Goal: Task Accomplishment & Management: Complete application form

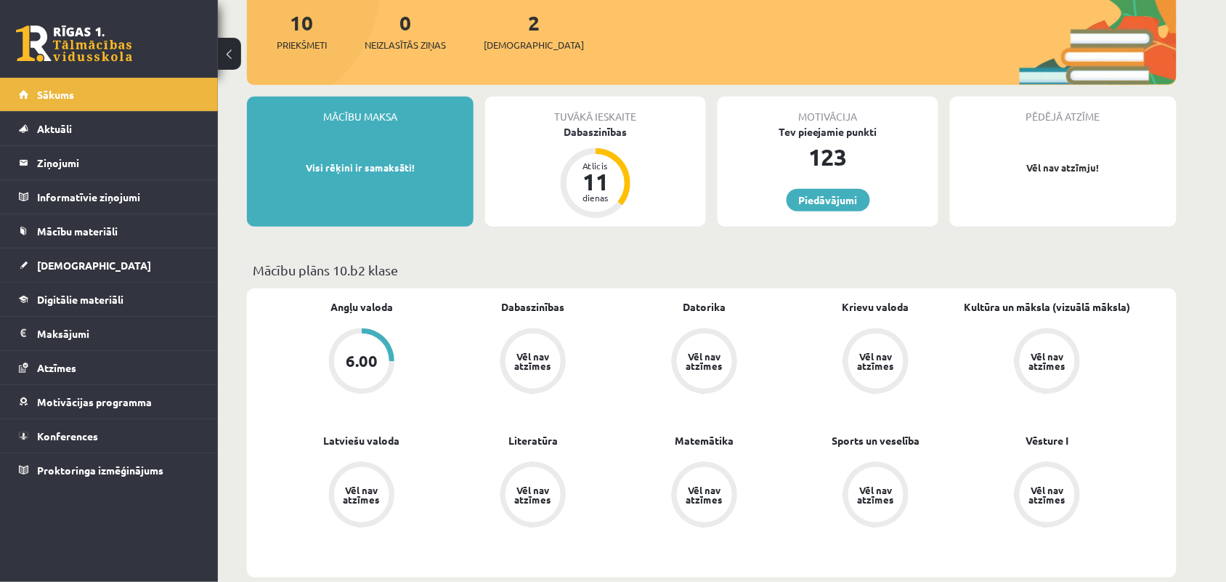
scroll to position [272, 0]
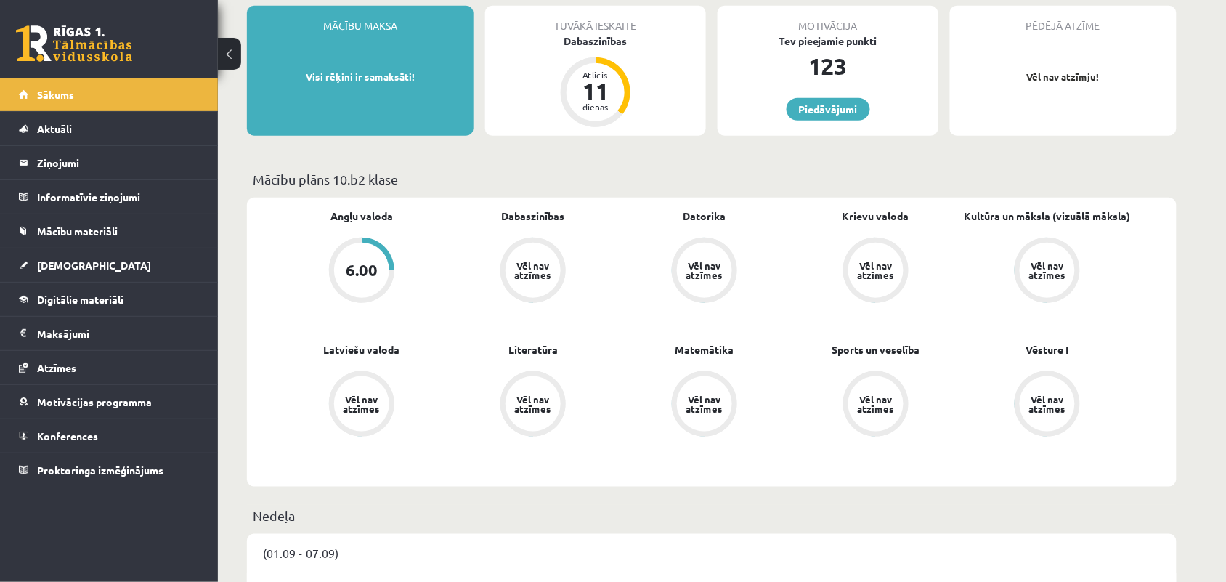
click at [353, 267] on div "6.00" at bounding box center [362, 270] width 32 height 16
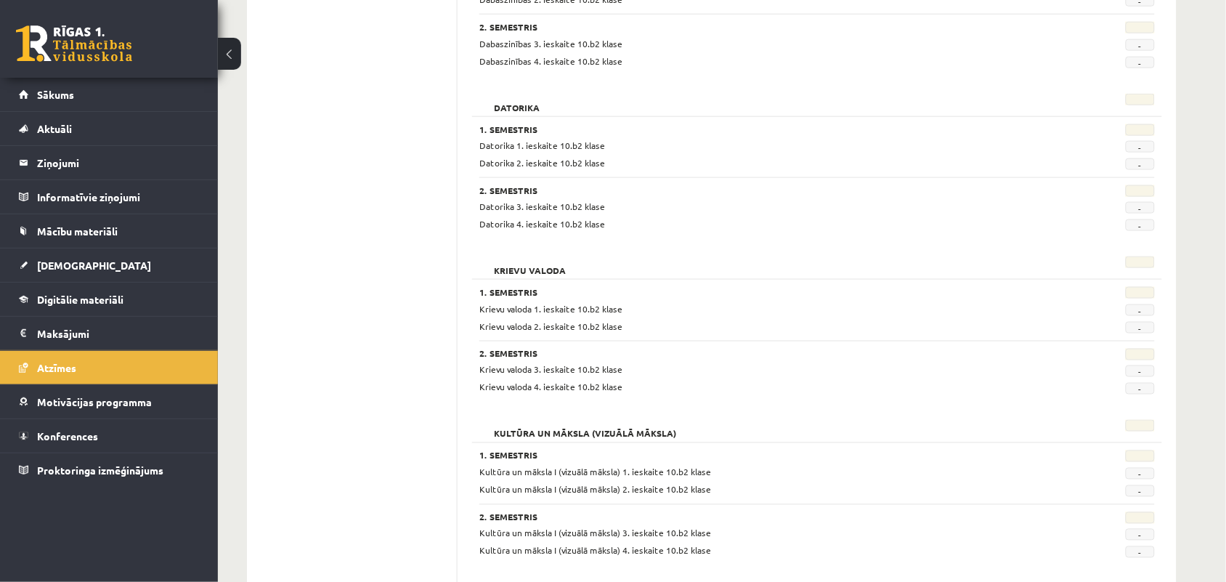
scroll to position [545, 0]
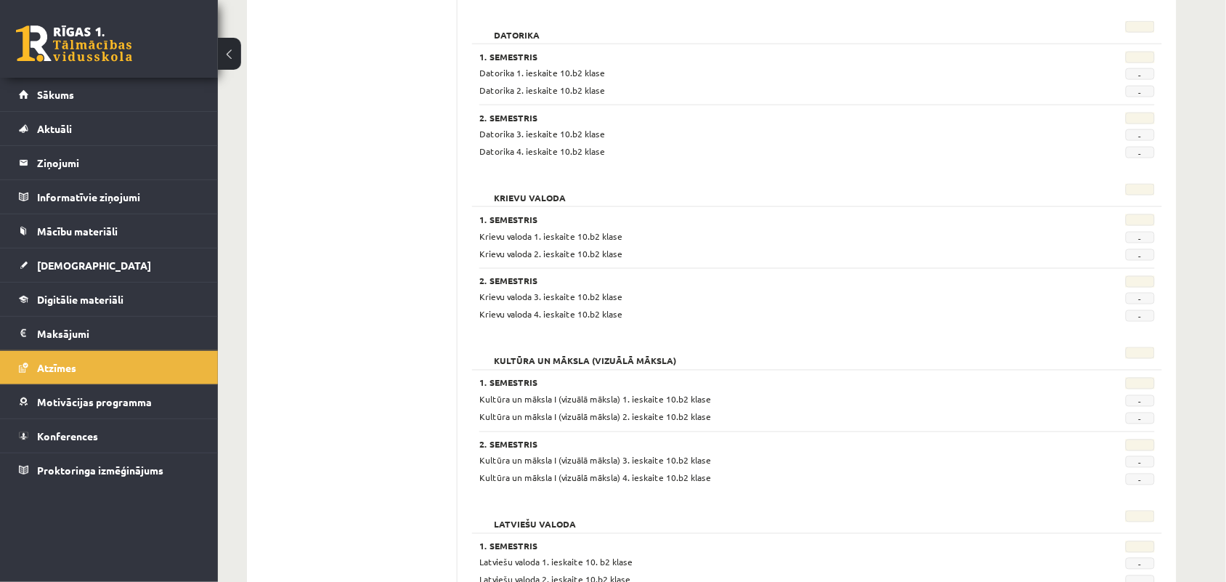
click at [416, 357] on ul "Profils Atzīmes Maksājumi Radinieki Mana motivācija" at bounding box center [360, 489] width 196 height 1661
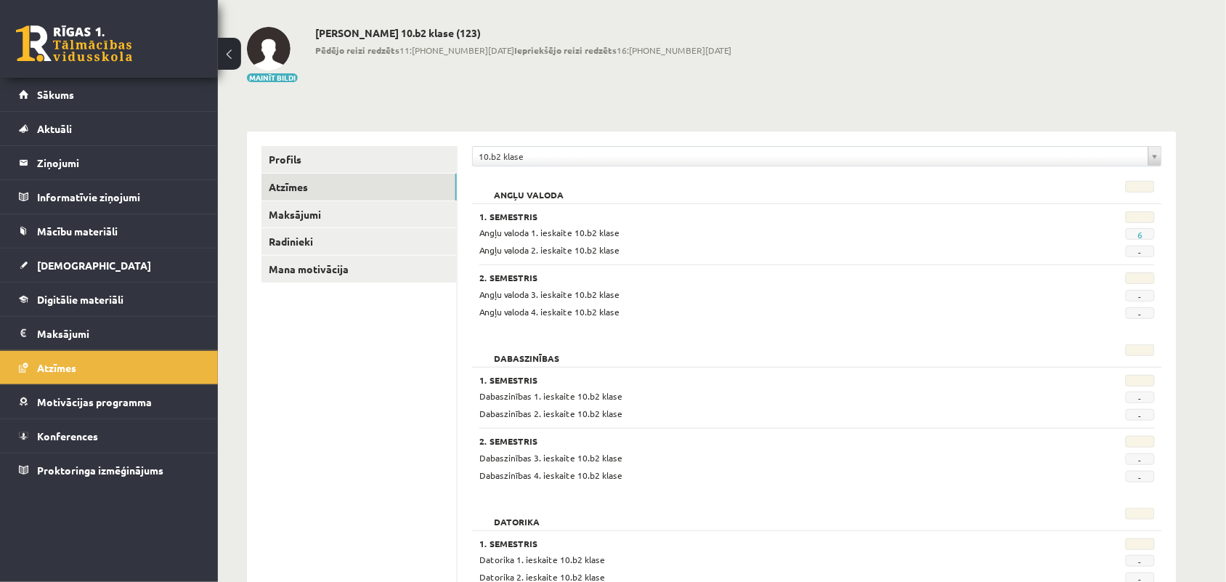
scroll to position [0, 0]
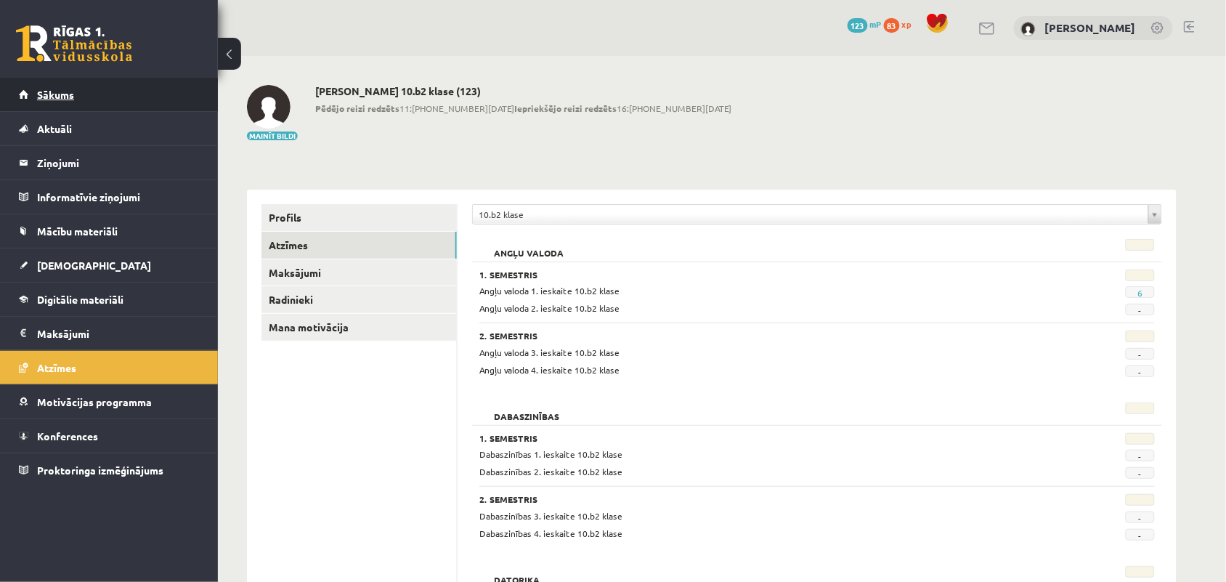
click at [91, 103] on link "Sākums" at bounding box center [109, 94] width 181 height 33
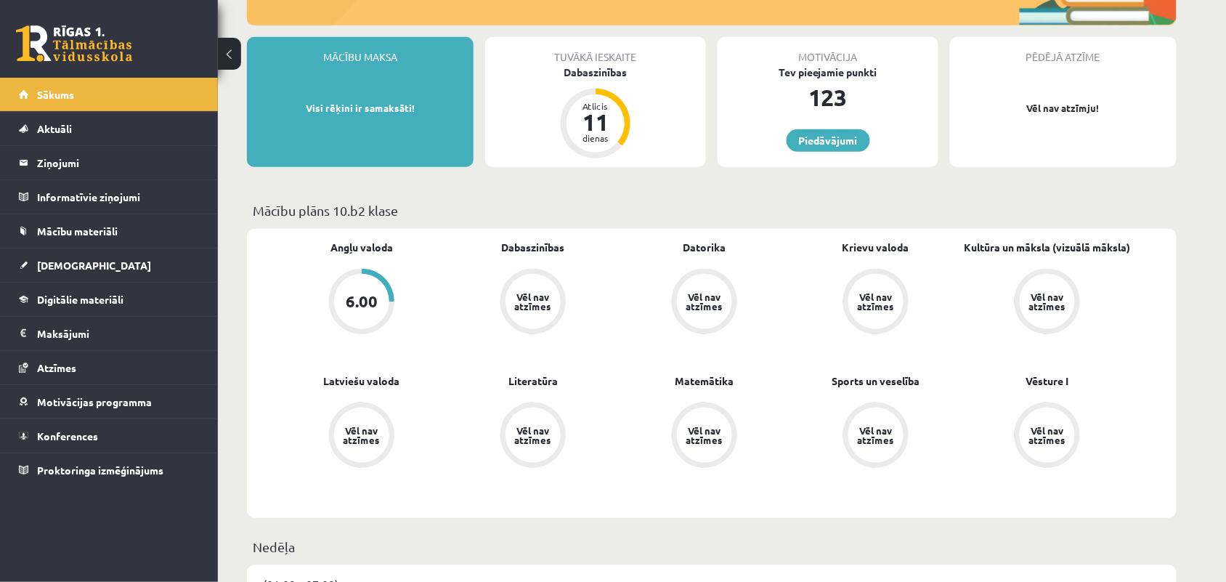
scroll to position [272, 0]
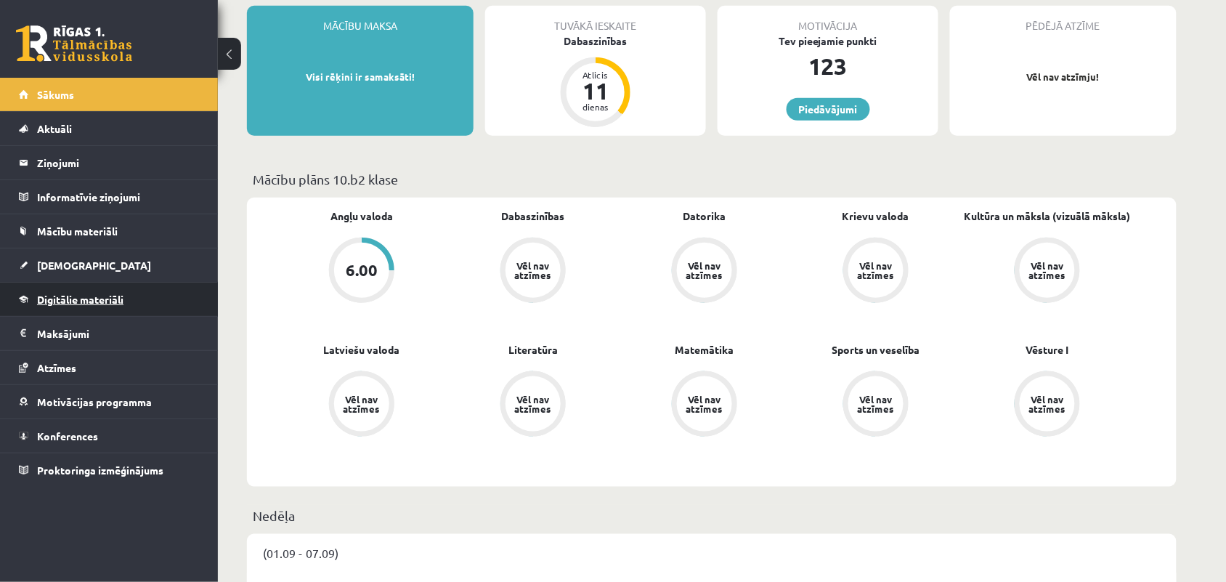
click at [127, 296] on link "Digitālie materiāli" at bounding box center [109, 299] width 181 height 33
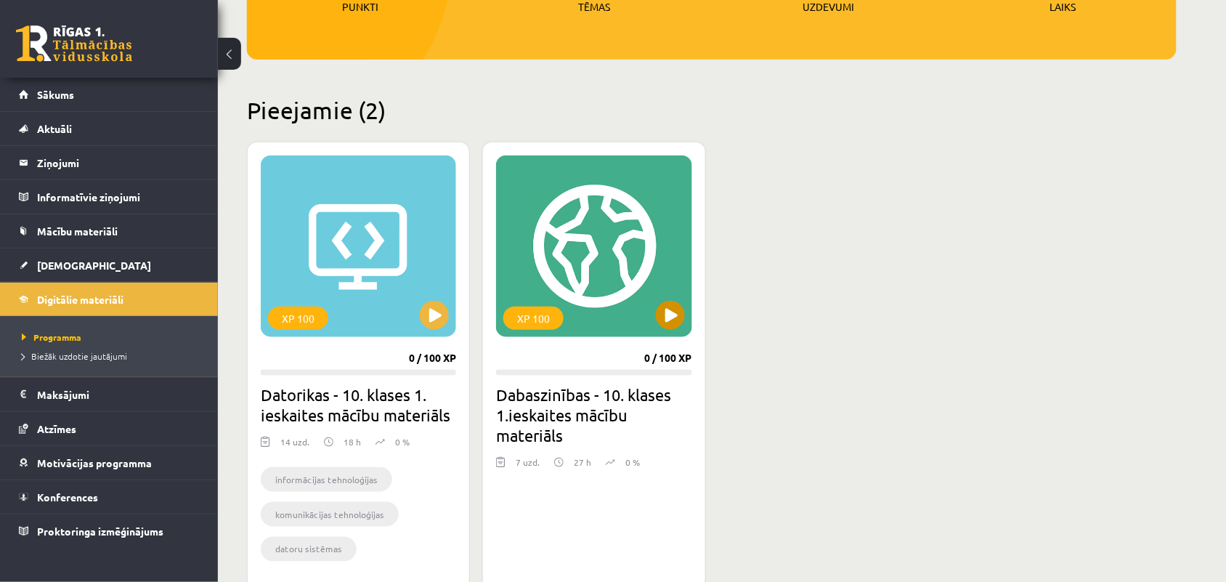
click at [607, 307] on div "XP 100" at bounding box center [593, 246] width 195 height 182
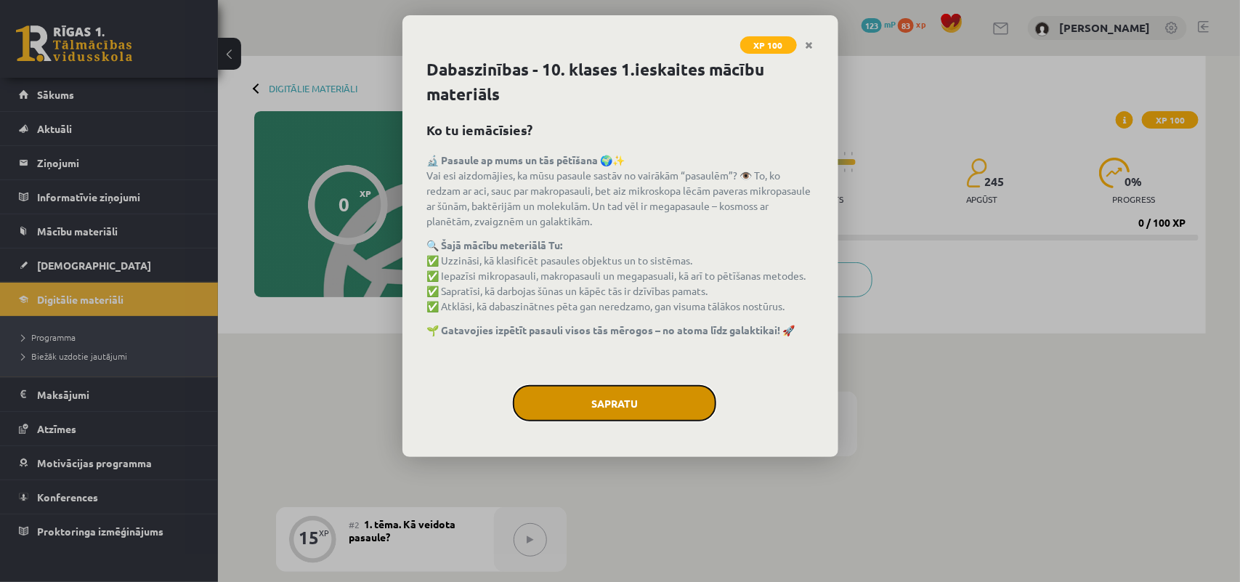
click at [598, 414] on button "Sapratu" at bounding box center [614, 403] width 203 height 36
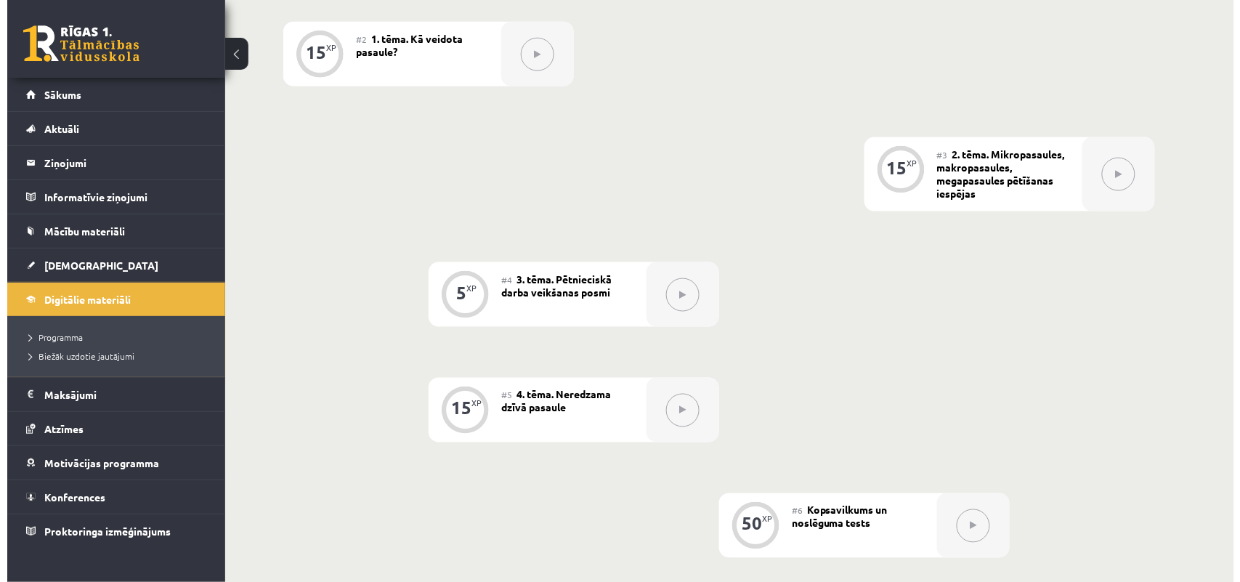
scroll to position [376, 0]
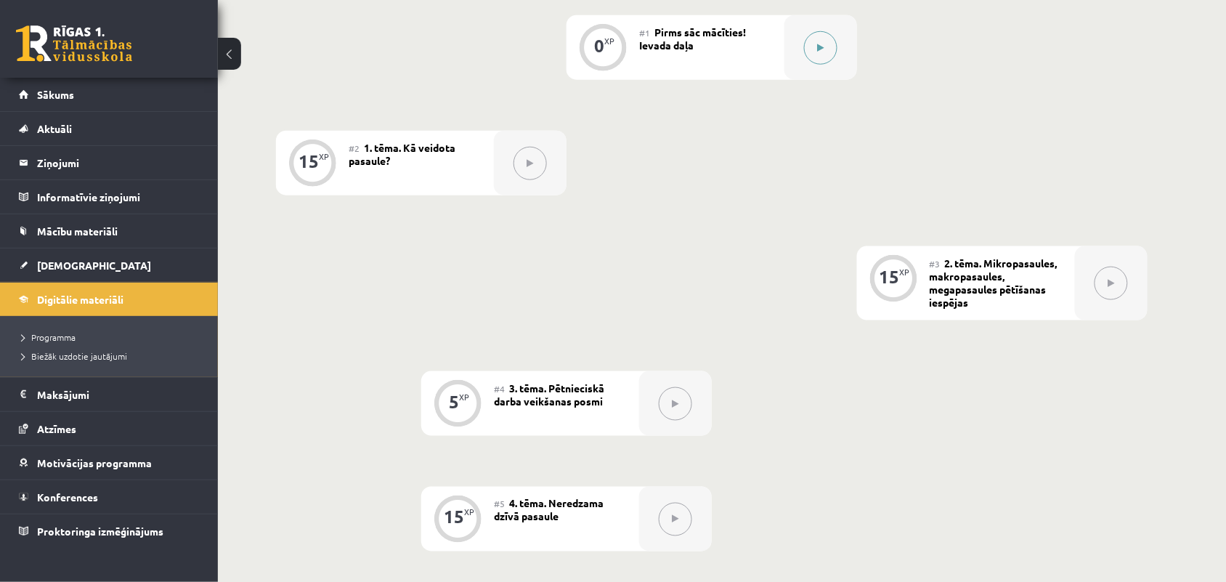
click at [819, 51] on icon at bounding box center [821, 48] width 7 height 9
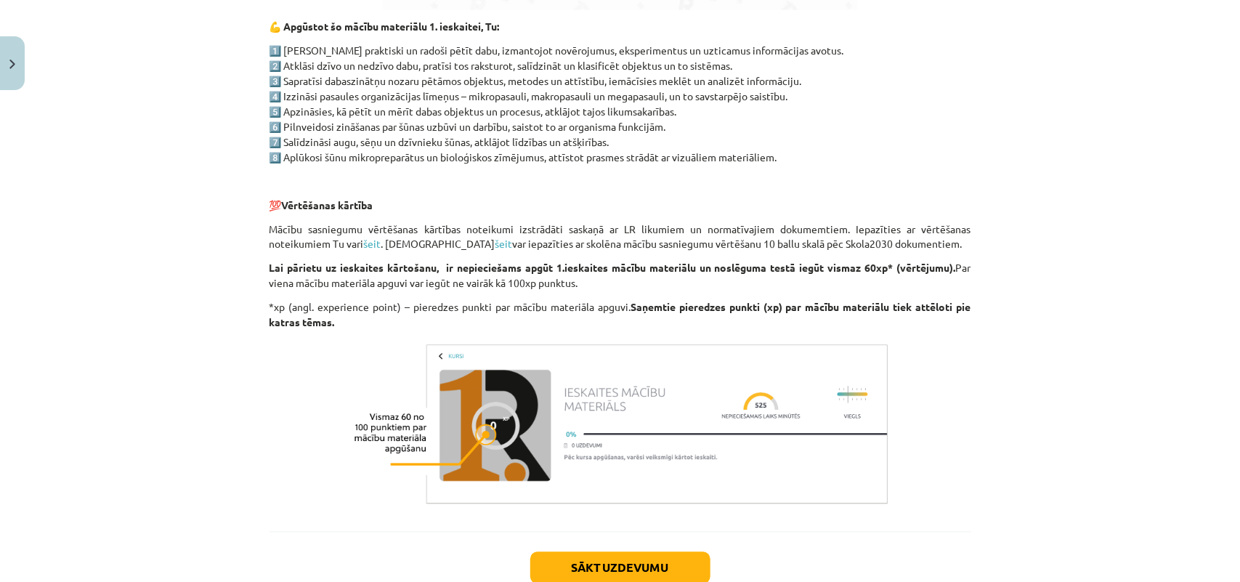
scroll to position [1096, 0]
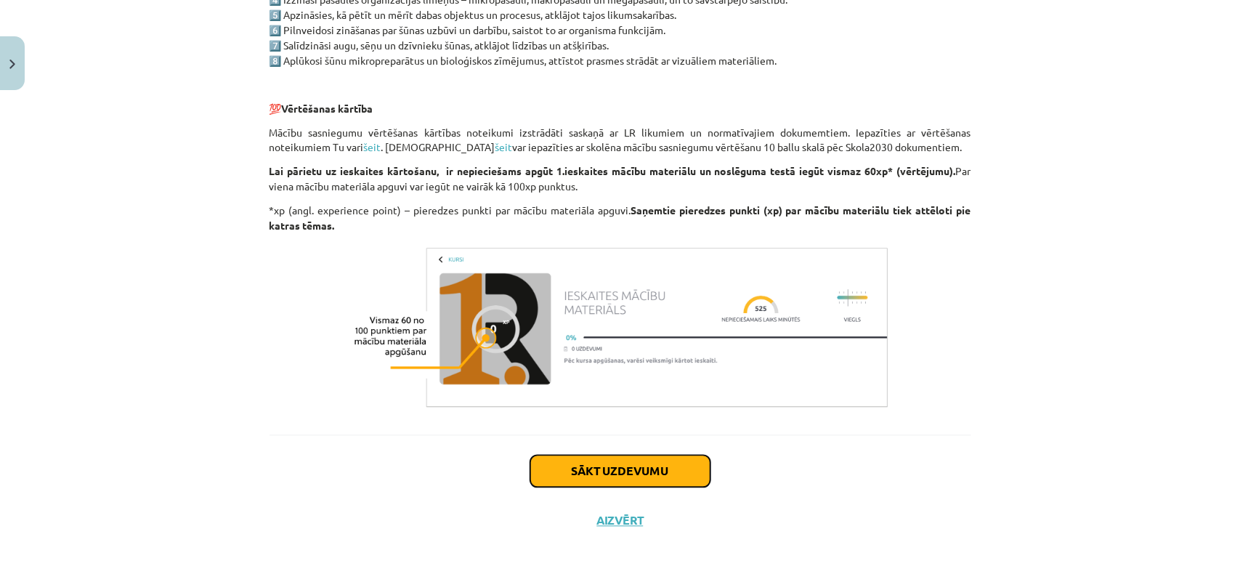
click at [623, 469] on button "Sākt uzdevumu" at bounding box center [620, 471] width 180 height 32
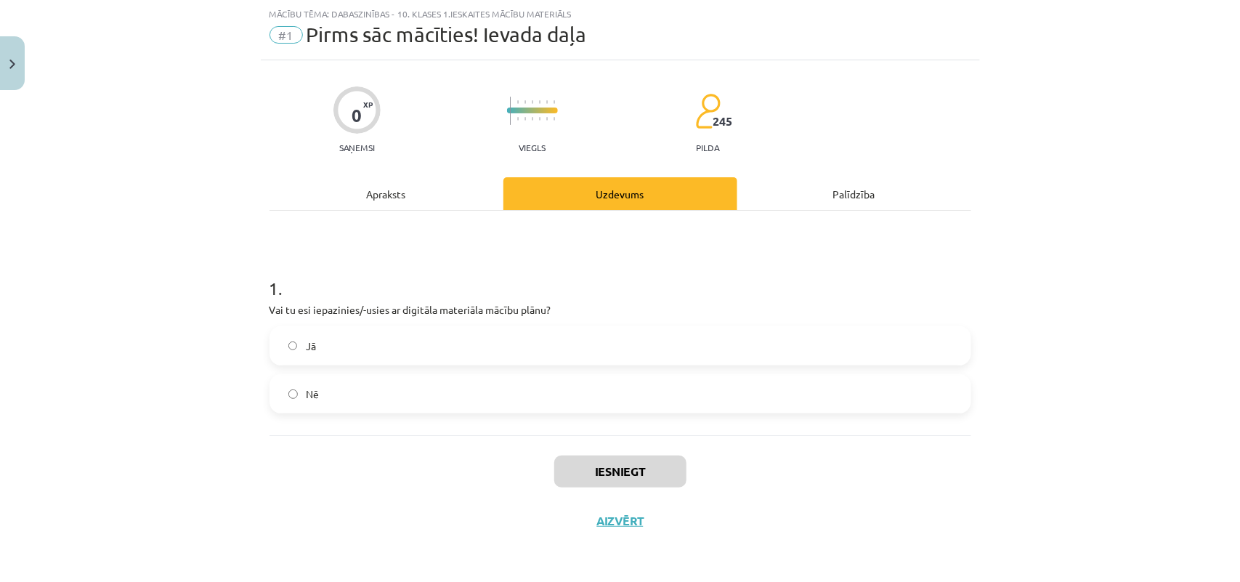
scroll to position [36, 0]
click at [357, 357] on label "Jā" at bounding box center [620, 346] width 699 height 36
click at [597, 476] on button "Iesniegt" at bounding box center [620, 471] width 132 height 32
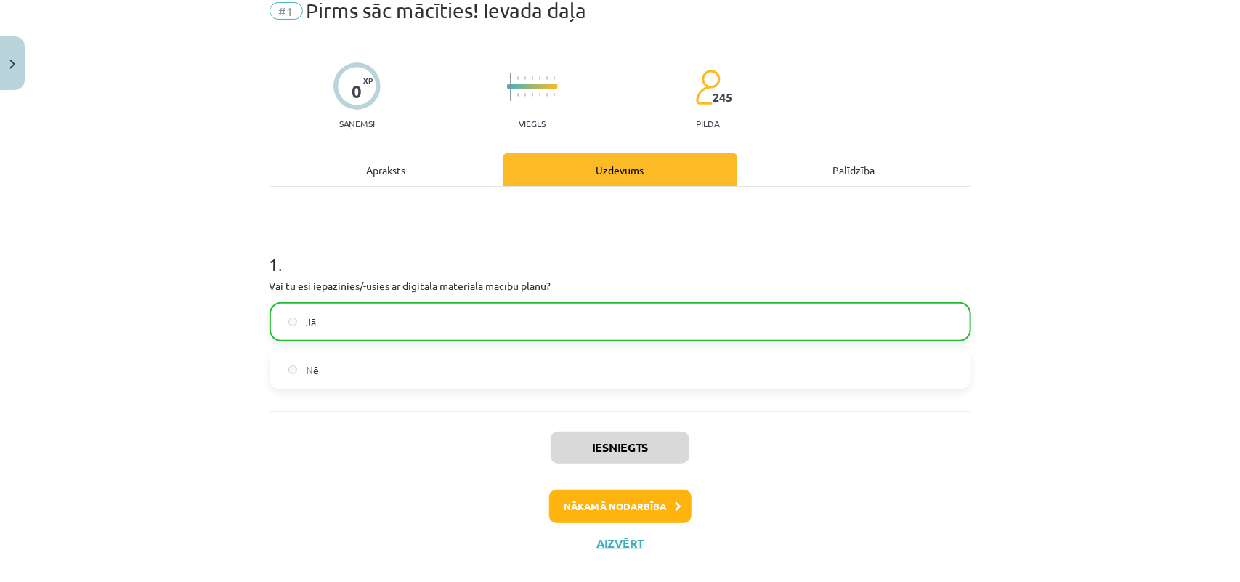
scroll to position [82, 0]
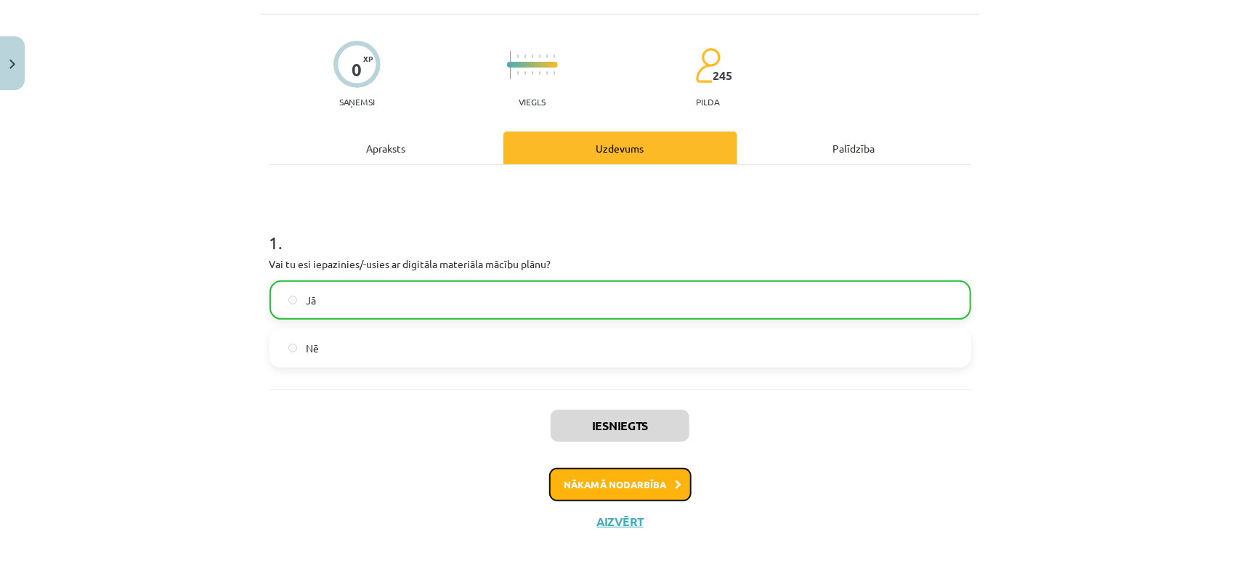
click at [576, 474] on button "Nākamā nodarbība" at bounding box center [620, 484] width 142 height 33
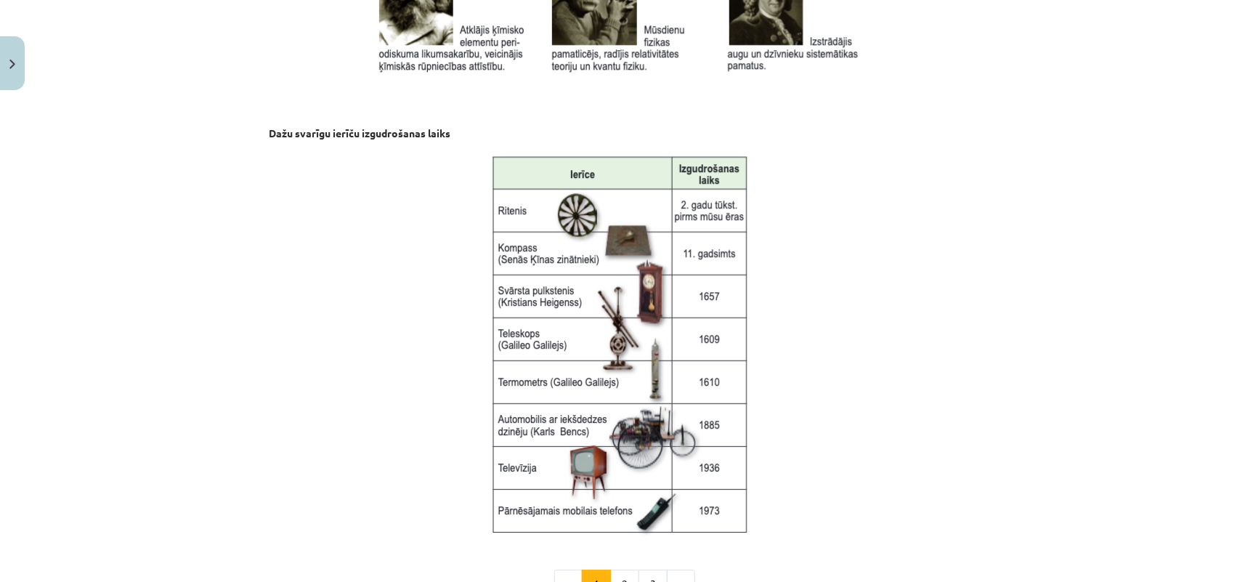
scroll to position [1908, 0]
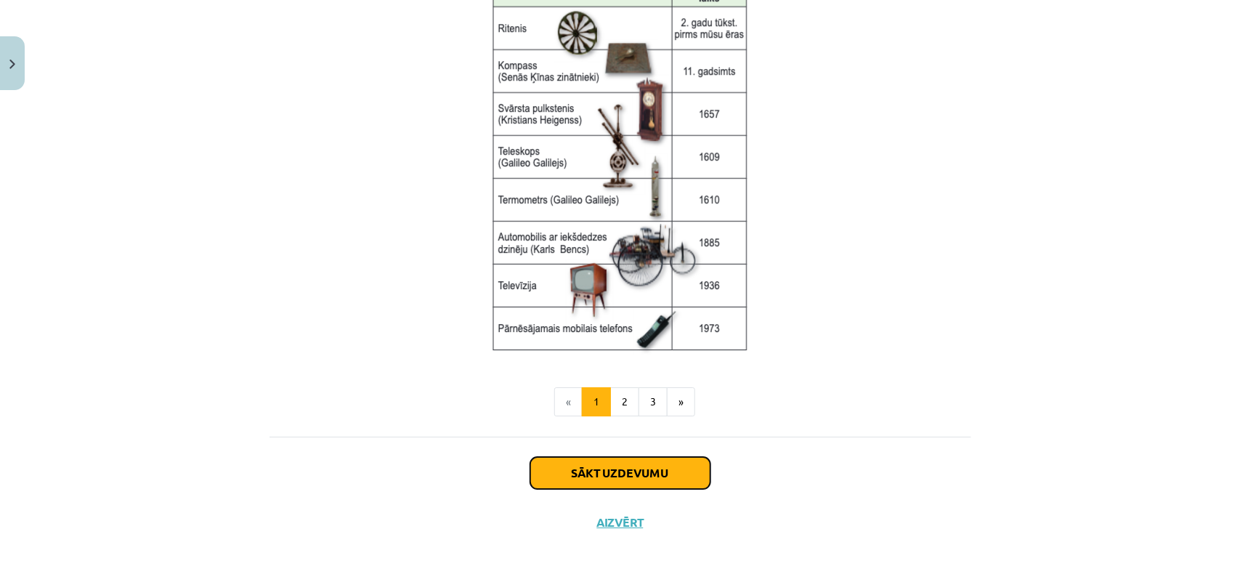
click at [644, 479] on button "Sākt uzdevumu" at bounding box center [620, 473] width 180 height 32
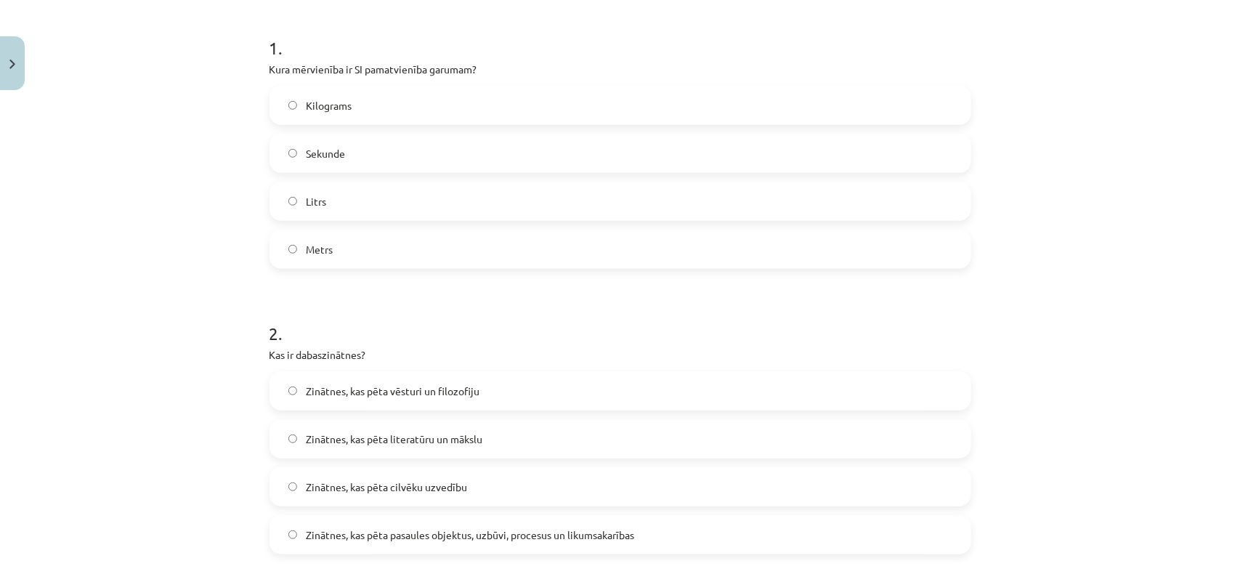
scroll to position [309, 0]
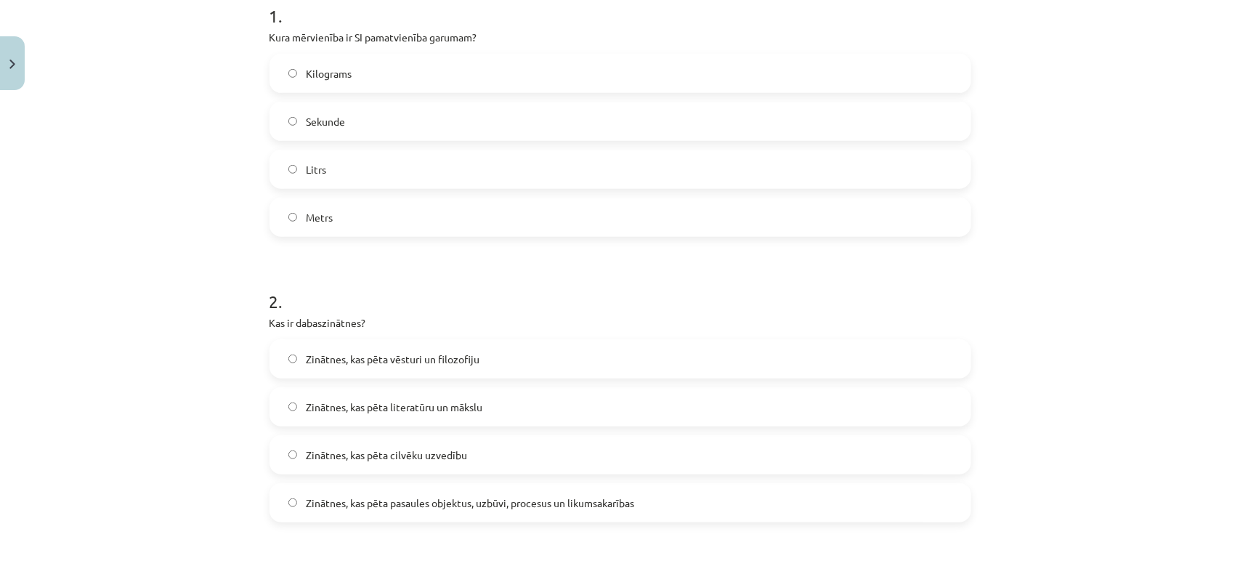
click at [632, 496] on span "Zinātnes, kas pēta pasaules objektus, uzbūvi, procesus un likumsakarības" at bounding box center [470, 502] width 328 height 15
click at [329, 203] on label "Metrs" at bounding box center [620, 217] width 699 height 36
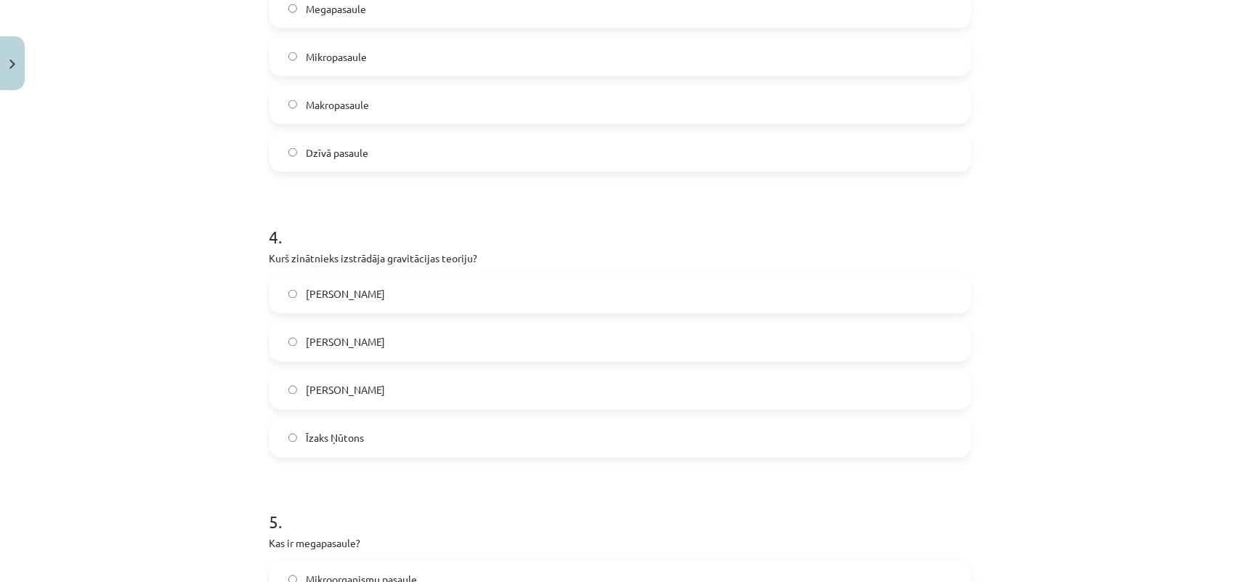
scroll to position [854, 0]
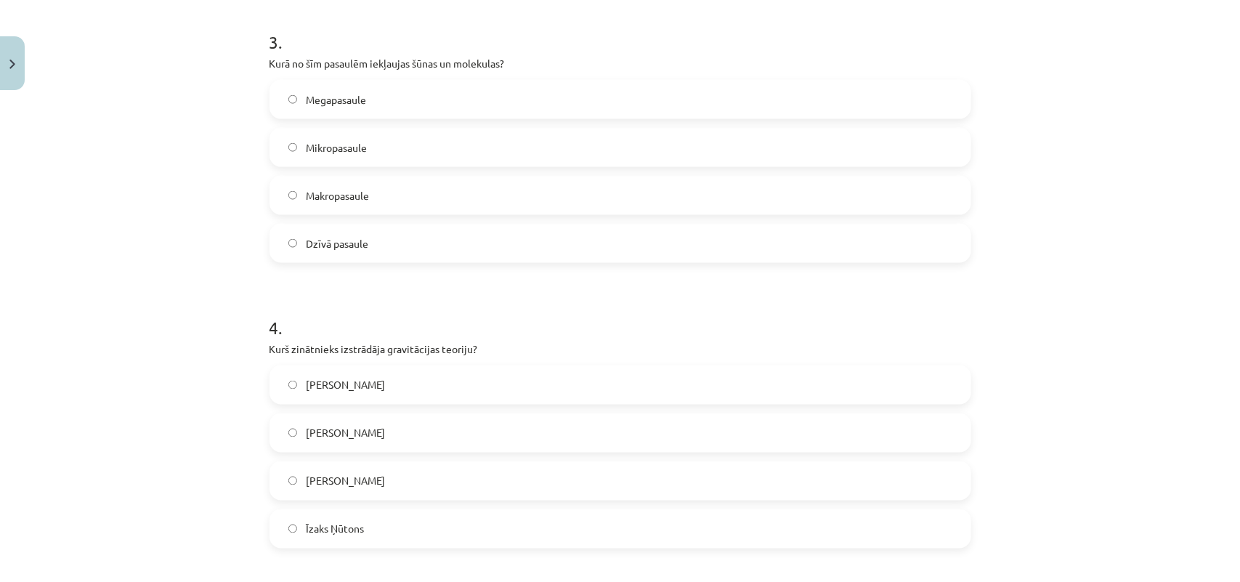
click at [278, 140] on label "Mikropasaule" at bounding box center [620, 147] width 699 height 36
click at [306, 426] on span "Alberts Einšteins" at bounding box center [345, 433] width 79 height 15
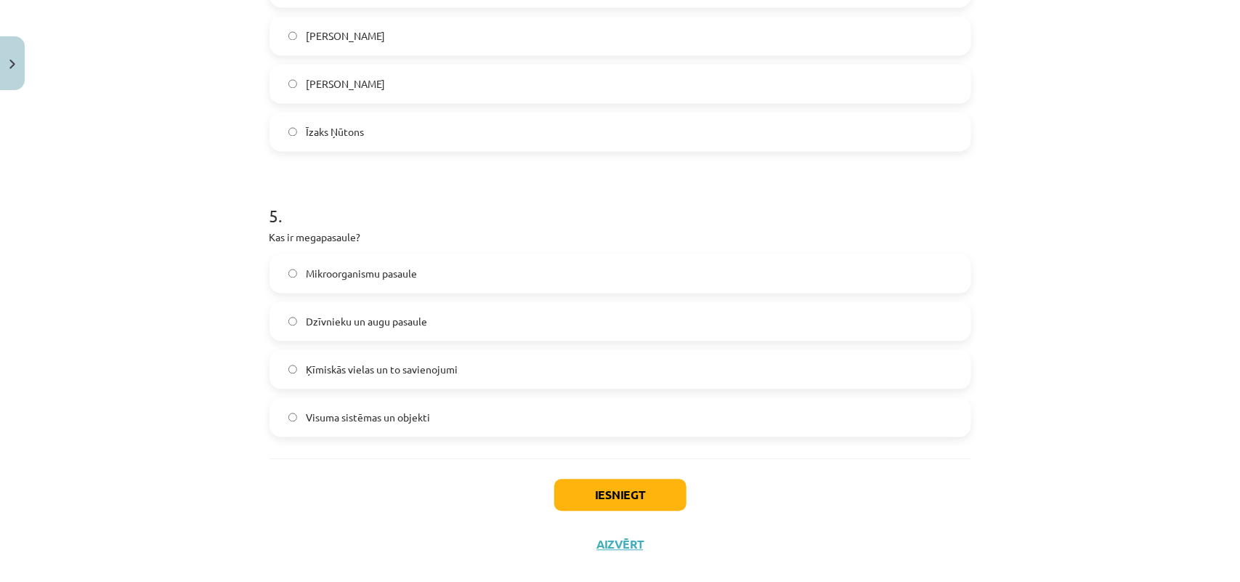
scroll to position [1274, 0]
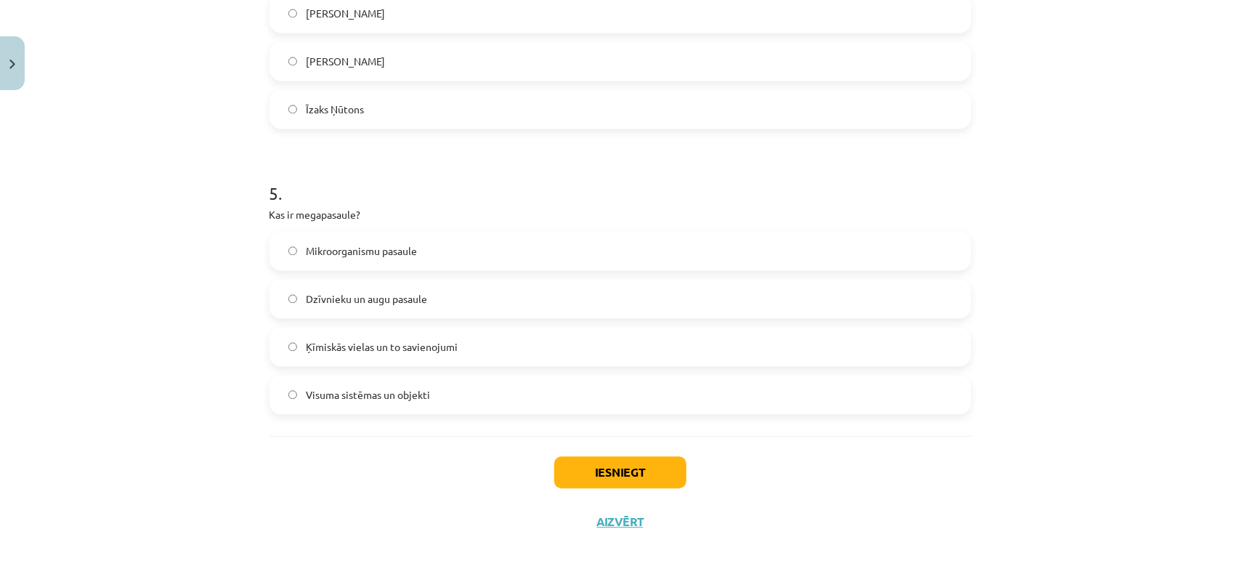
click at [908, 454] on div "Iesniegt Aizvērt" at bounding box center [621, 487] width 702 height 102
click at [879, 509] on div "Iesniegt Aizvērt" at bounding box center [621, 487] width 702 height 102
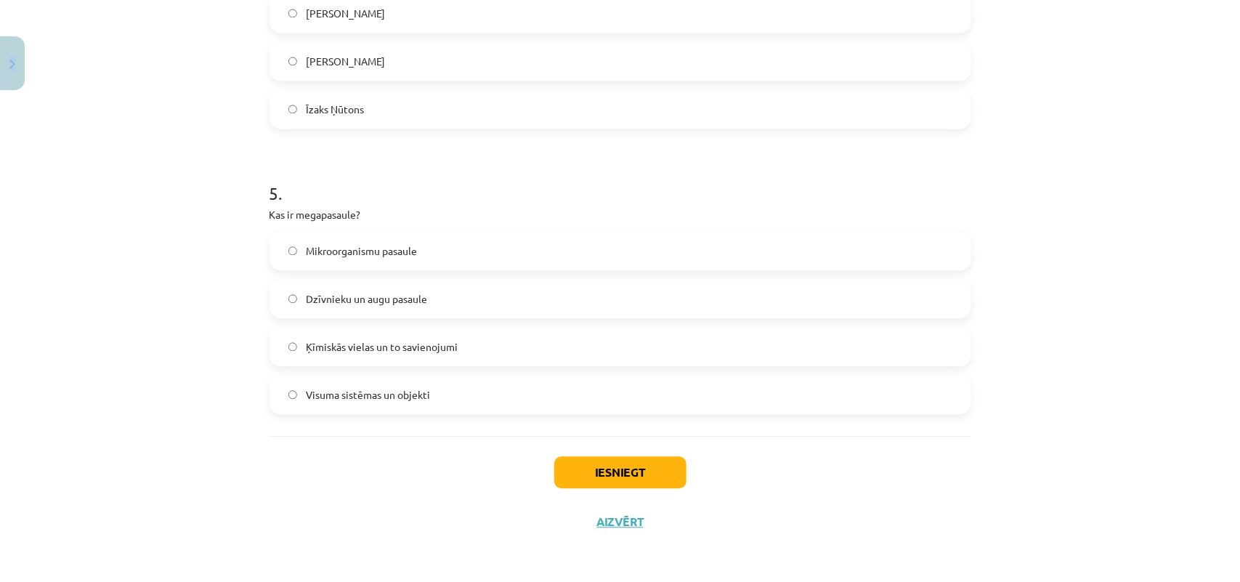
click at [879, 509] on div "Iesniegt Aizvērt" at bounding box center [621, 487] width 702 height 102
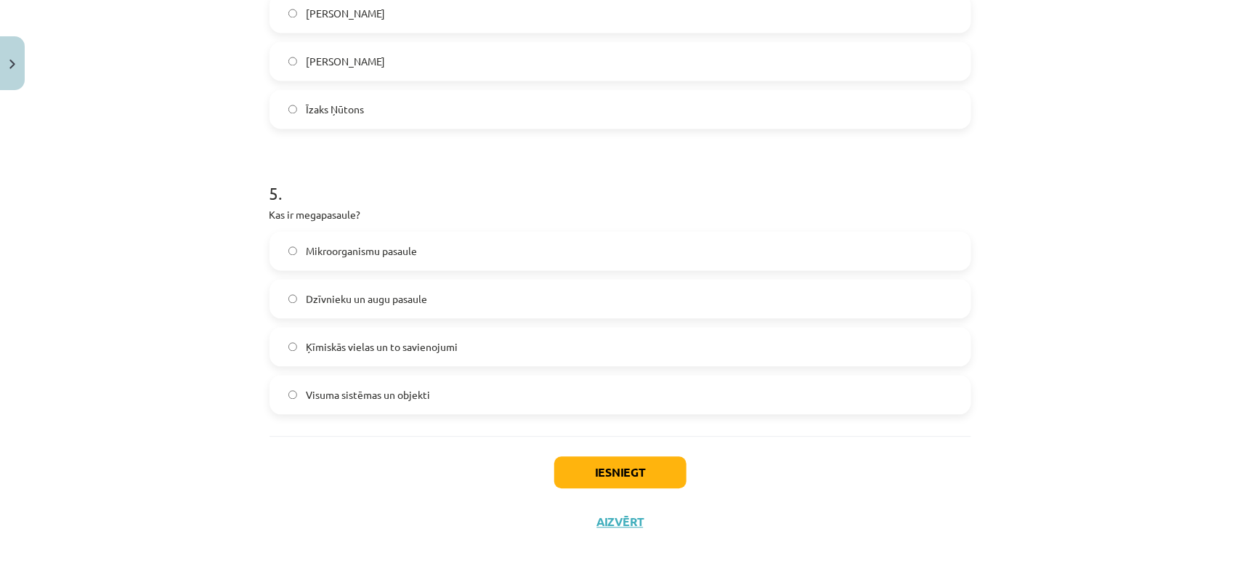
click at [879, 509] on div "Iesniegt Aizvērt" at bounding box center [621, 487] width 702 height 102
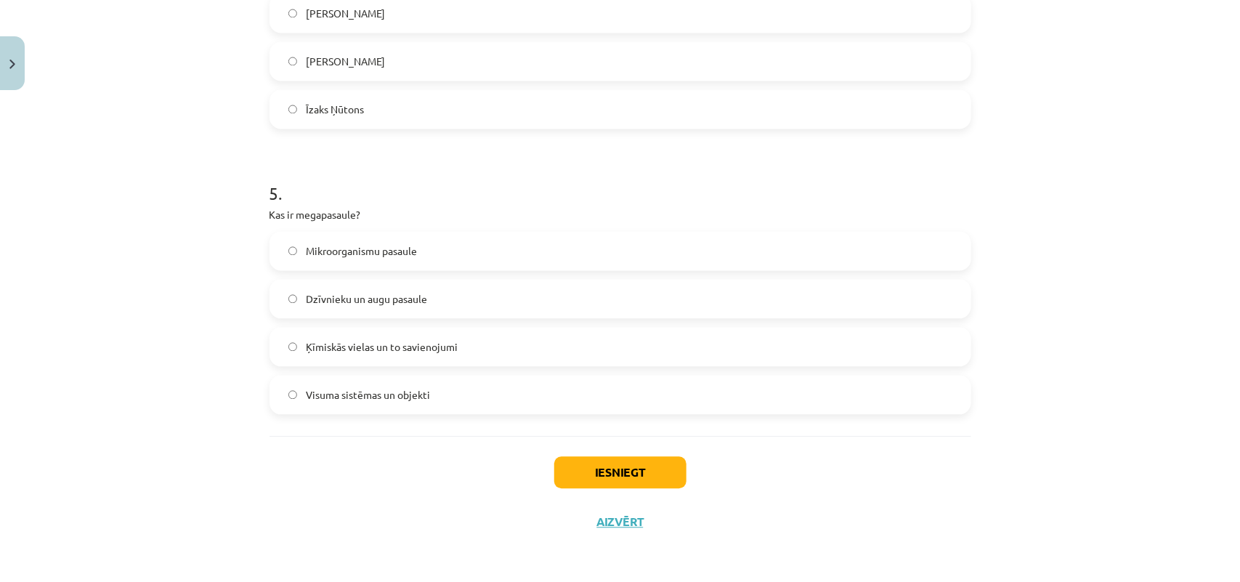
click at [879, 509] on div "Iesniegt Aizvērt" at bounding box center [621, 487] width 702 height 102
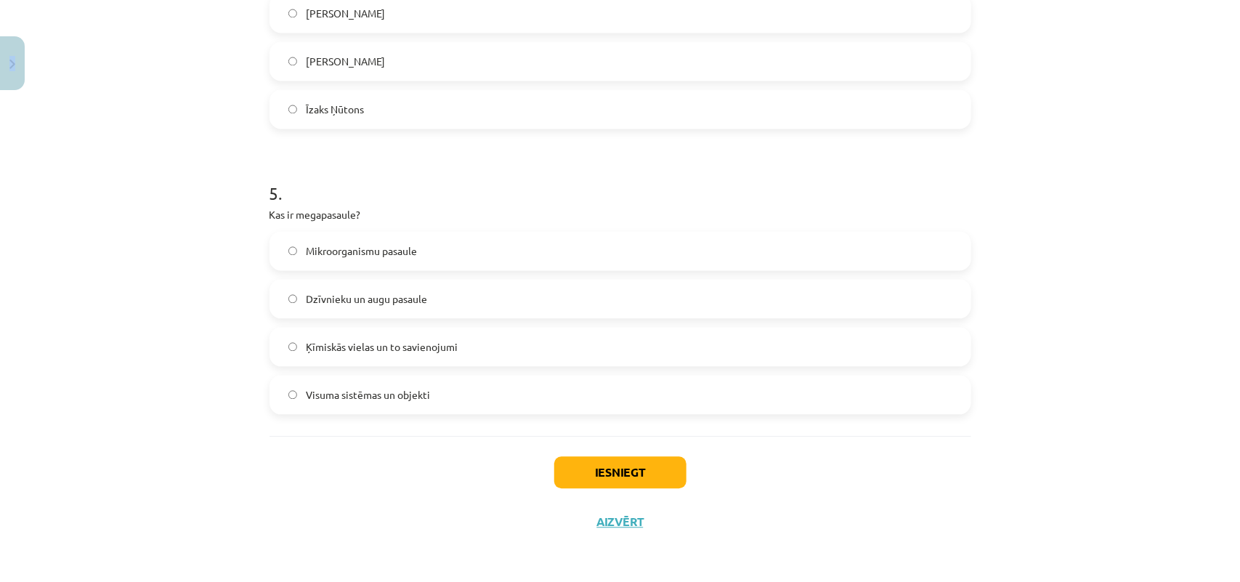
click at [879, 509] on div "Iesniegt Aizvērt" at bounding box center [621, 487] width 702 height 102
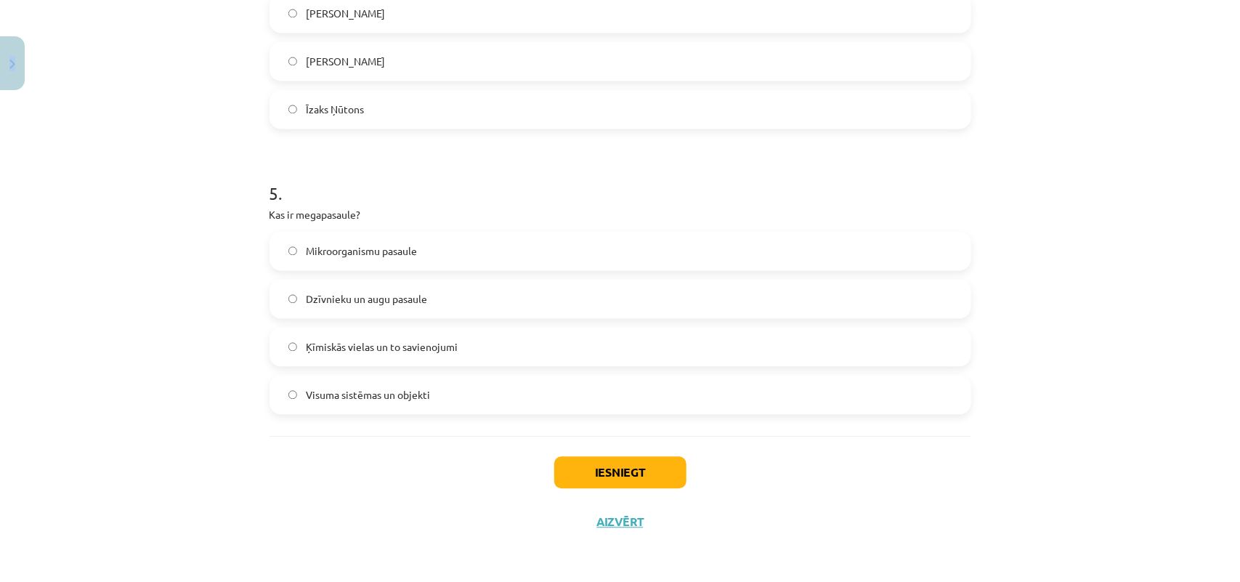
click at [879, 509] on div "Iesniegt Aizvērt" at bounding box center [621, 487] width 702 height 102
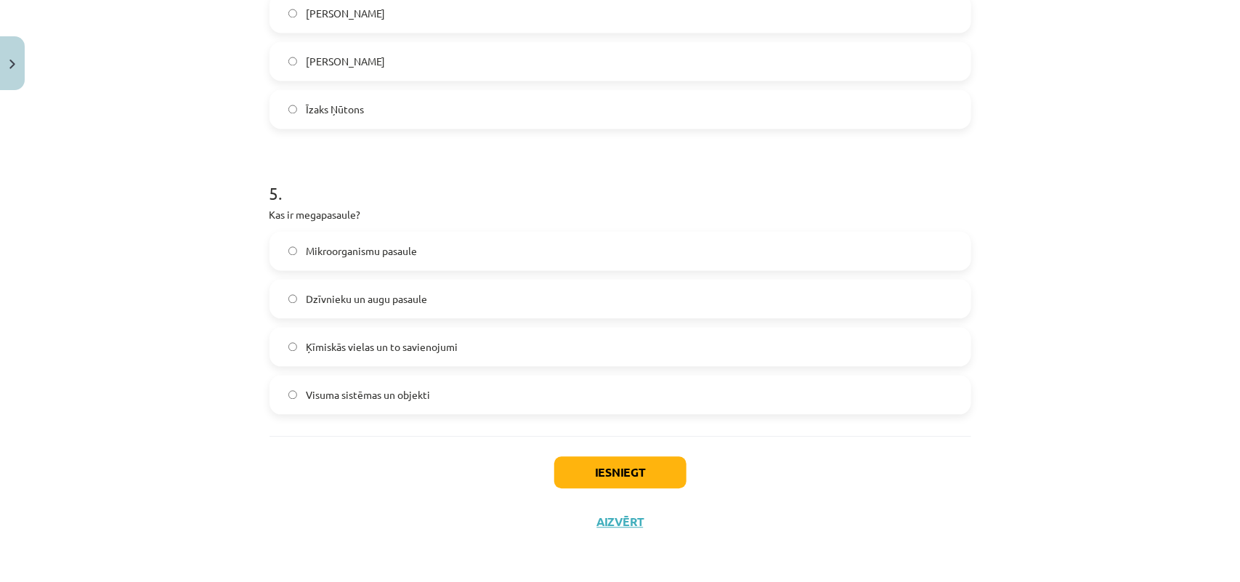
click at [879, 509] on div "Iesniegt Aizvērt" at bounding box center [621, 487] width 702 height 102
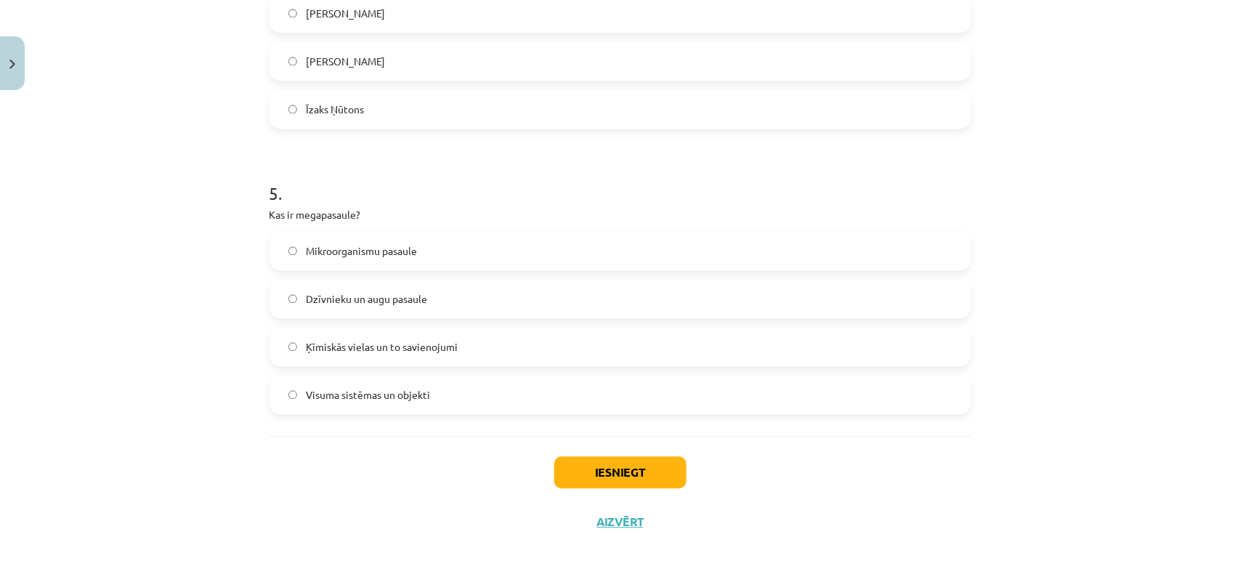
click at [879, 509] on div "Iesniegt Aizvērt" at bounding box center [621, 487] width 702 height 102
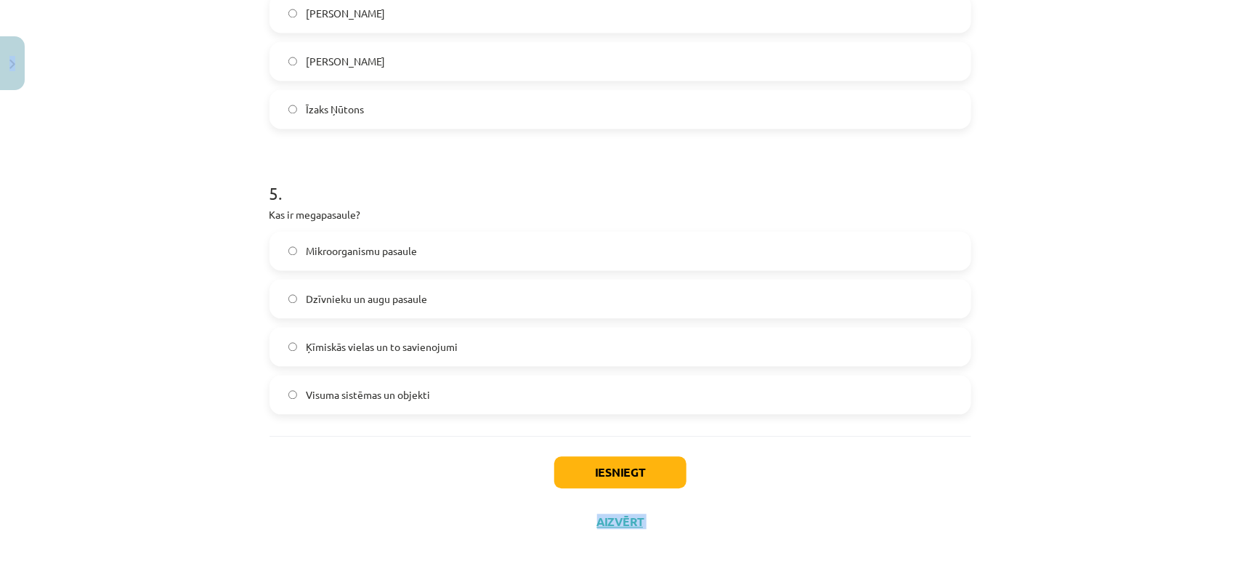
click at [879, 509] on div "Iesniegt Aizvērt" at bounding box center [621, 487] width 702 height 102
click at [398, 411] on label "Visuma sistēmas un objekti" at bounding box center [620, 394] width 699 height 36
click at [567, 470] on button "Iesniegt" at bounding box center [620, 472] width 132 height 32
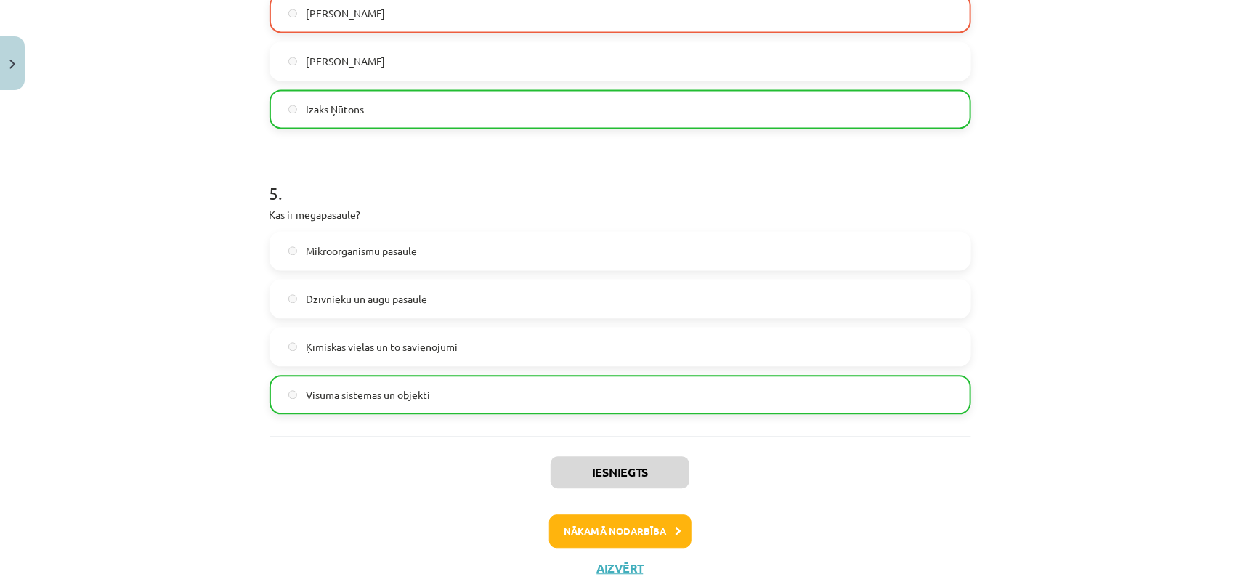
click at [572, 553] on div "Iesniegts Nākamā nodarbība Aizvērt" at bounding box center [621, 510] width 702 height 148
click at [582, 527] on button "Nākamā nodarbība" at bounding box center [620, 530] width 142 height 33
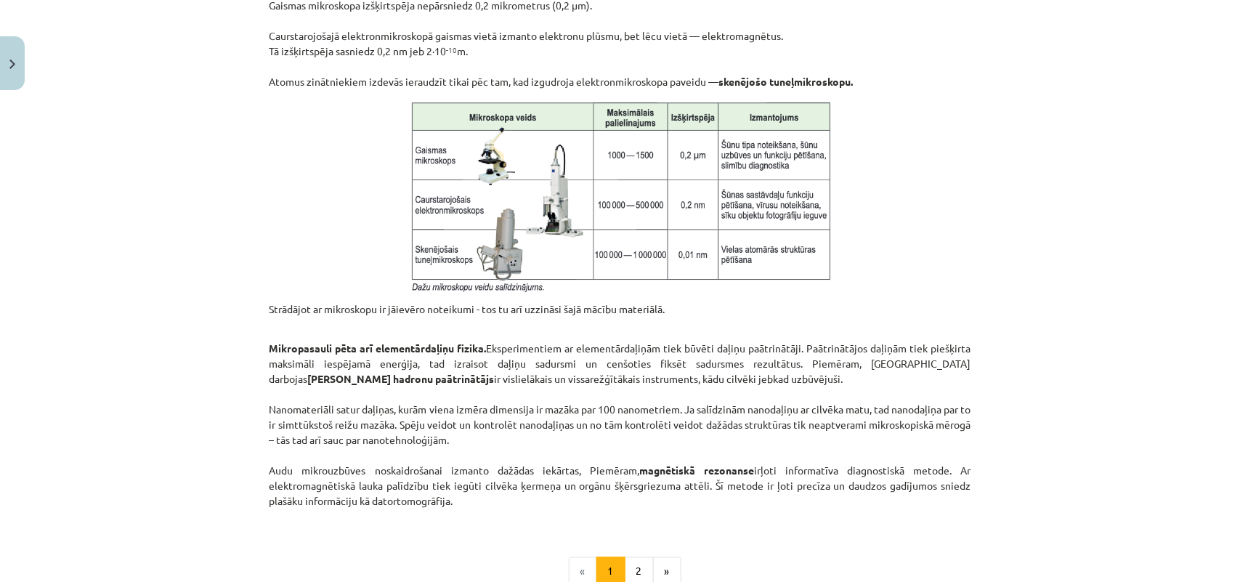
scroll to position [1193, 0]
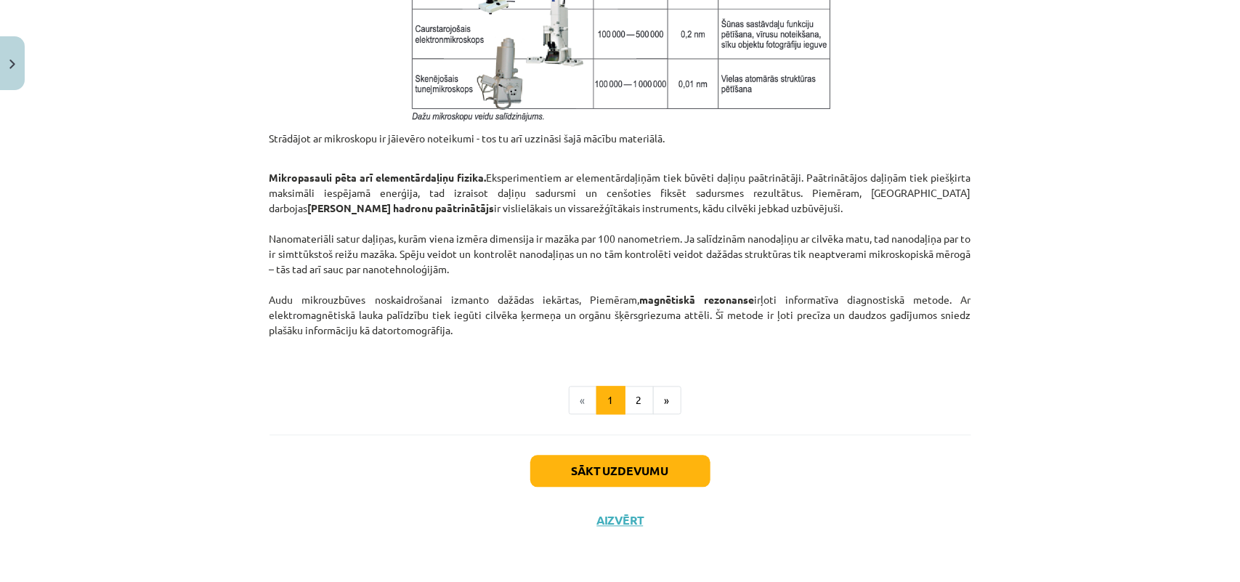
click at [632, 441] on div "Sākt uzdevumu Aizvērt" at bounding box center [621, 486] width 702 height 102
click at [625, 474] on button "Sākt uzdevumu" at bounding box center [620, 471] width 180 height 32
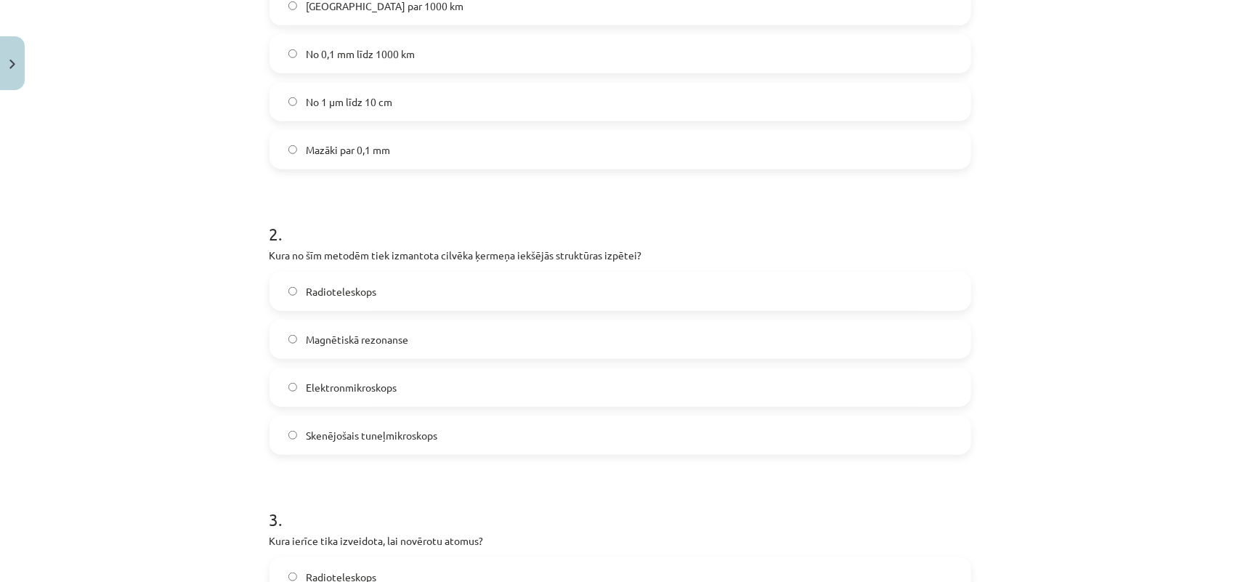
scroll to position [309, 0]
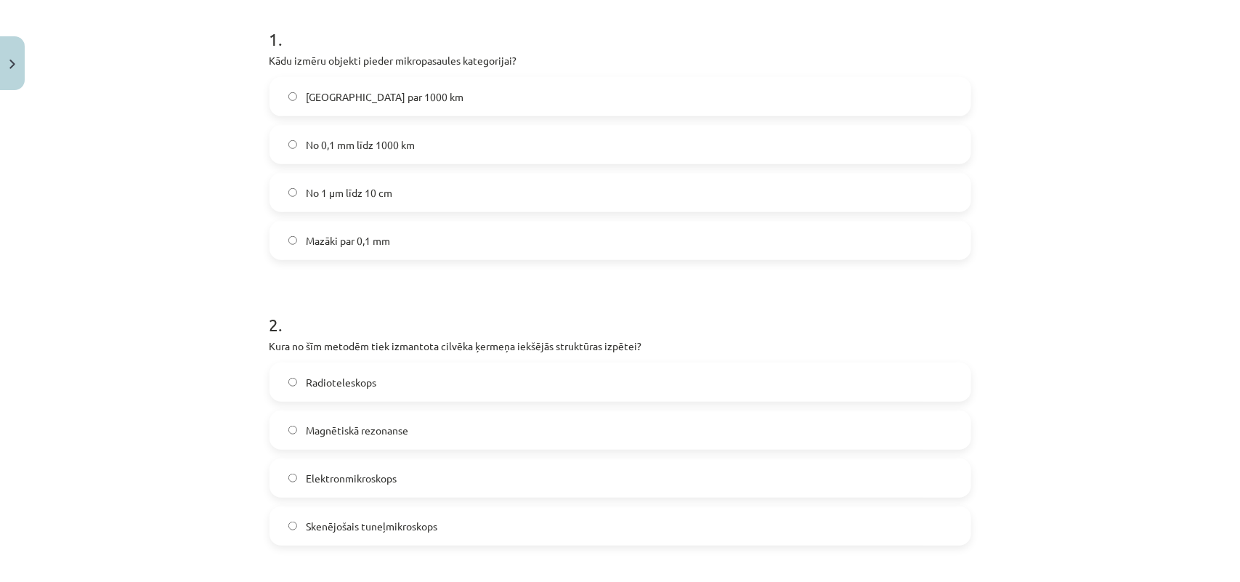
click at [422, 137] on label "No 0,1 mm līdz 1000 km" at bounding box center [620, 144] width 699 height 36
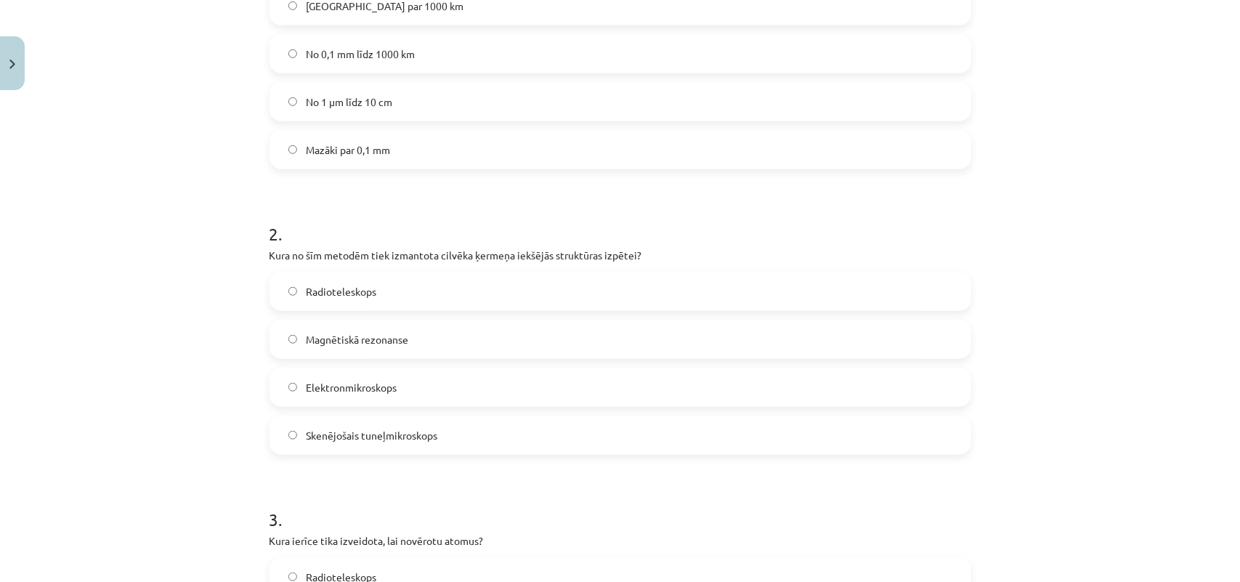
click at [421, 335] on label "Magnētiskā rezonanse" at bounding box center [620, 339] width 699 height 36
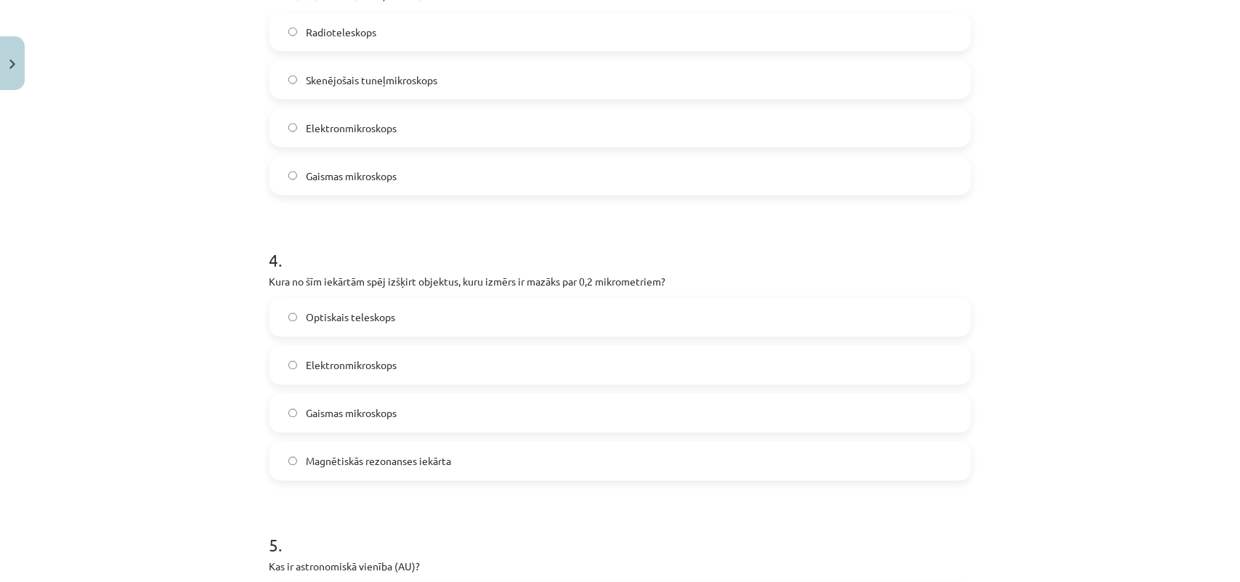
scroll to position [854, 0]
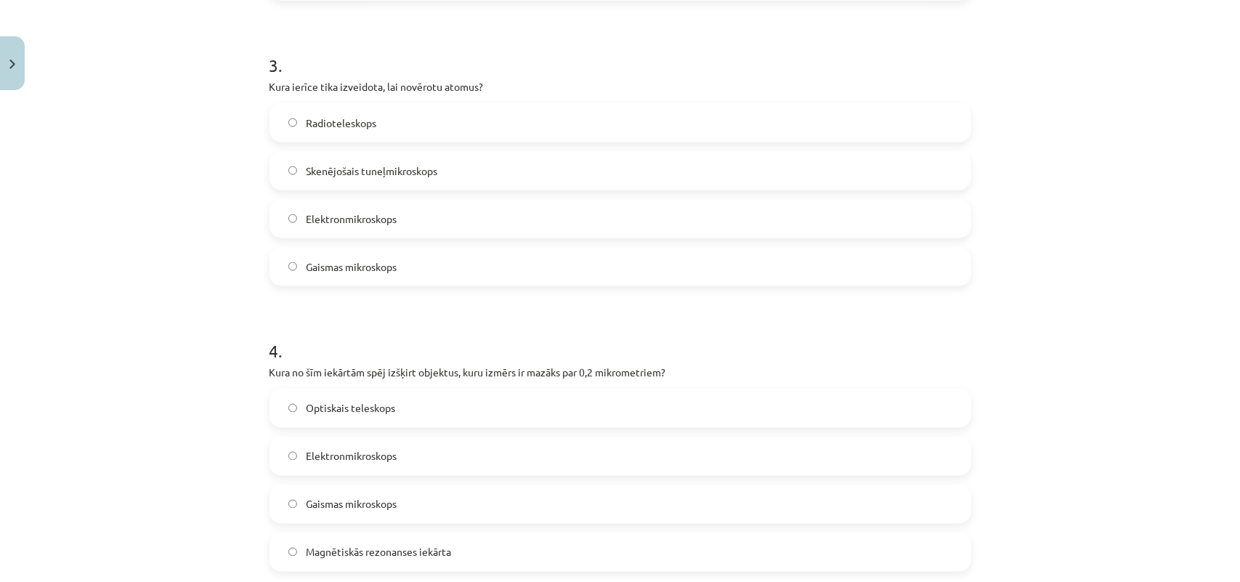
click at [445, 166] on label "Skenējošais tuneļmikroskops" at bounding box center [620, 171] width 699 height 36
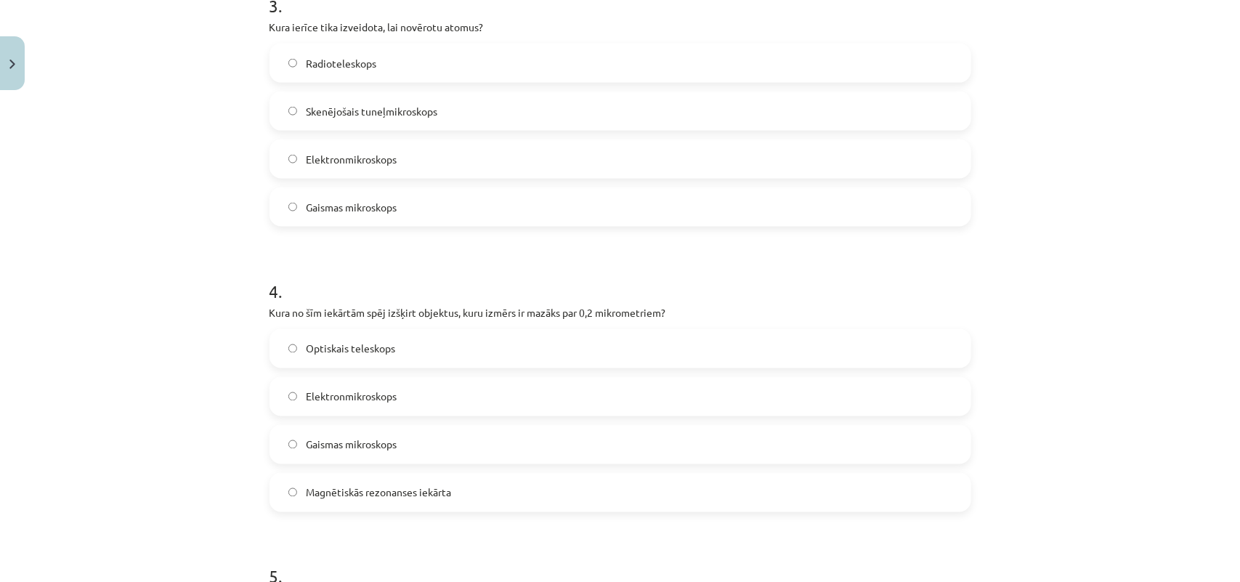
scroll to position [944, 0]
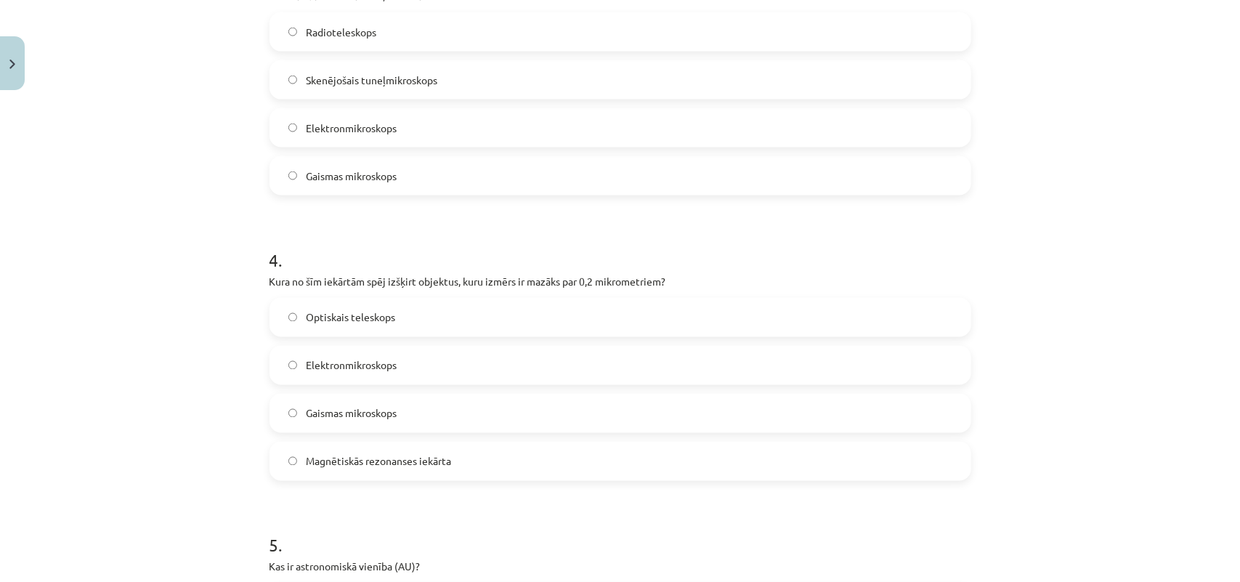
click at [390, 365] on span "Elektronmikroskops" at bounding box center [351, 365] width 91 height 15
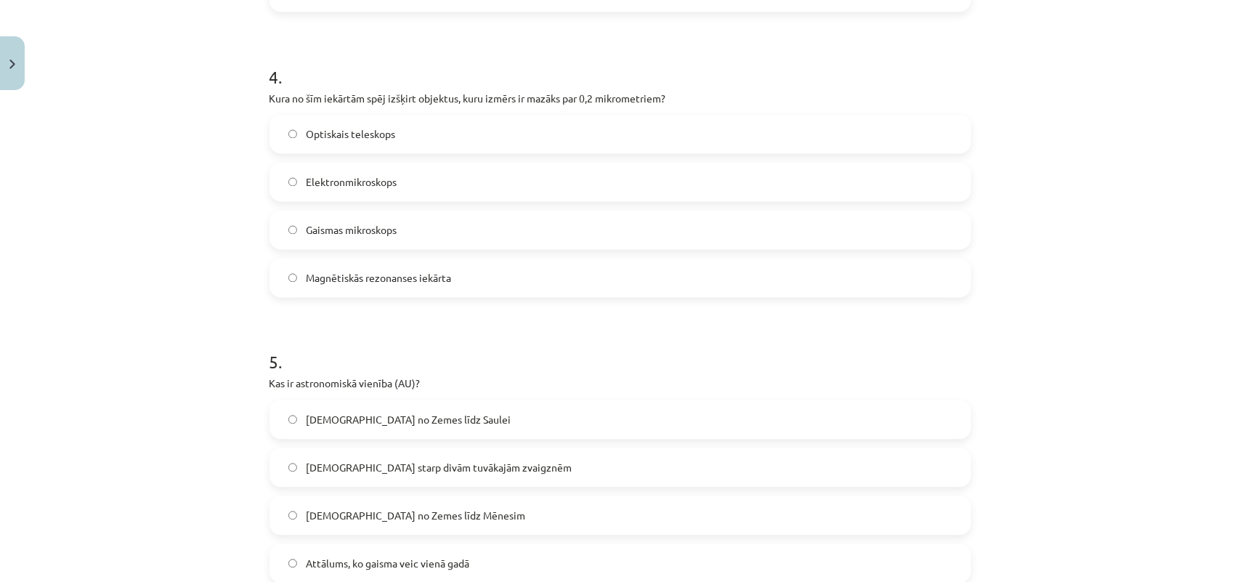
scroll to position [1297, 0]
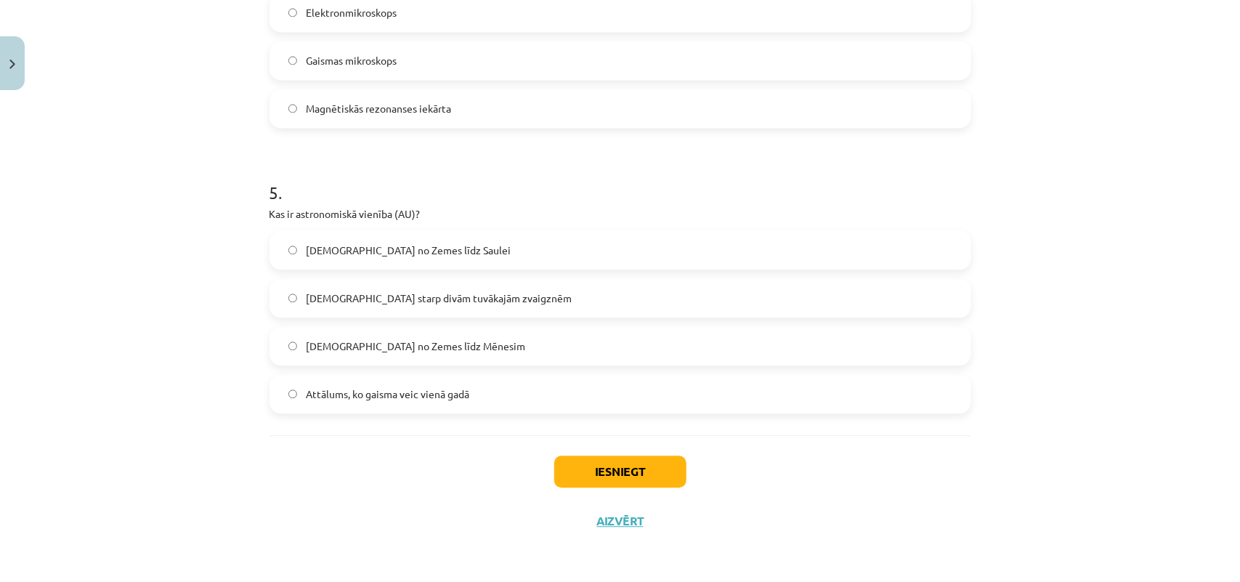
click at [394, 235] on label "Attālums no Zemes līdz Saulei" at bounding box center [620, 250] width 699 height 36
click at [596, 458] on button "Iesniegt" at bounding box center [620, 471] width 132 height 32
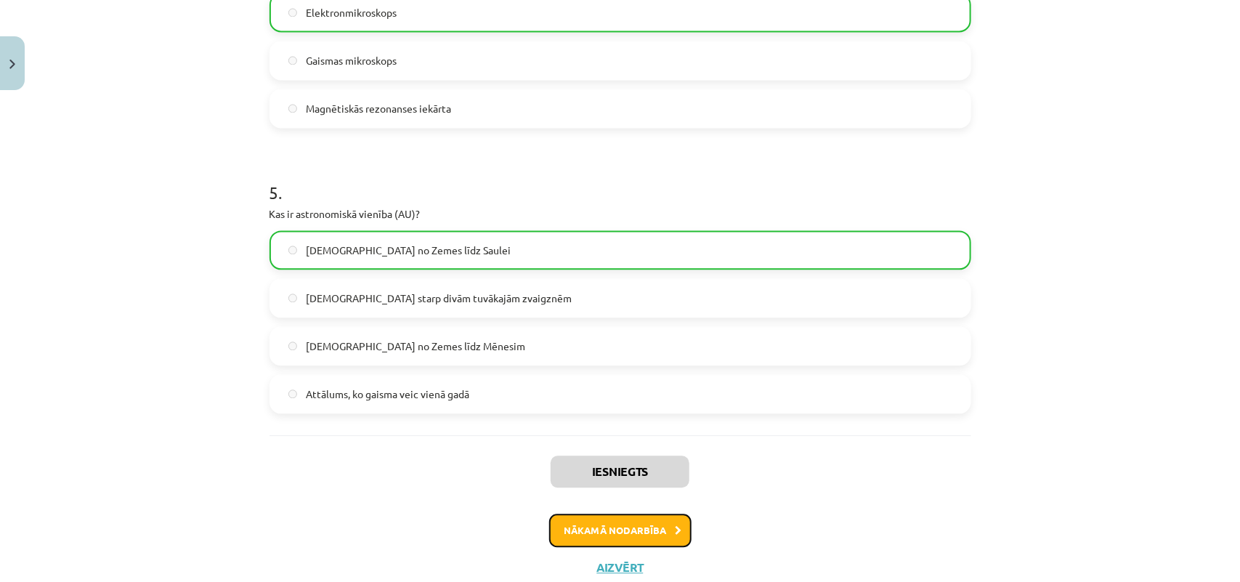
click at [605, 527] on button "Nākamā nodarbība" at bounding box center [620, 530] width 142 height 33
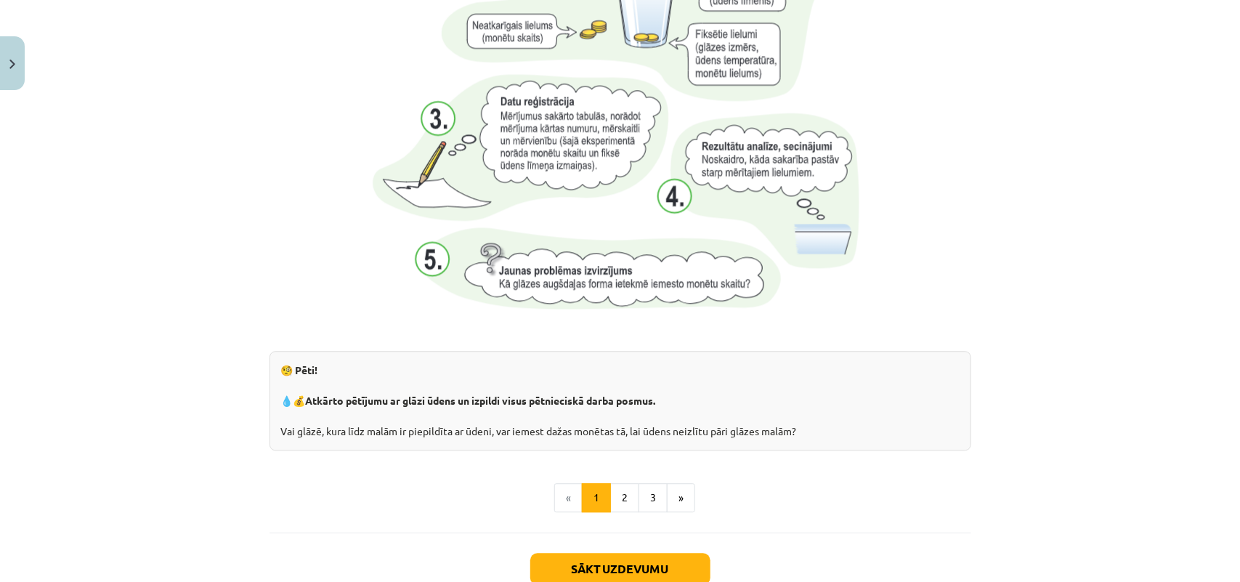
scroll to position [1505, 0]
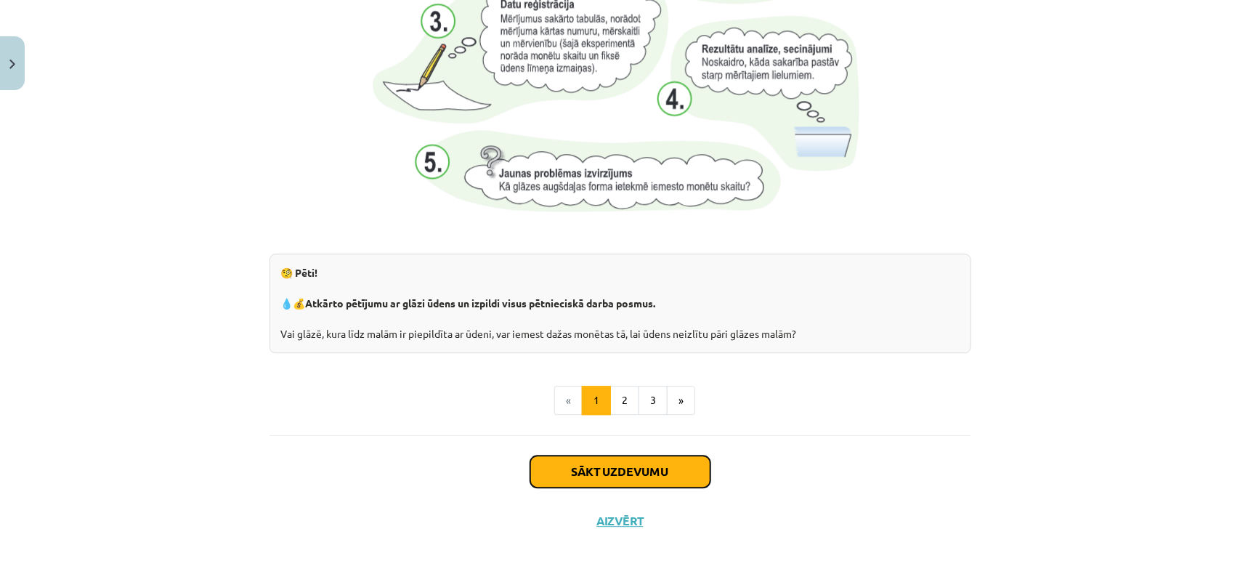
click at [607, 466] on button "Sākt uzdevumu" at bounding box center [620, 471] width 180 height 32
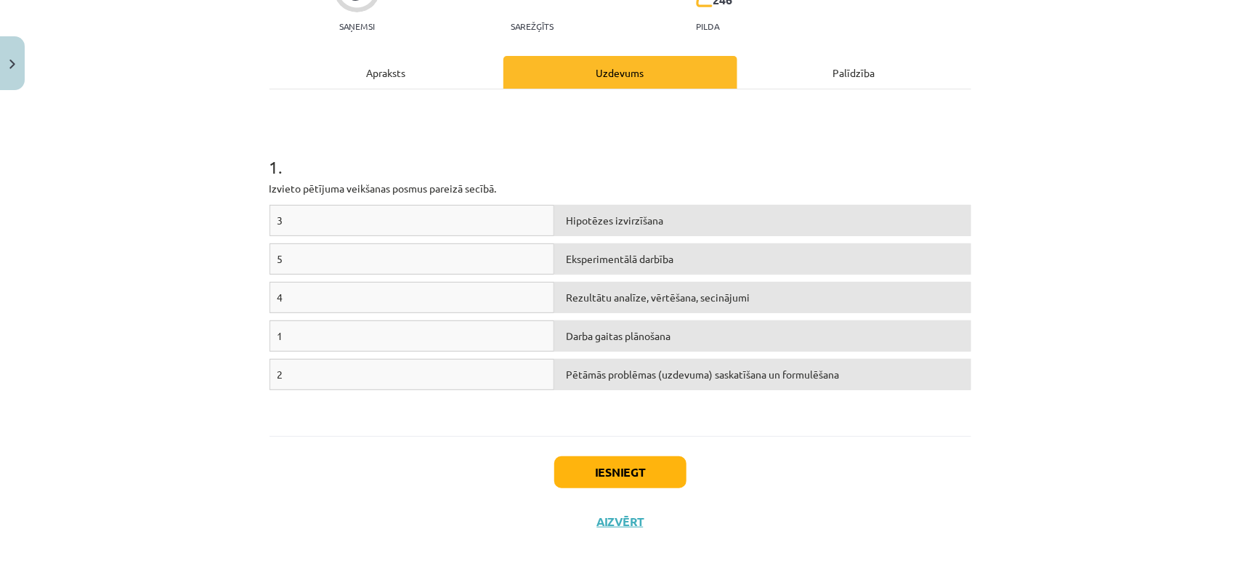
scroll to position [158, 0]
click at [369, 213] on div "3" at bounding box center [413, 219] width 286 height 31
click at [681, 230] on div "Hipotēzes izvirzīšana" at bounding box center [762, 219] width 416 height 31
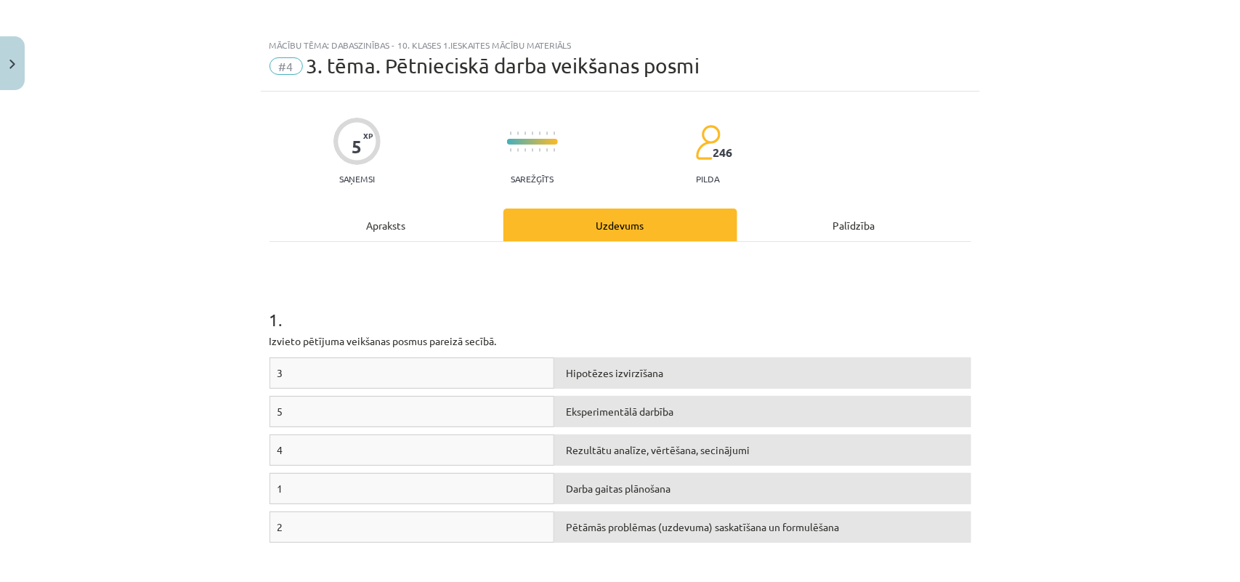
scroll to position [0, 0]
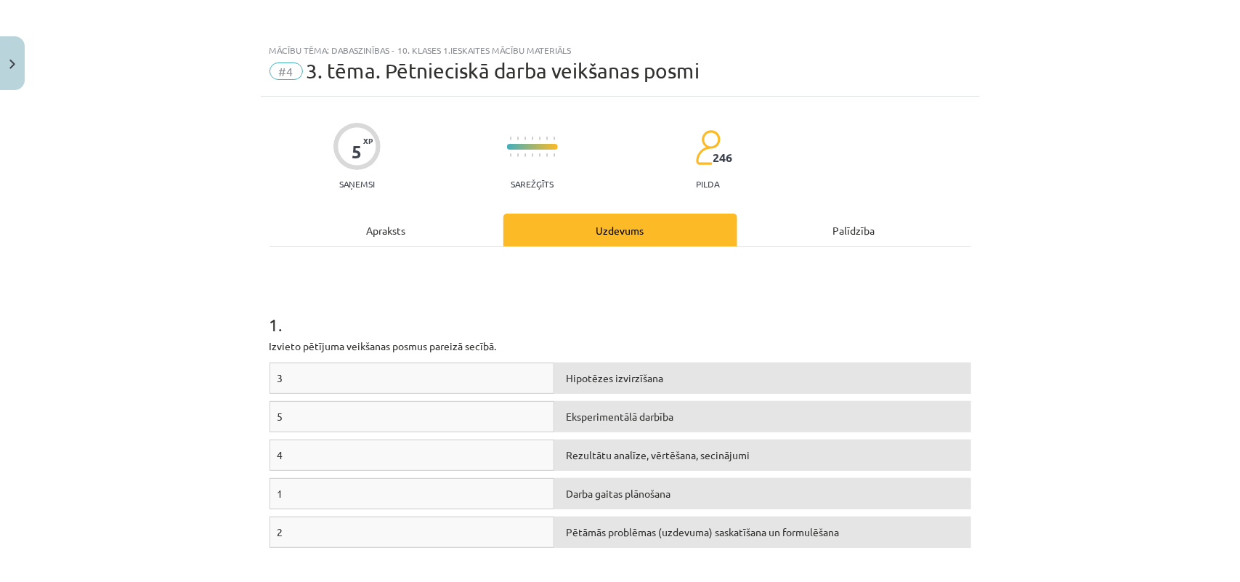
click at [625, 386] on div "Hipotēzes izvirzīšana" at bounding box center [762, 378] width 416 height 31
click at [513, 415] on div "3 Hipotēzes izvirzīšana 5 Eksperimentālā darbība 4 Rezultātu analīze, vērtēšana…" at bounding box center [621, 472] width 702 height 218
click at [618, 378] on div "Hipotēzes izvirzīšana" at bounding box center [762, 378] width 416 height 31
drag, startPoint x: 519, startPoint y: 382, endPoint x: 620, endPoint y: 379, distance: 100.3
click at [520, 382] on div "3" at bounding box center [413, 378] width 286 height 31
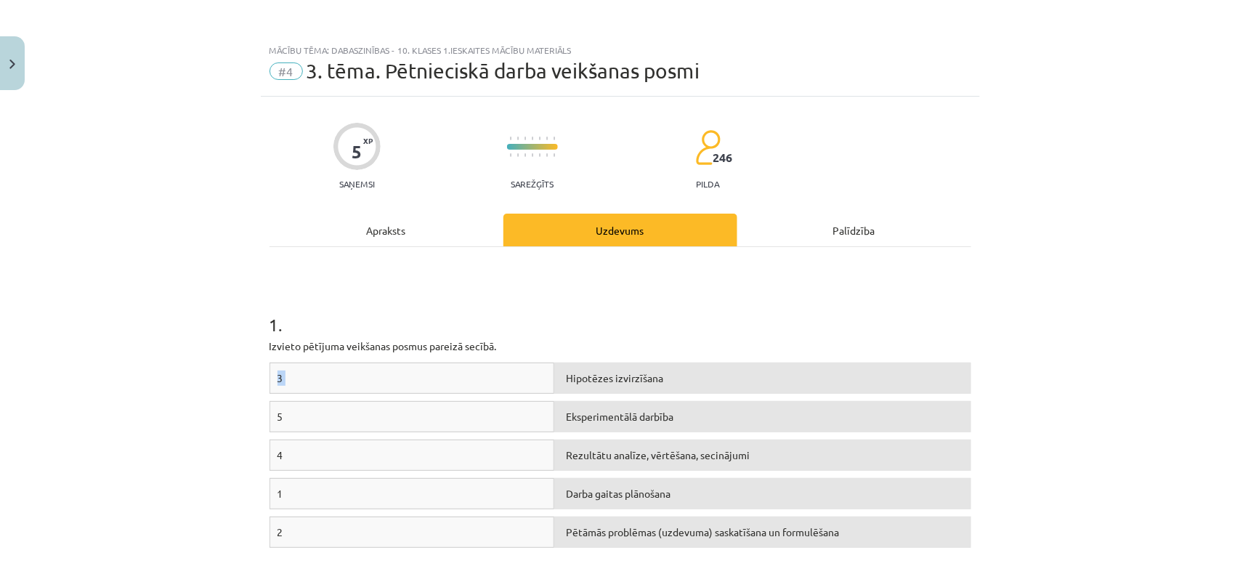
drag, startPoint x: 701, startPoint y: 360, endPoint x: 564, endPoint y: 389, distance: 140.3
click at [564, 389] on div "1 . Izvieto pētījuma veikšanas posmus pareizā secībā. 3 Hipotēzes izvirzīšana 5…" at bounding box center [621, 420] width 702 height 320
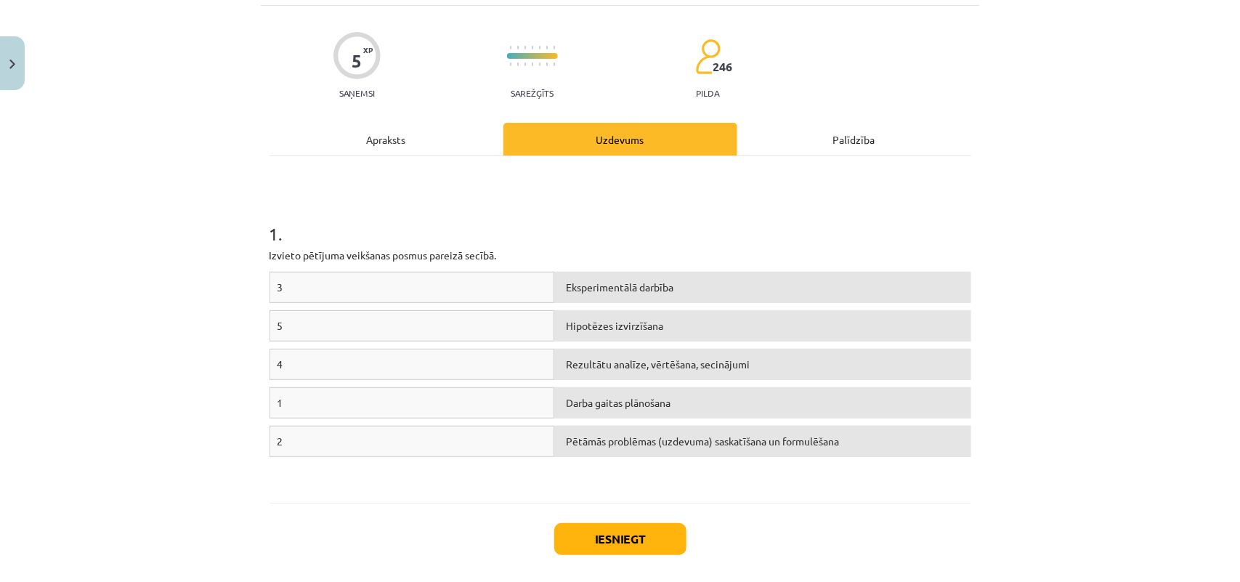
click at [304, 444] on div "2" at bounding box center [413, 441] width 286 height 31
click at [281, 445] on div "2" at bounding box center [413, 441] width 286 height 31
drag, startPoint x: 669, startPoint y: 460, endPoint x: 668, endPoint y: 420, distance: 40.0
click at [668, 420] on div "3 Pētāmās problēmas (uzdevuma) saskatīšana un formulēšana 5 Darba gaitas plānoš…" at bounding box center [621, 381] width 702 height 218
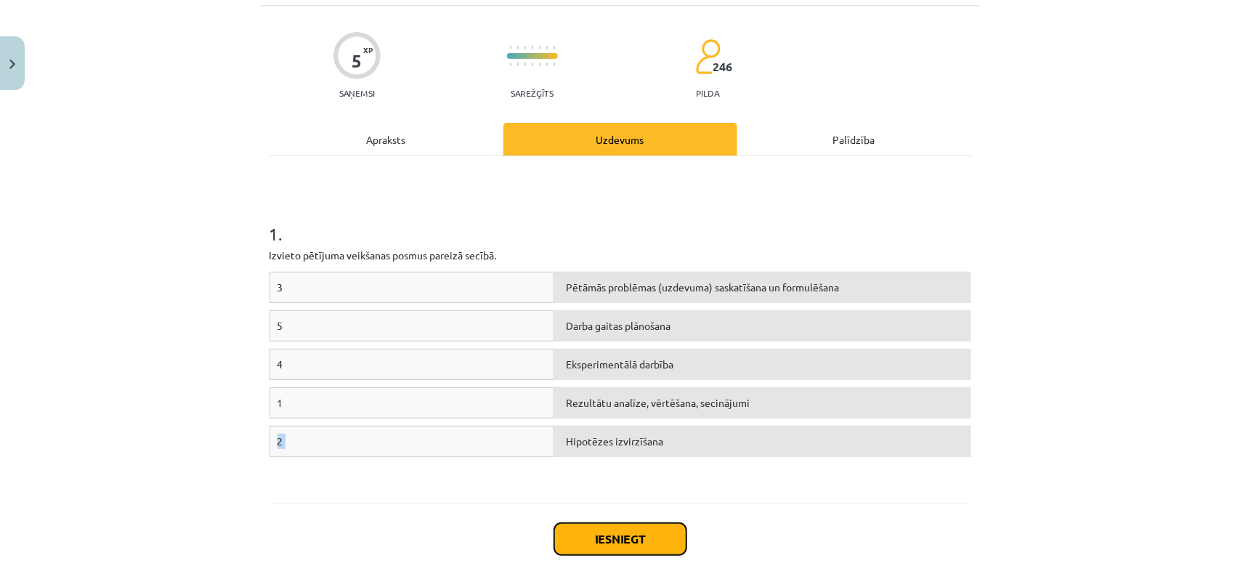
click at [623, 534] on button "Iesniegt" at bounding box center [620, 539] width 132 height 32
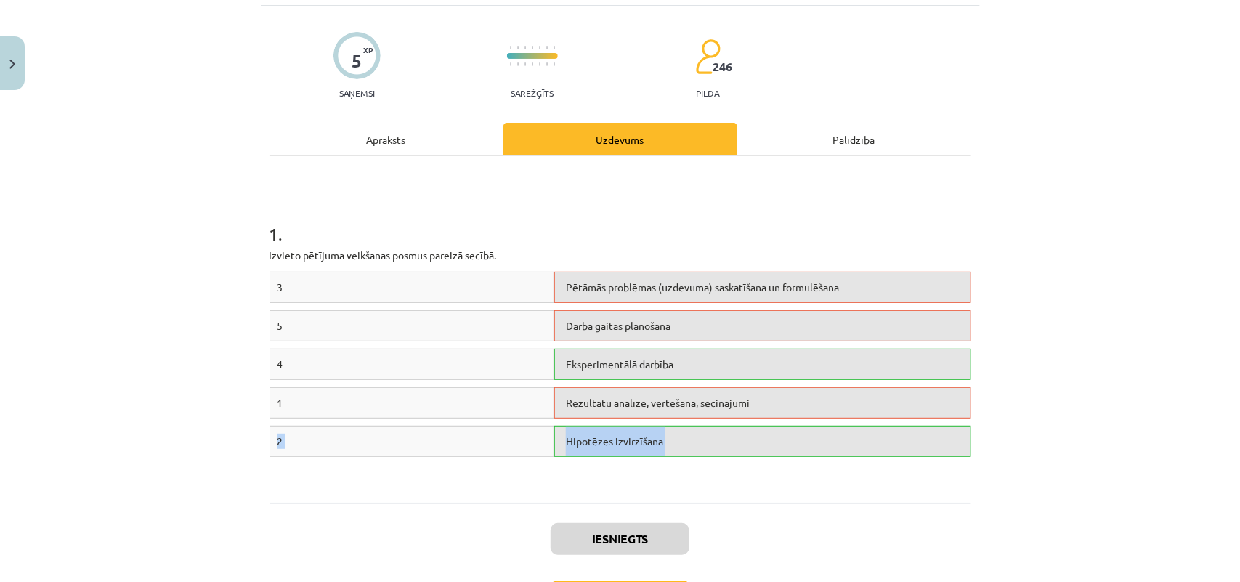
scroll to position [182, 0]
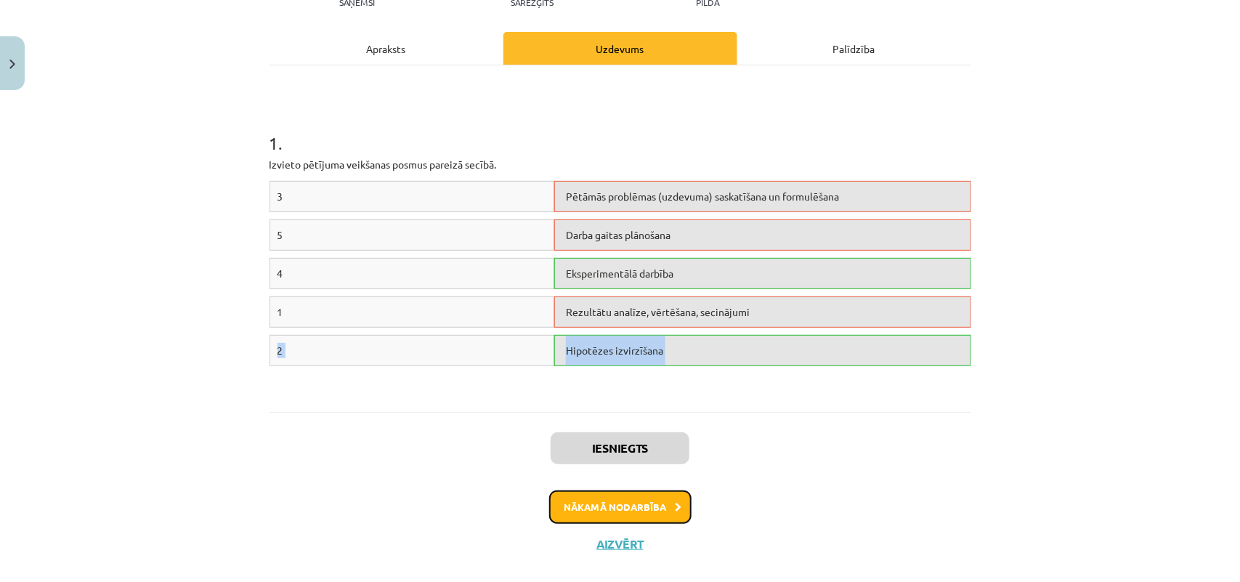
click at [619, 506] on button "Nākamā nodarbība" at bounding box center [620, 506] width 142 height 33
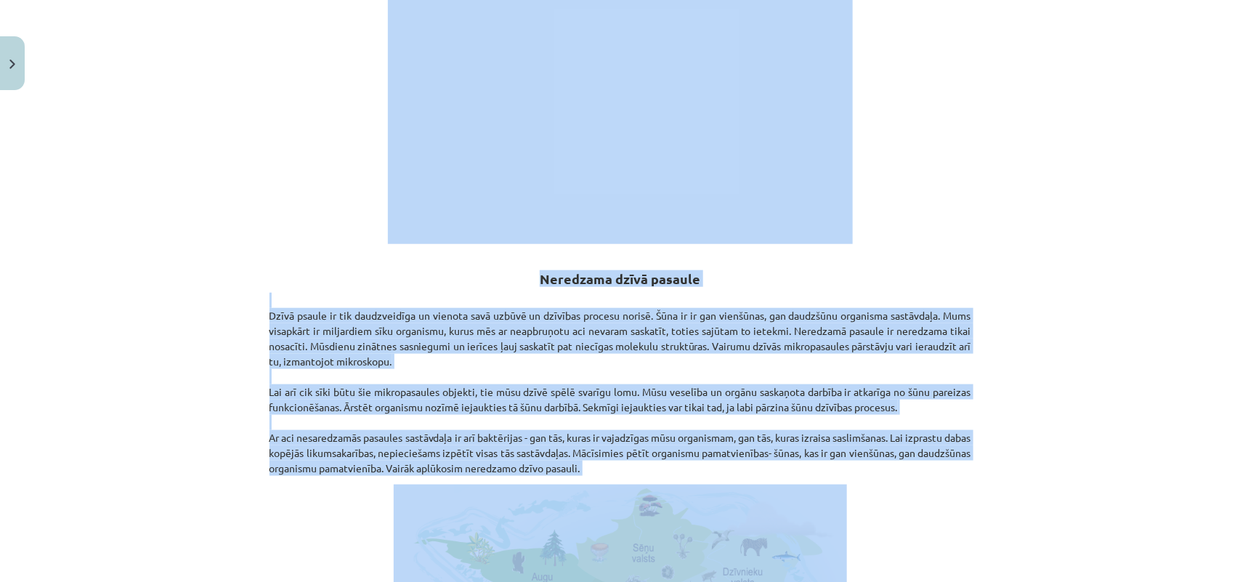
click at [1097, 352] on div "Mācību tēma: Dabaszinības - 10. klases 1.ieskaites mācību materiāls #5 4. tēma.…" at bounding box center [620, 291] width 1240 height 582
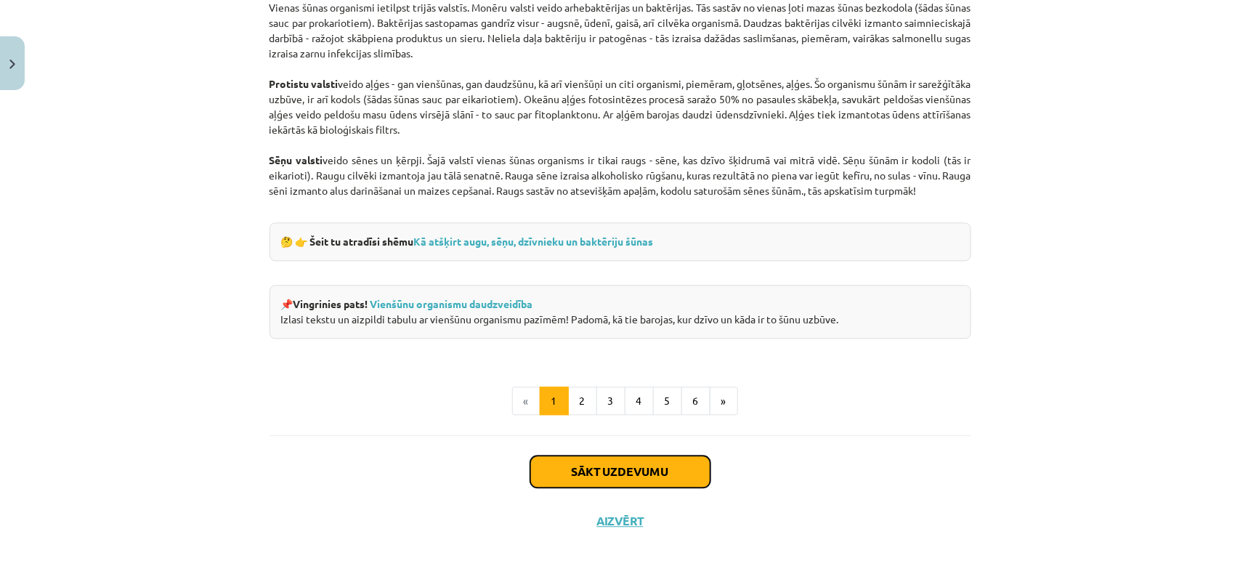
click at [567, 466] on button "Sākt uzdevumu" at bounding box center [620, 471] width 180 height 32
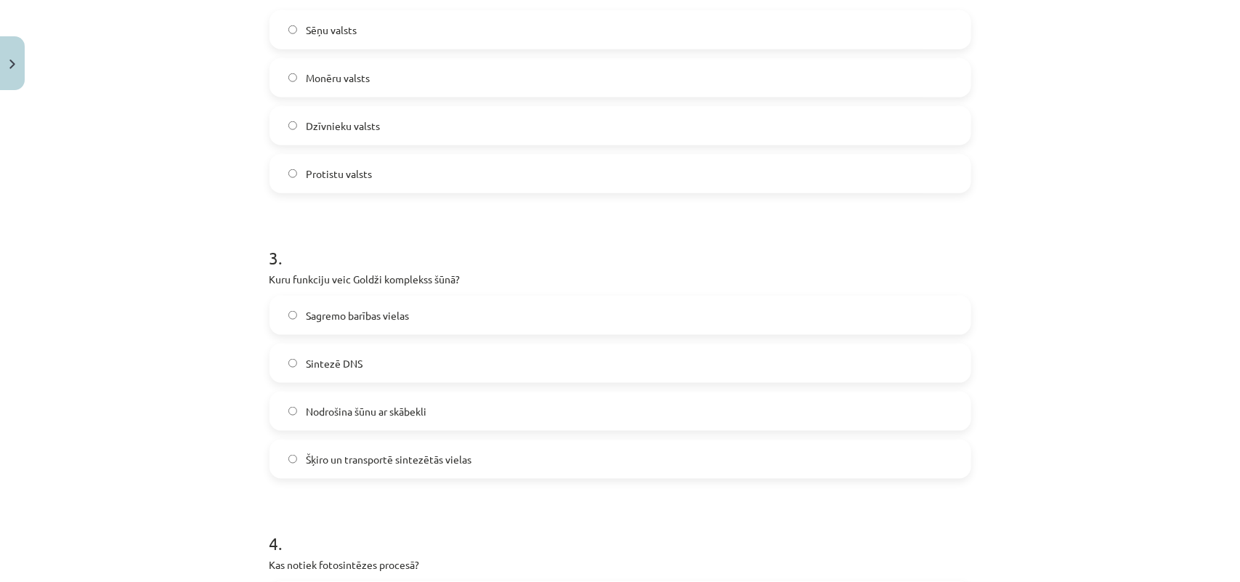
scroll to position [547, 0]
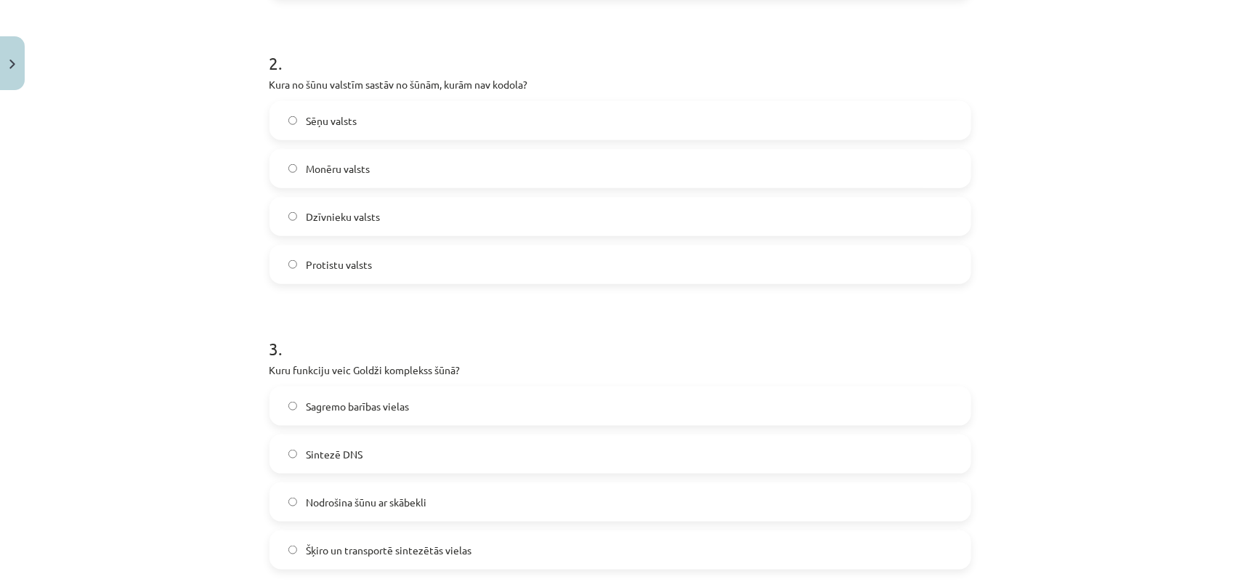
click at [302, 179] on label "Monēru valsts" at bounding box center [620, 168] width 699 height 36
click at [324, 556] on span "Šķiro un transportē sintezētās vielas" at bounding box center [389, 550] width 166 height 15
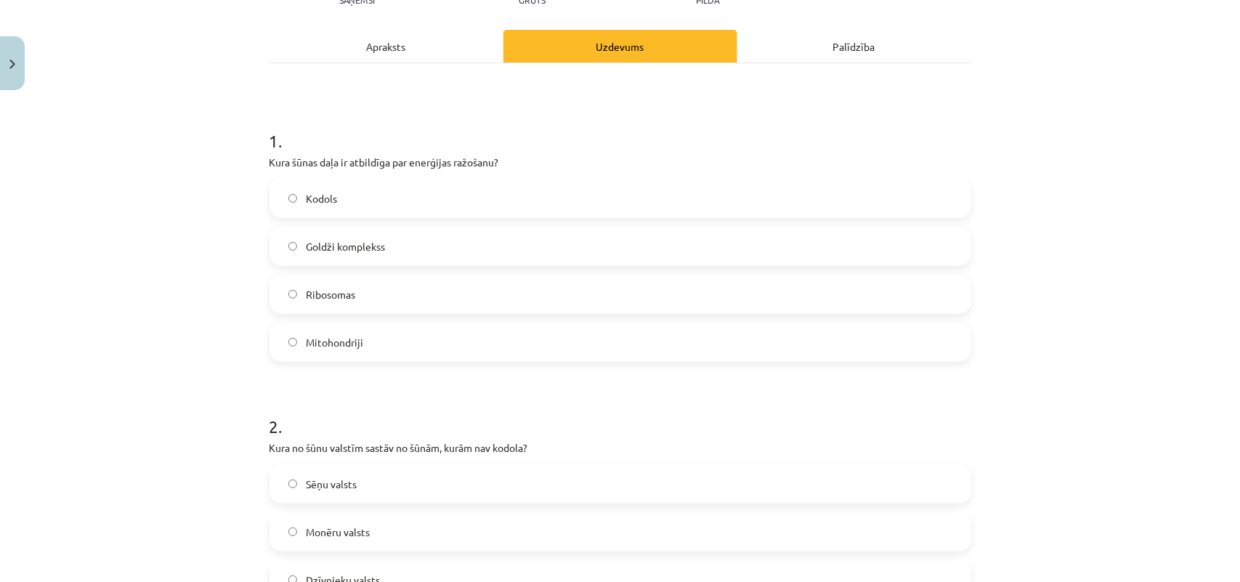
scroll to position [93, 0]
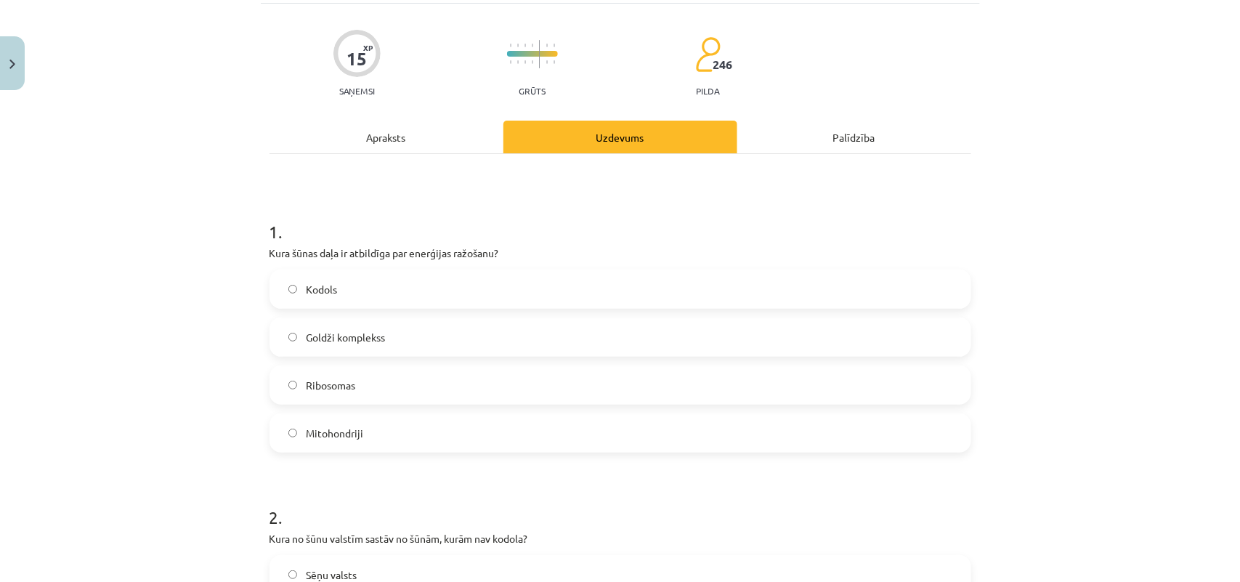
click at [295, 430] on label "Mitohondriji" at bounding box center [620, 433] width 699 height 36
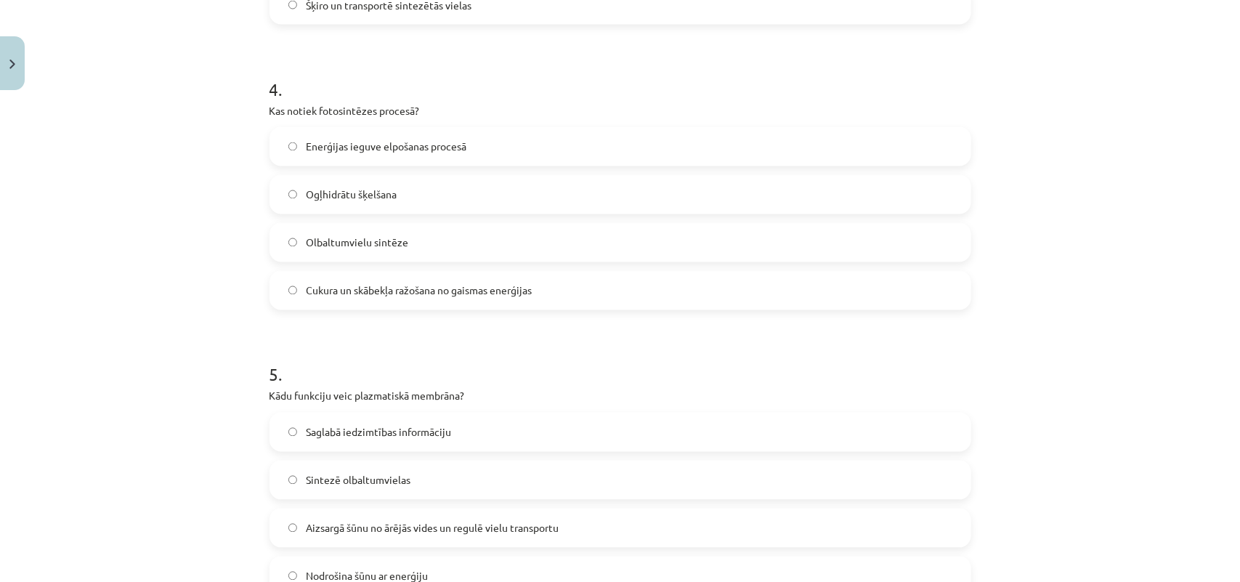
scroll to position [1183, 0]
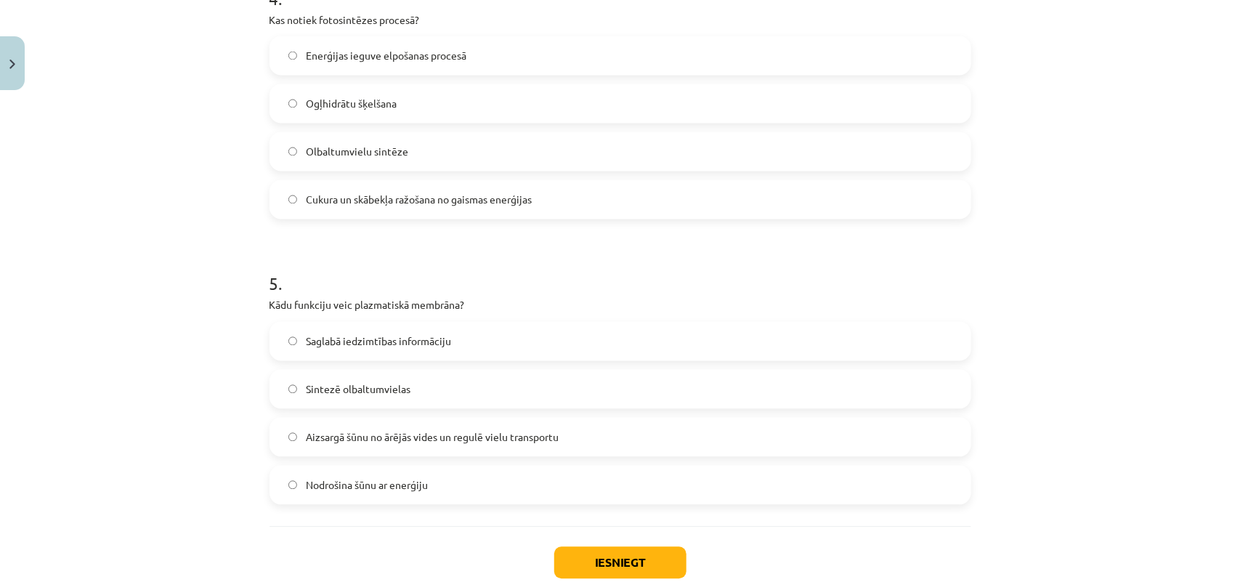
click at [772, 182] on label "Cukura un skābekļa ražošana no gaismas enerģijas" at bounding box center [620, 200] width 699 height 36
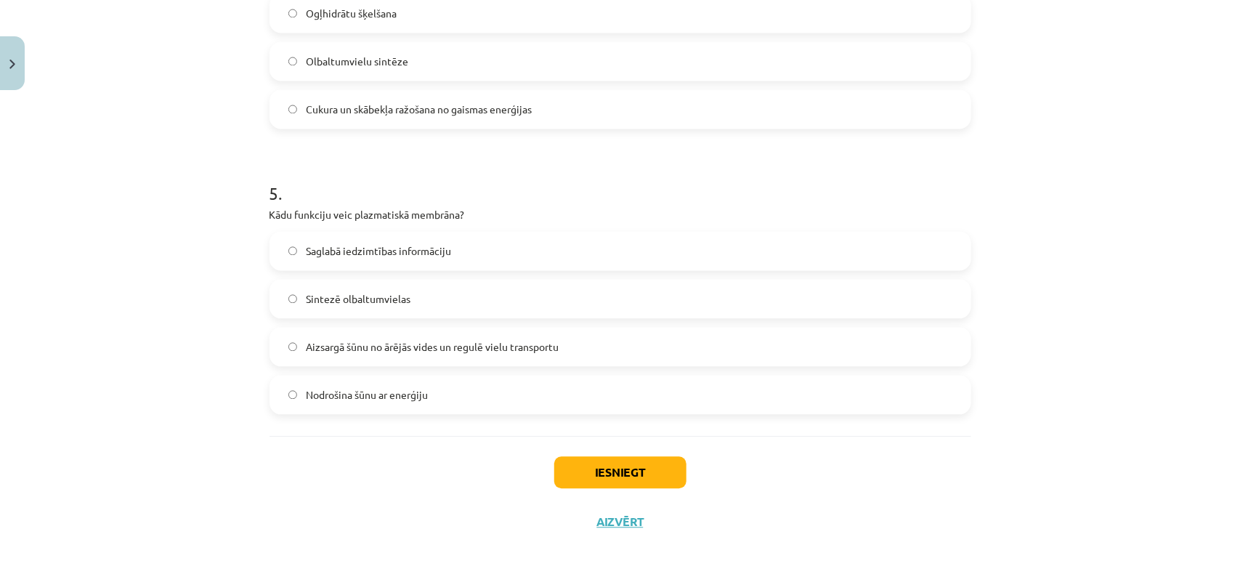
click at [332, 343] on span "Aizsargā šūnu no ārējās vides un regulē vielu transportu" at bounding box center [432, 346] width 253 height 15
click at [601, 472] on button "Iesniegt" at bounding box center [620, 472] width 132 height 32
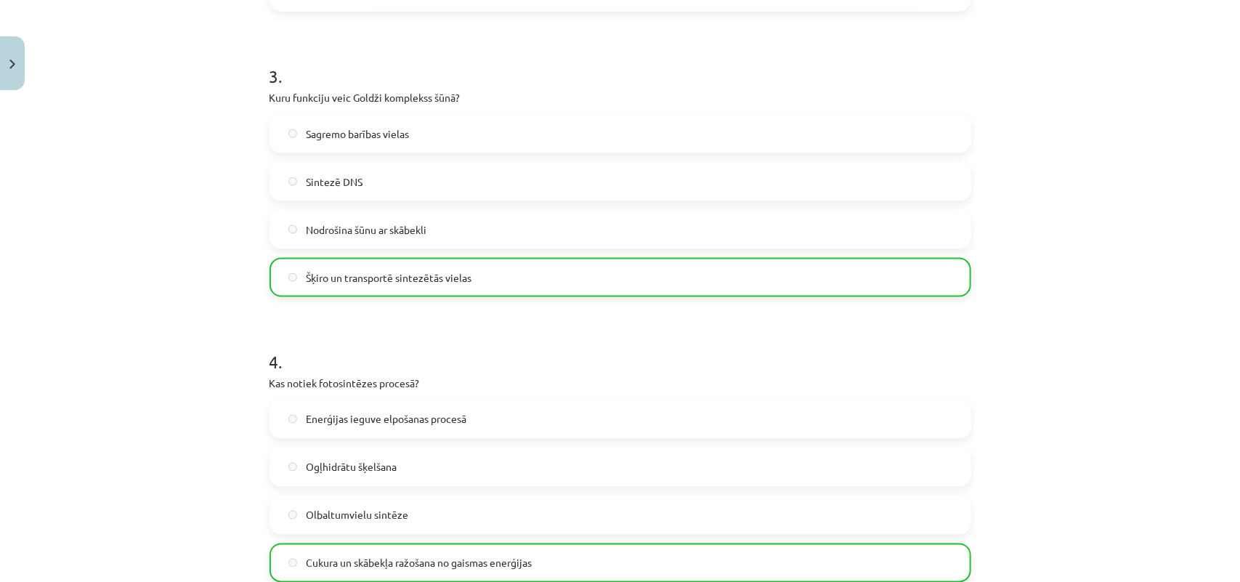
scroll to position [1320, 0]
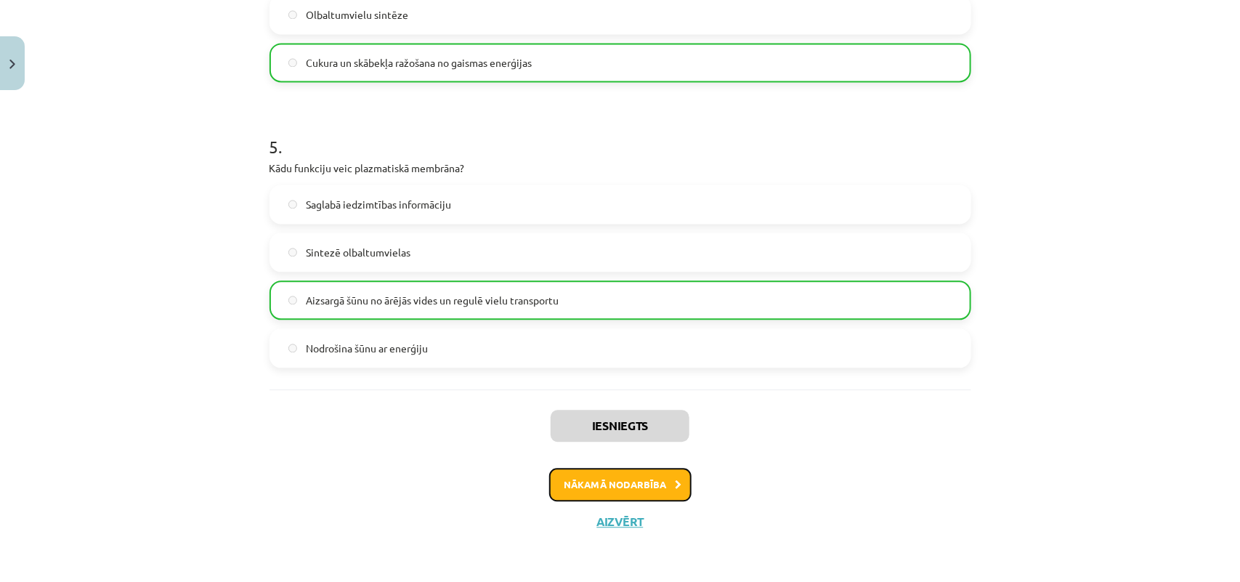
click at [633, 483] on button "Nākamā nodarbība" at bounding box center [620, 484] width 142 height 33
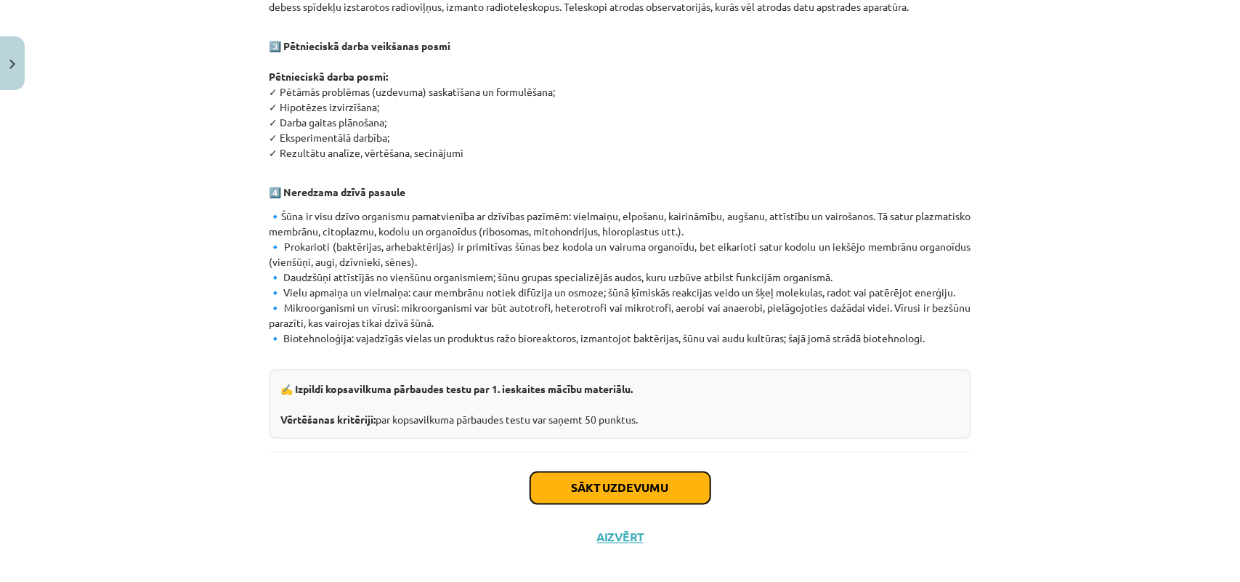
click at [633, 483] on button "Sākt uzdevumu" at bounding box center [620, 488] width 180 height 32
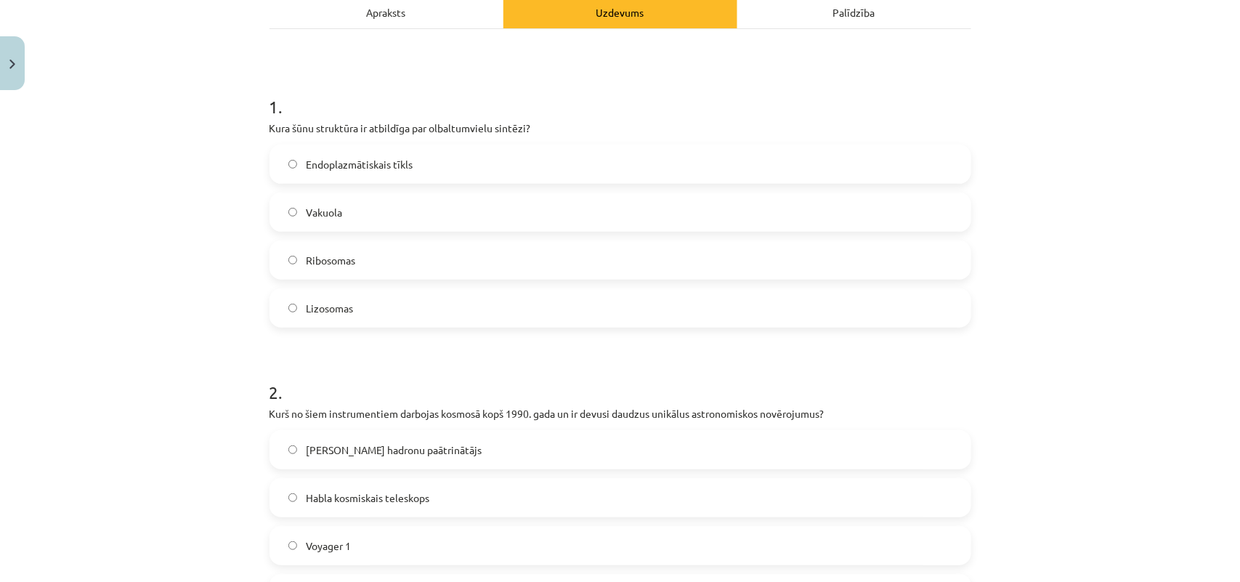
scroll to position [309, 0]
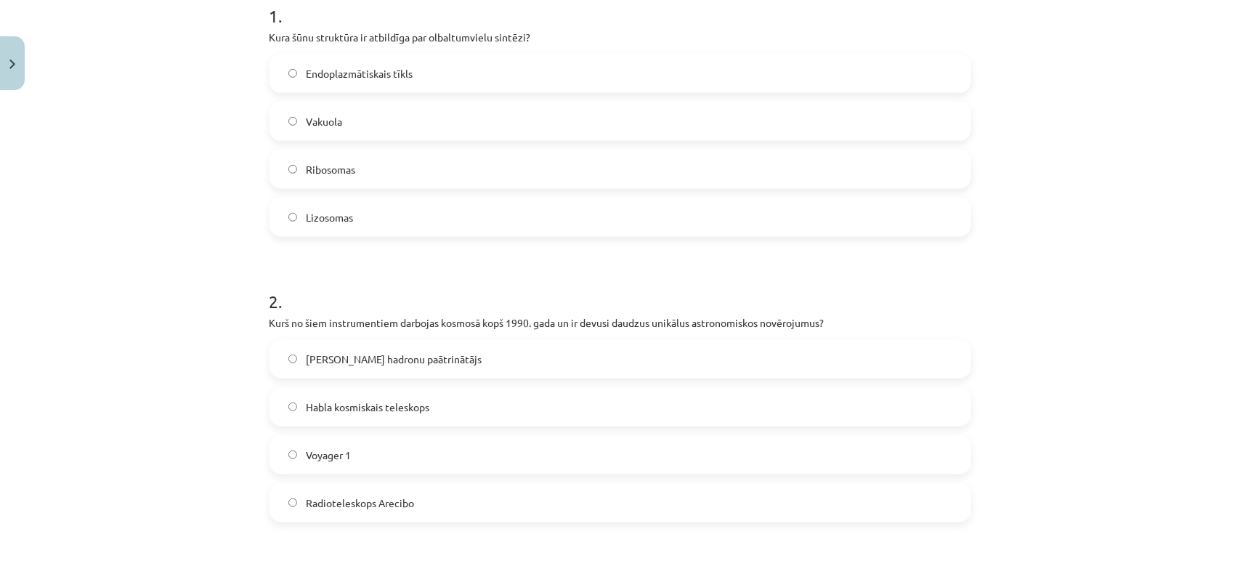
click at [349, 164] on span "Ribosomas" at bounding box center [330, 169] width 49 height 15
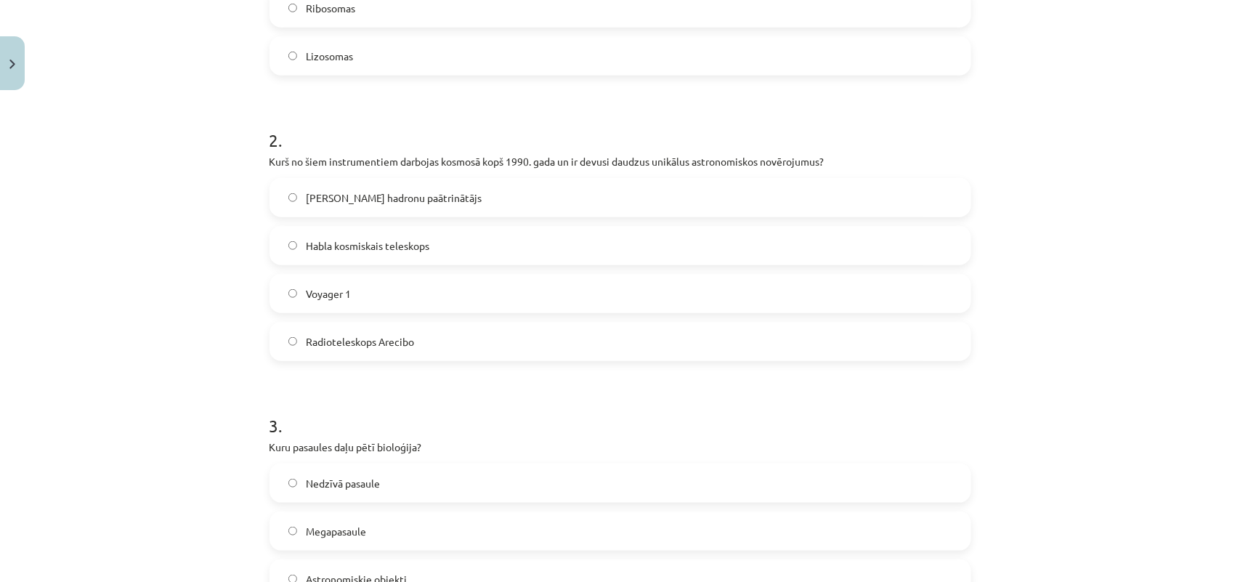
scroll to position [490, 0]
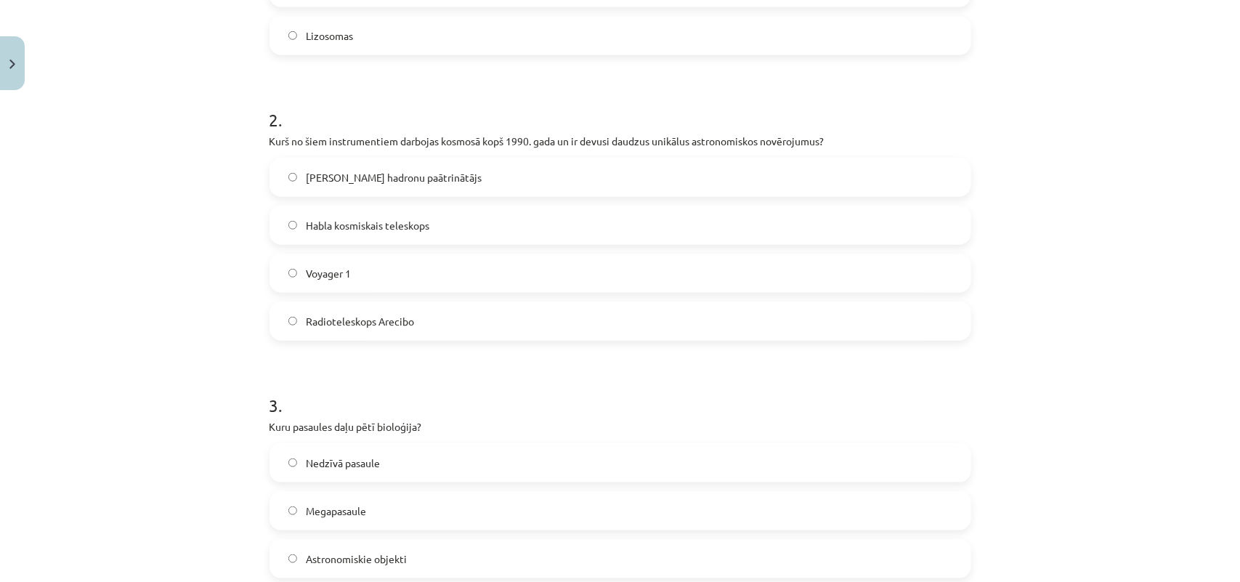
click at [338, 241] on label "Habla kosmiskais teleskops" at bounding box center [620, 225] width 699 height 36
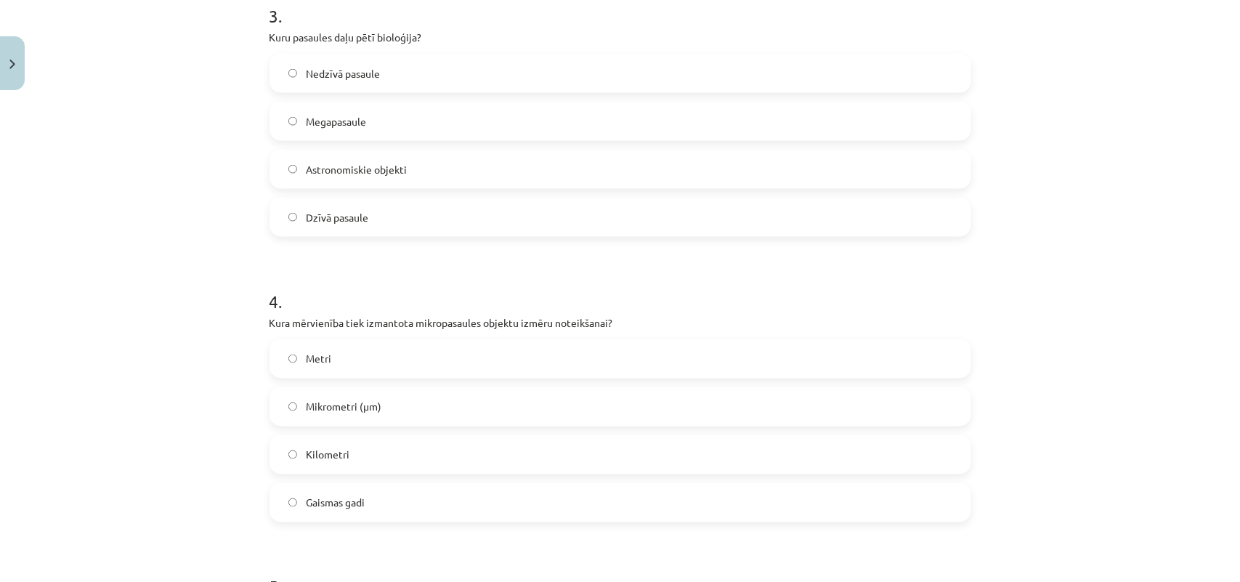
scroll to position [854, 0]
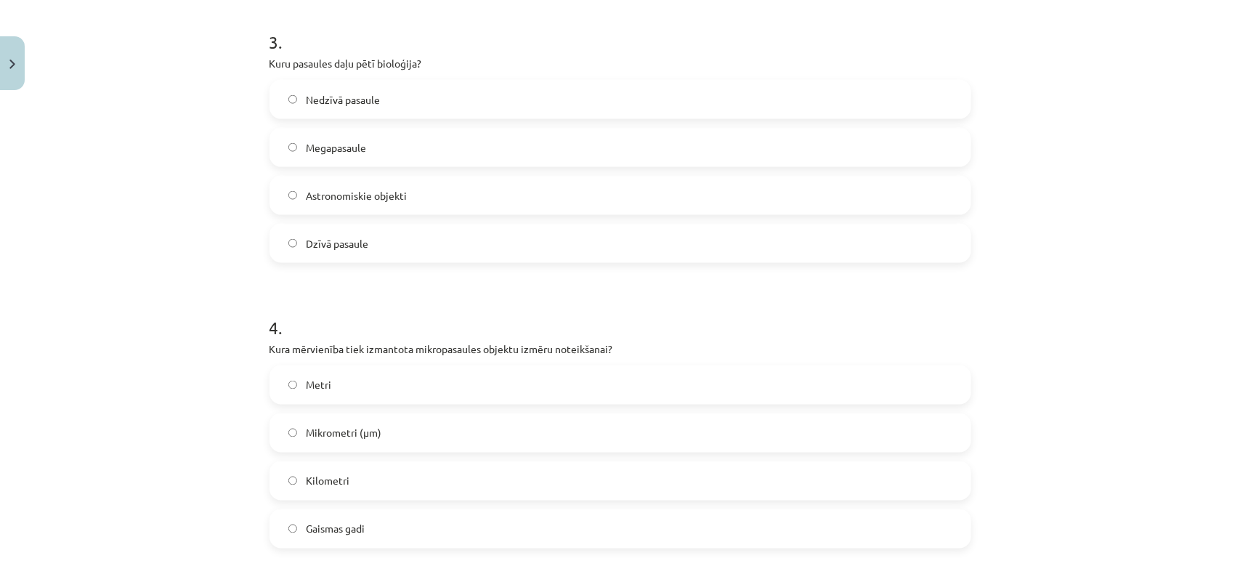
click at [419, 253] on label "Dzīvā pasaule" at bounding box center [620, 243] width 699 height 36
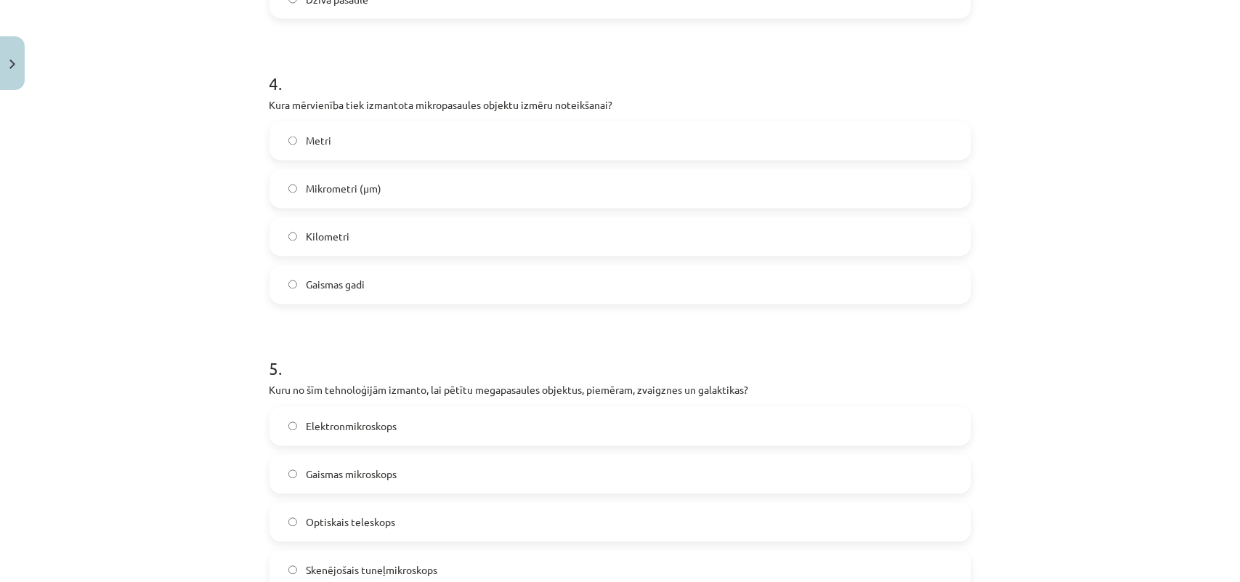
scroll to position [1126, 0]
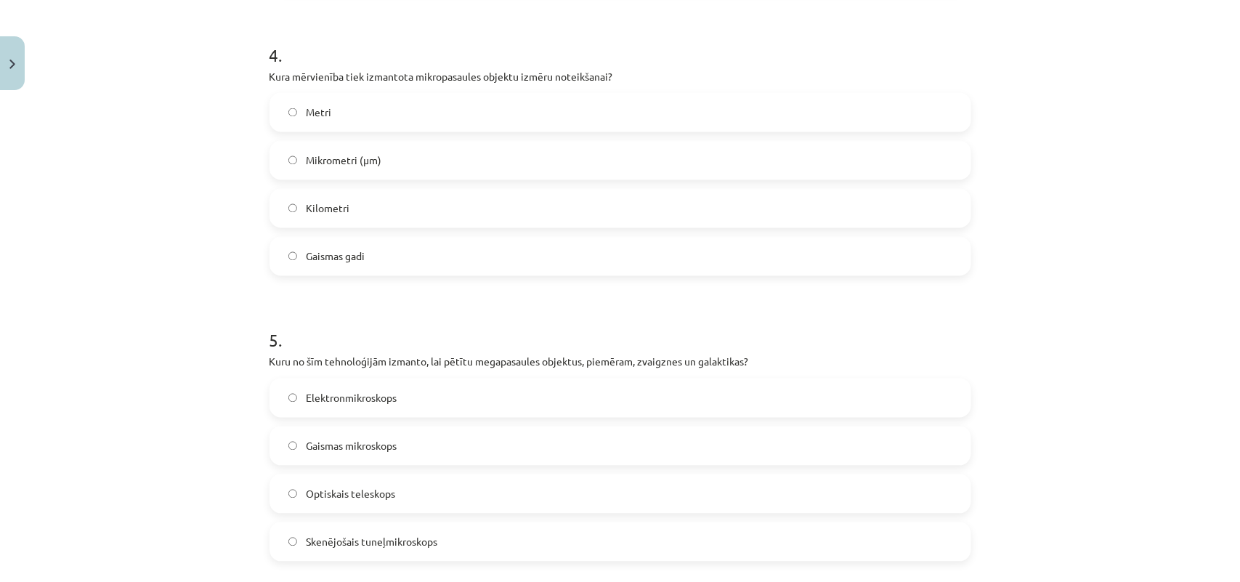
click at [360, 169] on label "Mikrometri (μm)" at bounding box center [620, 160] width 699 height 36
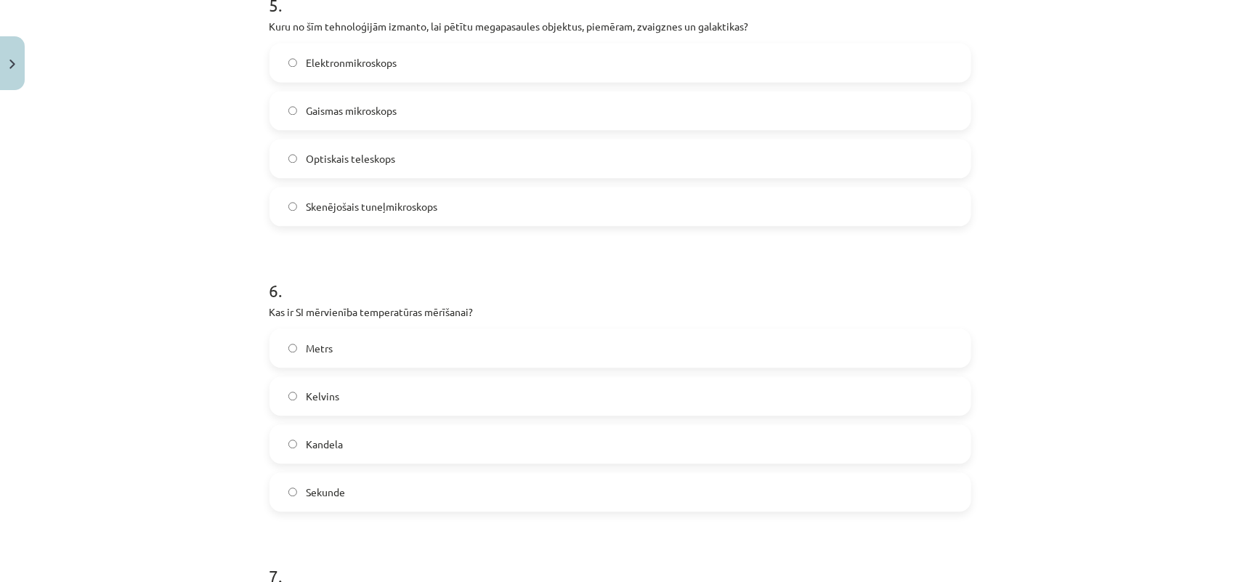
scroll to position [1430, 0]
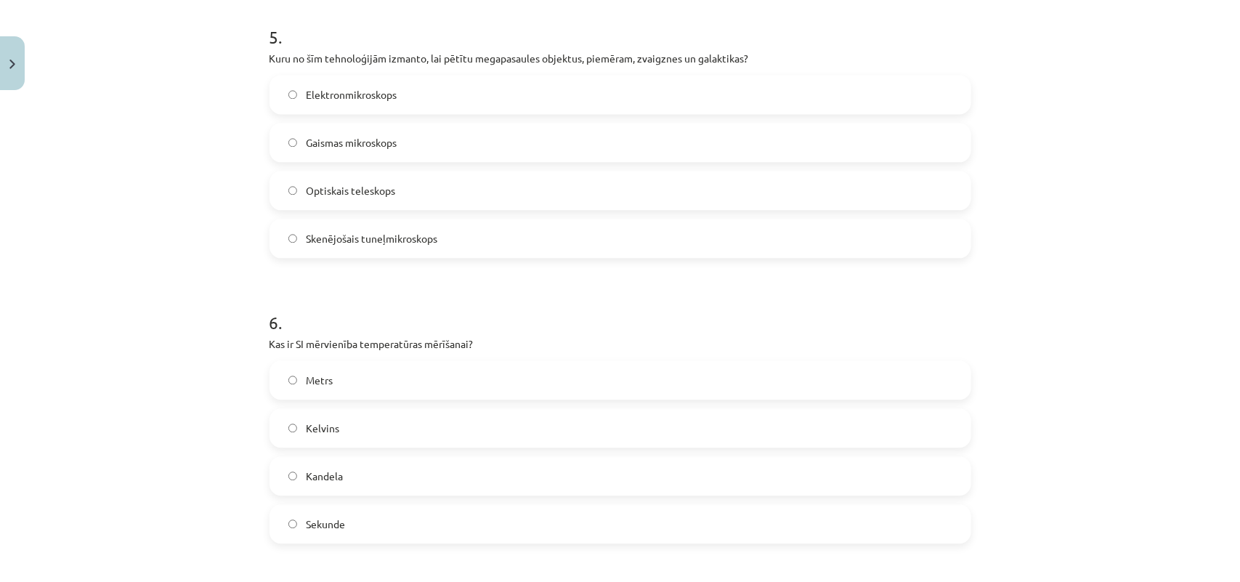
click at [328, 200] on label "Optiskais teleskops" at bounding box center [620, 190] width 699 height 36
click at [320, 422] on span "Kelvins" at bounding box center [322, 428] width 33 height 15
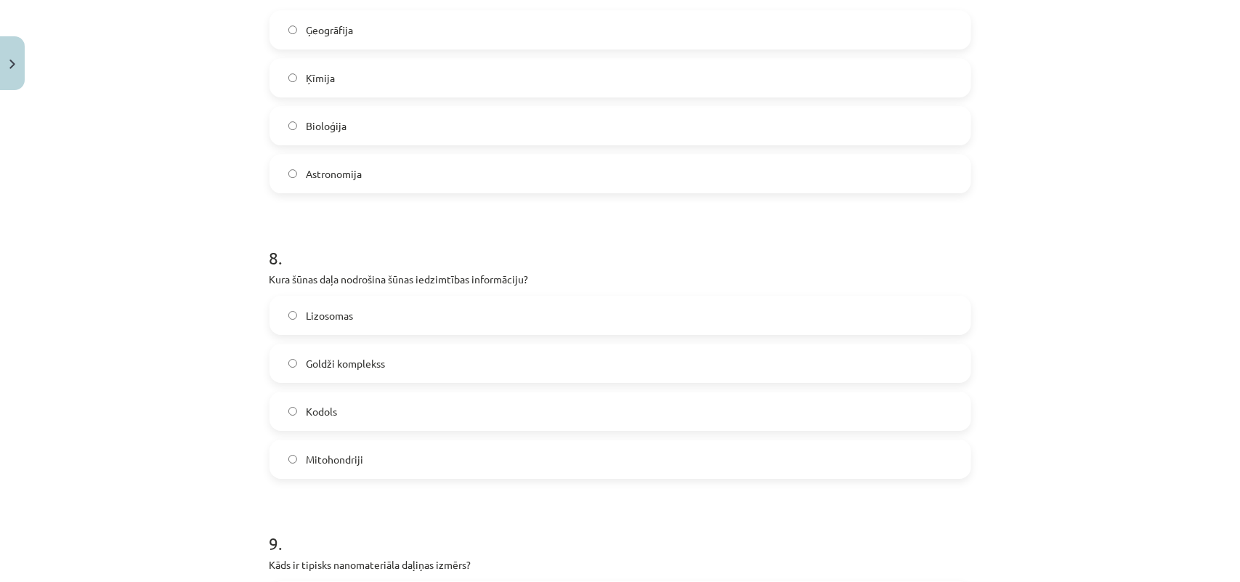
scroll to position [1975, 0]
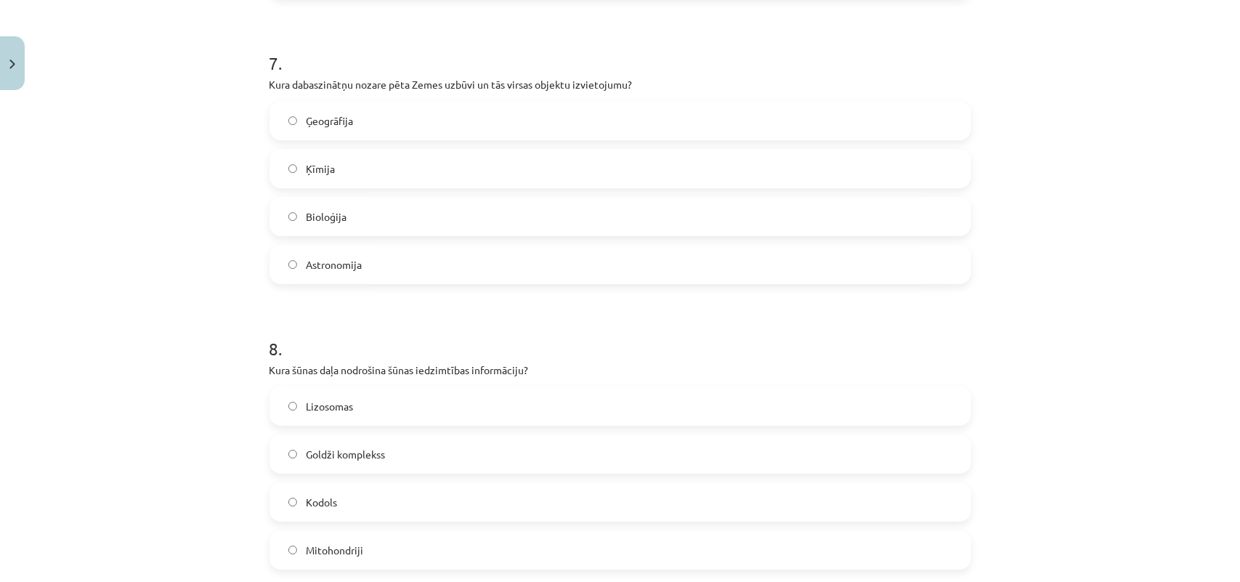
click at [13, 354] on div "Mācību tēma: Dabaszinības - 10. klases 1.ieskaites mācību materiāls #6 Kopsavil…" at bounding box center [620, 291] width 1240 height 582
click at [320, 106] on label "Ģeogrāfija" at bounding box center [620, 120] width 699 height 36
click at [335, 513] on label "Kodols" at bounding box center [620, 502] width 699 height 36
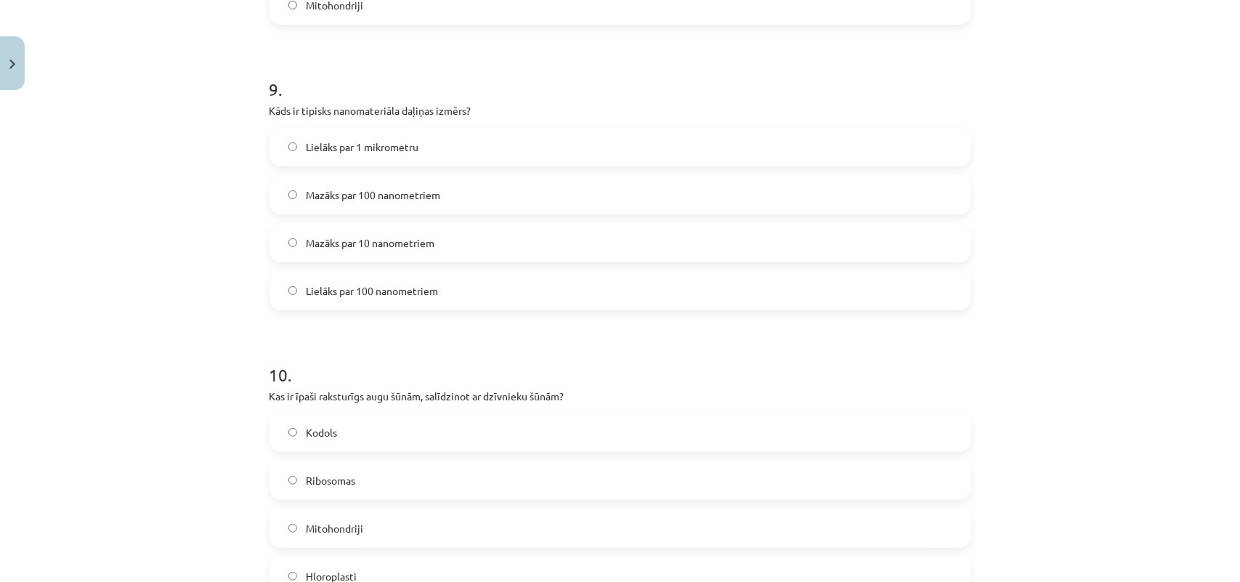
scroll to position [2610, 0]
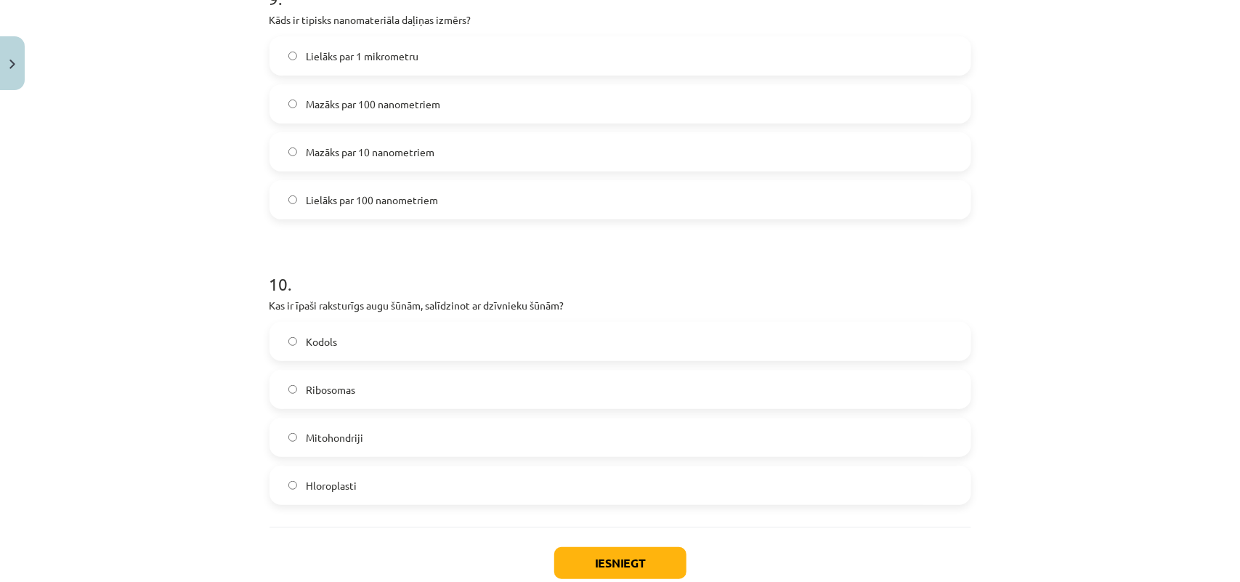
click at [274, 109] on label "Mazāks par 100 nanometriem" at bounding box center [620, 104] width 699 height 36
click at [252, 355] on div "Mācību tēma: Dabaszinības - 10. klases 1.ieskaites mācību materiāls #6 Kopsavil…" at bounding box center [620, 291] width 1240 height 582
click at [801, 267] on h1 "10 ." at bounding box center [621, 270] width 702 height 45
click at [380, 467] on label "Hloroplasti" at bounding box center [620, 485] width 699 height 36
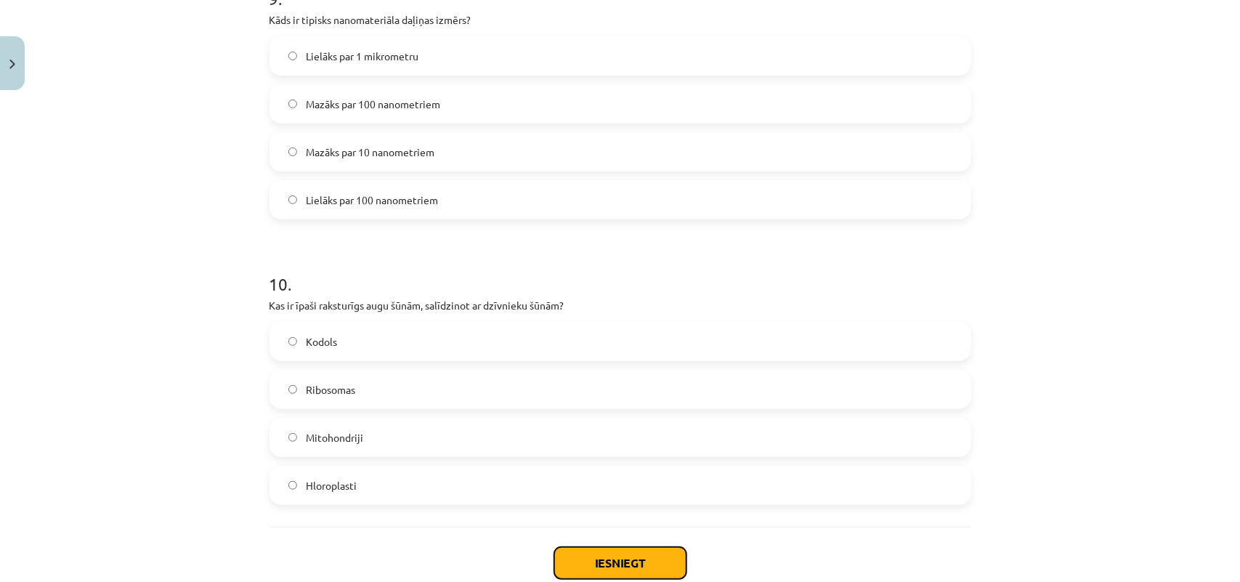
click at [618, 568] on button "Iesniegt" at bounding box center [620, 563] width 132 height 32
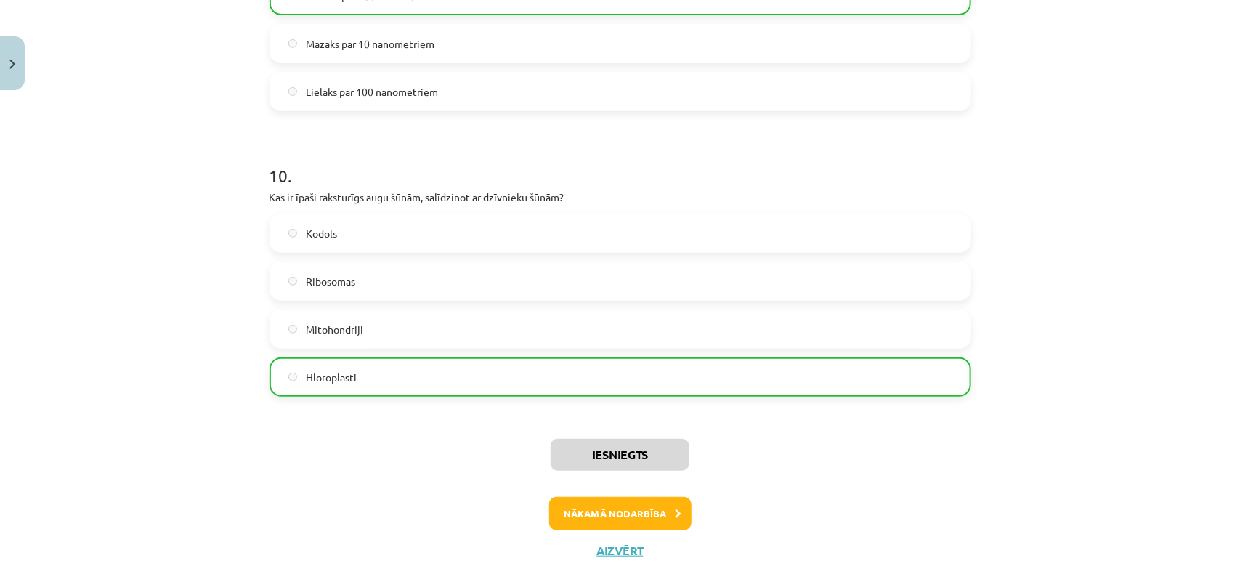
scroll to position [2748, 0]
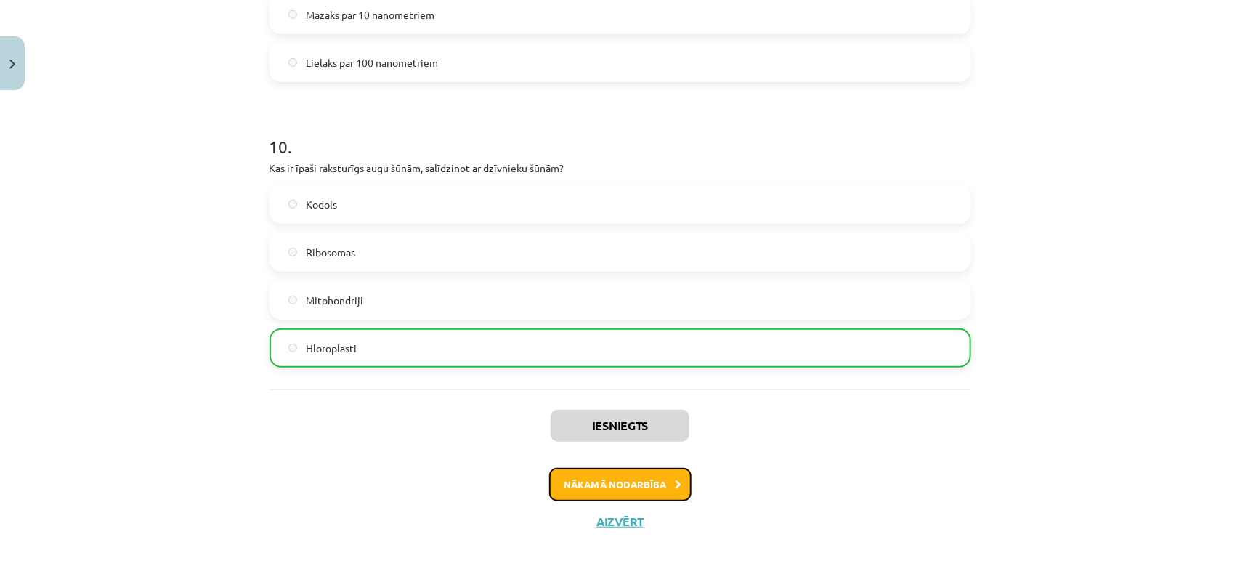
click at [605, 495] on button "Nākamā nodarbība" at bounding box center [620, 484] width 142 height 33
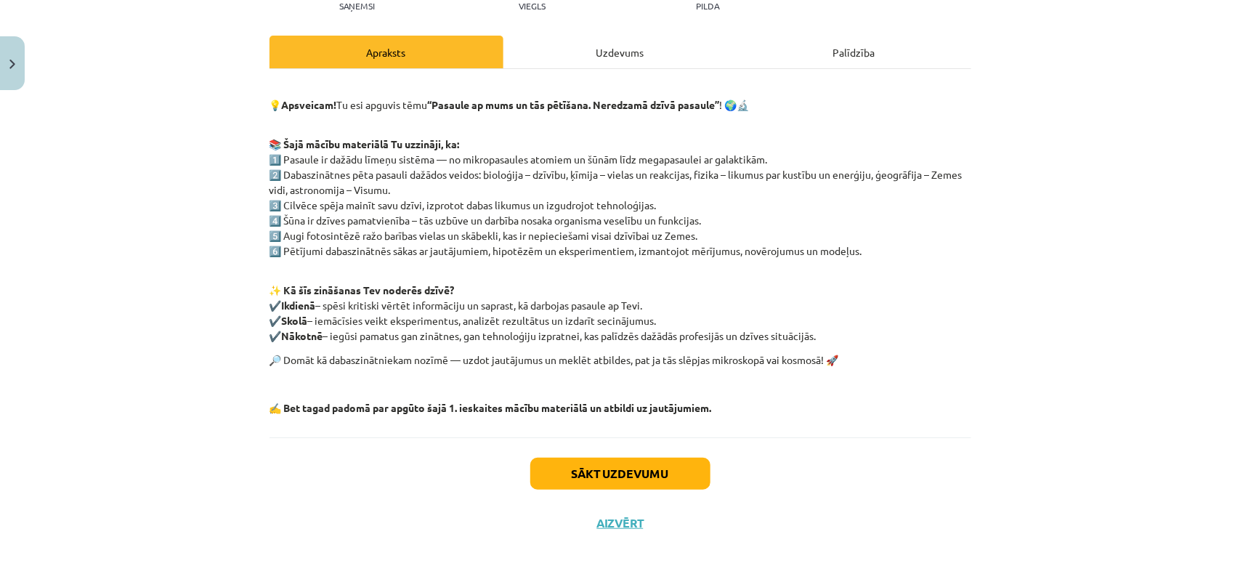
scroll to position [180, 0]
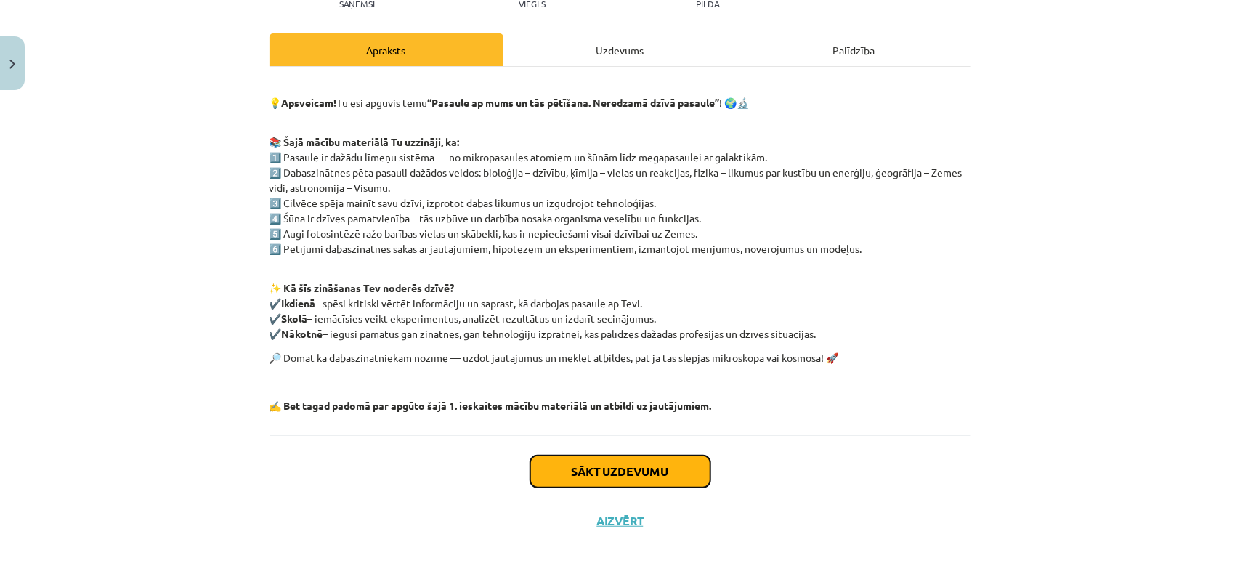
click at [622, 471] on button "Sākt uzdevumu" at bounding box center [620, 471] width 180 height 32
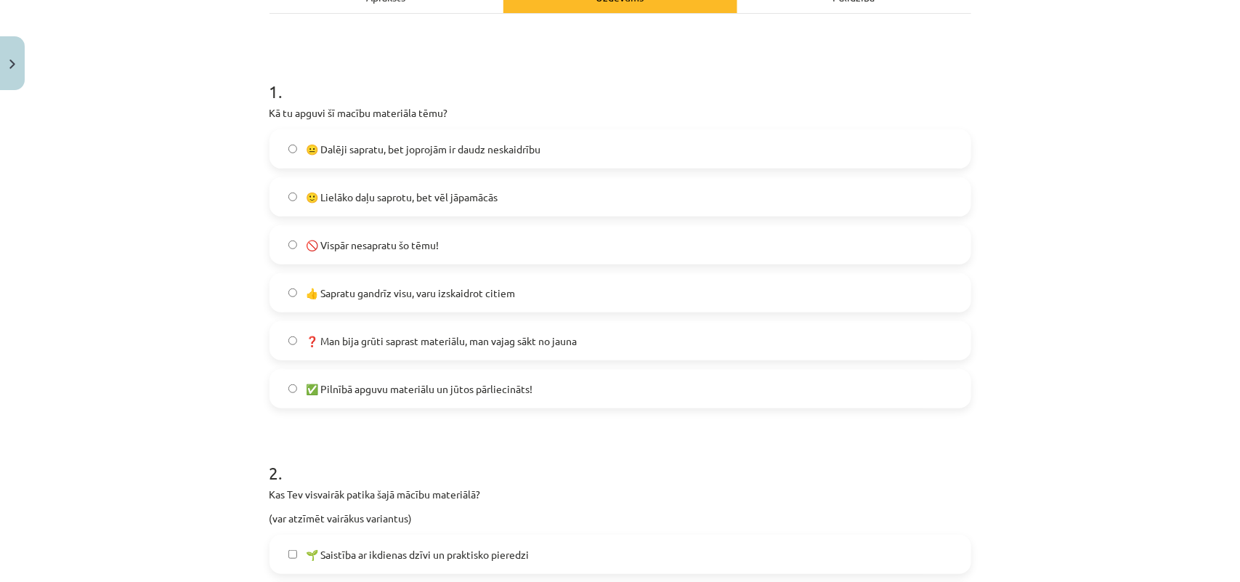
scroll to position [218, 0]
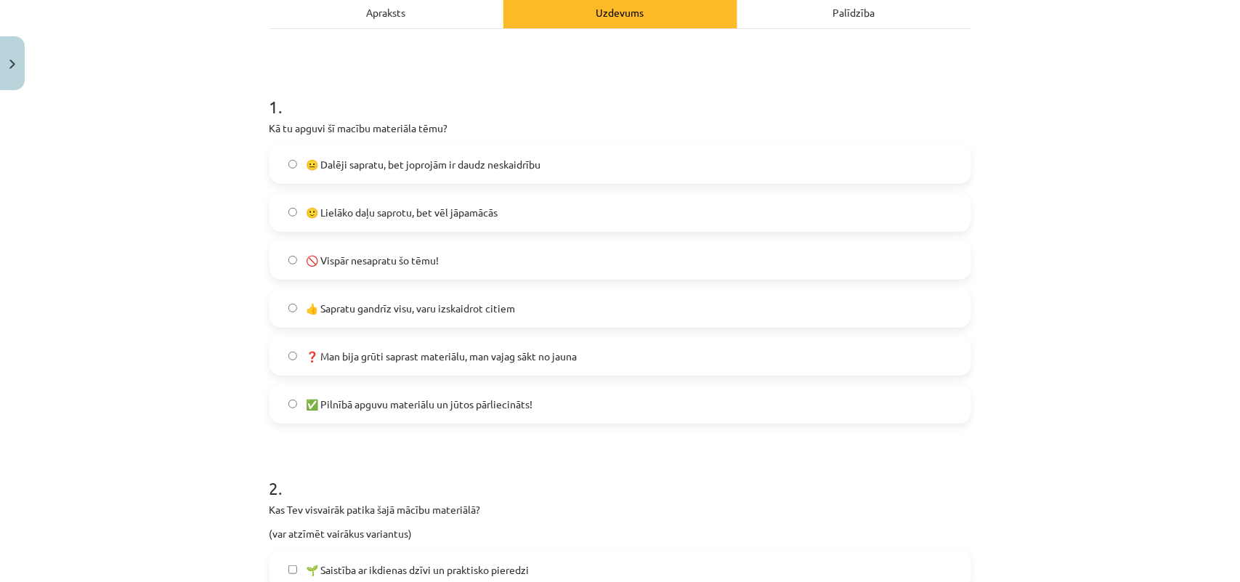
click at [312, 208] on span "🙂 Lielāko daļu saprotu, bet vēl jāpamācās" at bounding box center [402, 212] width 192 height 15
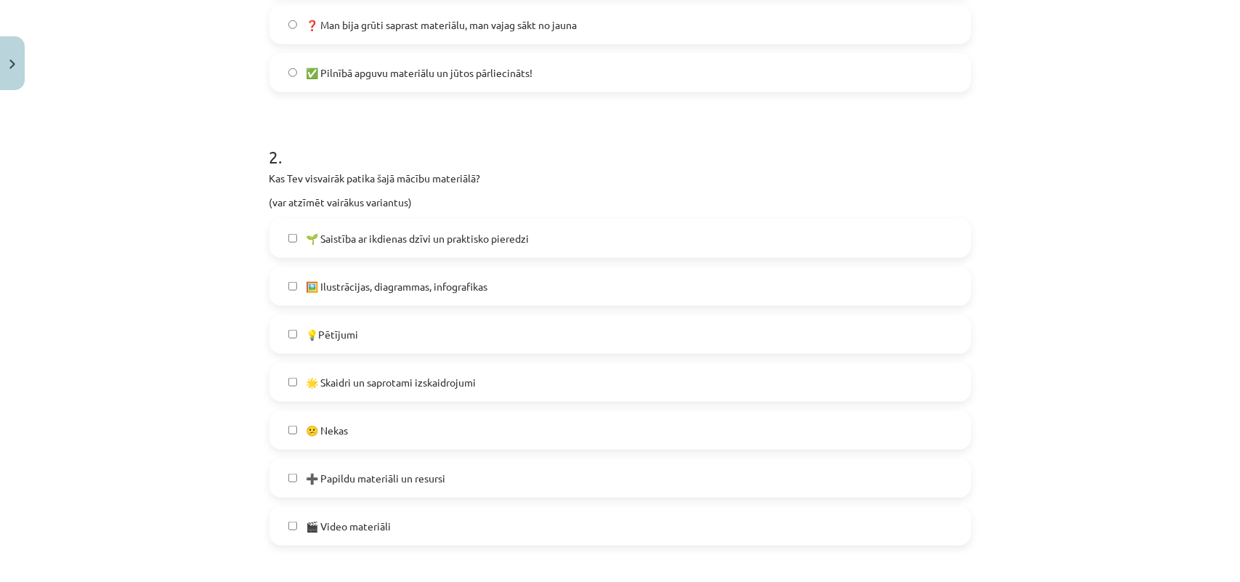
scroll to position [581, 0]
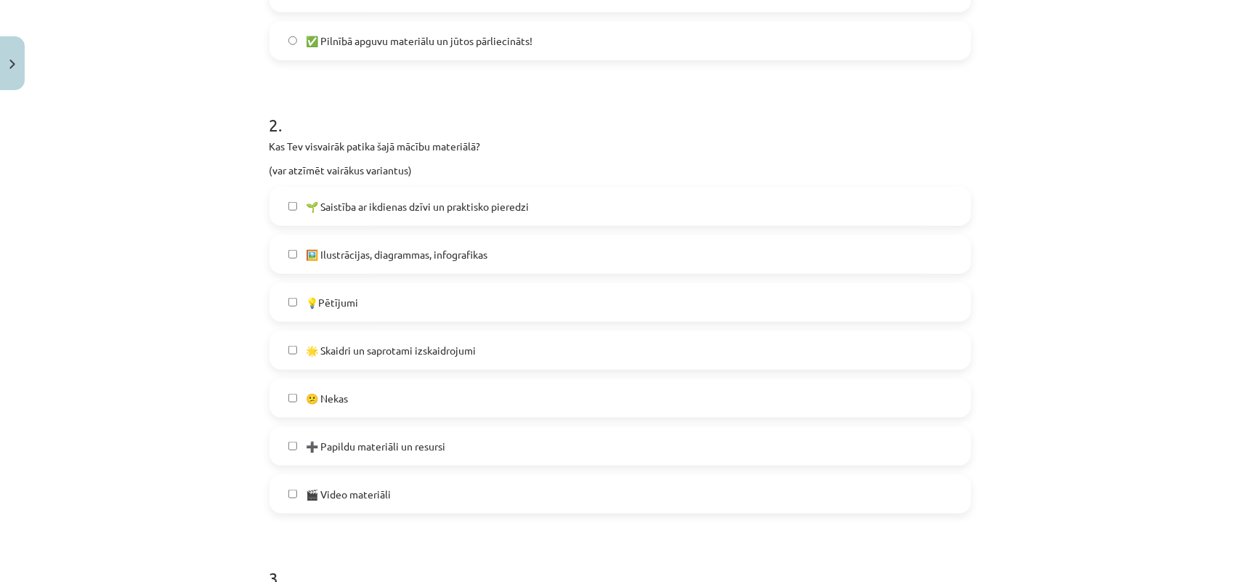
click at [276, 205] on label "🌱 Saistība ar ikdienas dzīvi un praktisko pieredzi" at bounding box center [620, 206] width 699 height 36
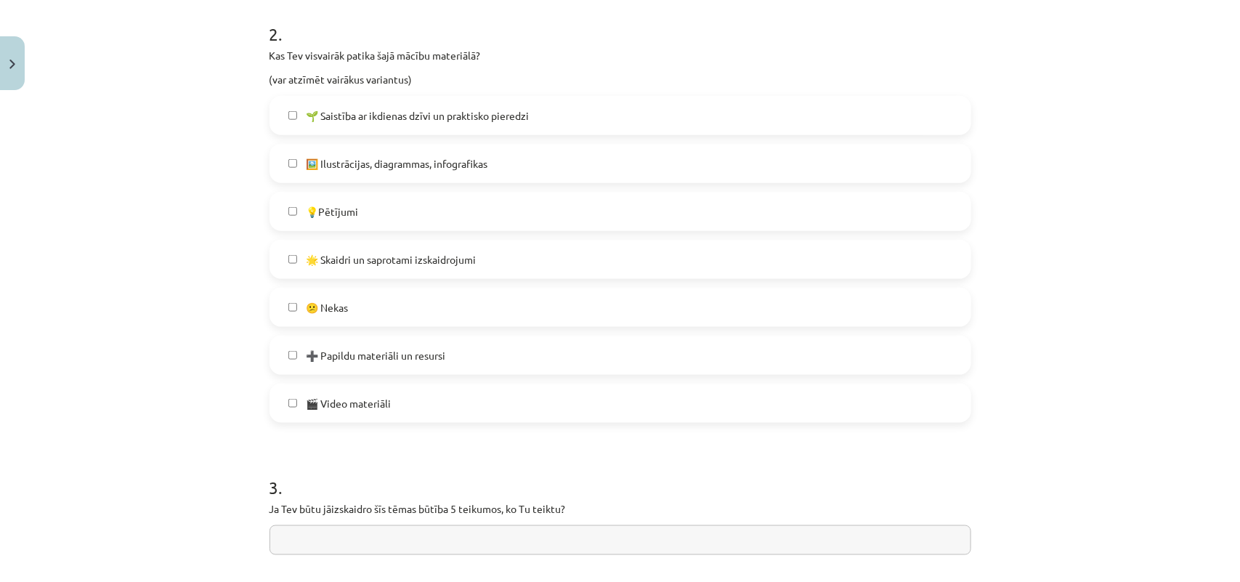
click at [243, 230] on div "Mācību tēma: Dabaszinības - 10. klases 1.ieskaites mācību materiāls #7 Temata a…" at bounding box center [620, 291] width 1240 height 582
click at [313, 247] on label "🌟 Skaidri un saprotami izskaidrojumi" at bounding box center [620, 259] width 699 height 36
click at [291, 412] on label "🎬 Video materiāli" at bounding box center [620, 403] width 699 height 36
click at [292, 252] on label "🌟 Skaidri un saprotami izskaidrojumi" at bounding box center [620, 259] width 699 height 36
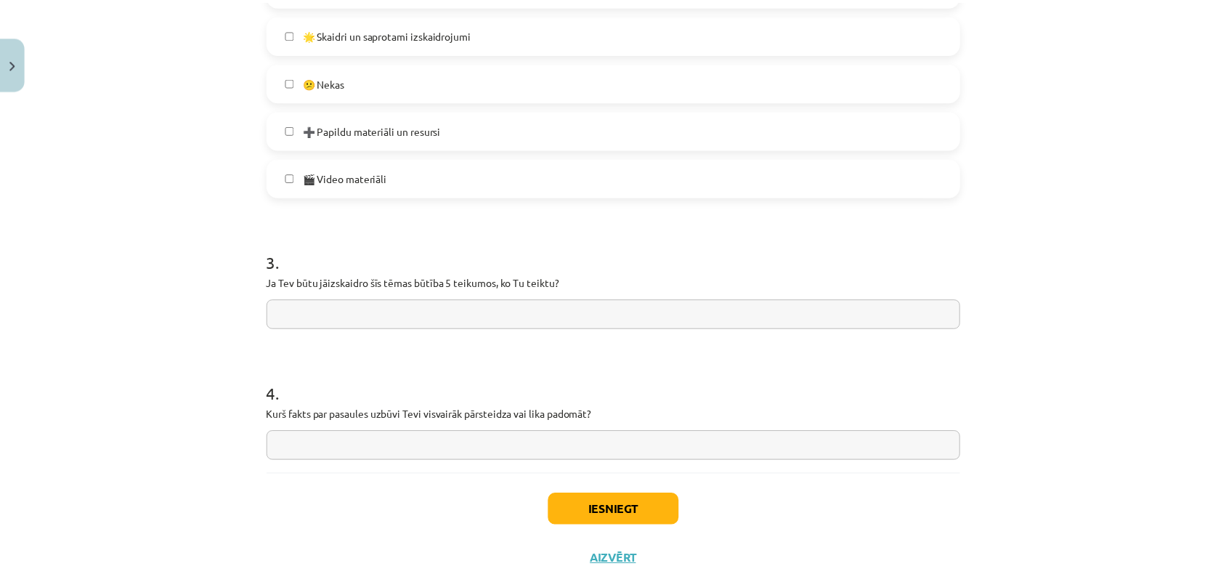
scroll to position [937, 0]
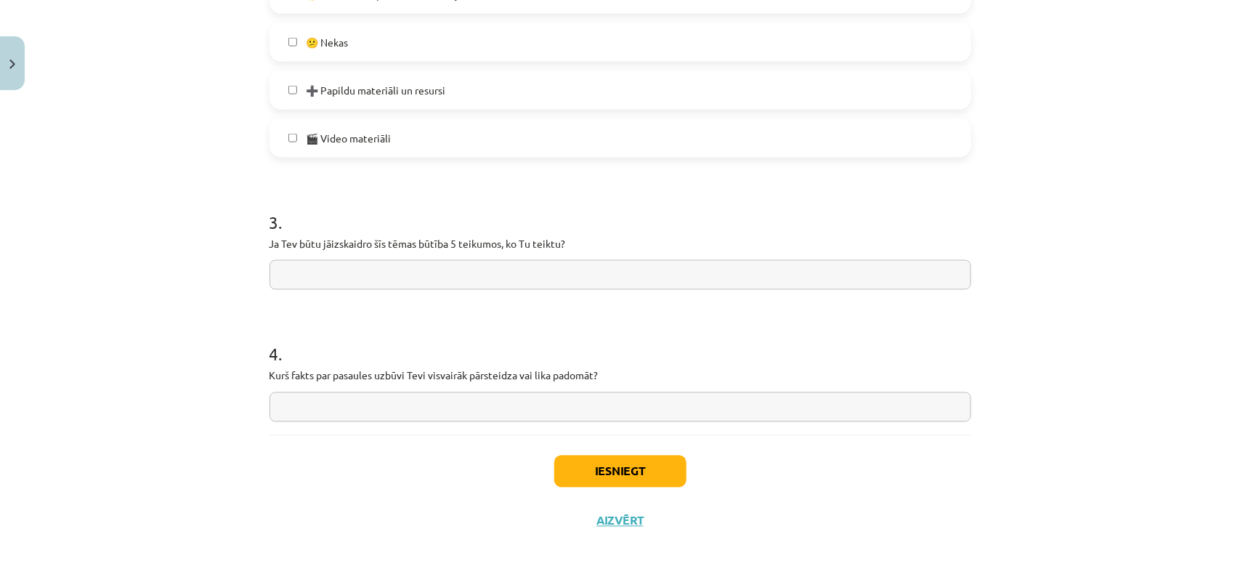
click at [225, 309] on div "Mācību tēma: Dabaszinības - 10. klases 1.ieskaites mācību materiāls #7 Temata a…" at bounding box center [620, 291] width 1240 height 582
click at [557, 458] on button "Iesniegt" at bounding box center [620, 471] width 132 height 32
click at [166, 386] on div "Mācību tēma: Dabaszinības - 10. klases 1.ieskaites mācību materiāls #7 Temata a…" at bounding box center [620, 291] width 1240 height 582
click at [165, 355] on div "Mācību tēma: Dabaszinības - 10. klases 1.ieskaites mācību materiāls #7 Temata a…" at bounding box center [620, 291] width 1240 height 582
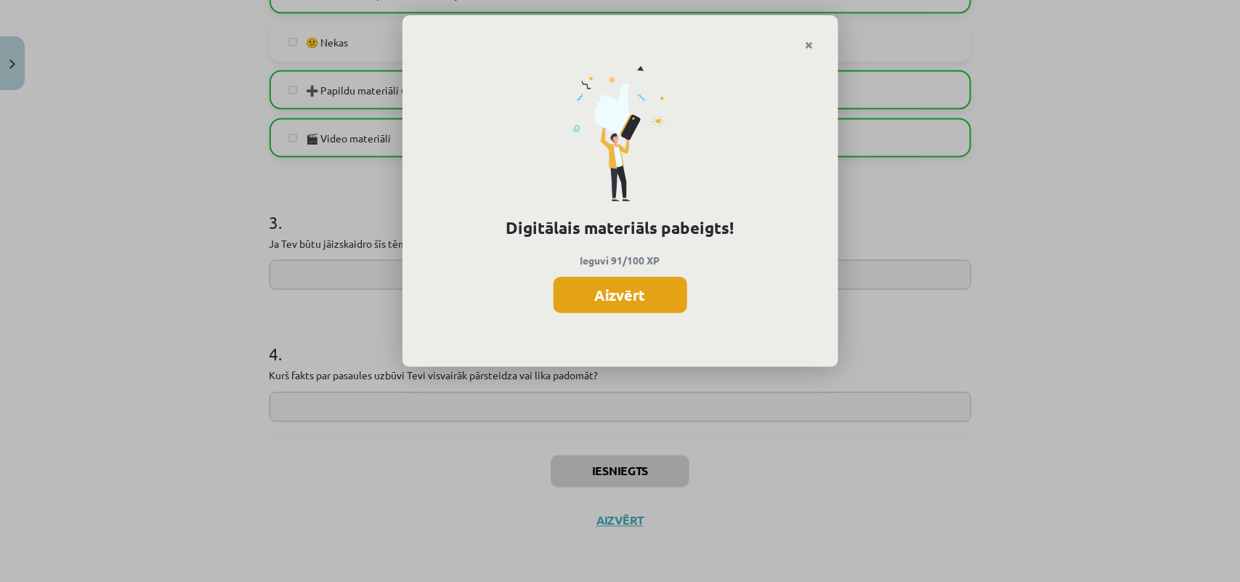
click at [594, 300] on button "Aizvērt" at bounding box center [621, 295] width 134 height 36
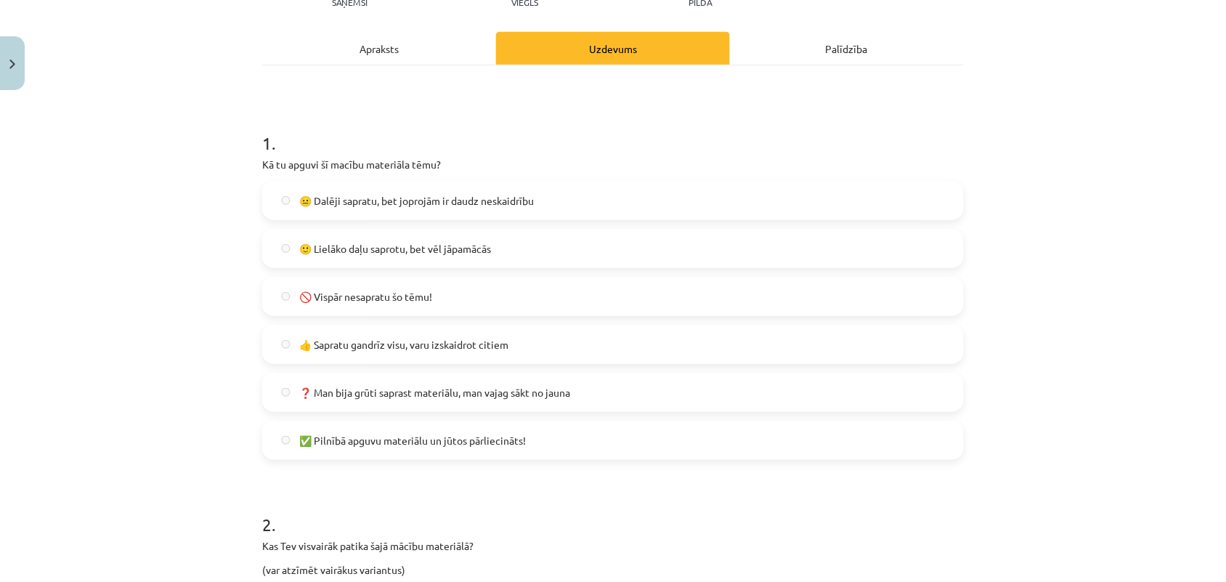
scroll to position [0, 0]
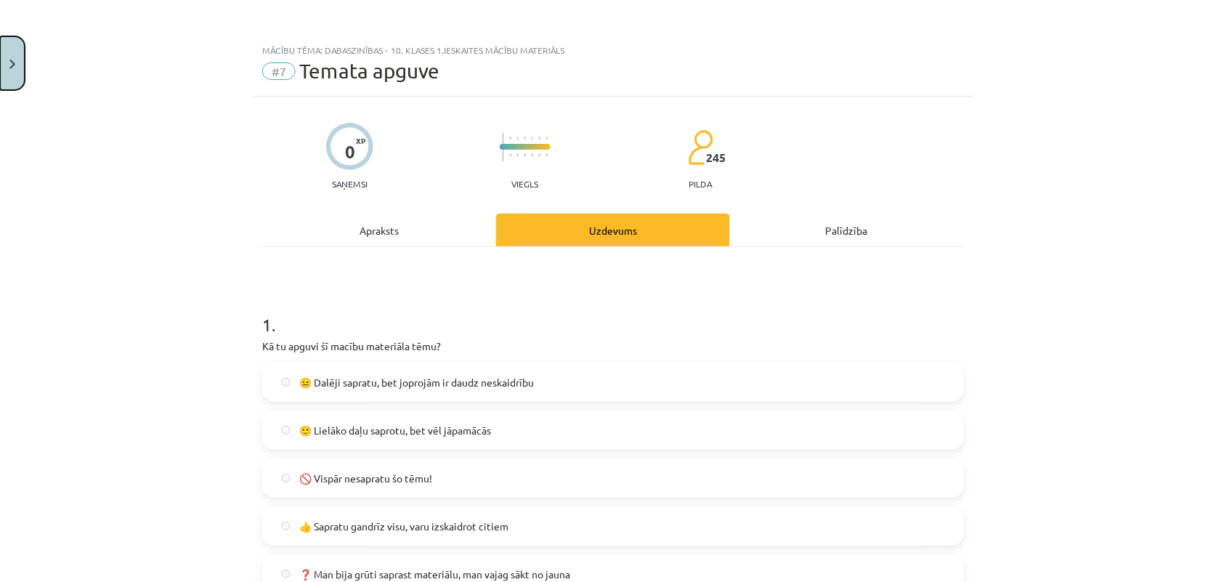
click at [15, 60] on img "Close" at bounding box center [12, 64] width 6 height 9
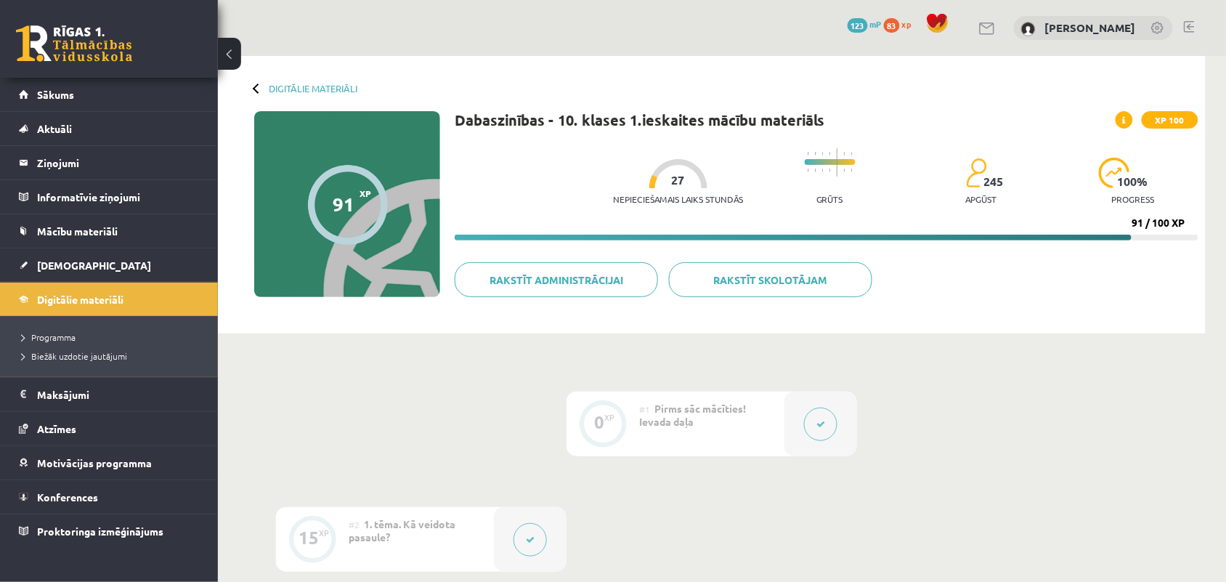
click at [579, 175] on div "Nepieciešamais laiks stundās 27 Grūts 245 apgūst 100 % progress 91 / 100 XP" at bounding box center [827, 191] width 744 height 100
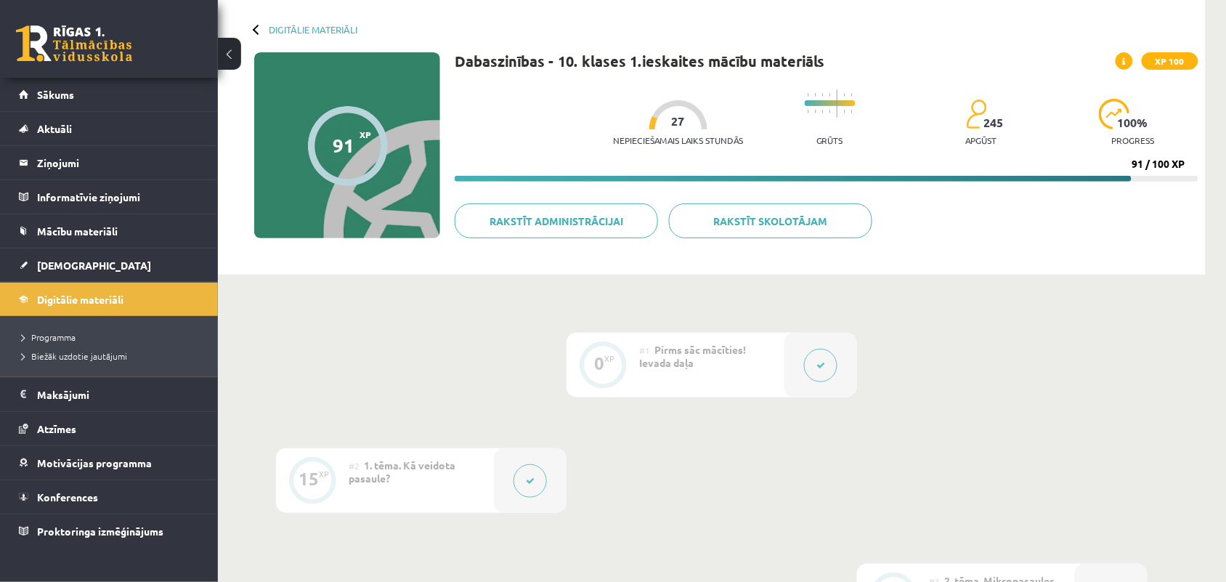
scroll to position [91, 0]
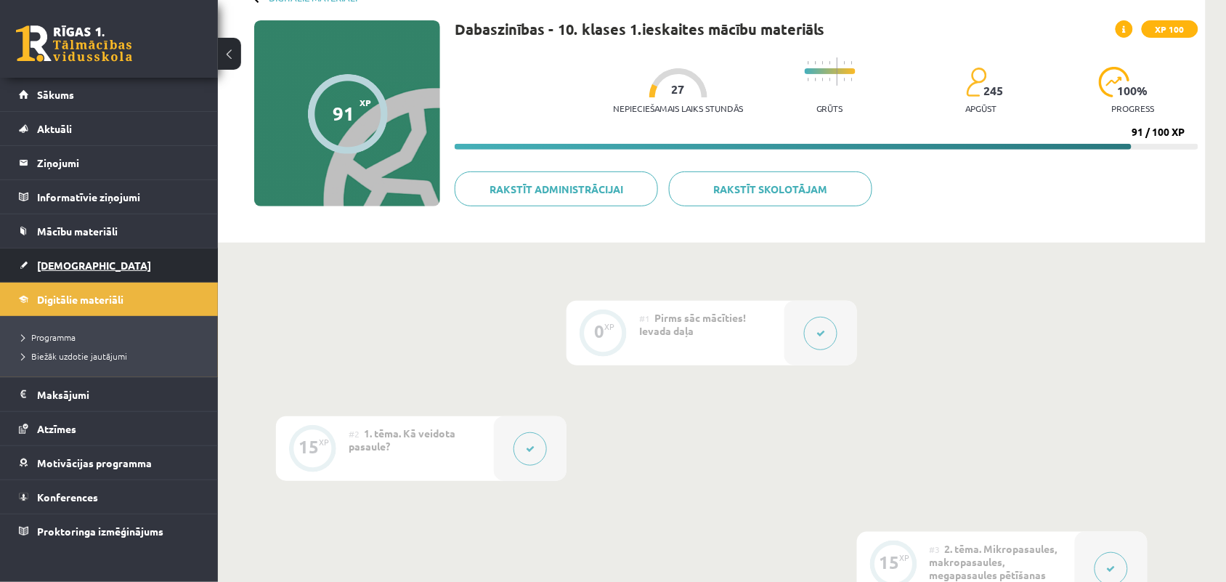
click at [56, 267] on span "[DEMOGRAPHIC_DATA]" at bounding box center [94, 265] width 114 height 13
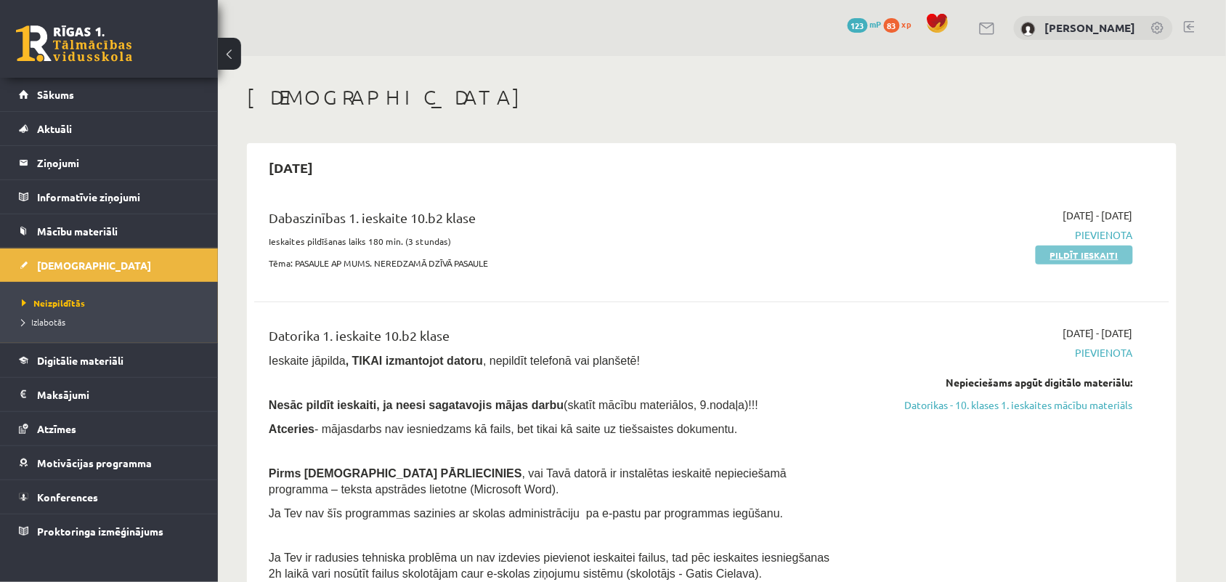
click at [1087, 258] on link "Pildīt ieskaiti" at bounding box center [1084, 255] width 97 height 19
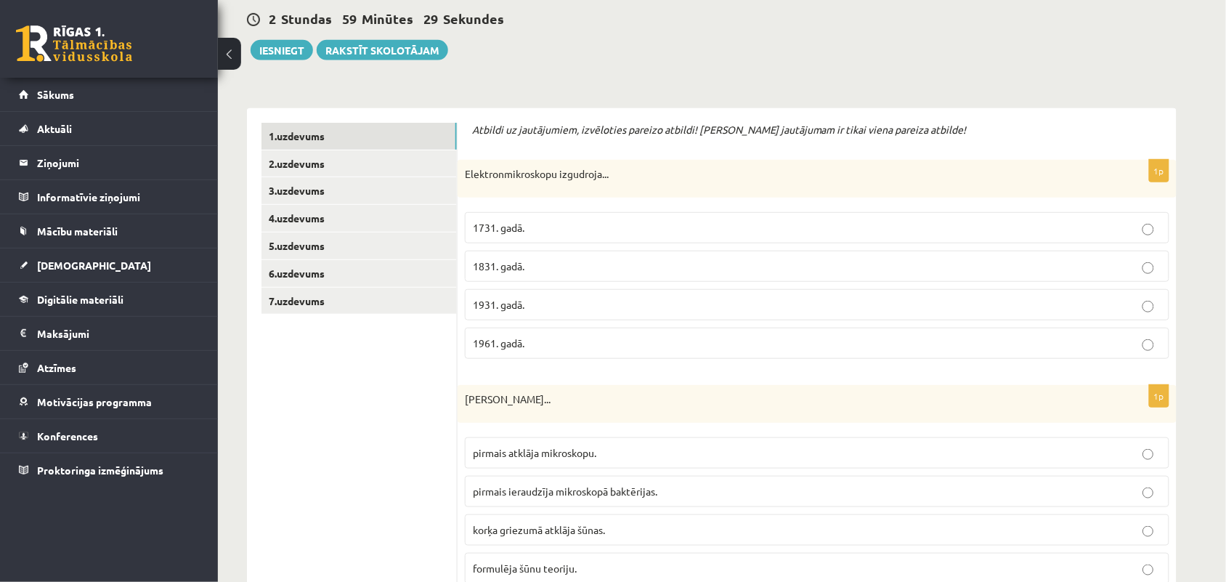
scroll to position [272, 0]
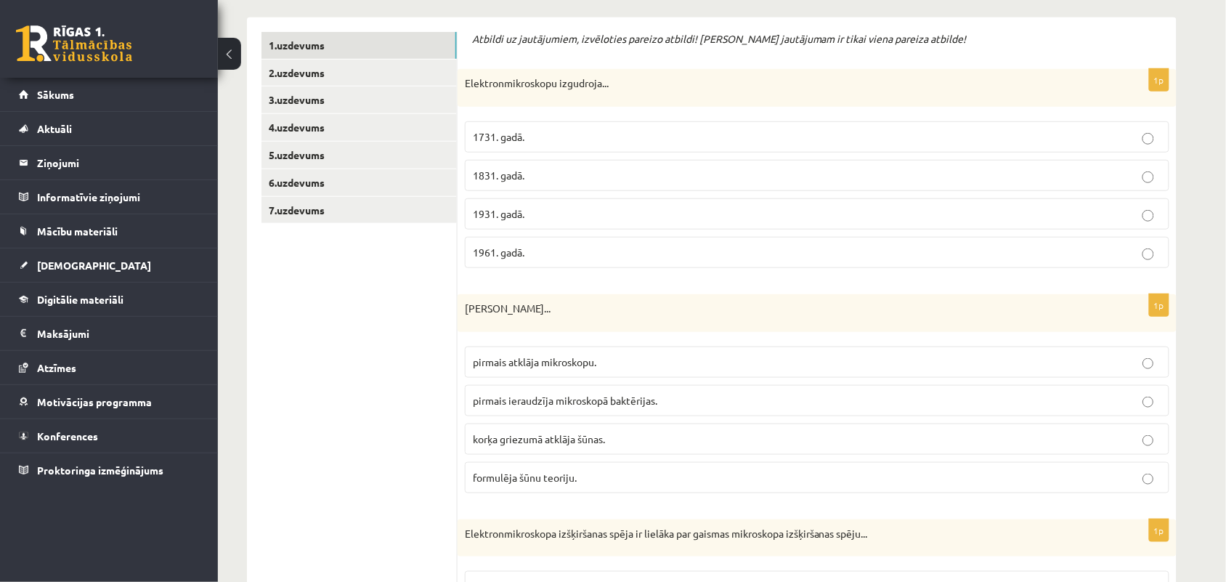
click at [628, 202] on label "1931. gadā." at bounding box center [817, 213] width 705 height 31
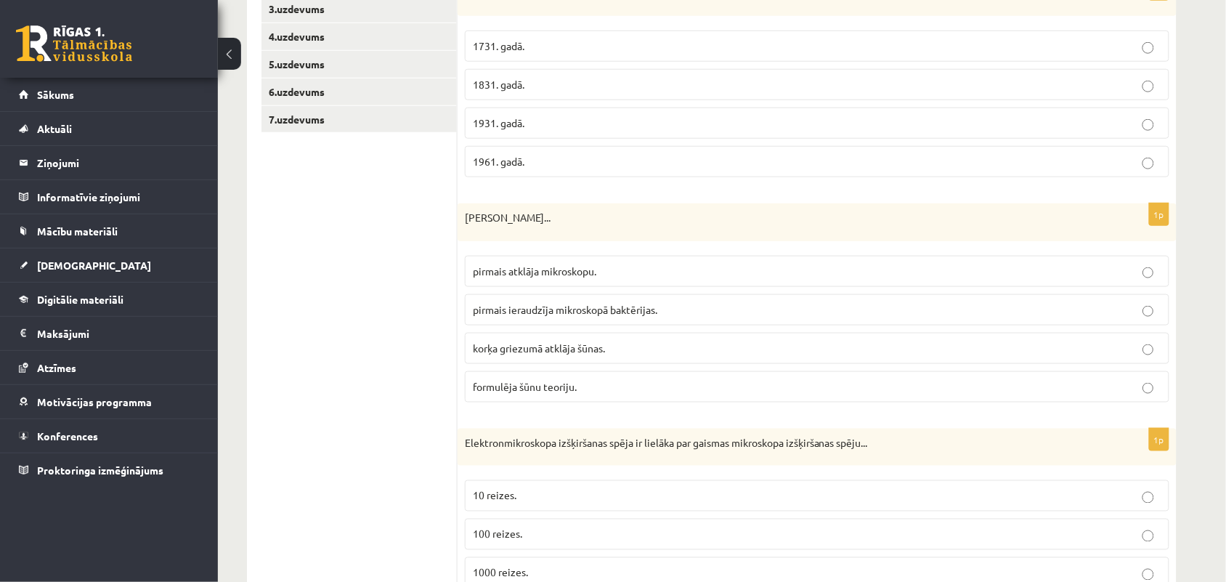
scroll to position [454, 0]
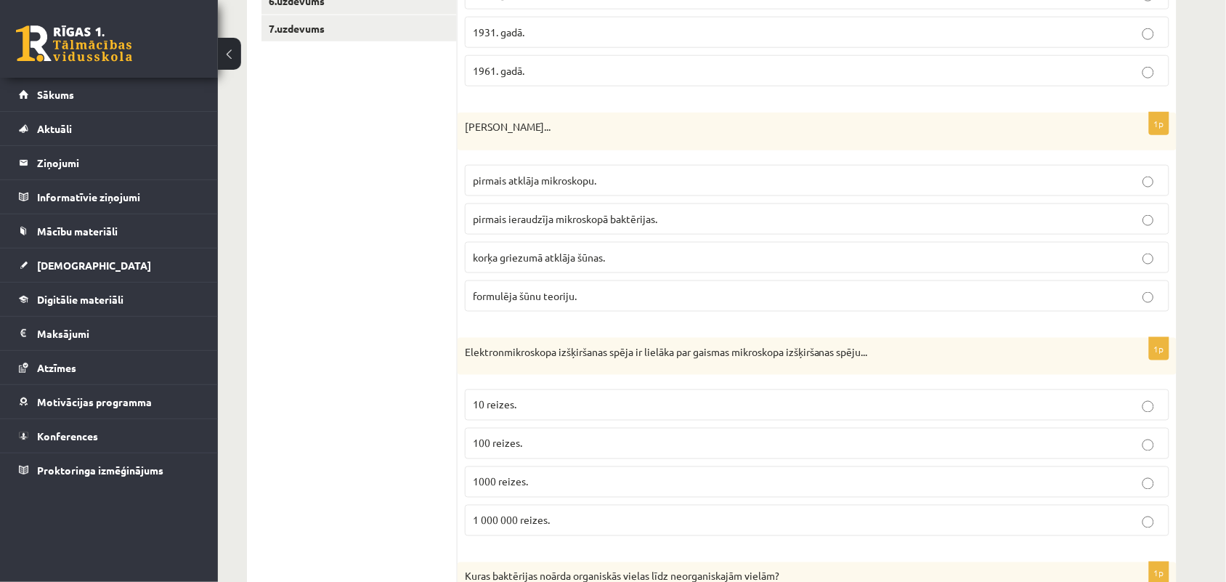
click at [594, 267] on label "korķa griezumā atklāja šūnas." at bounding box center [817, 257] width 705 height 31
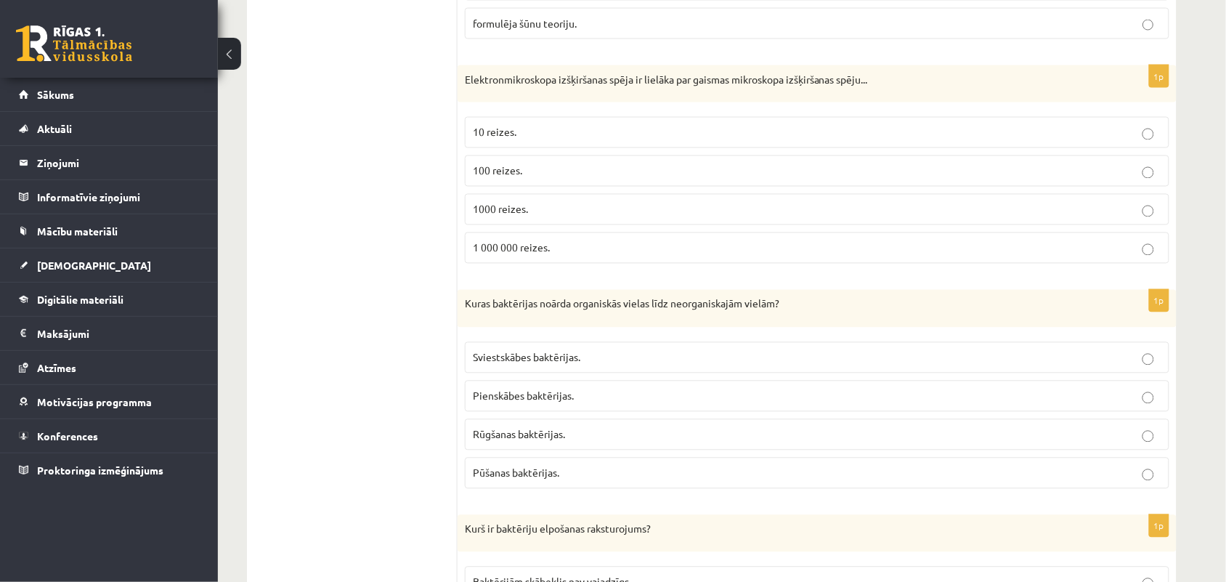
scroll to position [636, 0]
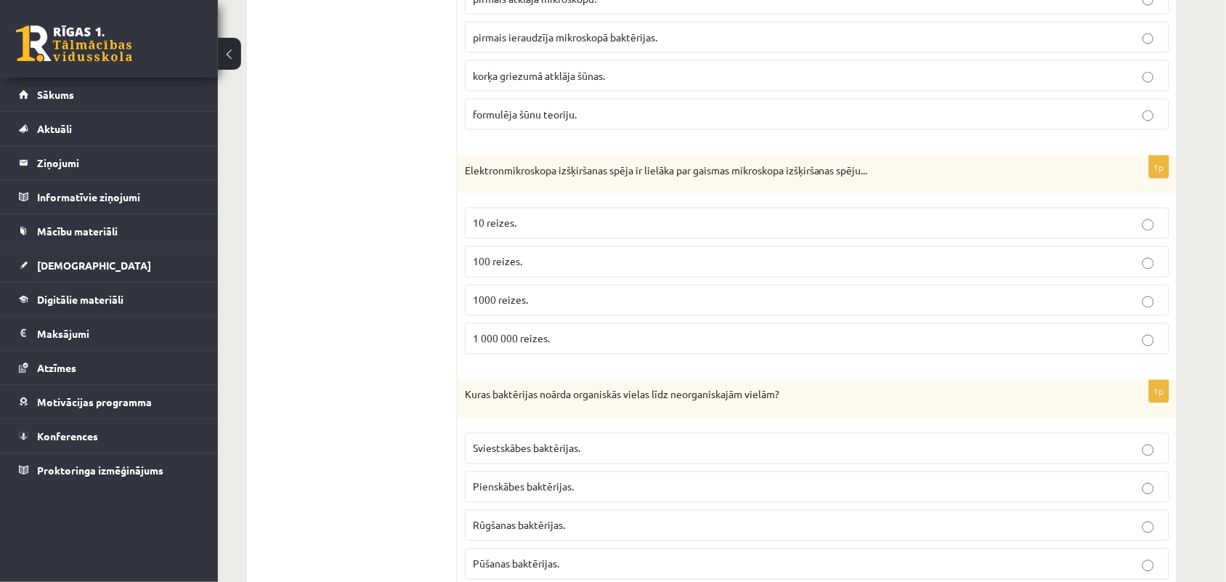
click at [498, 340] on span "1 000 000 reizes." at bounding box center [511, 338] width 77 height 13
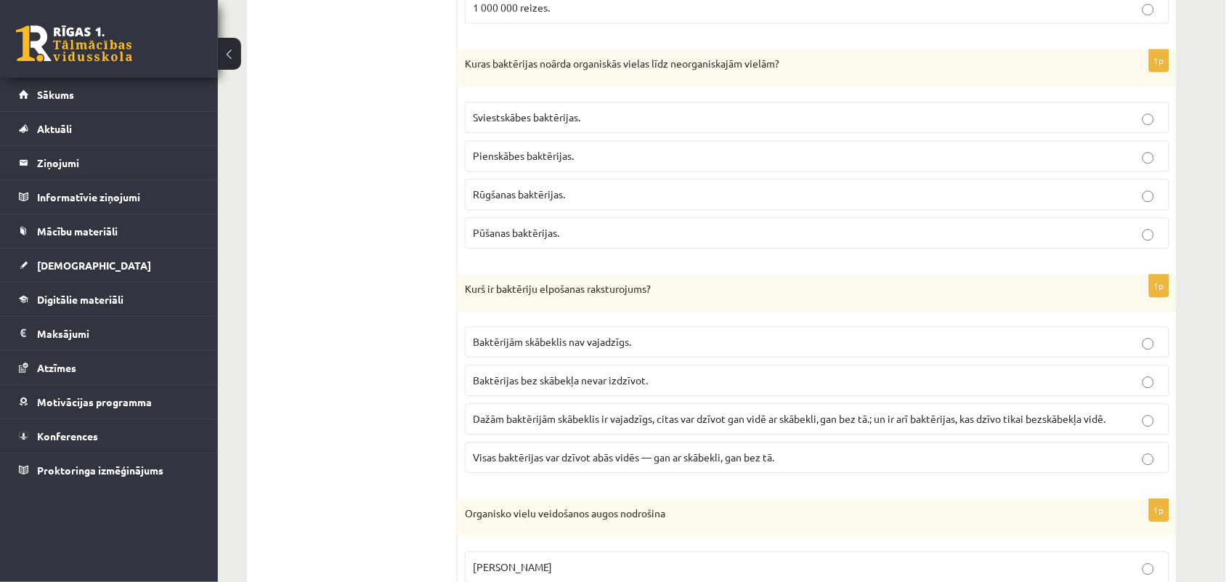
scroll to position [999, 0]
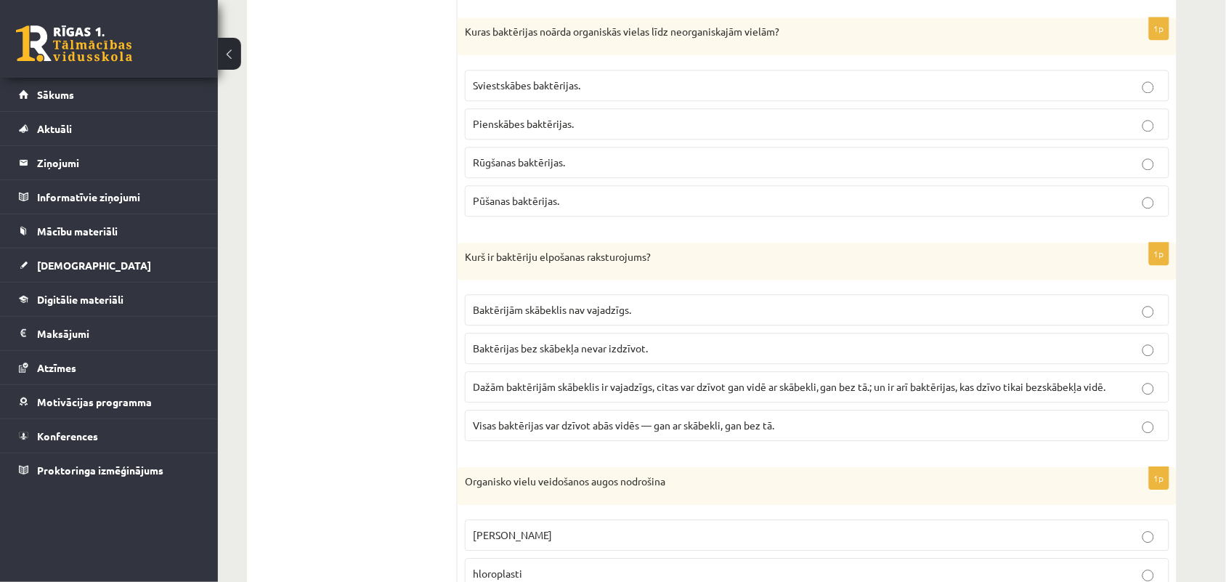
click at [523, 204] on span "Pūšanas baktērijas." at bounding box center [516, 200] width 86 height 13
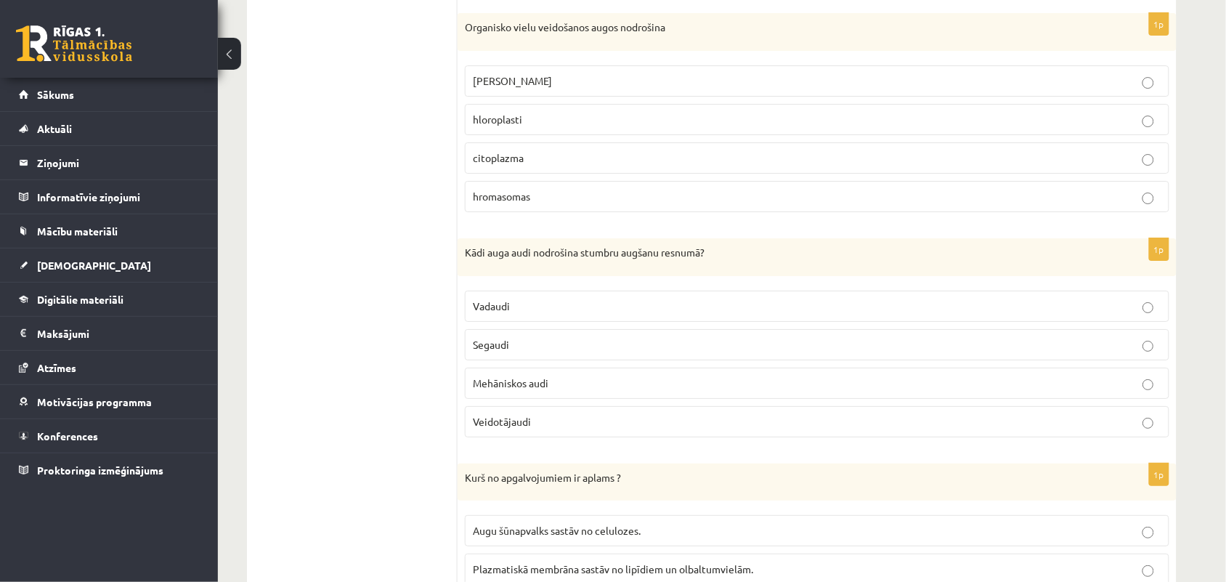
scroll to position [1362, 0]
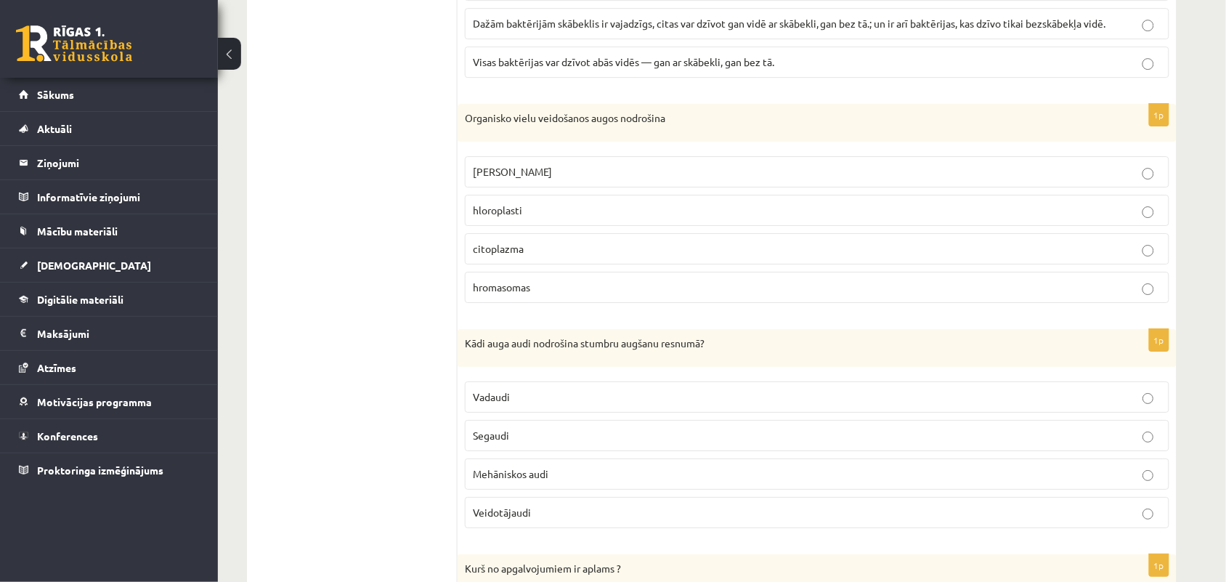
click at [490, 209] on p "hloroplasti" at bounding box center [817, 210] width 689 height 15
click at [561, 517] on p "Veidotājaudi" at bounding box center [817, 512] width 689 height 15
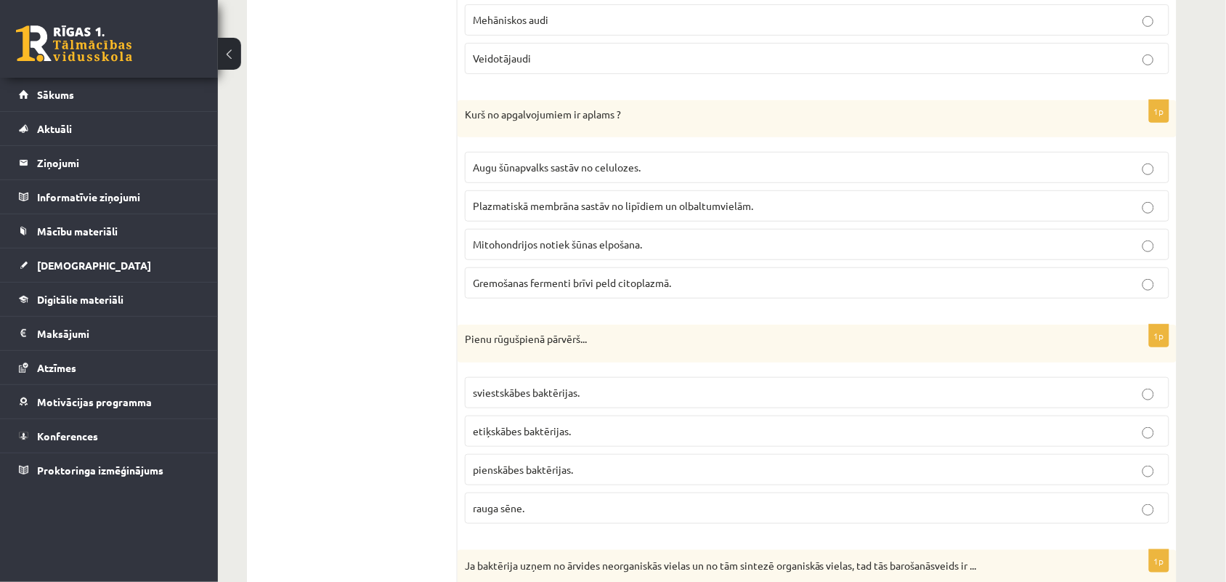
scroll to position [1907, 0]
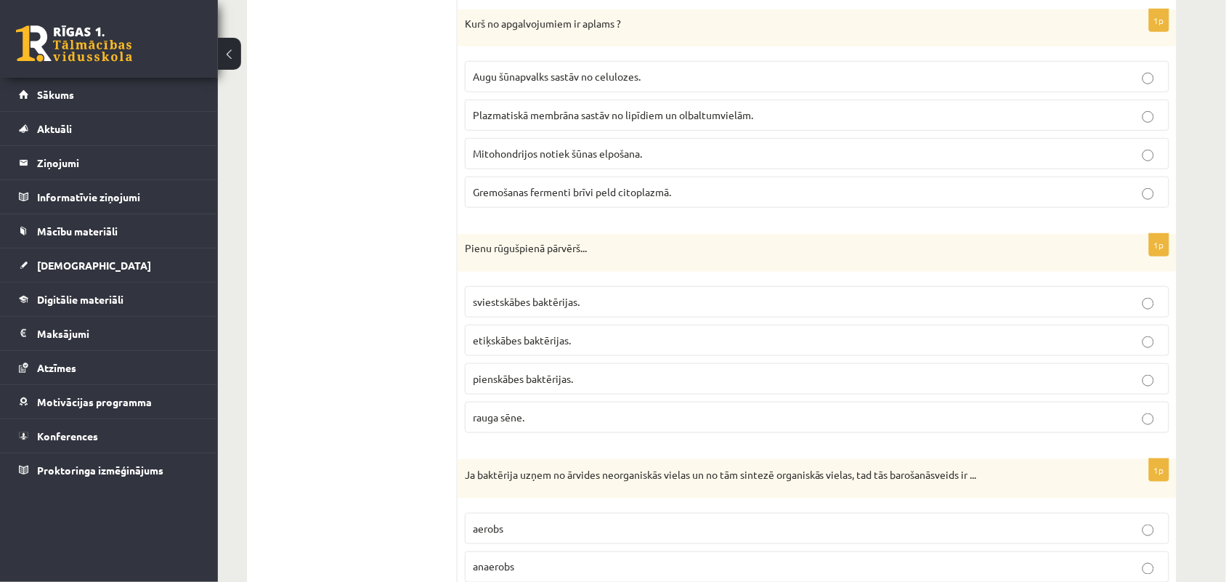
click at [567, 198] on span "Gremošanas fermenti brīvi peld citoplazmā." at bounding box center [572, 191] width 198 height 13
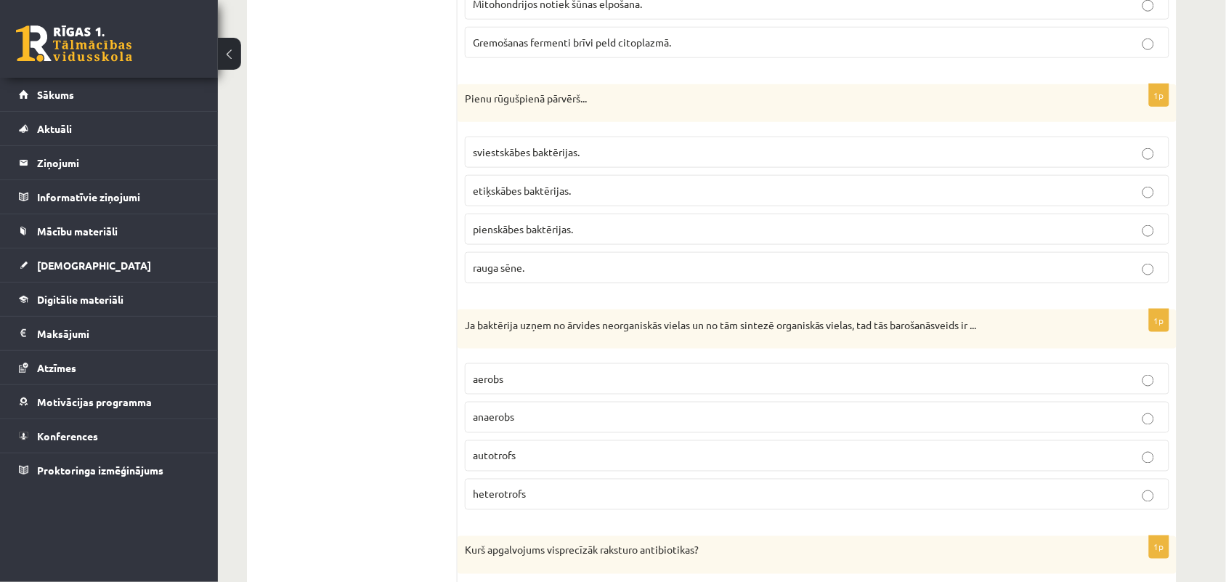
scroll to position [2089, 0]
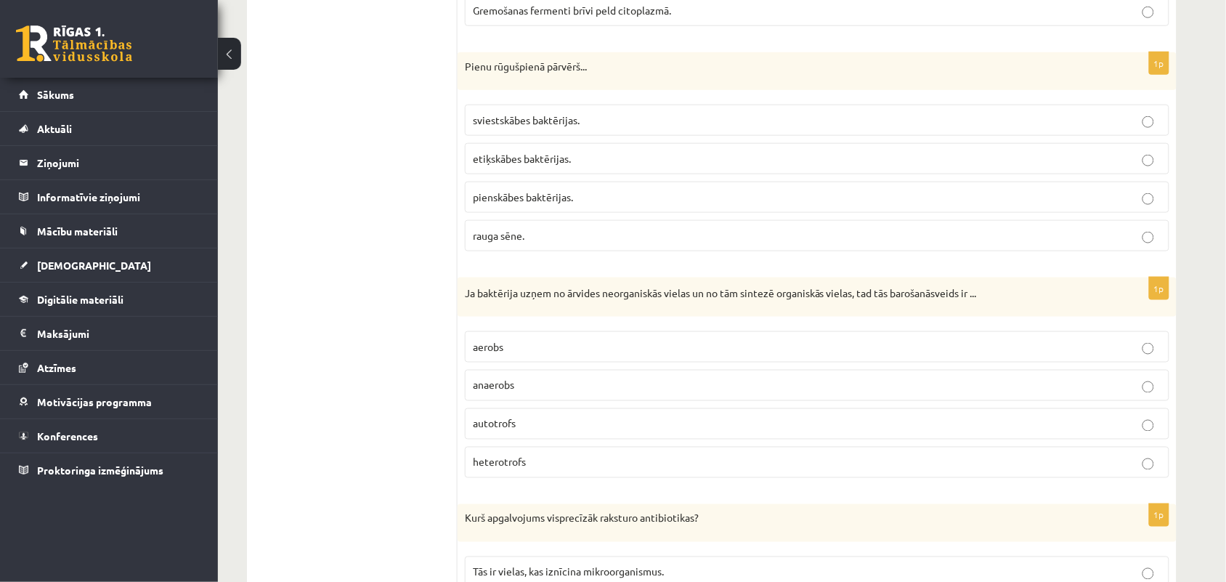
click at [1135, 227] on fieldset "sviestskābes baktērijas. etiķskābes baktērijas. pienskābes baktērijas. rauga sē…" at bounding box center [817, 176] width 705 height 158
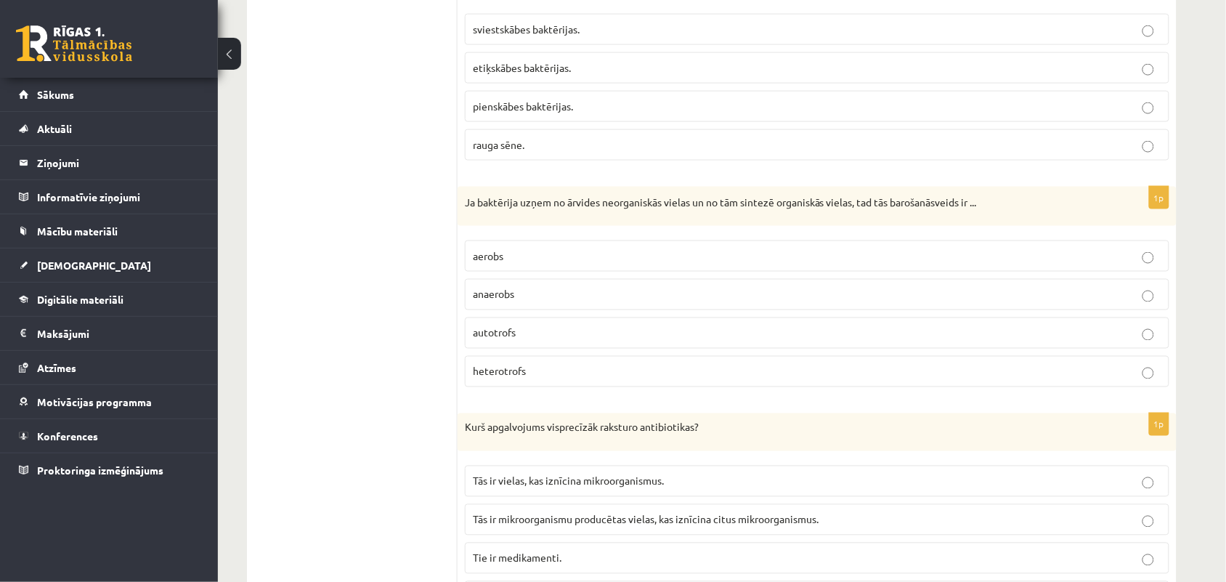
click at [1141, 264] on p "aerobs" at bounding box center [817, 255] width 689 height 15
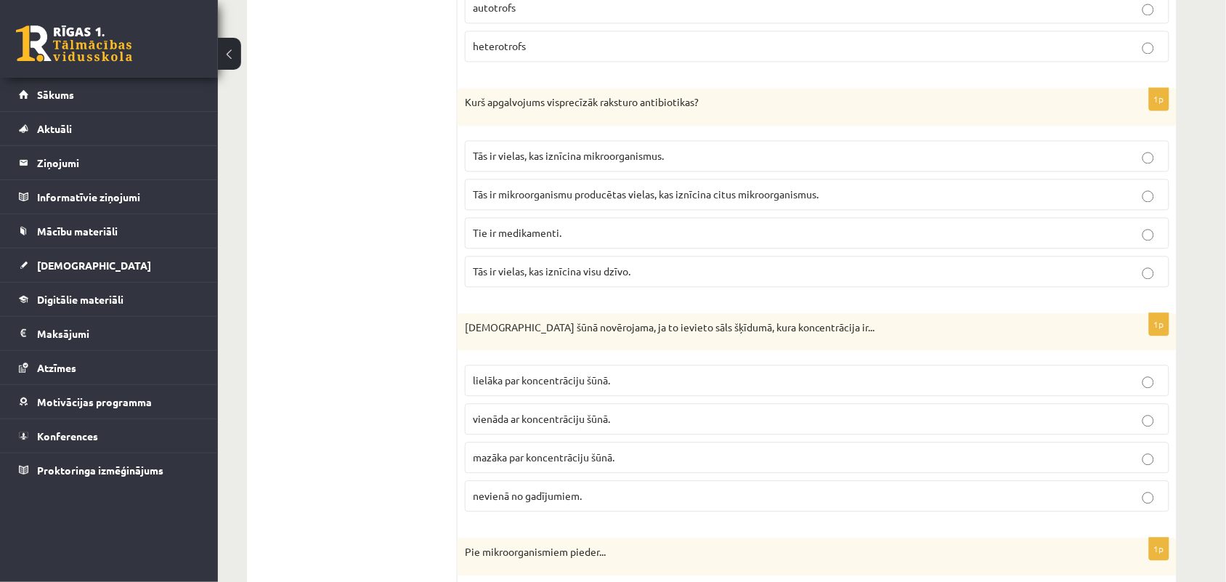
scroll to position [2543, 0]
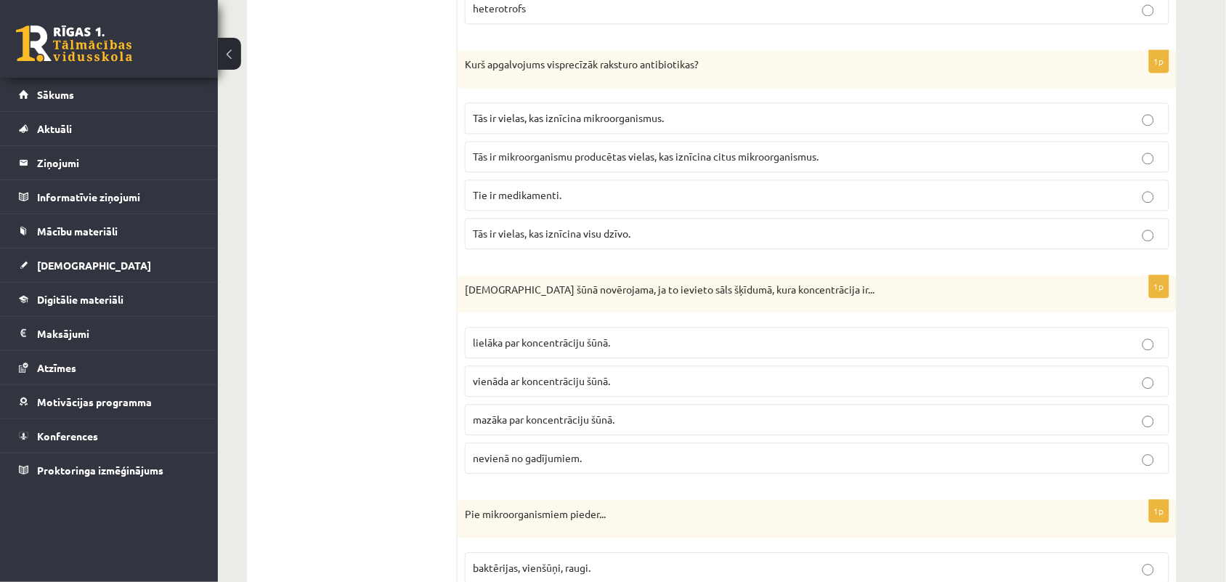
click at [735, 126] on p "Tās ir vielas, kas iznīcina mikroorganismus." at bounding box center [817, 117] width 689 height 15
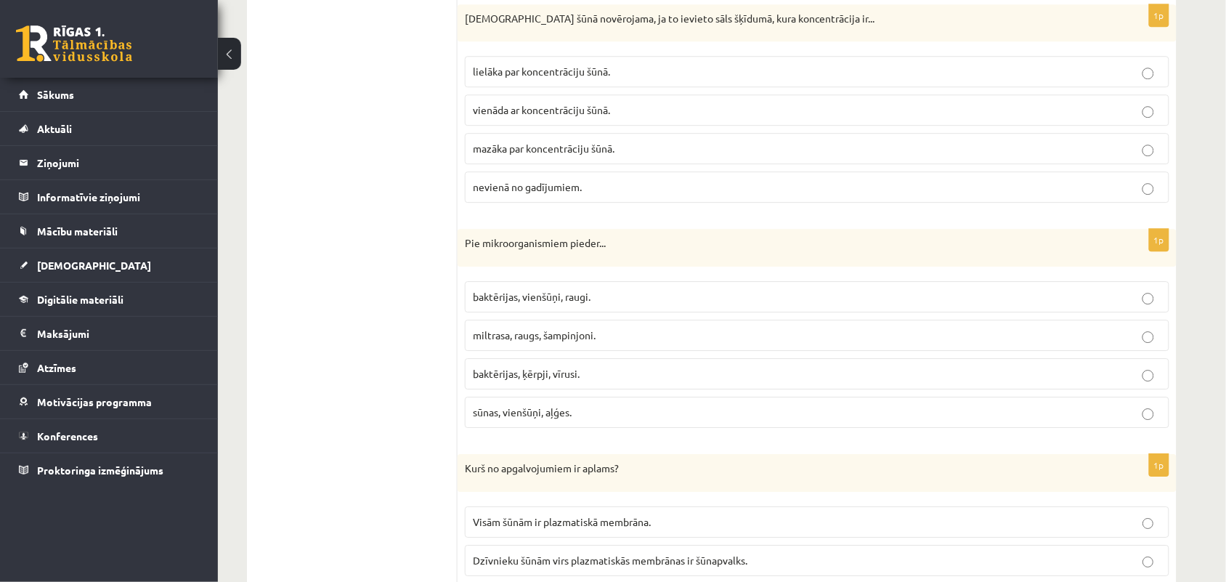
scroll to position [2815, 0]
click at [596, 303] on p "baktērijas, vienšūņi, raugi." at bounding box center [817, 295] width 689 height 15
click at [562, 153] on span "mazāka par koncentrāciju šūnā." at bounding box center [544, 146] width 142 height 13
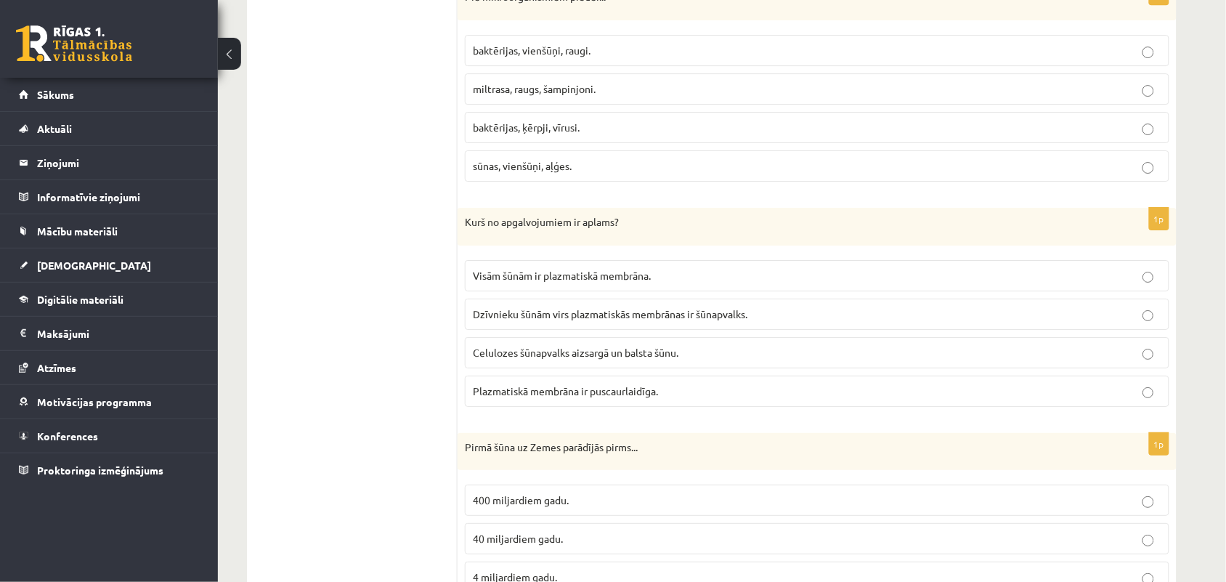
scroll to position [3088, 0]
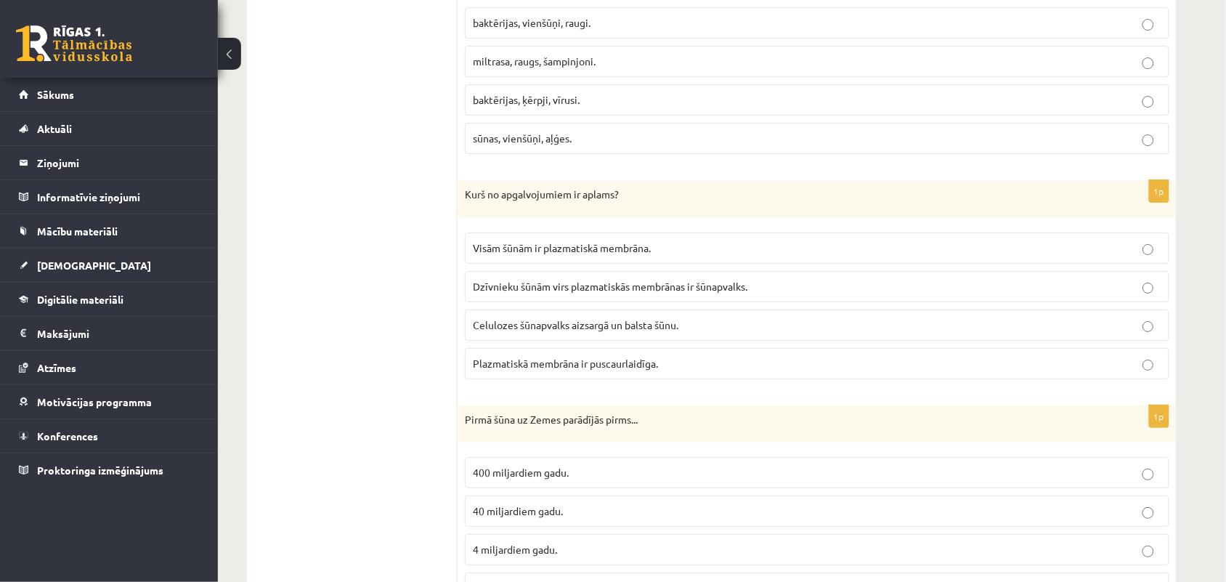
click at [514, 293] on span "Dzīvnieku šūnām virs plazmatiskās membrānas ir šūnapvalks." at bounding box center [610, 286] width 275 height 13
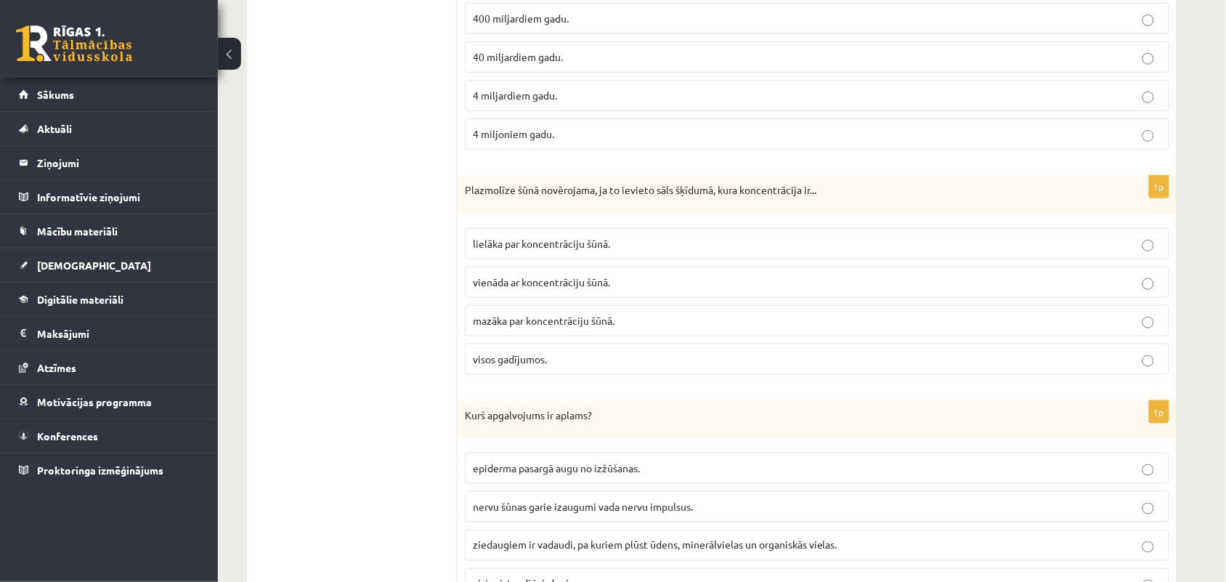
scroll to position [3451, 0]
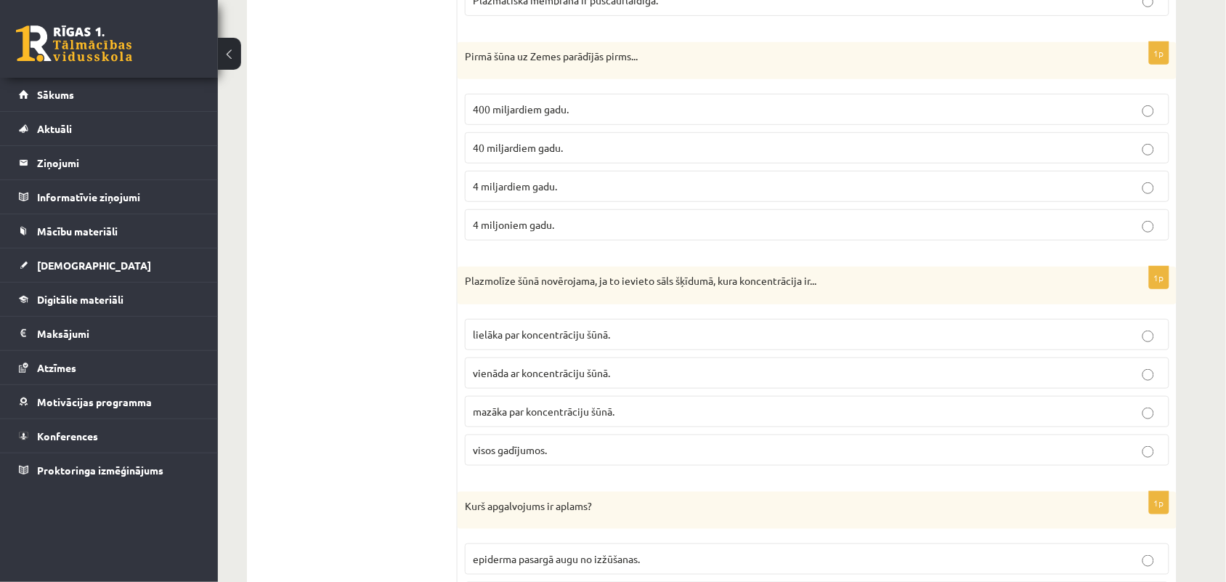
click at [580, 194] on p "4 miljardiem gadu." at bounding box center [817, 186] width 689 height 15
click at [623, 342] on p "lielāka par koncentrāciju šūnā." at bounding box center [817, 334] width 689 height 15
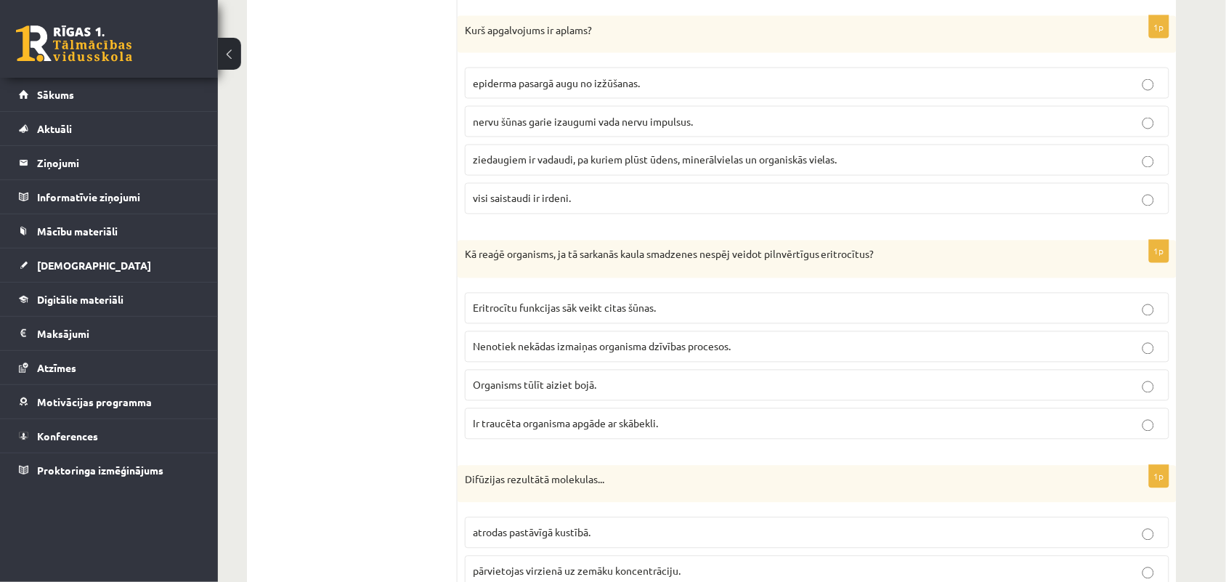
scroll to position [3953, 0]
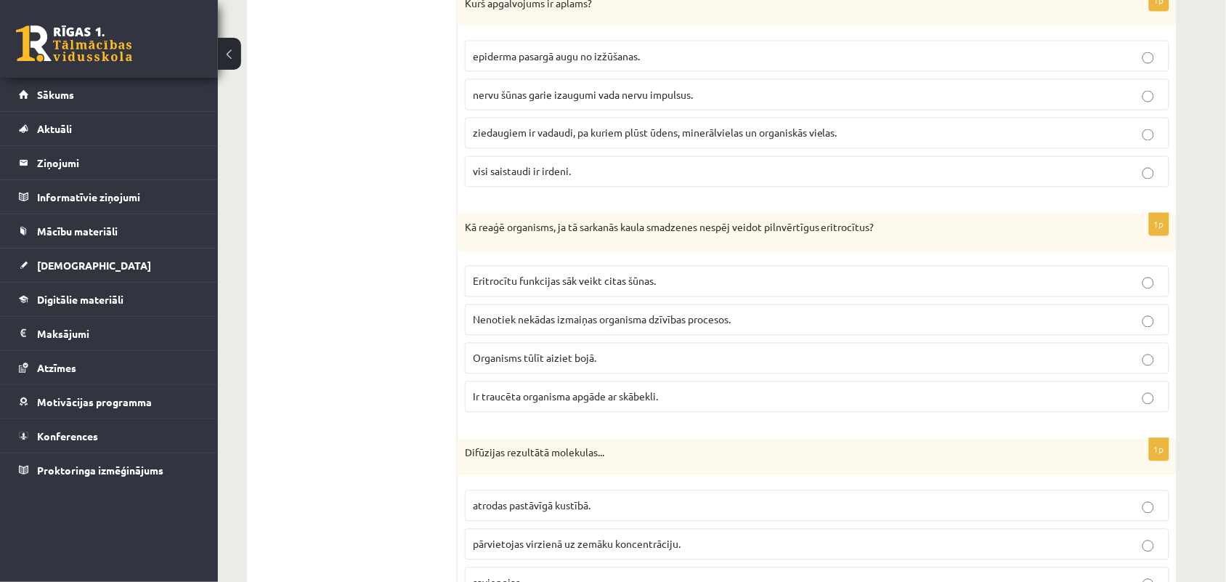
click at [619, 179] on p "visi saistaudi ir irdeni." at bounding box center [817, 171] width 689 height 15
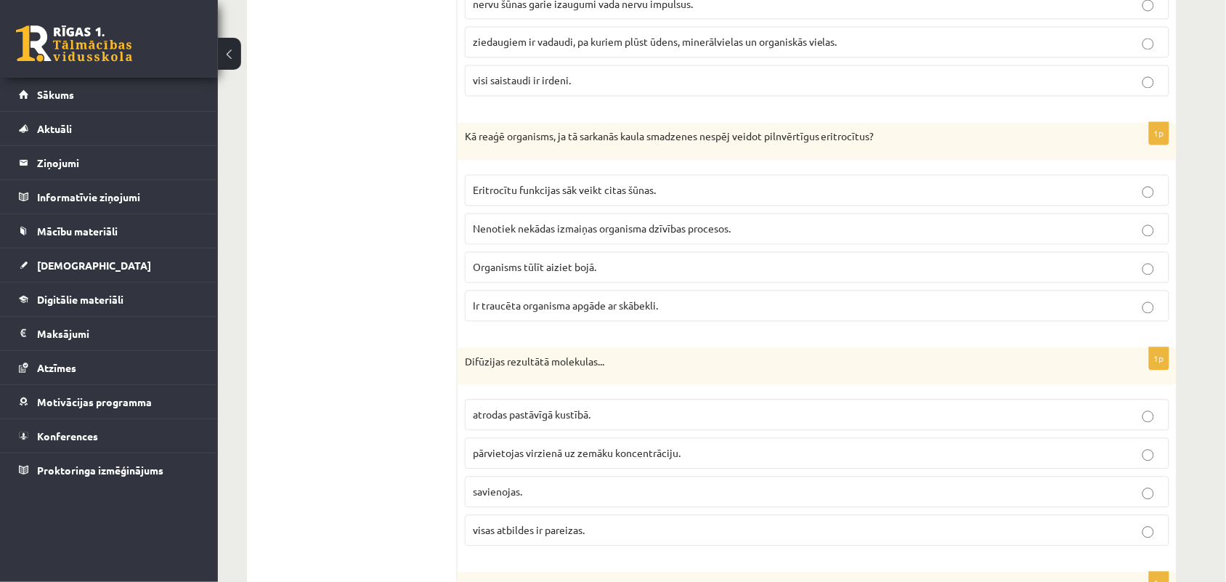
scroll to position [4135, 0]
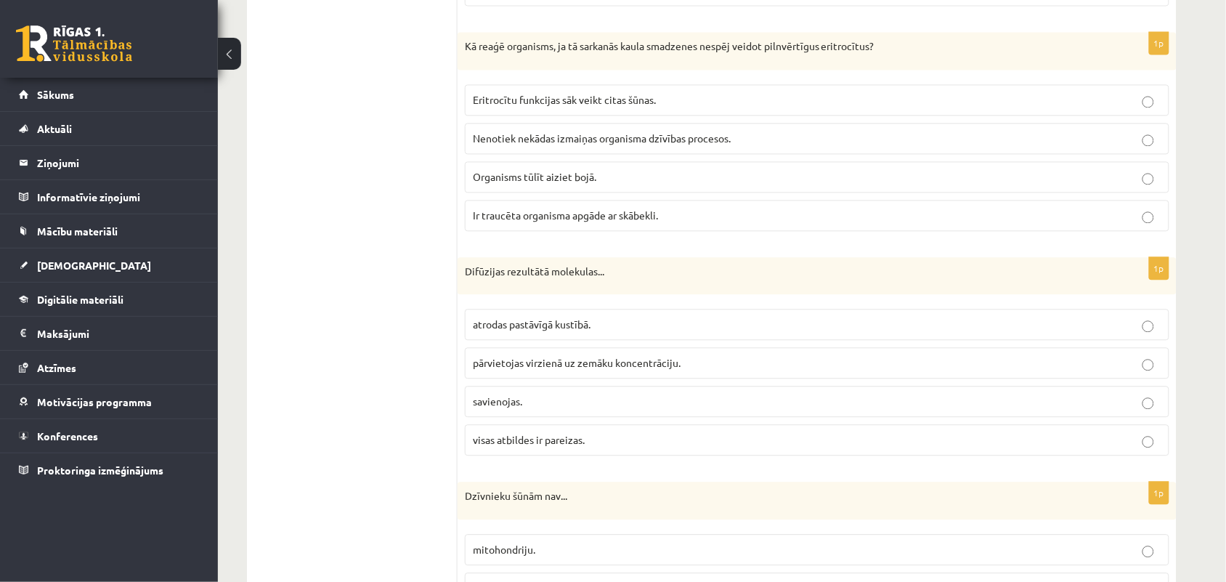
click at [654, 222] on span "Ir traucēta organisma apgāde ar skābekli." at bounding box center [565, 214] width 185 height 13
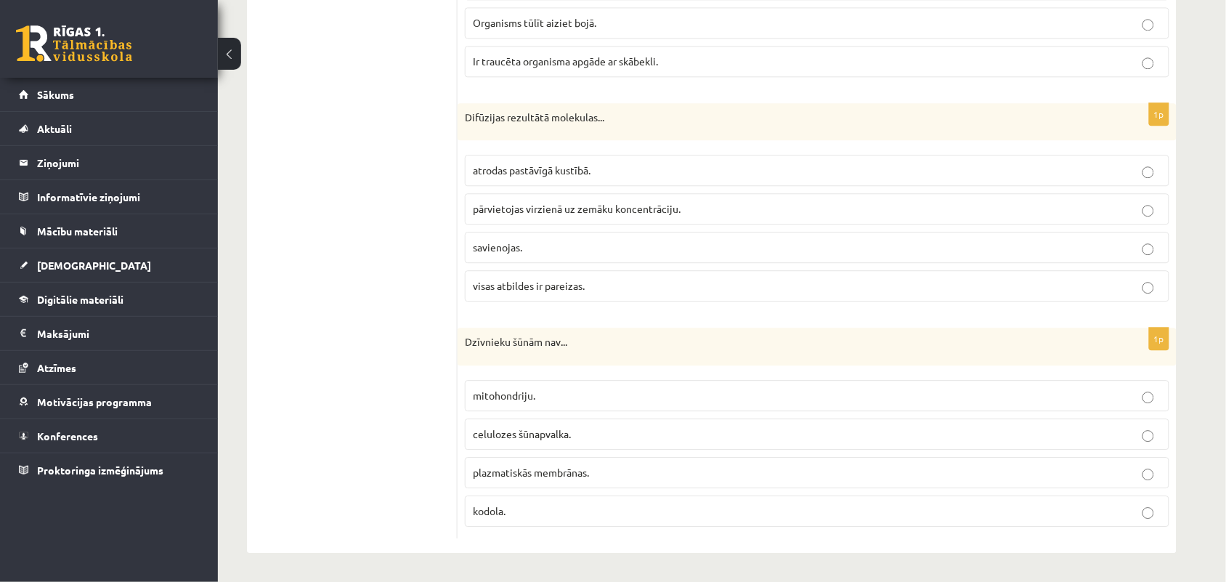
scroll to position [4317, 0]
click at [614, 211] on span "pārvietojas virzienā uz zemāku koncentrāciju." at bounding box center [577, 208] width 208 height 13
click at [593, 433] on p "celulozes šūnapvalka." at bounding box center [817, 433] width 689 height 15
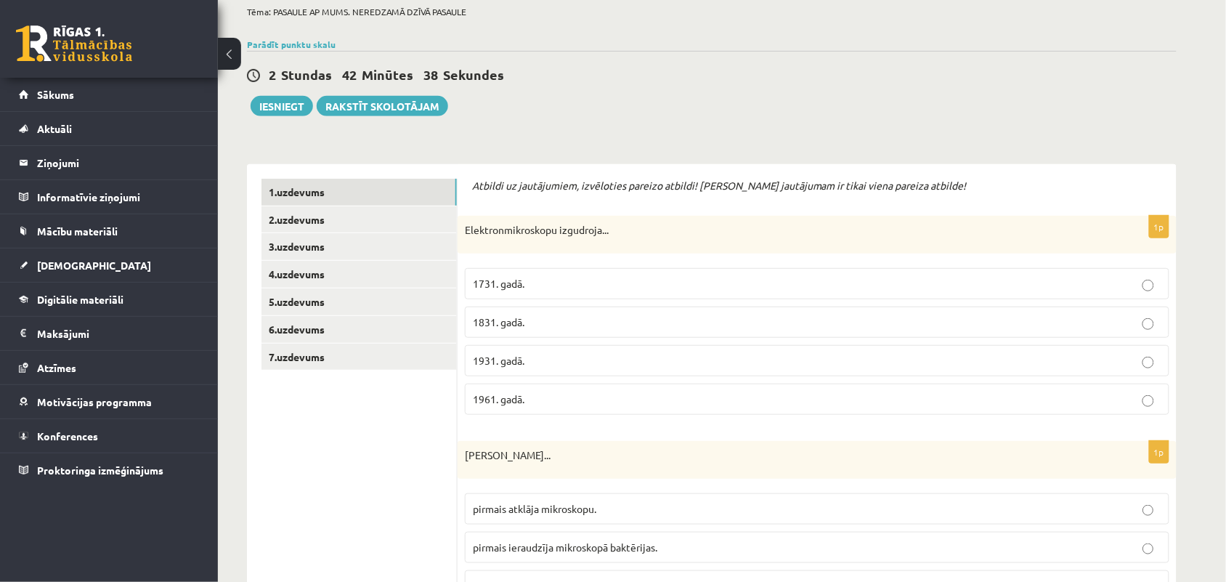
scroll to position [0, 0]
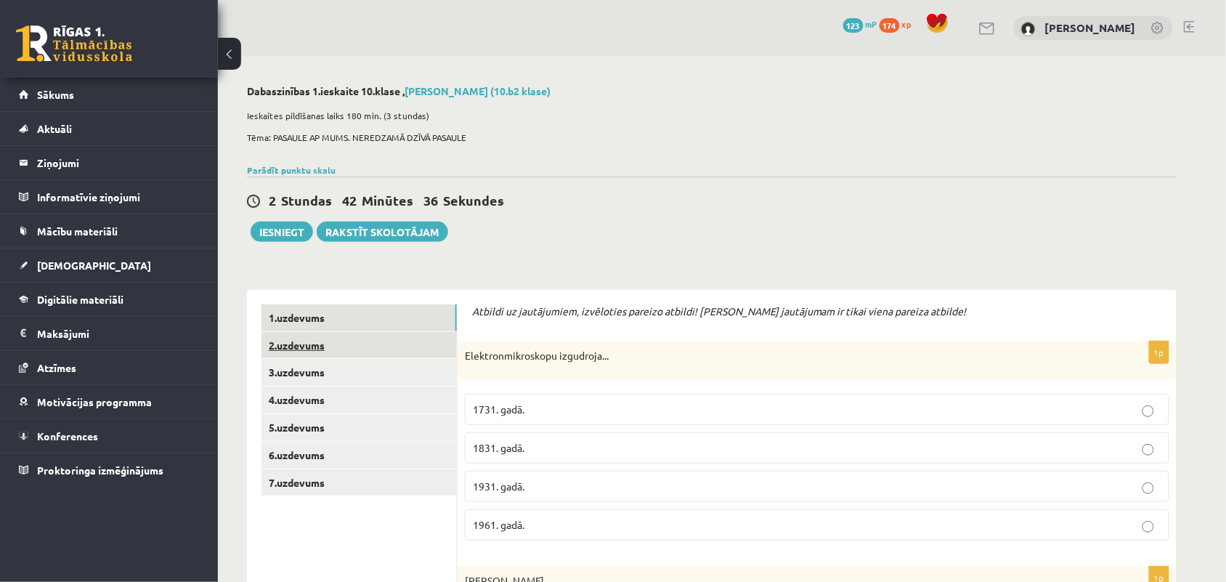
click at [314, 335] on link "2.uzdevums" at bounding box center [359, 345] width 195 height 27
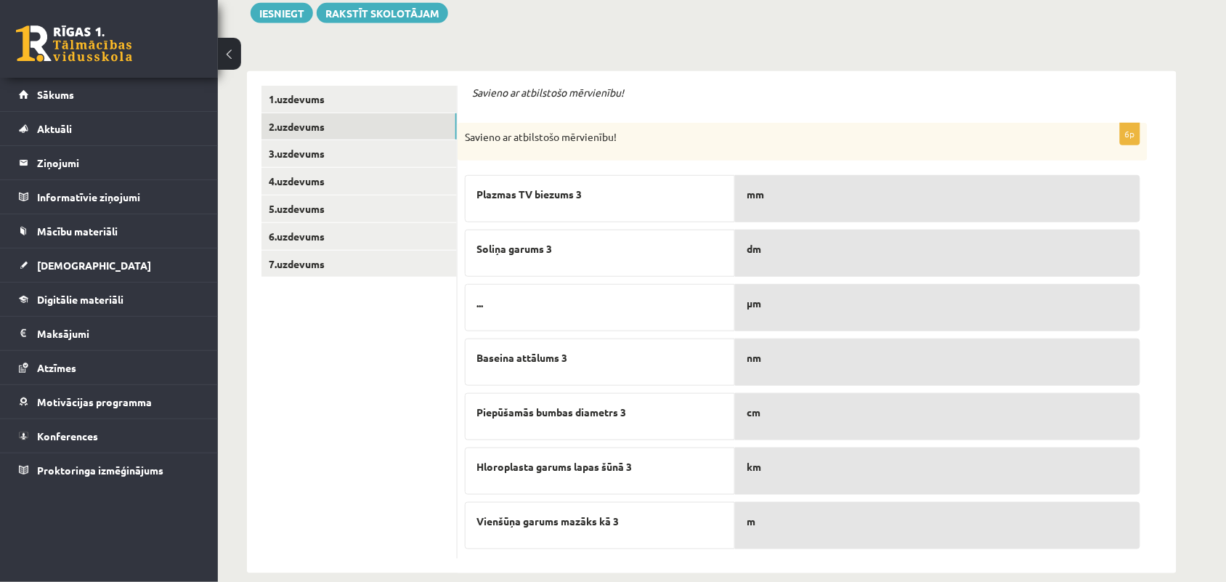
scroll to position [238, 0]
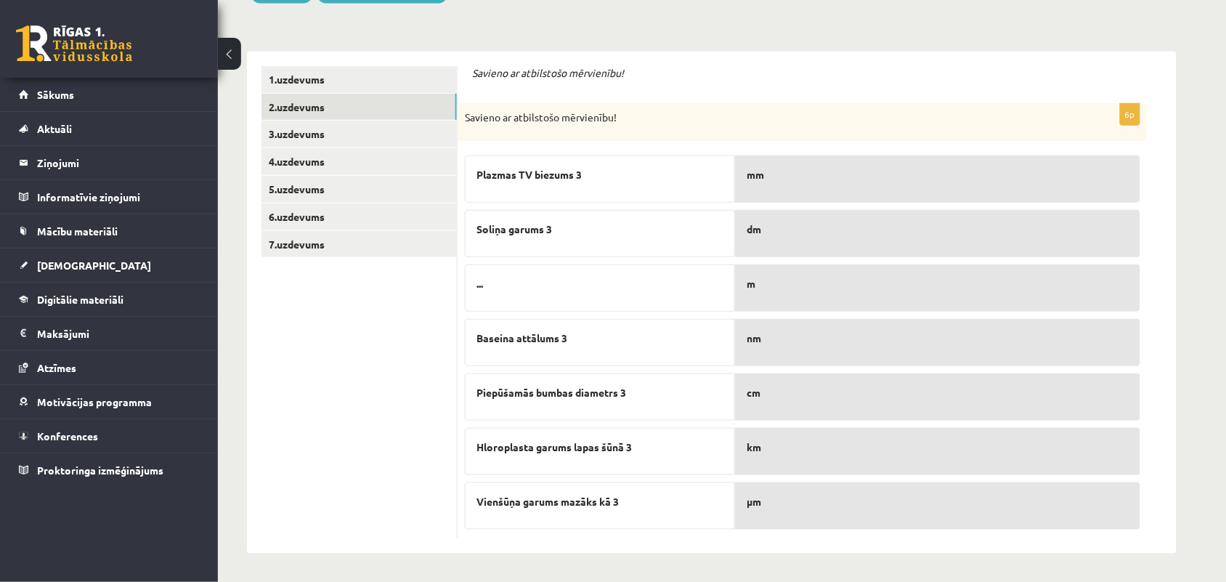
click at [819, 231] on p "dm" at bounding box center [938, 229] width 382 height 15
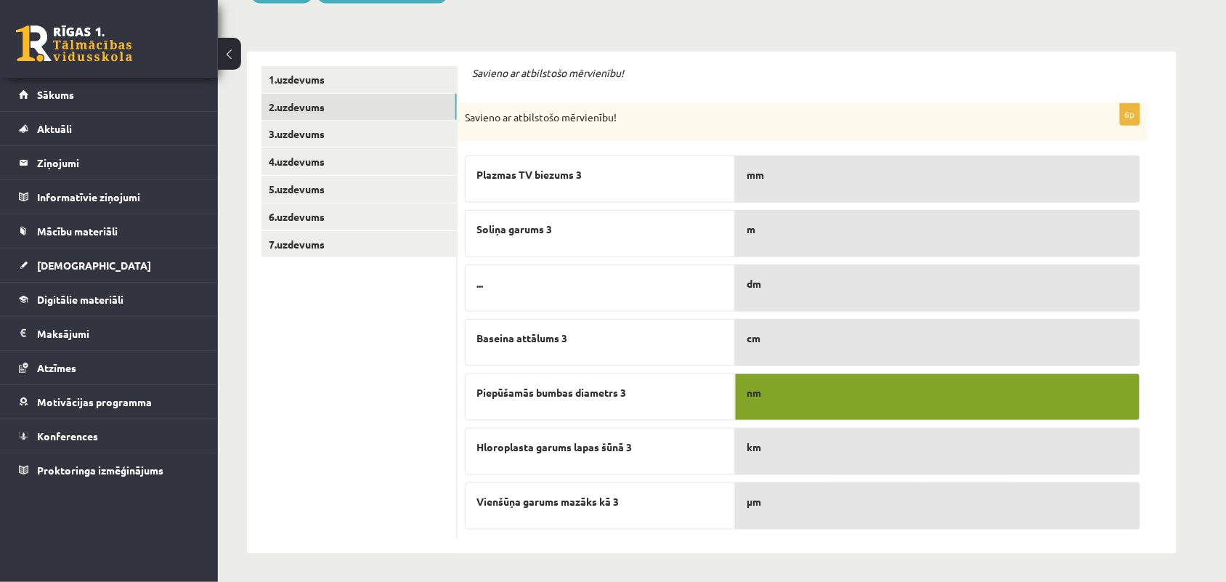
click at [769, 494] on p "μm" at bounding box center [938, 501] width 382 height 15
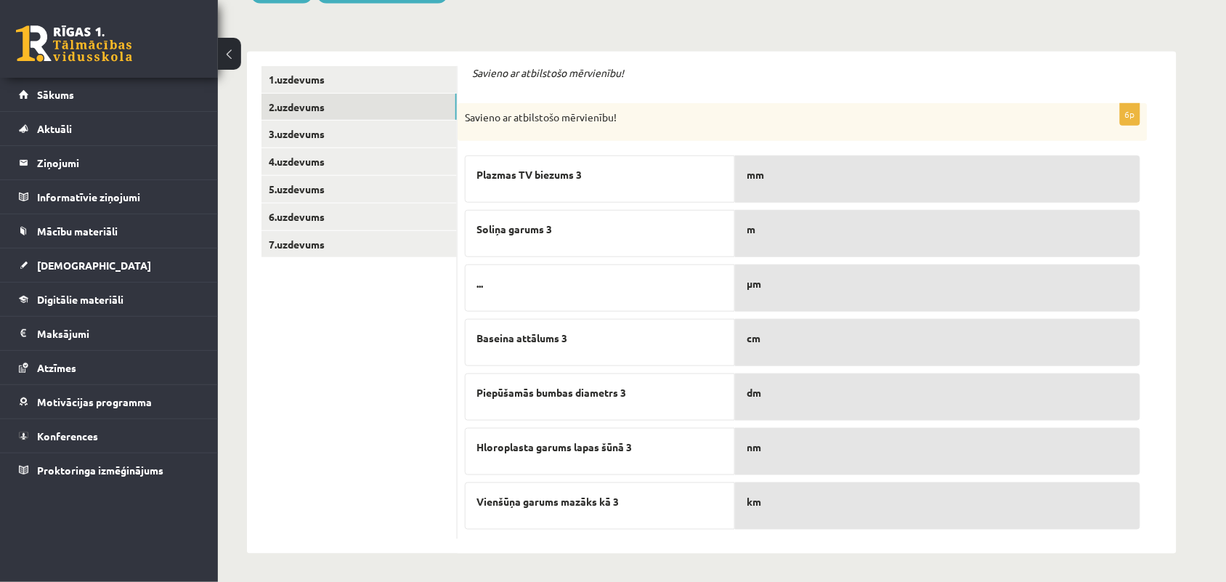
click at [331, 309] on ul "1.uzdevums 2.uzdevums 3.uzdevums 4.uzdevums 5.uzdevums 6.uzdevums 7.uzdevums" at bounding box center [360, 302] width 196 height 473
click at [328, 137] on link "3.uzdevums" at bounding box center [359, 134] width 195 height 27
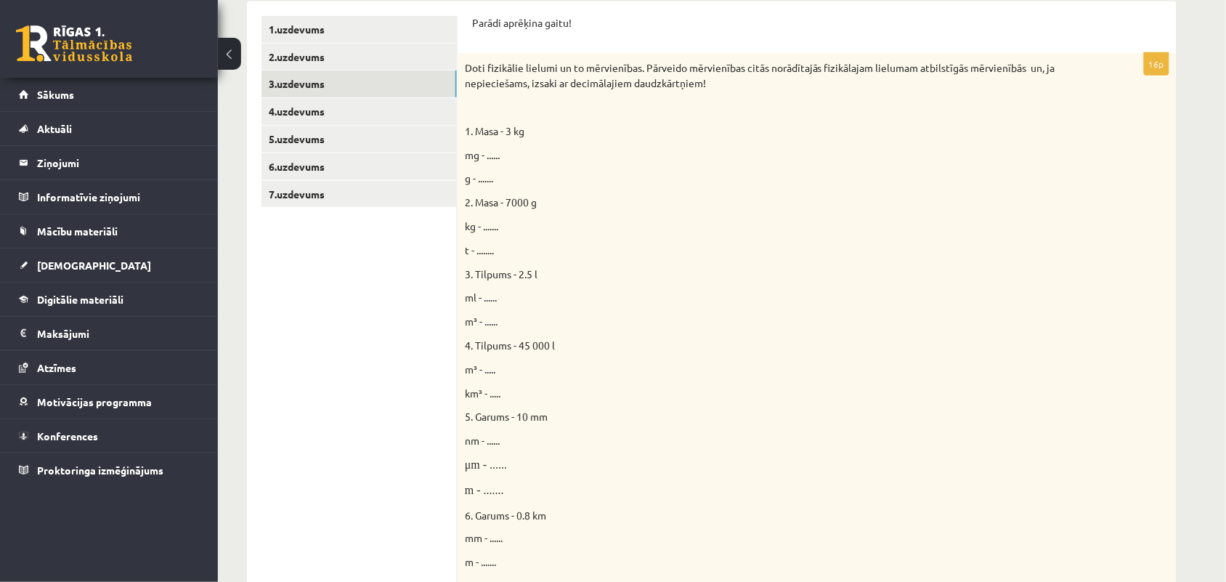
scroll to position [288, 0]
click at [426, 241] on ul "1.uzdevums 2.uzdevums 3.uzdevums 4.uzdevums 5.uzdevums 6.uzdevums 7.uzdevums" at bounding box center [360, 551] width 196 height 1069
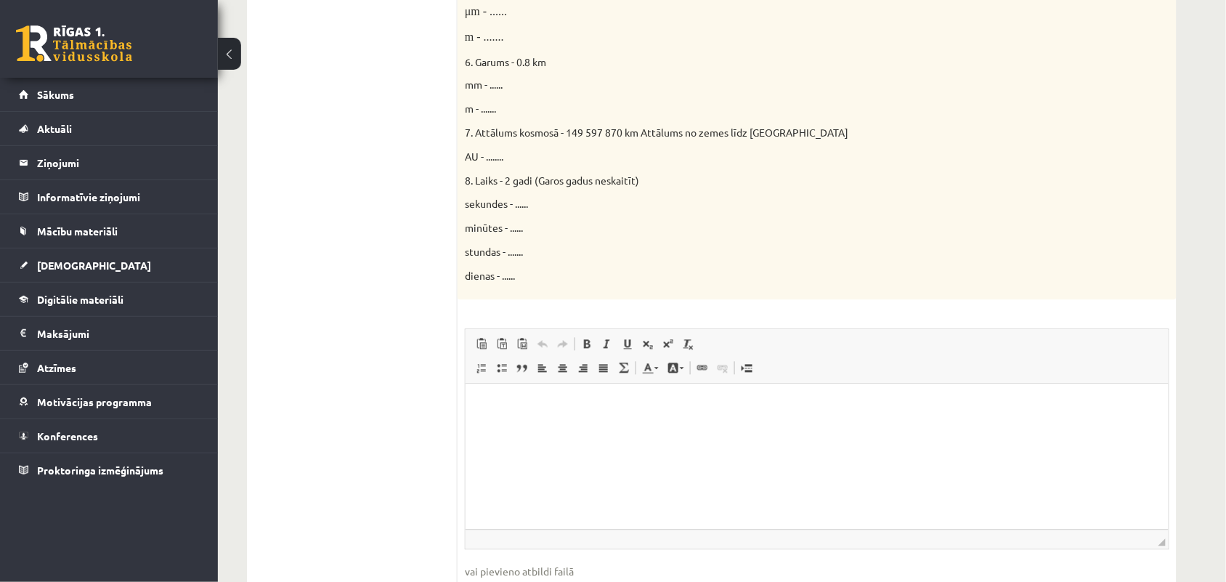
scroll to position [833, 0]
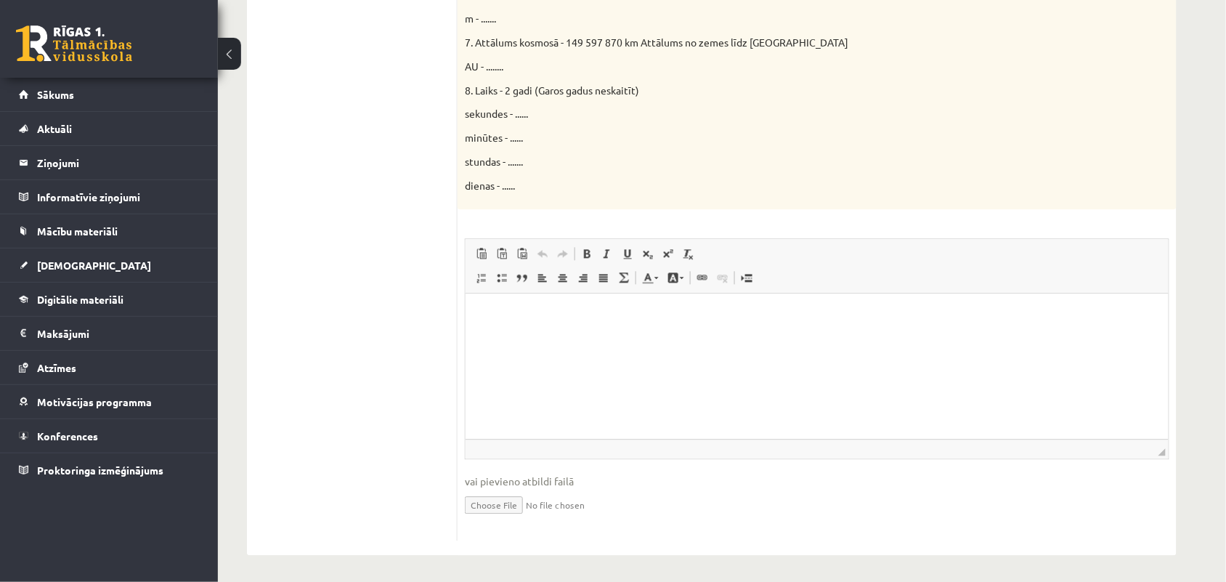
click at [514, 187] on span "dienas - ......" at bounding box center [490, 185] width 50 height 13
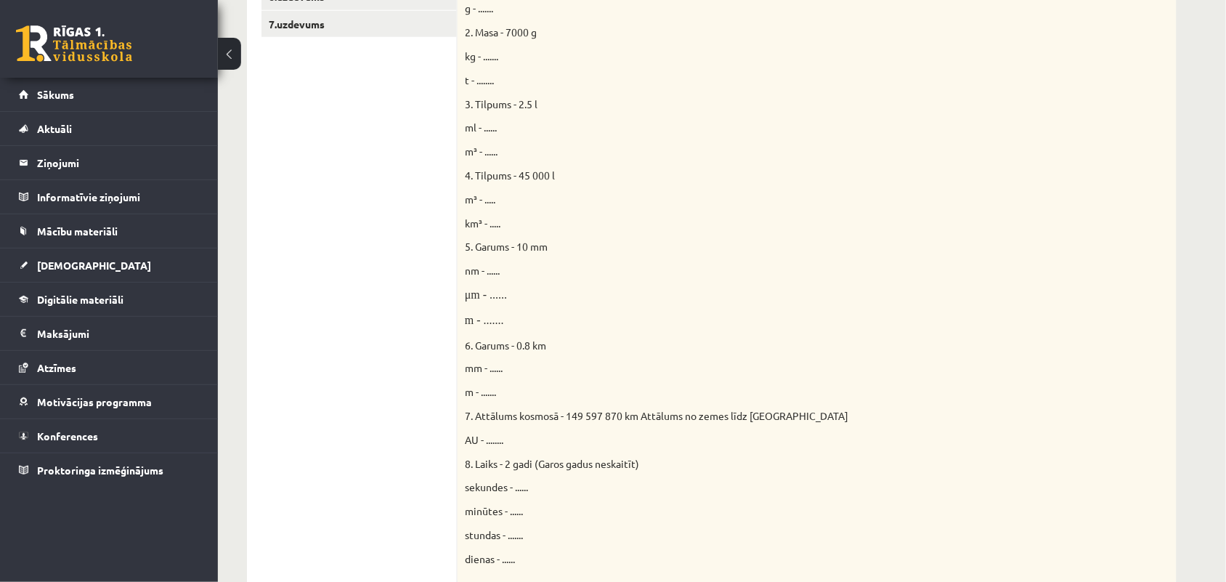
scroll to position [73, 0]
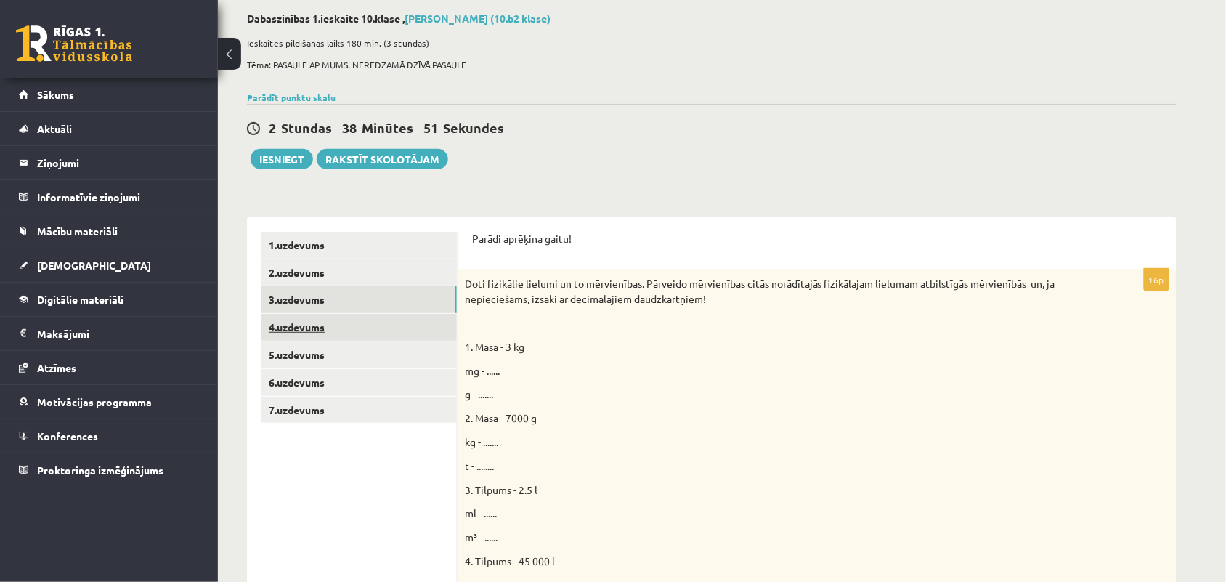
click at [304, 328] on link "4.uzdevums" at bounding box center [359, 327] width 195 height 27
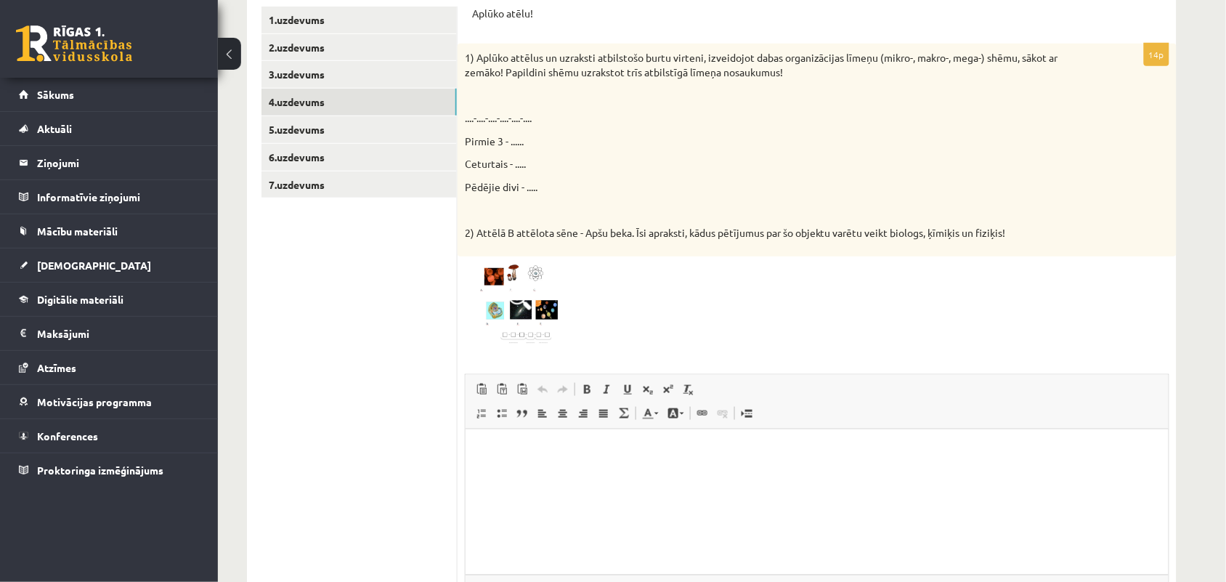
scroll to position [345, 0]
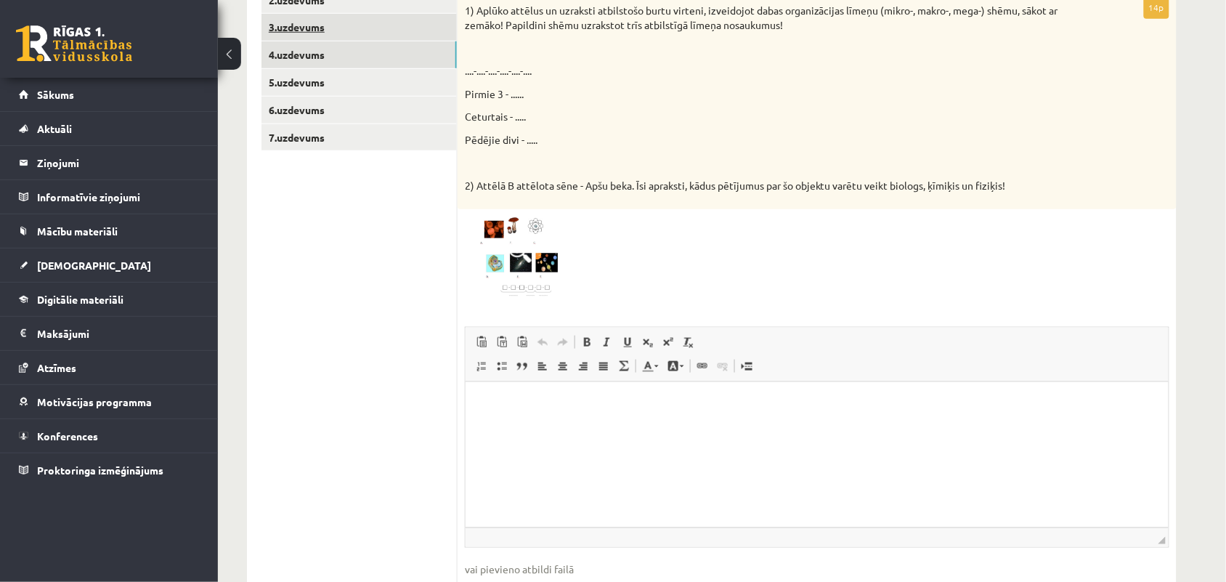
click at [371, 26] on link "3.uzdevums" at bounding box center [359, 27] width 195 height 27
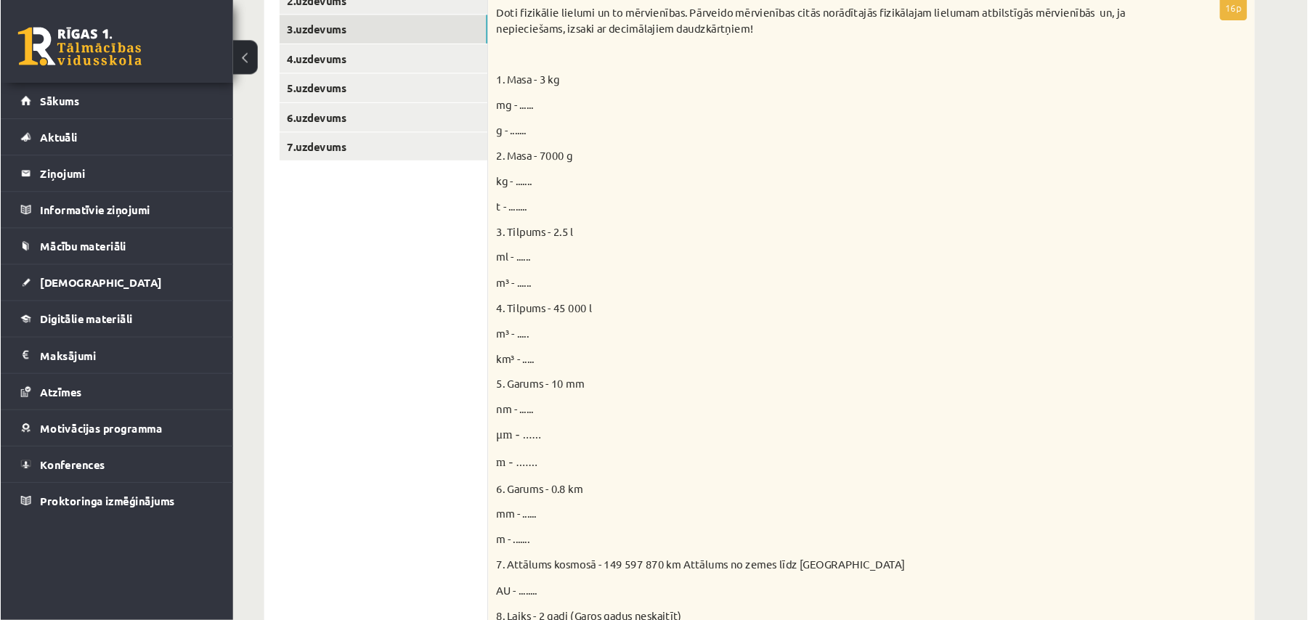
scroll to position [344, 0]
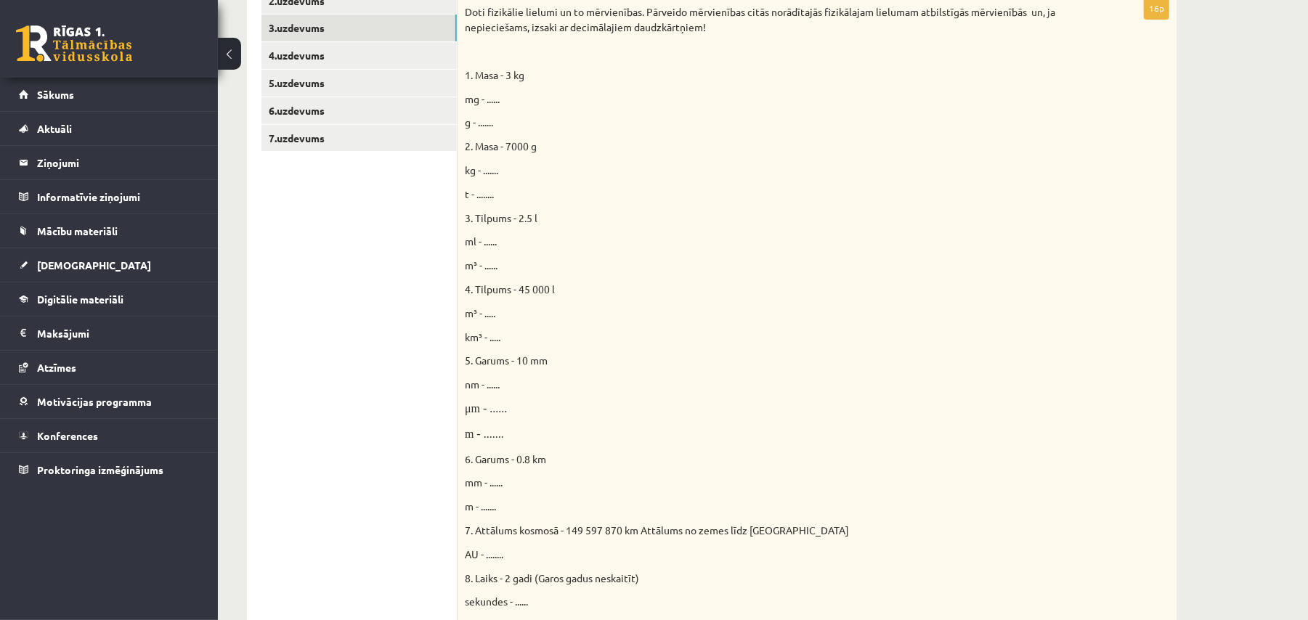
drag, startPoint x: 1204, startPoint y: 0, endPoint x: 806, endPoint y: 347, distance: 528.3
click at [806, 347] on div "Doti fizikālie lielumi un to mērvienības. Pārveido mērvienības citās norādītajā…" at bounding box center [817, 347] width 719 height 700
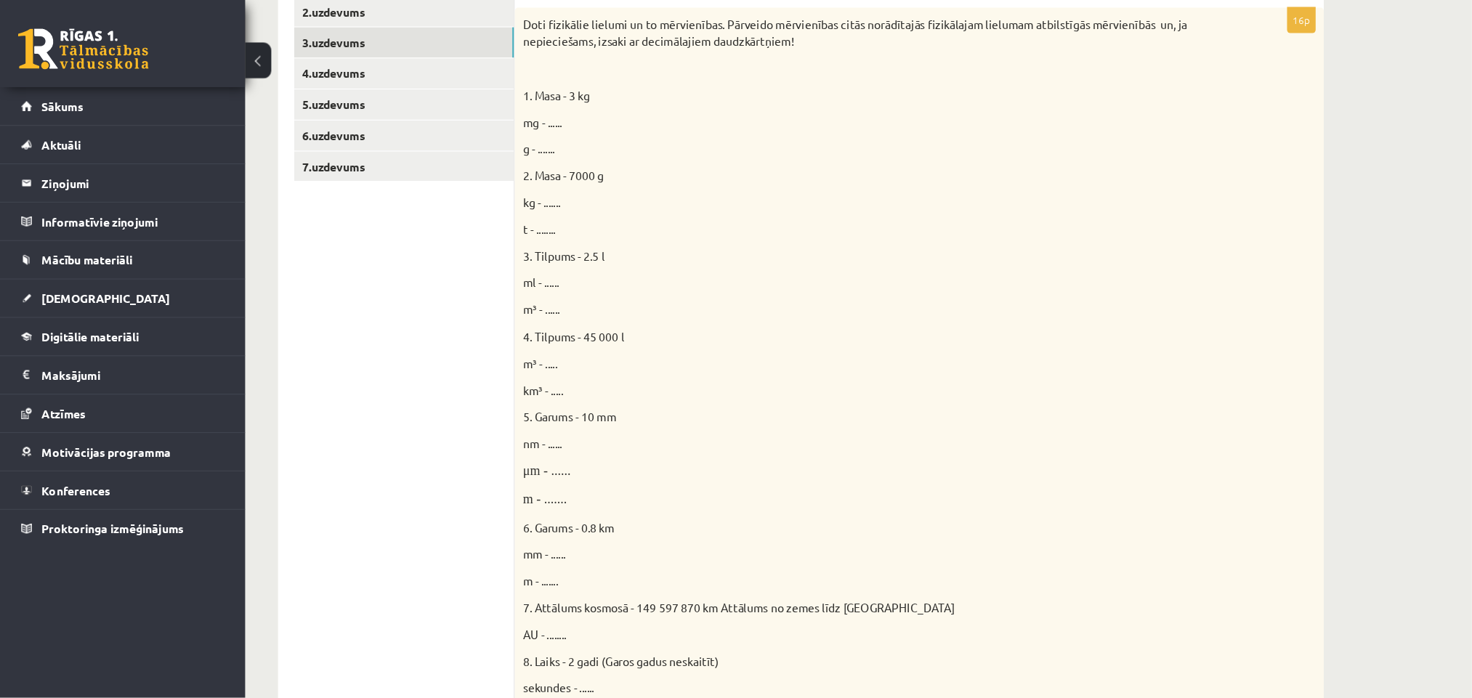
scroll to position [336, 0]
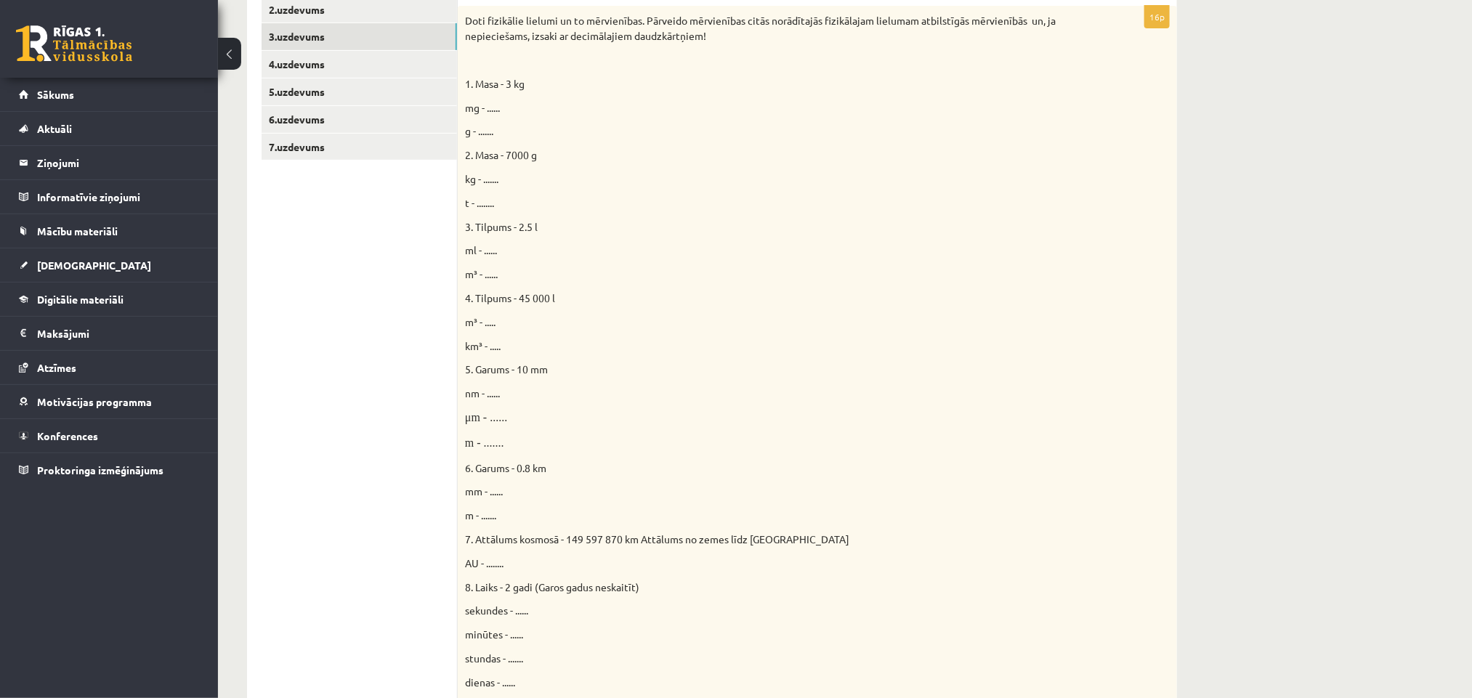
drag, startPoint x: 1322, startPoint y: 3, endPoint x: 989, endPoint y: 339, distance: 472.6
click at [989, 339] on p "km³ - ....." at bounding box center [781, 346] width 632 height 15
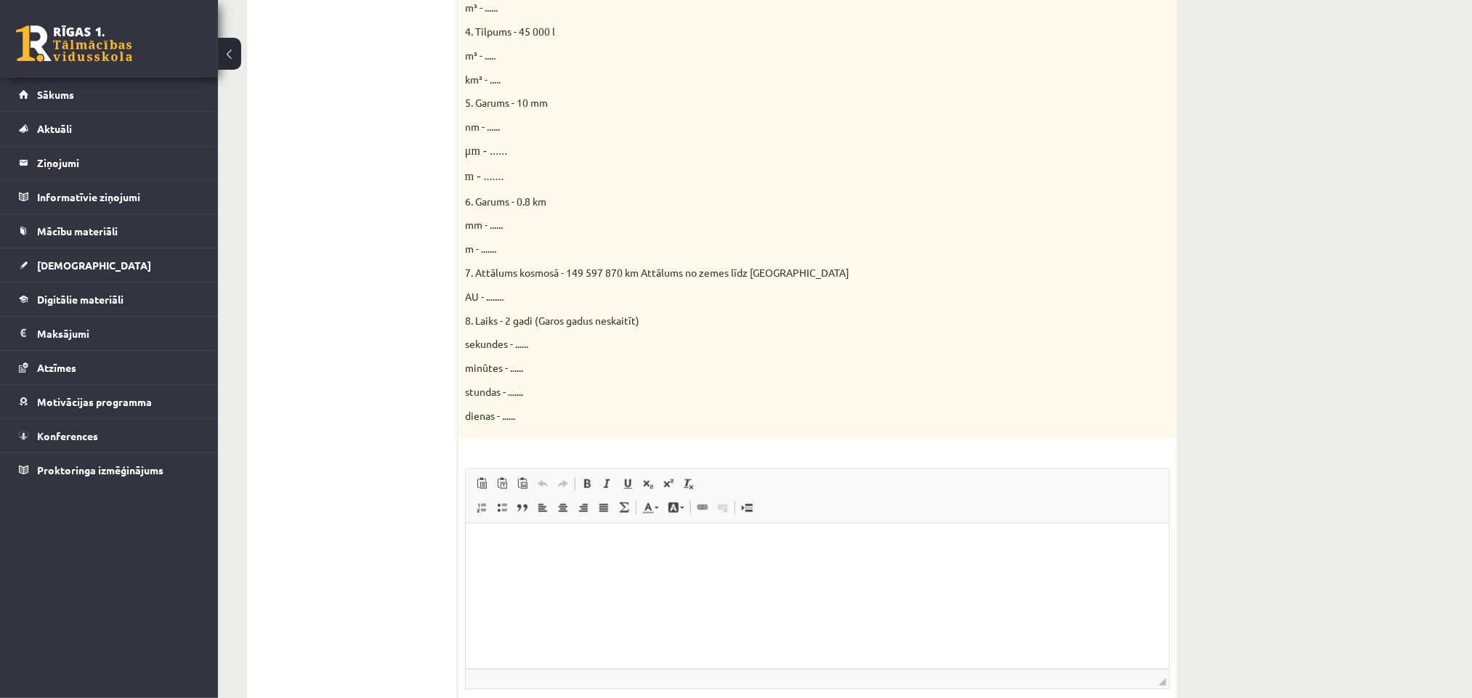
scroll to position [720, 0]
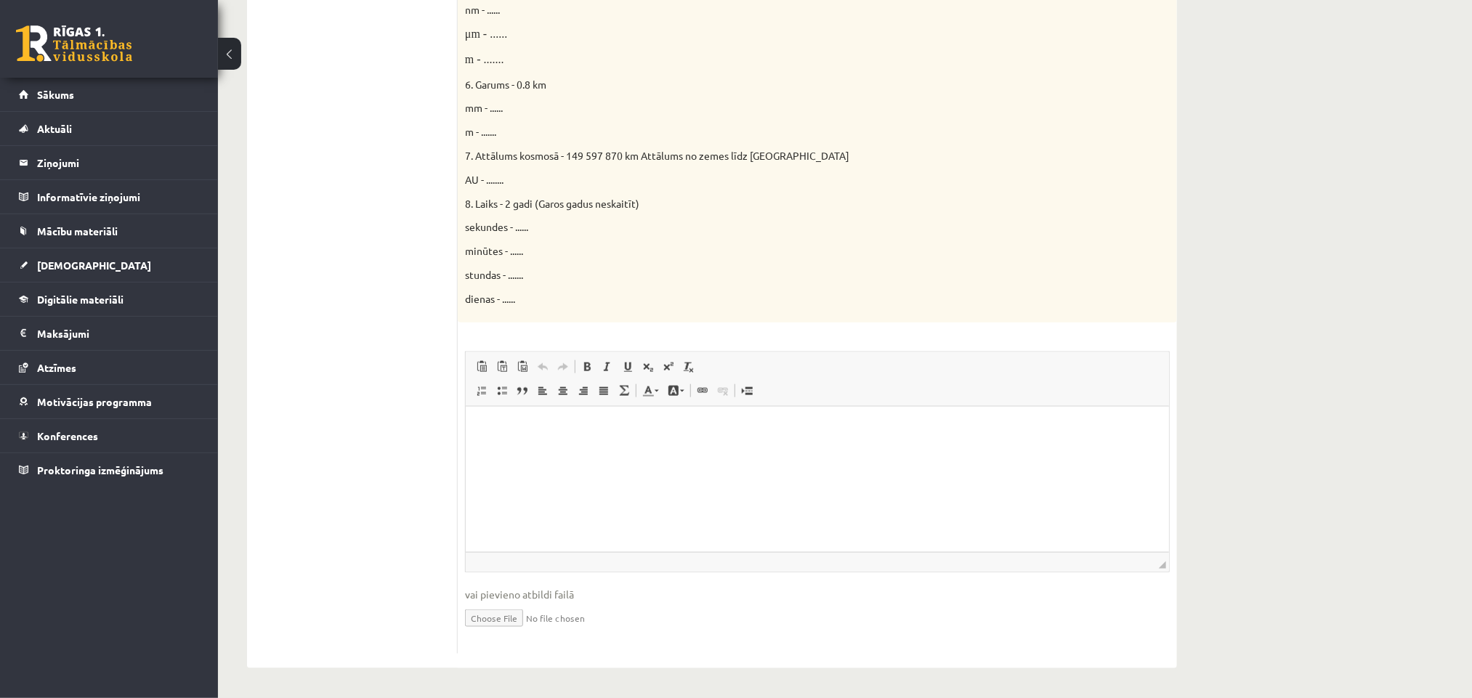
click at [623, 450] on html at bounding box center [816, 428] width 703 height 44
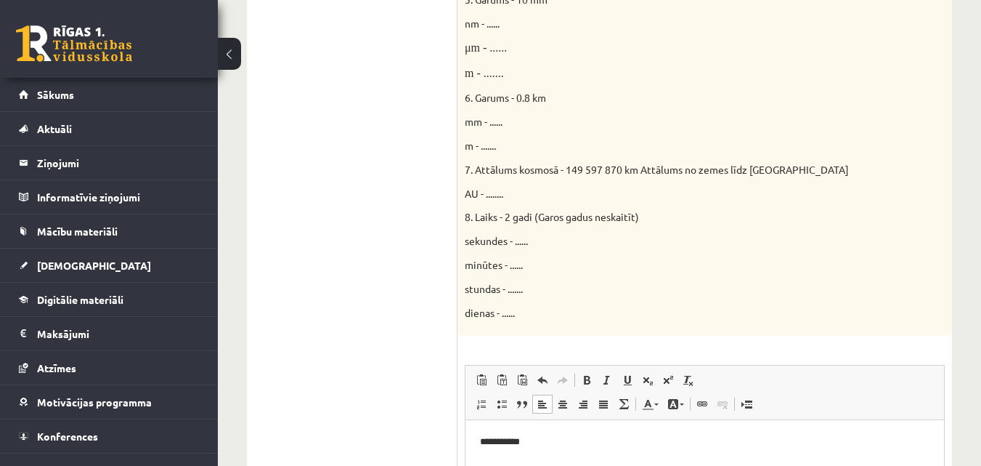
drag, startPoint x: 1487, startPoint y: 11, endPoint x: 637, endPoint y: 313, distance: 902.1
click at [637, 313] on p "dienas - ......" at bounding box center [669, 312] width 408 height 15
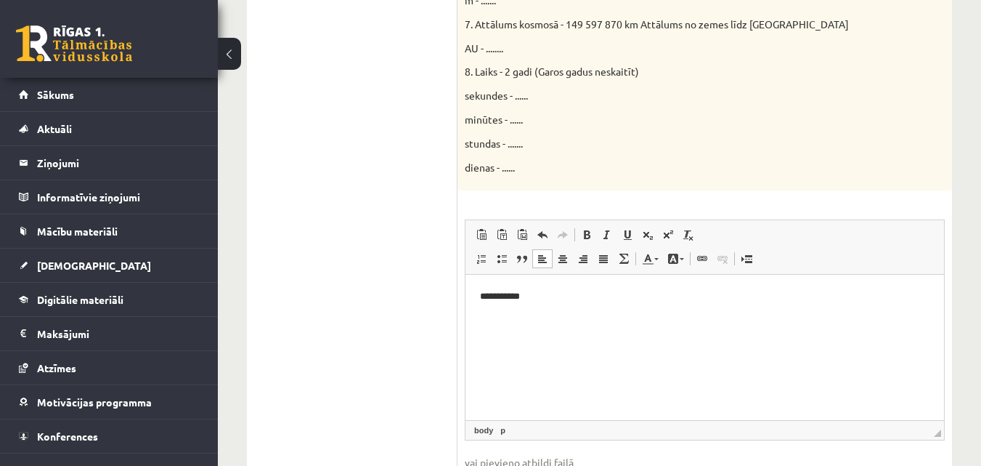
scroll to position [939, 0]
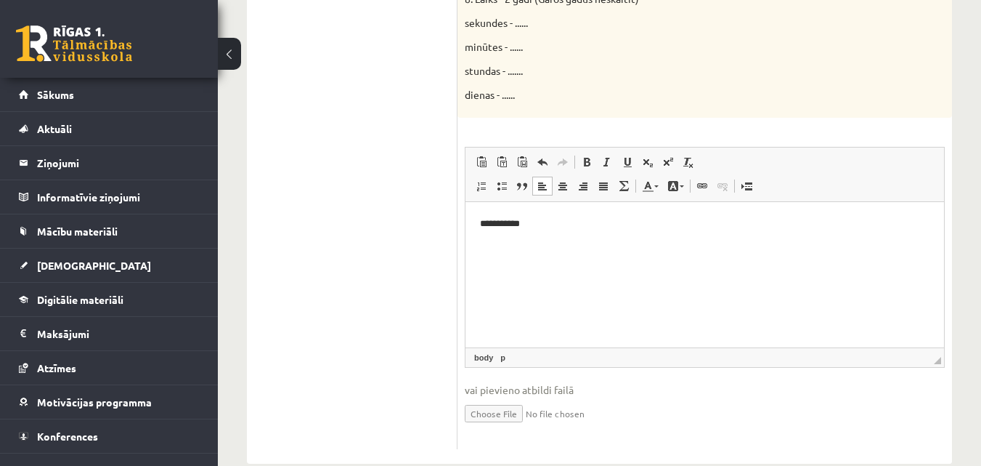
click at [553, 236] on html "**********" at bounding box center [705, 224] width 479 height 44
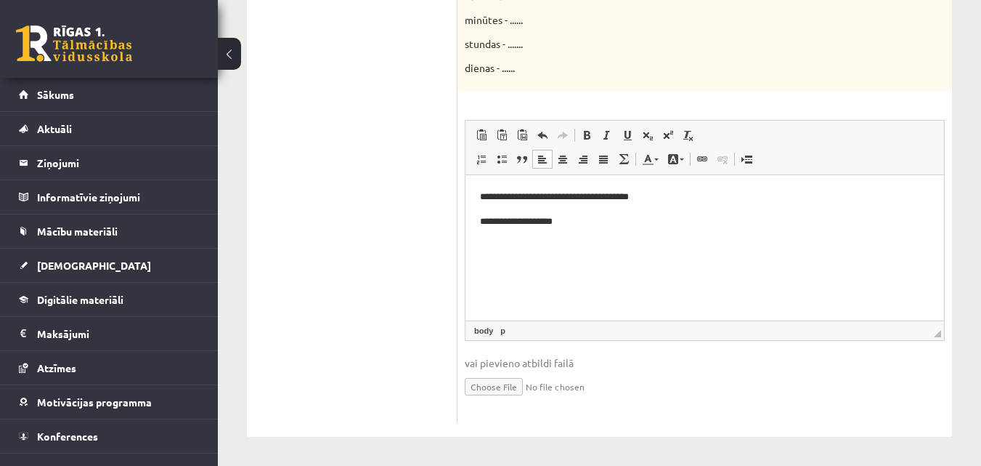
click at [699, 187] on html "**********" at bounding box center [705, 209] width 479 height 68
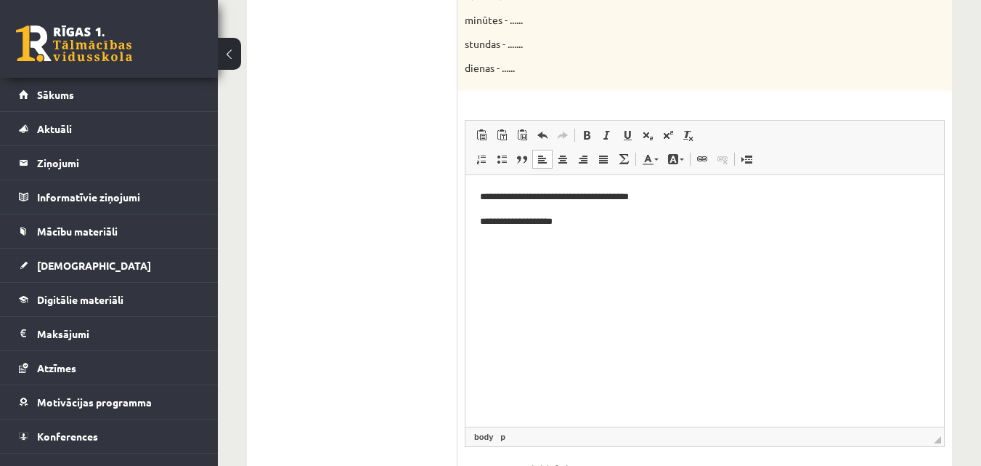
drag, startPoint x: 937, startPoint y: 333, endPoint x: 933, endPoint y: 455, distance: 121.4
click at [933, 446] on span "◢ Elements path body p" at bounding box center [705, 436] width 479 height 20
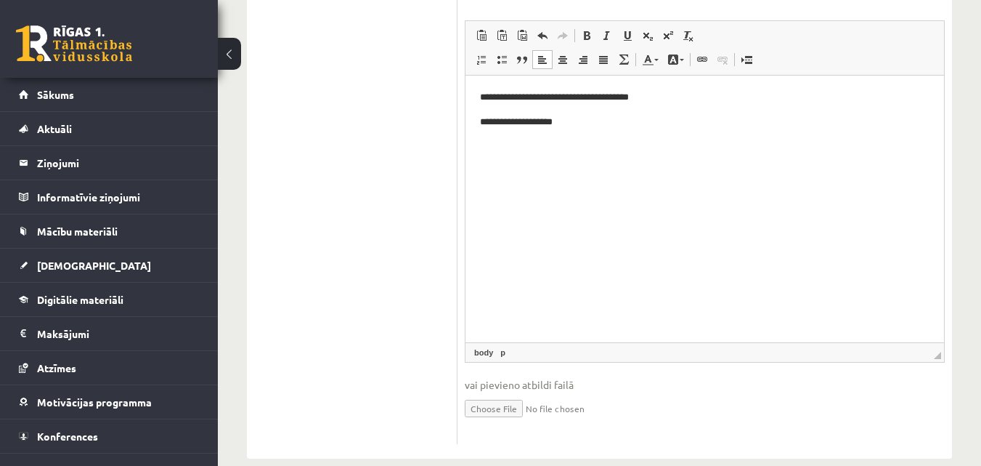
scroll to position [1087, 0]
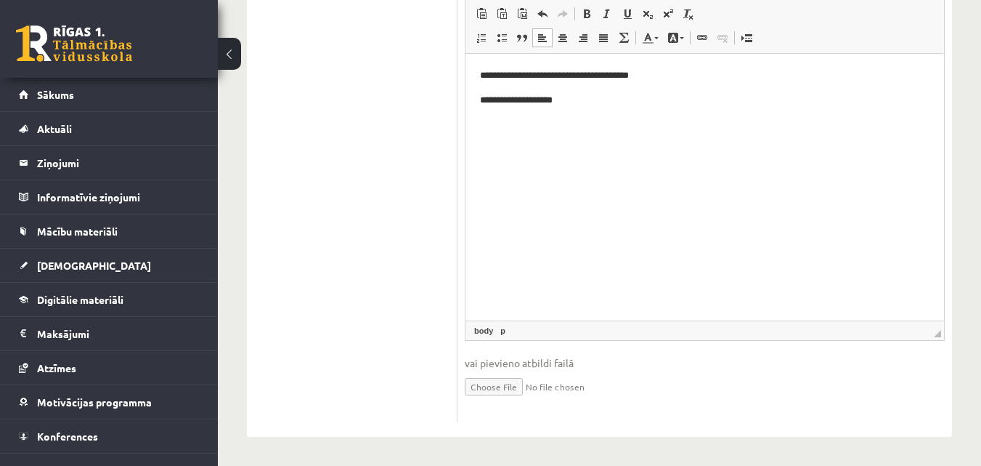
click at [530, 114] on html "**********" at bounding box center [705, 88] width 479 height 68
click at [540, 122] on html "**********" at bounding box center [705, 88] width 479 height 68
click at [594, 101] on p "**********" at bounding box center [705, 100] width 450 height 15
click at [536, 76] on p "**********" at bounding box center [705, 75] width 450 height 15
click at [551, 175] on p "**********" at bounding box center [705, 173] width 450 height 15
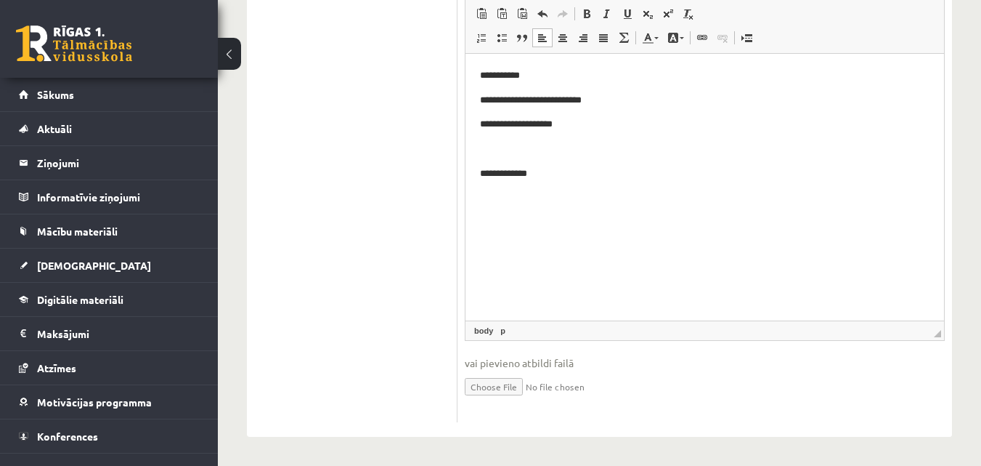
click at [527, 190] on body "**********" at bounding box center [705, 136] width 450 height 137
click at [502, 220] on html "**********" at bounding box center [705, 137] width 479 height 166
click at [477, 220] on html "**********" at bounding box center [705, 137] width 479 height 166
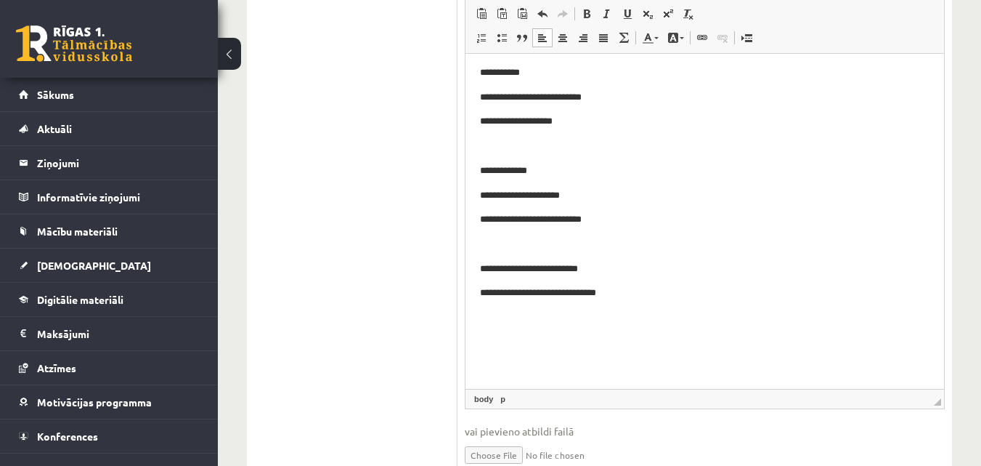
scroll to position [0, 0]
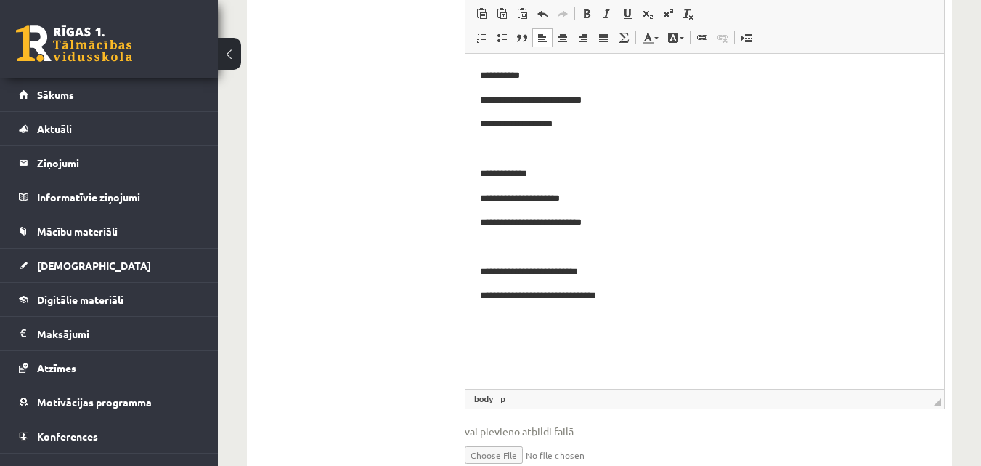
drag, startPoint x: 939, startPoint y: 332, endPoint x: 934, endPoint y: 418, distance: 85.9
click at [934, 408] on span "◢ Elements path body p" at bounding box center [705, 399] width 479 height 20
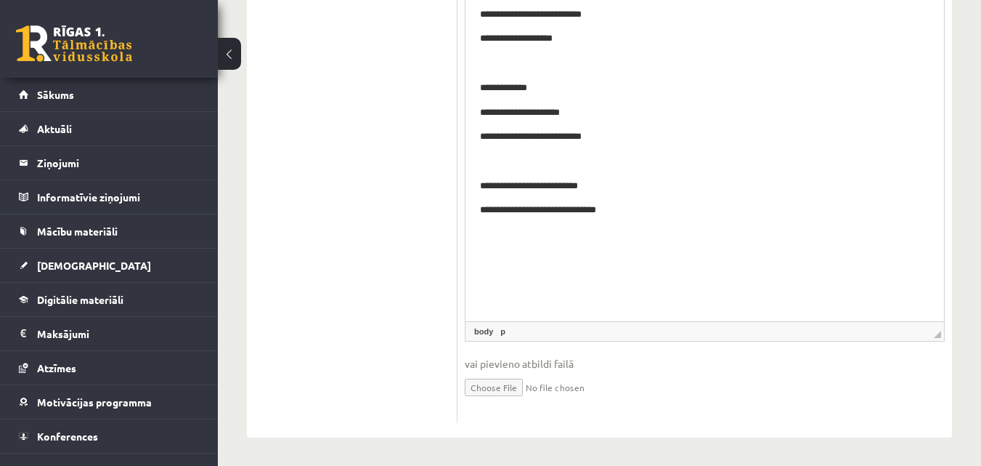
scroll to position [1173, 0]
click at [938, 326] on span "◢ Elements path body p" at bounding box center [705, 330] width 479 height 20
drag, startPoint x: 938, startPoint y: 326, endPoint x: 936, endPoint y: 376, distance: 49.4
click at [937, 376] on fieldset "**********" at bounding box center [705, 163] width 480 height 503
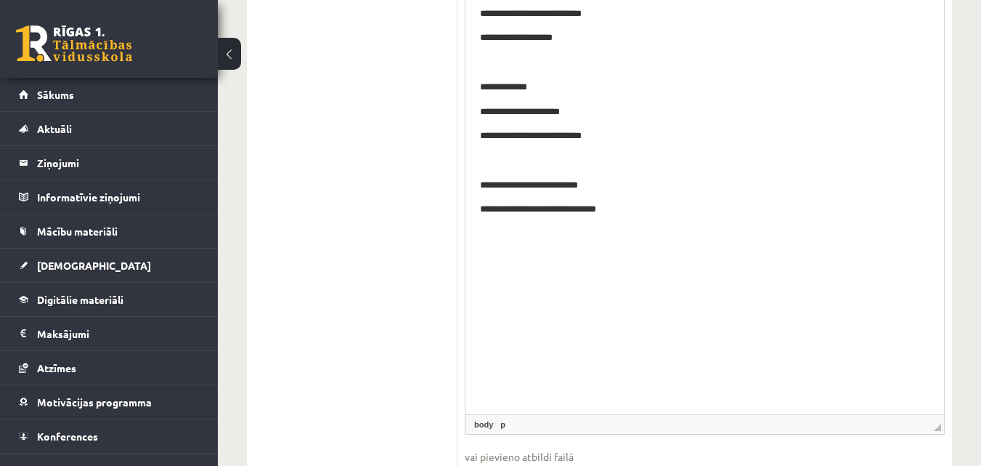
drag, startPoint x: 939, startPoint y: 331, endPoint x: 950, endPoint y: 465, distance: 134.2
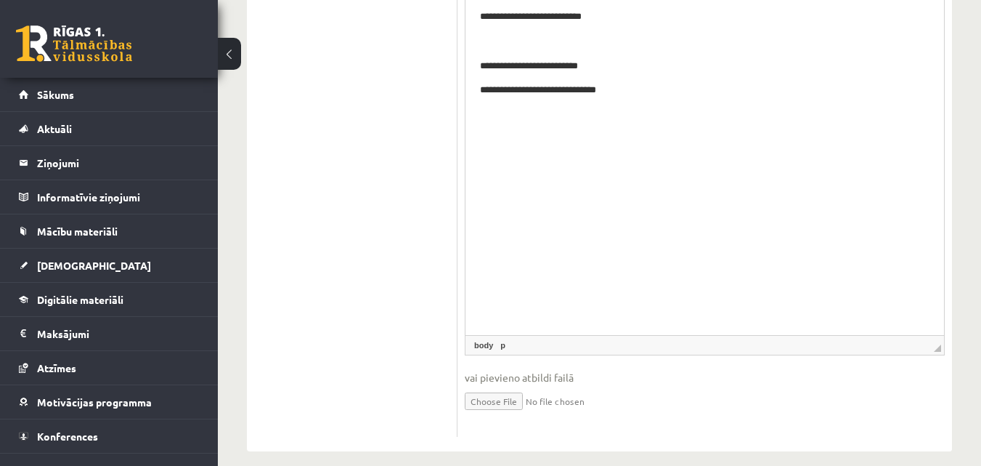
scroll to position [1307, 0]
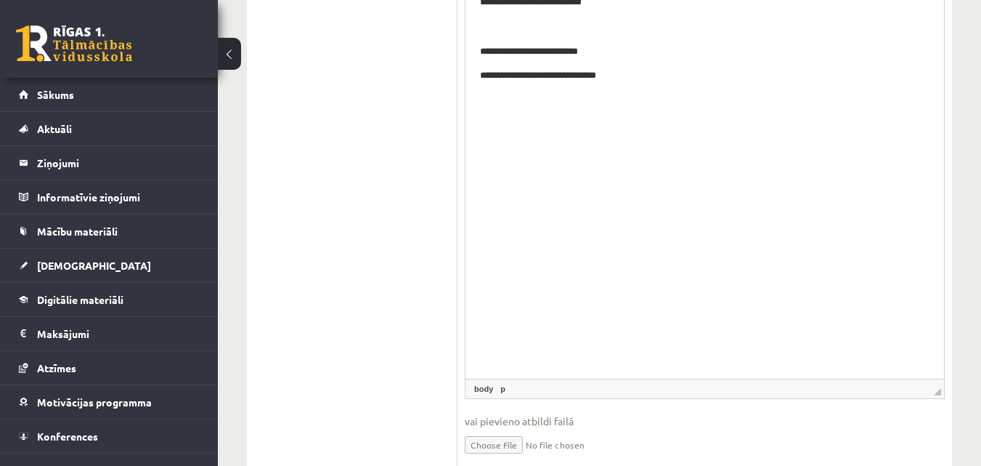
click at [939, 395] on span "◢" at bounding box center [937, 391] width 7 height 7
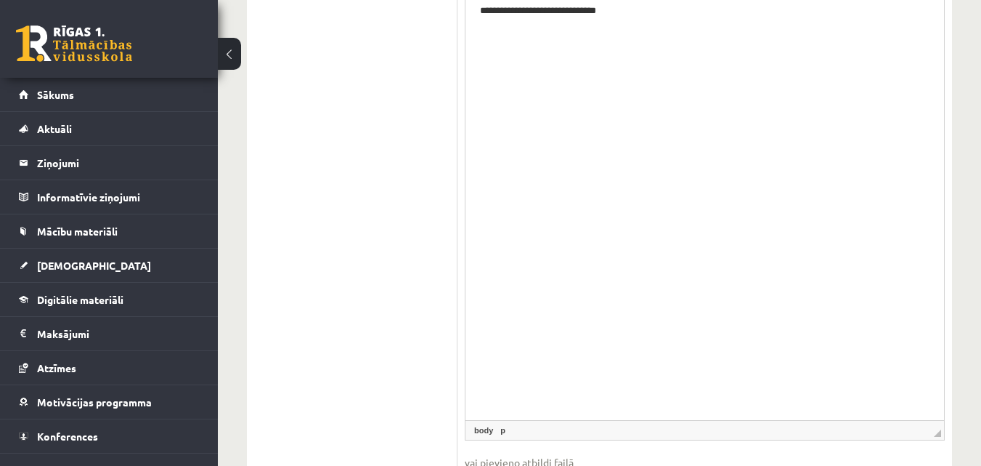
drag, startPoint x: 940, startPoint y: 330, endPoint x: 944, endPoint y: 429, distance: 99.6
click at [944, 429] on div "Rich Text Editor, wiswyg-editor-user-answer-47024811477000 Editor toolbars Past…" at bounding box center [705, 77] width 480 height 726
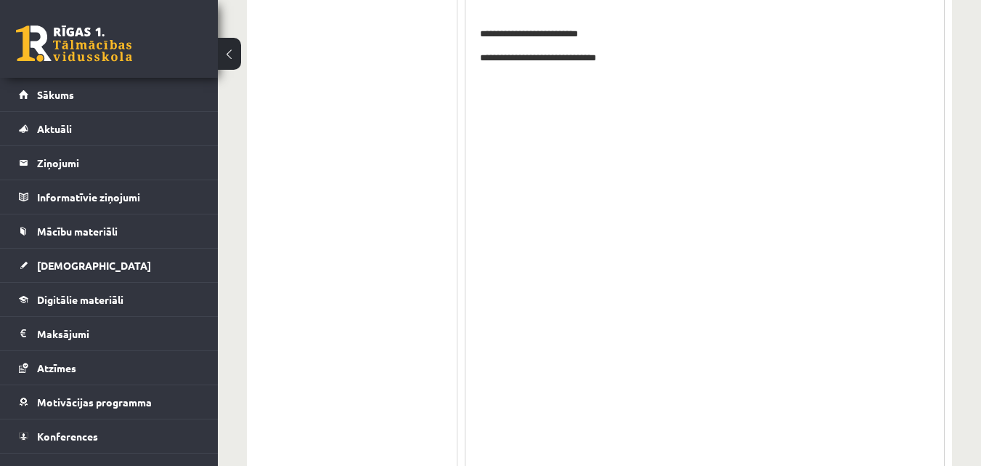
scroll to position [1226, 0]
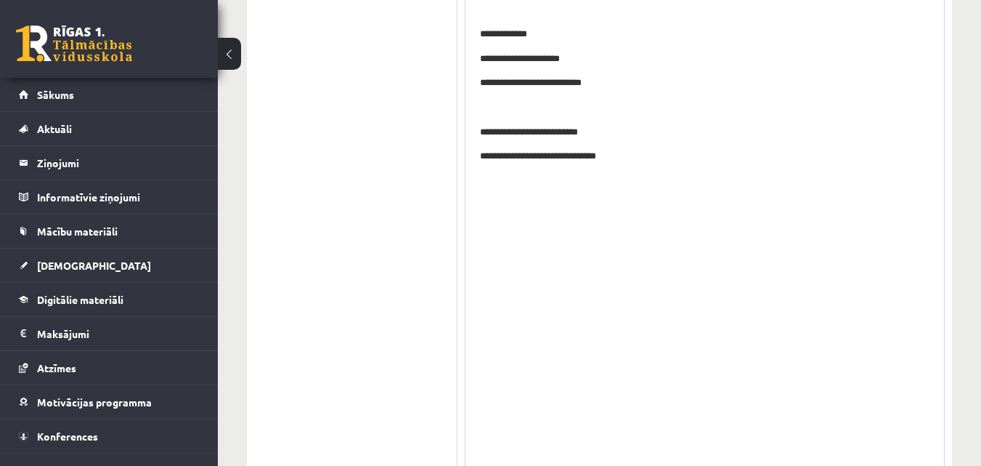
click at [501, 192] on body "**********" at bounding box center [705, 84] width 450 height 309
click at [504, 188] on p "Editor, wiswyg-editor-user-answer-47024811477000" at bounding box center [705, 181] width 450 height 15
click at [514, 129] on p "**********" at bounding box center [705, 133] width 450 height 15
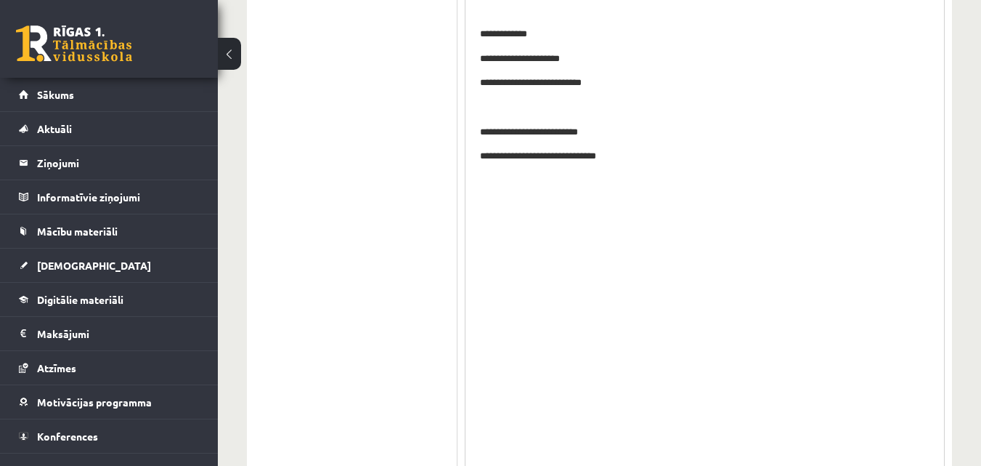
click at [511, 129] on p "**********" at bounding box center [705, 133] width 450 height 15
click at [523, 212] on p "Editor, wiswyg-editor-user-answer-47024811477000" at bounding box center [705, 206] width 450 height 15
drag, startPoint x: 518, startPoint y: 225, endPoint x: 479, endPoint y: 246, distance: 43.5
click at [514, 226] on p "Editor, wiswyg-editor-user-answer-47024811477000" at bounding box center [705, 231] width 450 height 15
click at [490, 241] on body "**********" at bounding box center [705, 96] width 450 height 333
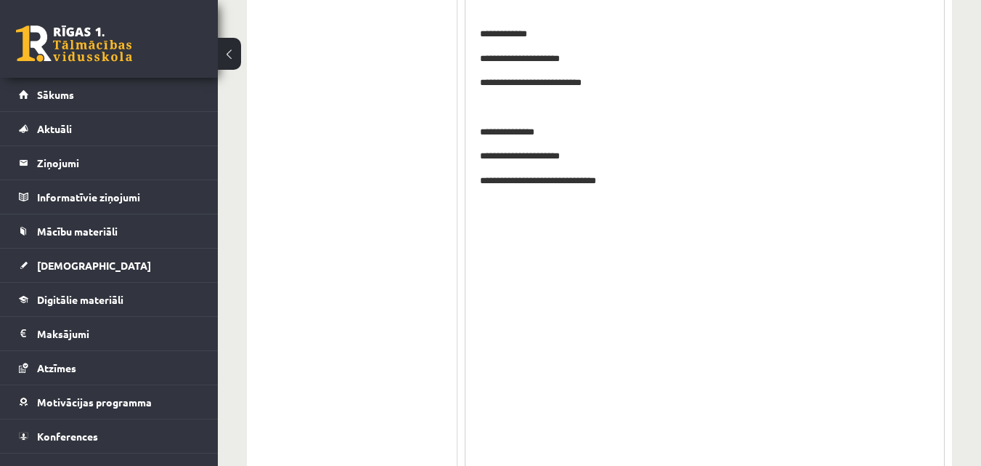
drag, startPoint x: 517, startPoint y: 293, endPoint x: 528, endPoint y: 355, distance: 62.8
click at [517, 278] on html "**********" at bounding box center [705, 96] width 479 height 363
click at [528, 278] on html "**********" at bounding box center [705, 96] width 479 height 363
click at [515, 278] on html "**********" at bounding box center [705, 96] width 479 height 363
click at [502, 272] on html "**********" at bounding box center [705, 96] width 479 height 363
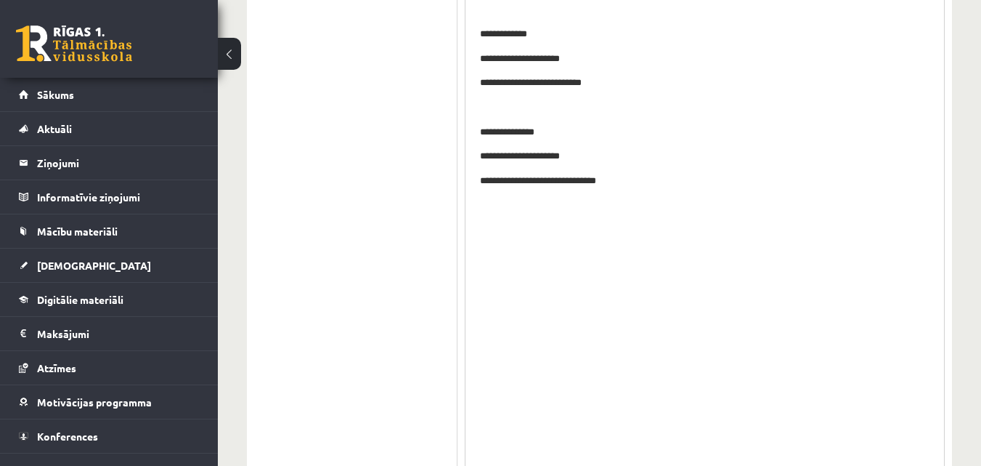
drag, startPoint x: 493, startPoint y: 274, endPoint x: 488, endPoint y: 292, distance: 18.9
click at [493, 276] on html "**********" at bounding box center [705, 96] width 479 height 363
click at [487, 278] on html "**********" at bounding box center [705, 96] width 479 height 363
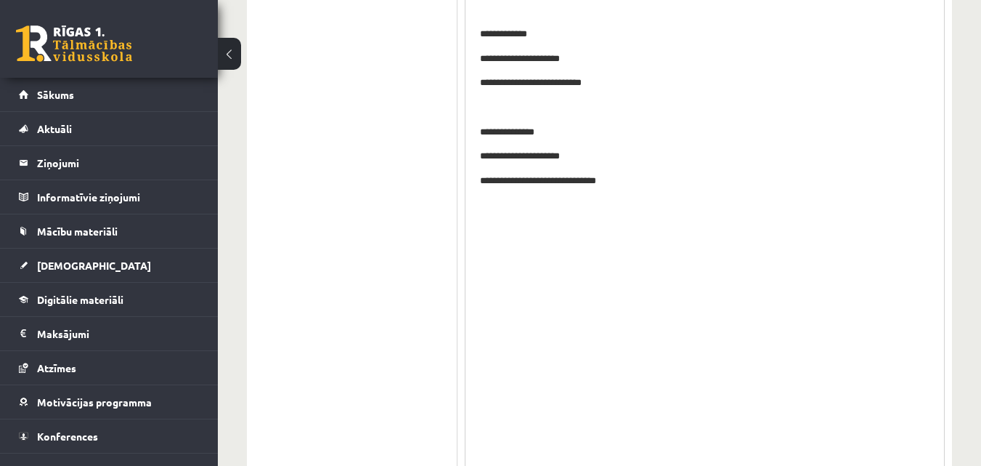
click at [490, 209] on p "Editor, wiswyg-editor-user-answer-47024811477000" at bounding box center [705, 206] width 450 height 15
click at [487, 227] on p "Editor, wiswyg-editor-user-answer-47024811477000" at bounding box center [705, 231] width 450 height 15
click at [549, 228] on p "**********" at bounding box center [705, 231] width 450 height 15
click at [541, 268] on body "**********" at bounding box center [705, 109] width 450 height 358
click at [540, 257] on p "**" at bounding box center [705, 255] width 450 height 15
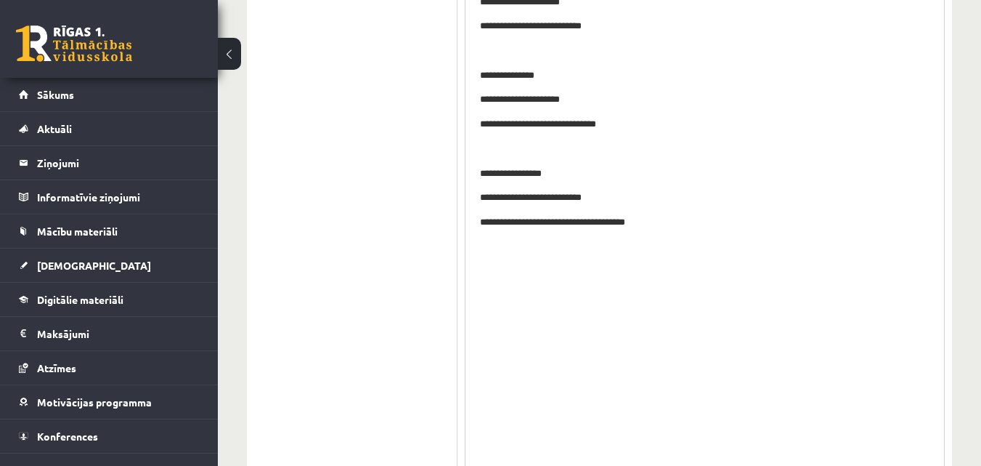
scroll to position [1299, 0]
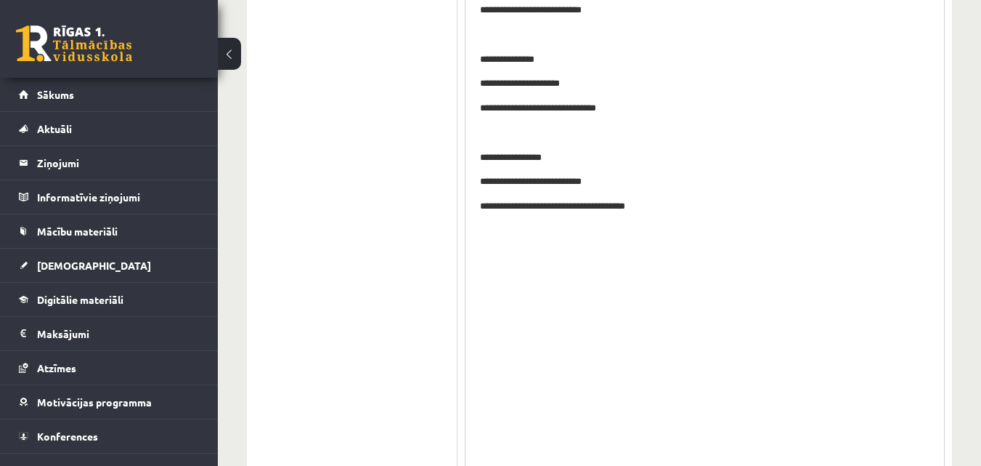
click at [506, 245] on html "**********" at bounding box center [705, 47] width 479 height 411
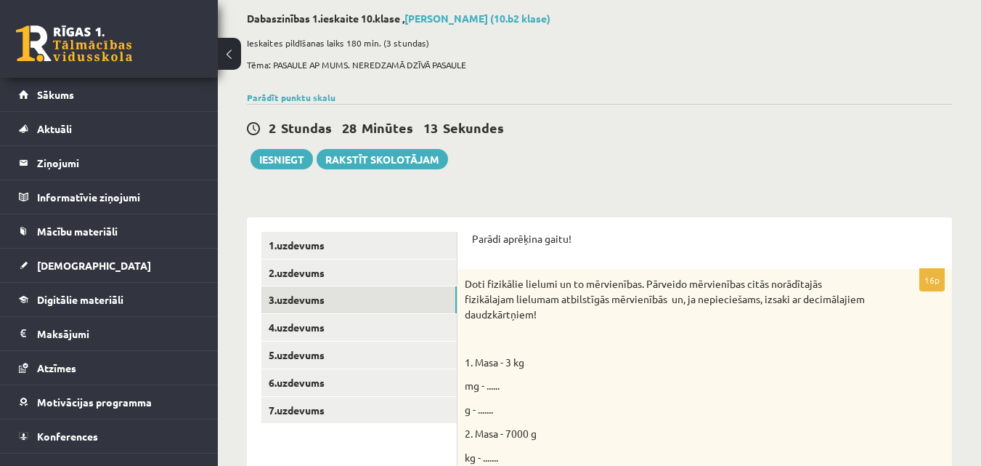
scroll to position [145, 0]
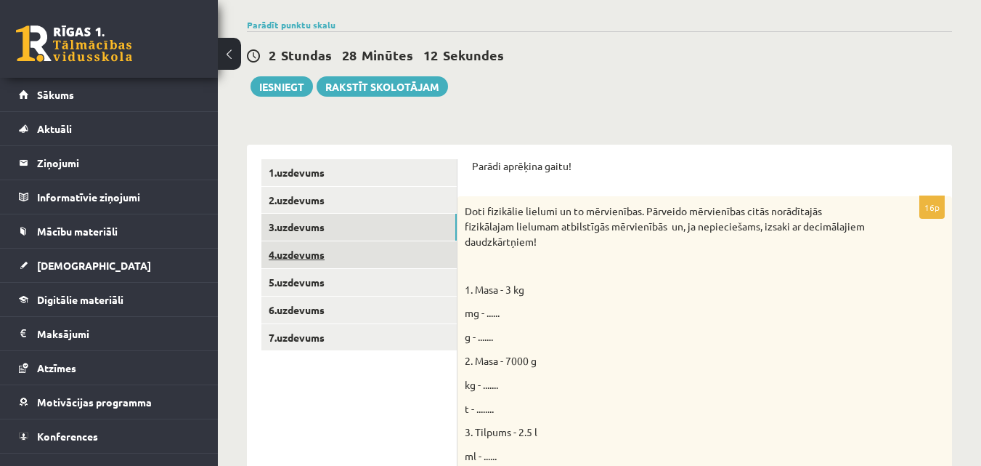
click at [328, 261] on link "4.uzdevums" at bounding box center [359, 254] width 195 height 27
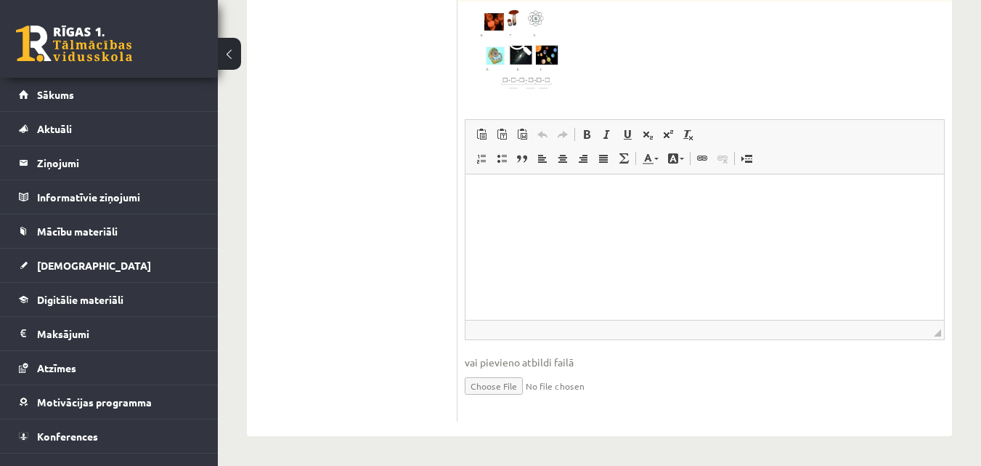
scroll to position [291, 0]
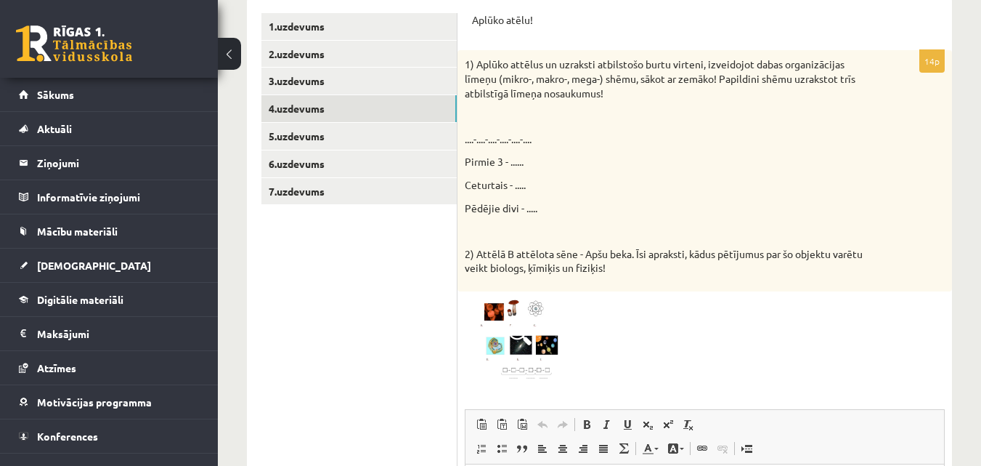
click at [501, 309] on img at bounding box center [519, 340] width 109 height 82
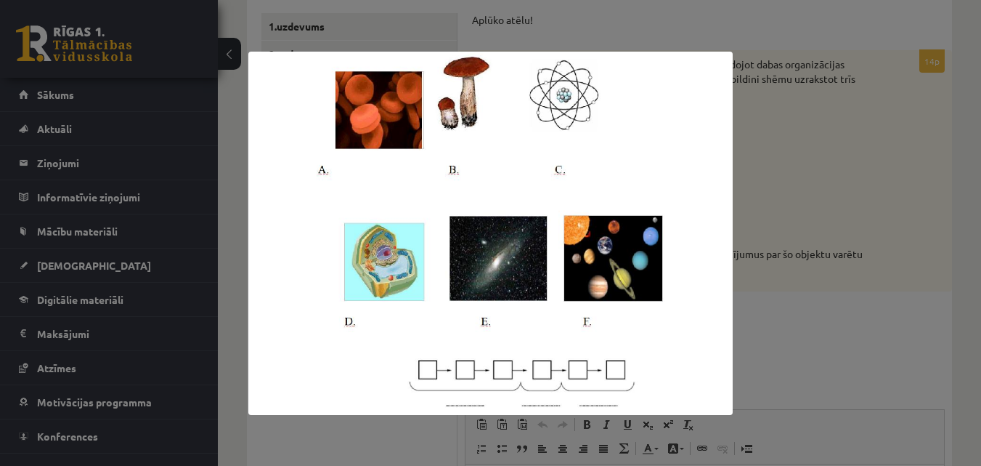
click at [960, 162] on div at bounding box center [490, 233] width 981 height 466
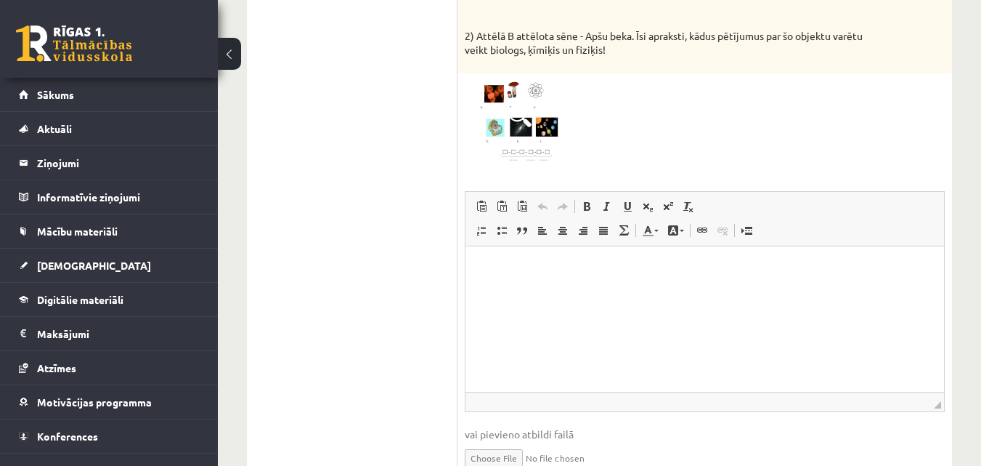
scroll to position [582, 0]
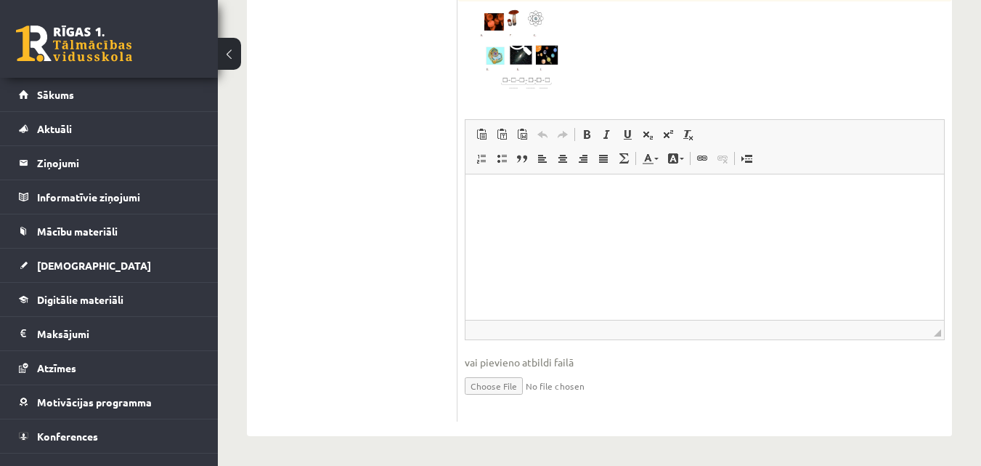
click at [572, 219] on html at bounding box center [705, 196] width 479 height 44
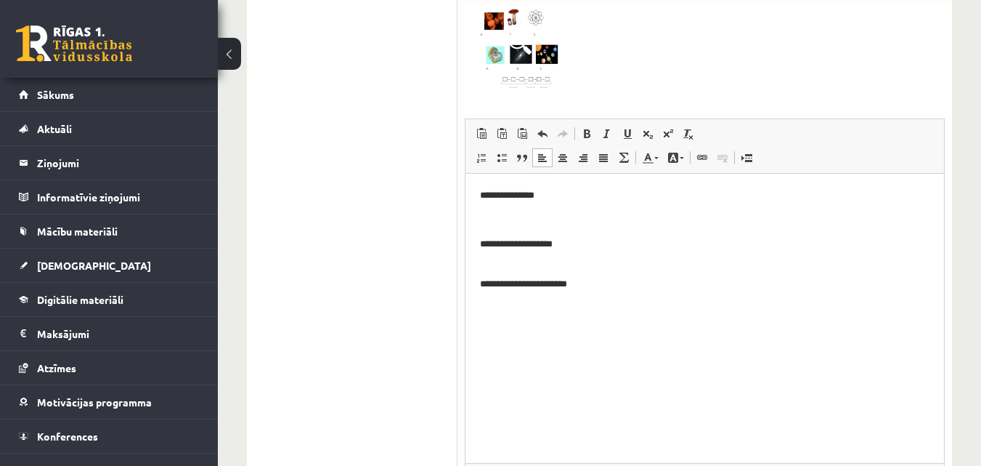
drag, startPoint x: 936, startPoint y: 331, endPoint x: 936, endPoint y: 474, distance: 143.8
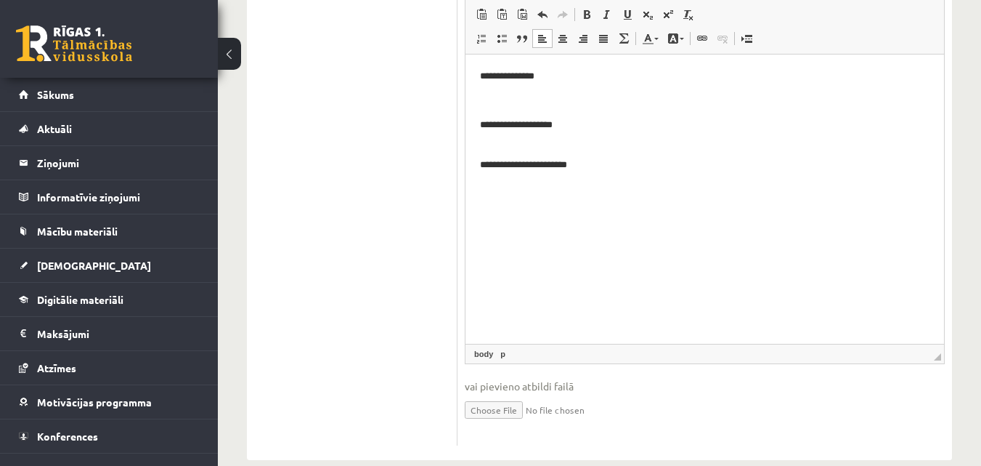
scroll to position [726, 0]
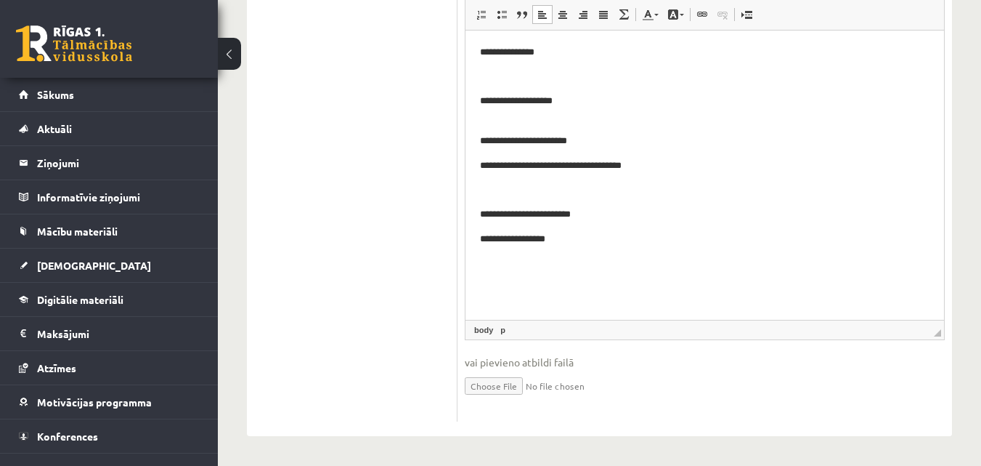
drag, startPoint x: 936, startPoint y: 335, endPoint x: 939, endPoint y: 389, distance: 53.8
click at [937, 336] on span "◢" at bounding box center [937, 332] width 7 height 7
drag, startPoint x: 939, startPoint y: 389, endPoint x: 941, endPoint y: 421, distance: 32.0
click at [941, 416] on fieldset "**********" at bounding box center [705, 197] width 480 height 444
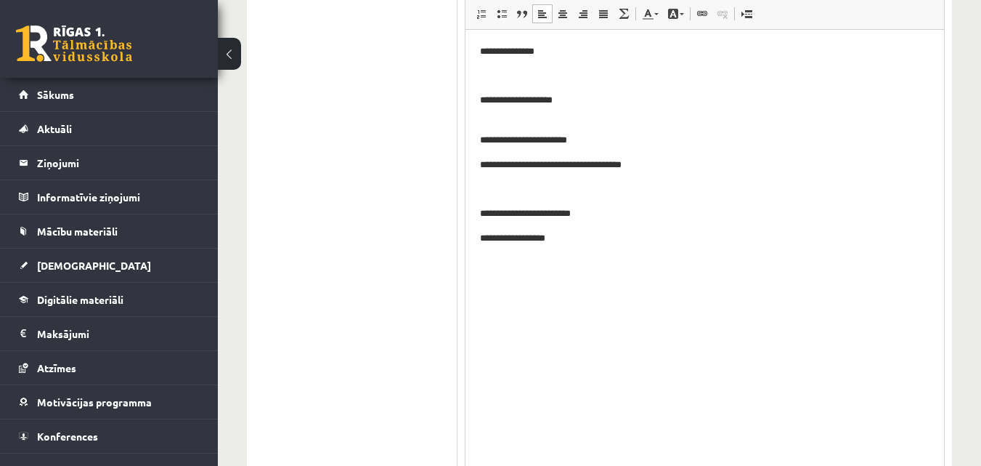
drag, startPoint x: 940, startPoint y: 336, endPoint x: 928, endPoint y: 494, distance: 158.8
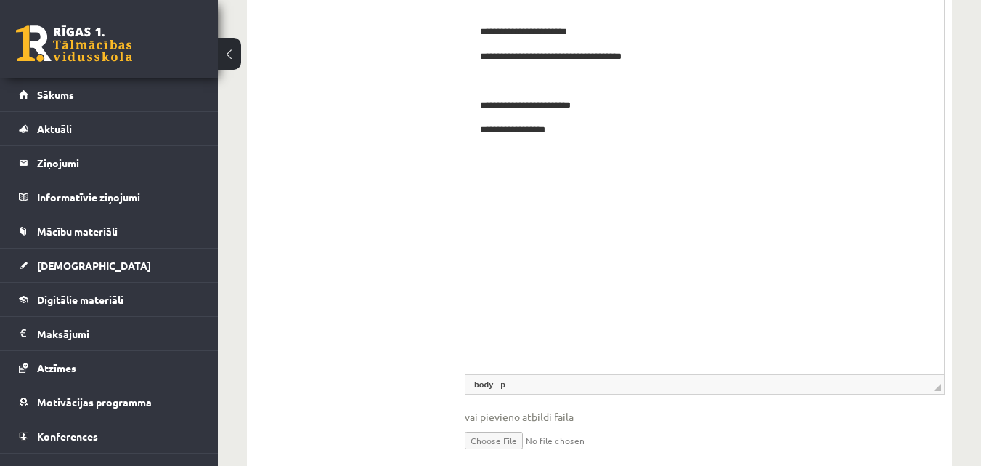
scroll to position [871, 0]
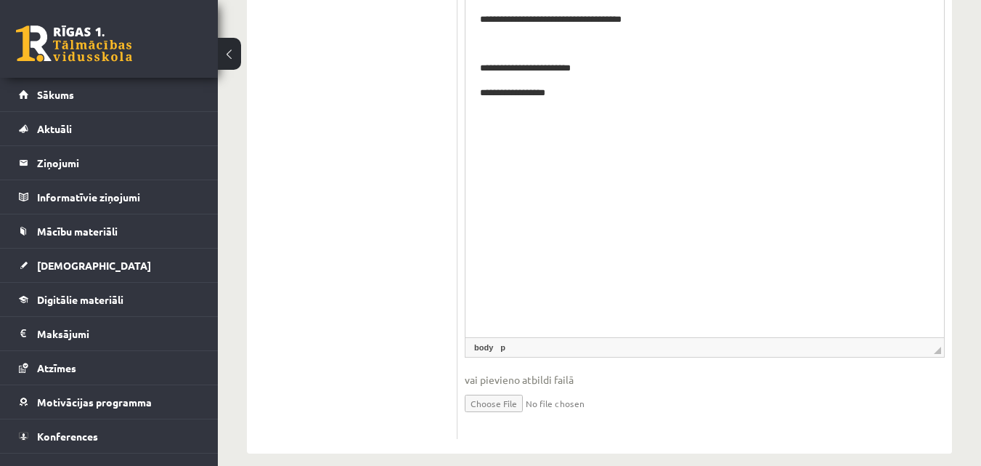
click at [559, 121] on p "Editor, wiswyg-editor-user-answer-47024888763460" at bounding box center [705, 118] width 450 height 15
click at [645, 190] on html "**********" at bounding box center [705, 37] width 479 height 304
drag, startPoint x: 942, startPoint y: 352, endPoint x: 932, endPoint y: 440, distance: 89.1
click at [942, 349] on span "◢ Elements path body p" at bounding box center [705, 347] width 479 height 20
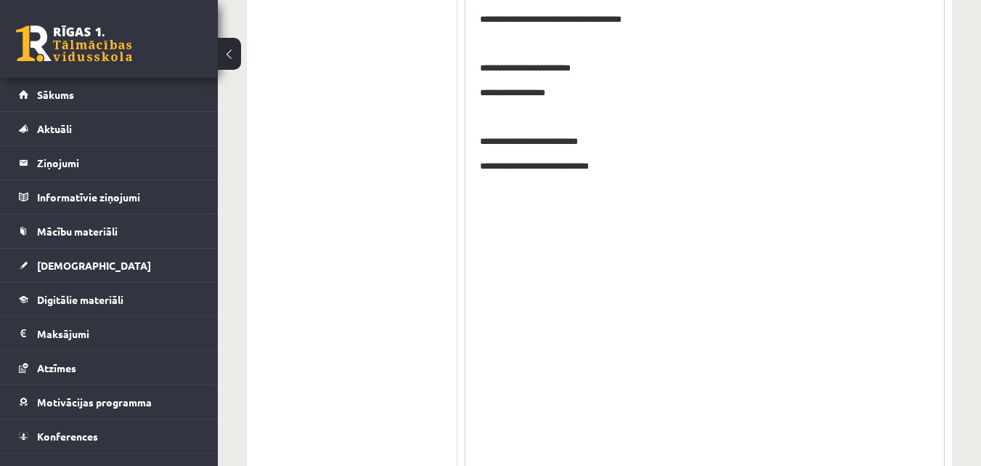
drag, startPoint x: 941, startPoint y: 351, endPoint x: 935, endPoint y: 494, distance: 143.2
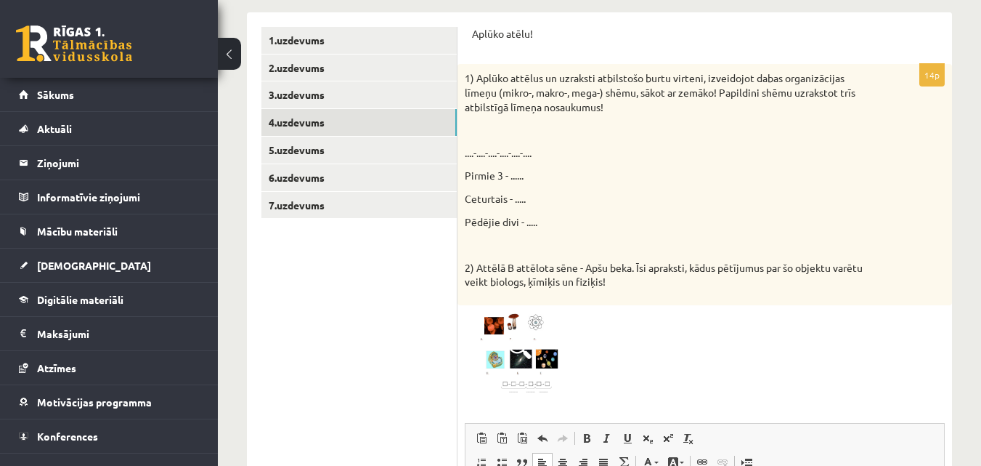
scroll to position [233, 0]
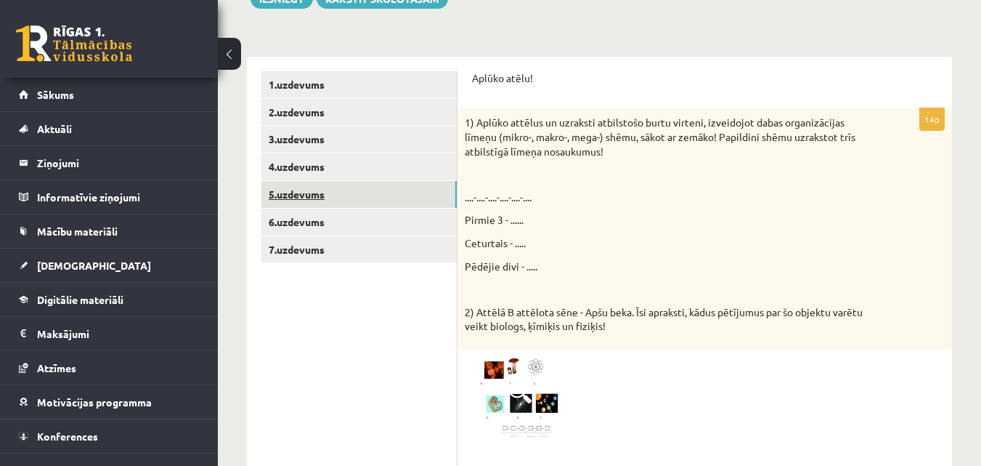
click at [281, 195] on link "5.uzdevums" at bounding box center [359, 194] width 195 height 27
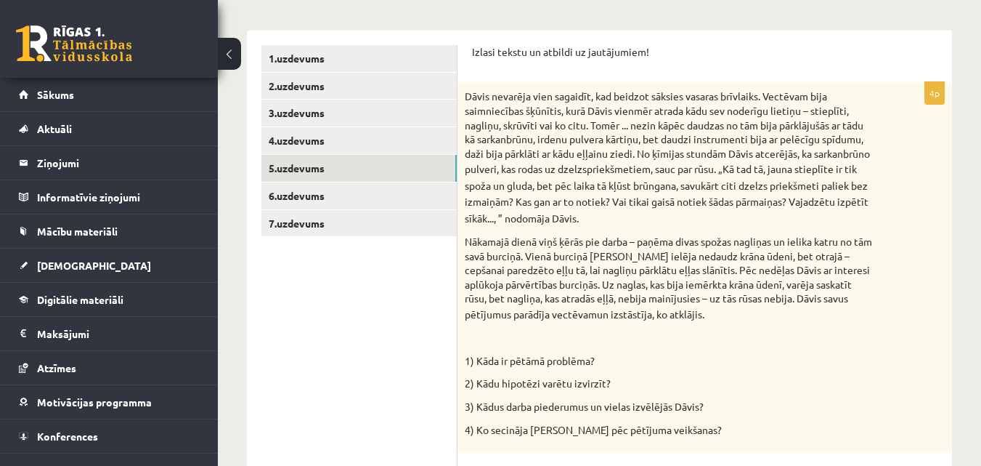
scroll to position [285, 0]
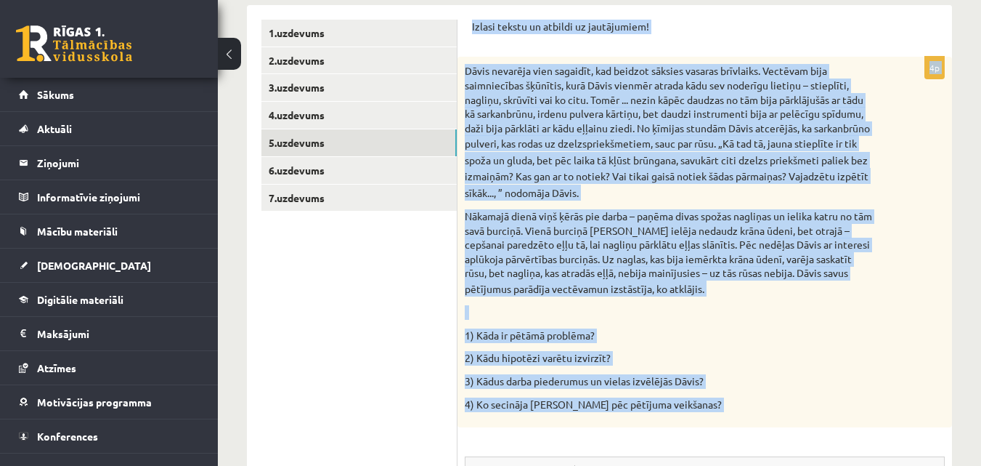
drag, startPoint x: 471, startPoint y: 25, endPoint x: 671, endPoint y: 432, distance: 452.3
click at [671, 432] on div "Izlasi tekstu un atbildi uz jautājumiem! 4p Dāvis nevarēja vien sagaidīt, kad b…" at bounding box center [705, 389] width 495 height 768
copy form "Izlasi tekstu un atbildi uz jautājumiem! 4p Dāvis nevarēja vien sagaidīt, kad b…"
click at [726, 335] on p "1) Kāda ir pētāmā problēma?" at bounding box center [669, 335] width 408 height 15
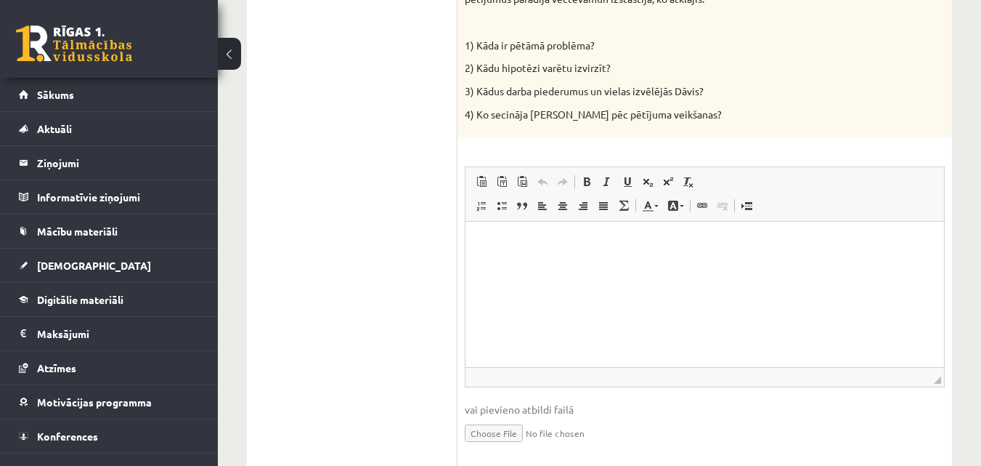
scroll to position [575, 0]
click at [623, 265] on html at bounding box center [705, 243] width 479 height 44
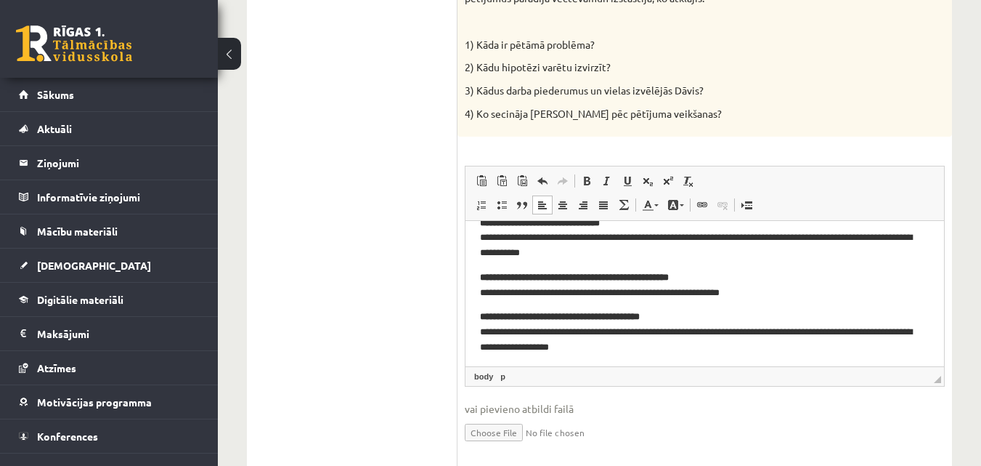
scroll to position [63, 0]
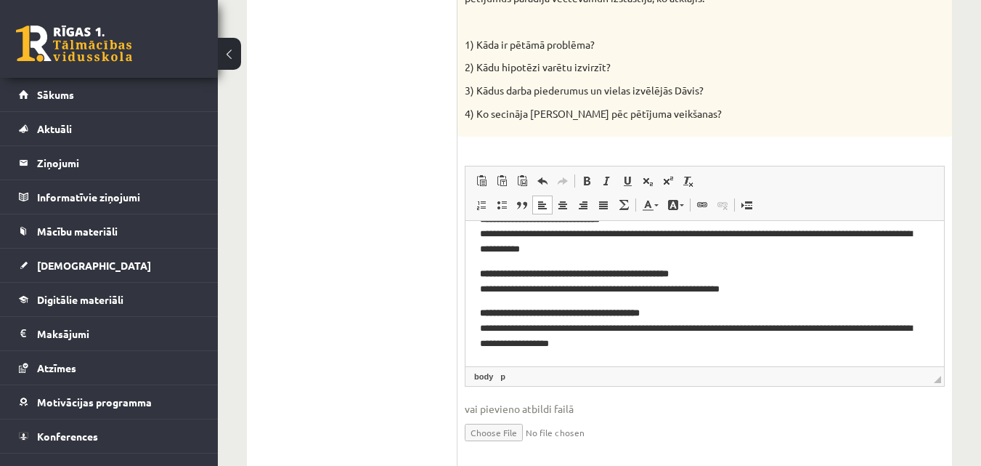
click at [942, 381] on span "◢ Elements path body p" at bounding box center [705, 376] width 479 height 20
click at [940, 397] on fieldset "Rich Text Editor, wiswyg-editor-user-answer-47024823729720 Editor toolbars Past…" at bounding box center [705, 313] width 480 height 295
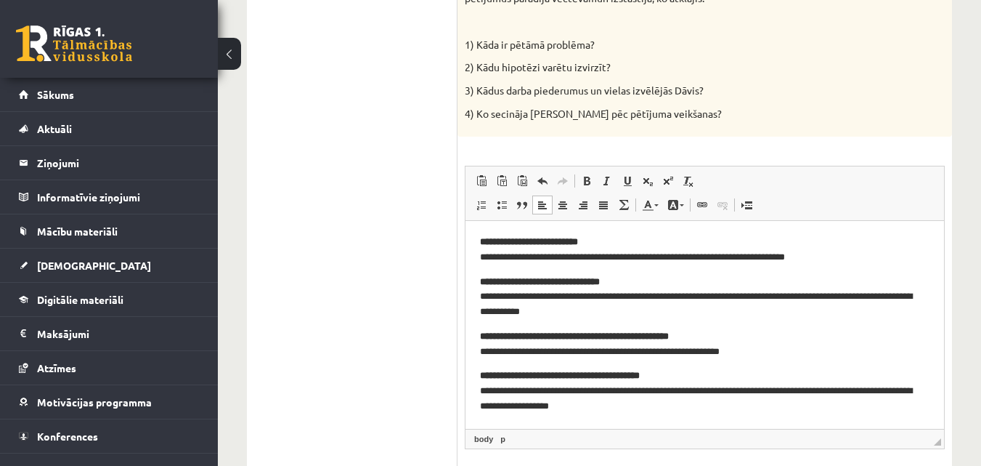
scroll to position [0, 0]
drag, startPoint x: 939, startPoint y: 378, endPoint x: 937, endPoint y: 464, distance: 85.7
click at [937, 464] on span "◢" at bounding box center [937, 464] width 7 height 7
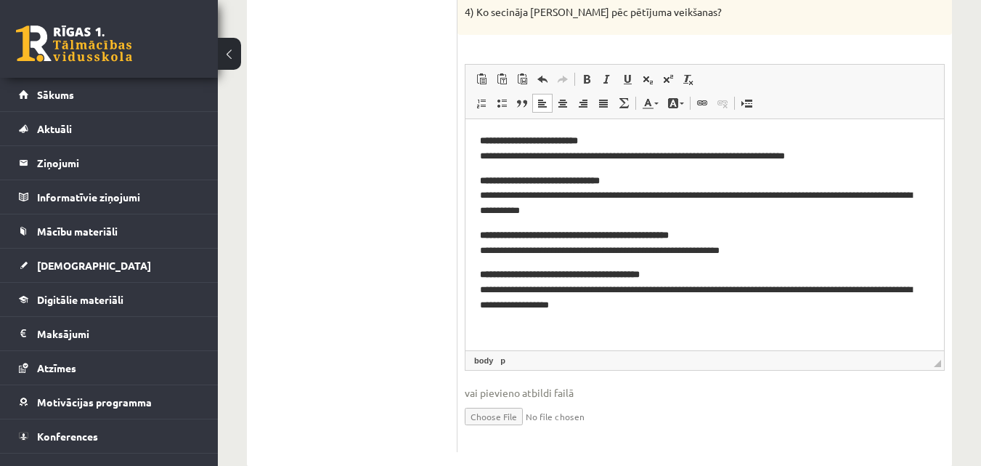
scroll to position [708, 0]
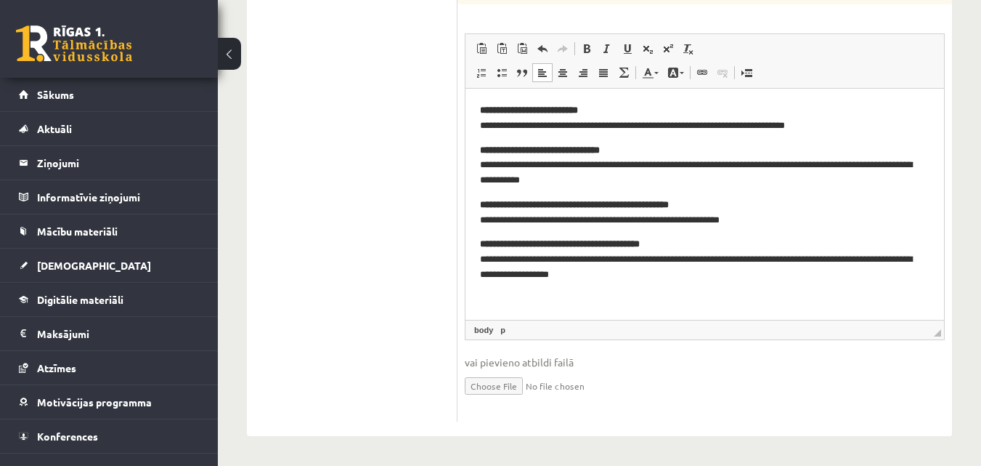
click at [618, 108] on p "**********" at bounding box center [705, 118] width 450 height 31
click at [590, 113] on p "**********" at bounding box center [705, 118] width 450 height 31
drag, startPoint x: 560, startPoint y: 115, endPoint x: 543, endPoint y: 114, distance: 17.5
click at [543, 114] on strong "**********" at bounding box center [529, 109] width 98 height 9
click at [520, 110] on strong "**********" at bounding box center [529, 109] width 98 height 9
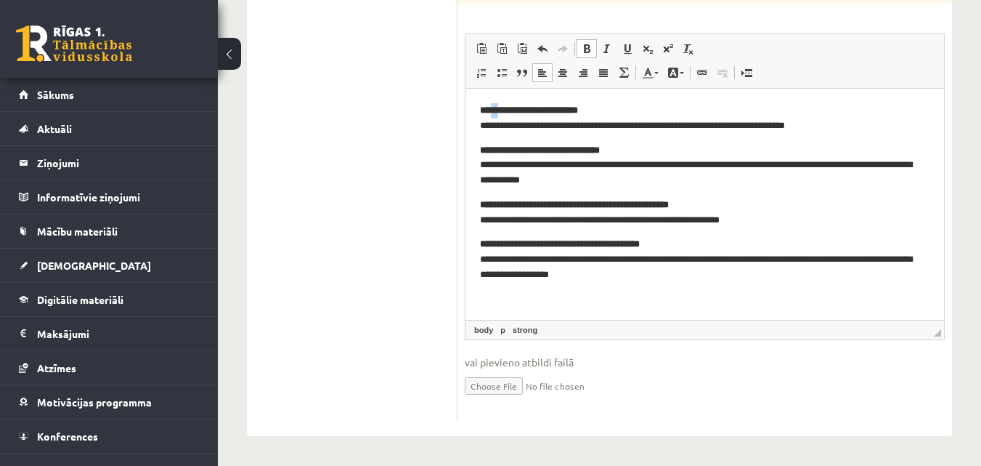
drag, startPoint x: 502, startPoint y: 113, endPoint x: 493, endPoint y: 112, distance: 8.7
click at [493, 112] on strong "**********" at bounding box center [529, 109] width 98 height 9
click at [612, 104] on p "**********" at bounding box center [705, 118] width 450 height 31
click at [600, 148] on strong "**********" at bounding box center [540, 149] width 120 height 9
drag, startPoint x: 607, startPoint y: 148, endPoint x: 543, endPoint y: 153, distance: 64.8
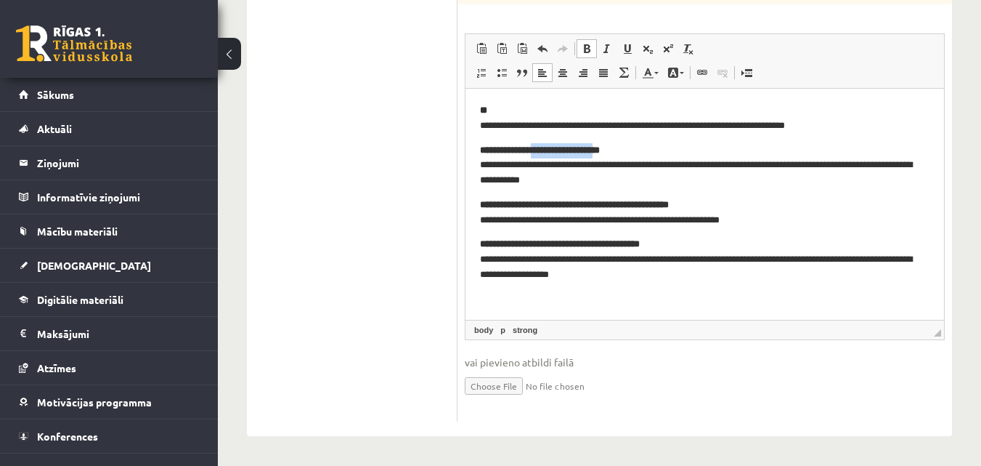
click at [543, 153] on strong "**********" at bounding box center [540, 149] width 120 height 9
click at [535, 113] on p "**********" at bounding box center [705, 118] width 450 height 31
click at [742, 205] on p "**********" at bounding box center [705, 213] width 450 height 31
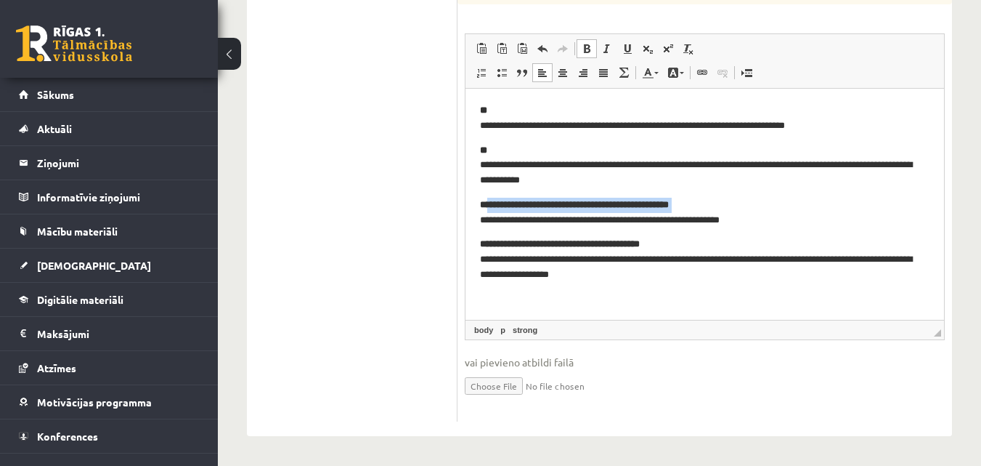
drag, startPoint x: 742, startPoint y: 205, endPoint x: 490, endPoint y: 205, distance: 252.1
click at [490, 205] on p "**********" at bounding box center [705, 213] width 450 height 31
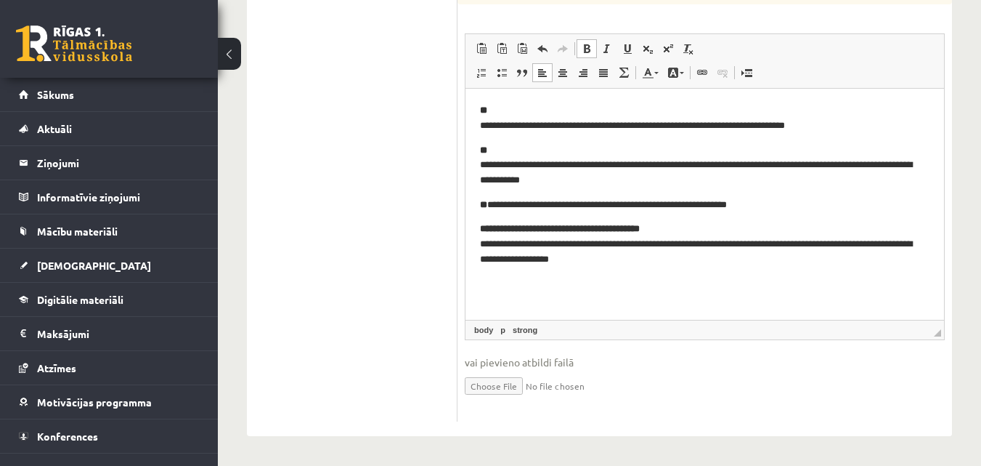
click at [715, 227] on p "**********" at bounding box center [705, 244] width 450 height 45
drag, startPoint x: 673, startPoint y: 234, endPoint x: 498, endPoint y: 214, distance: 176.9
click at [501, 214] on body "**********" at bounding box center [705, 185] width 450 height 164
click at [498, 214] on body "**********" at bounding box center [705, 185] width 450 height 164
drag, startPoint x: 498, startPoint y: 214, endPoint x: 489, endPoint y: 215, distance: 8.7
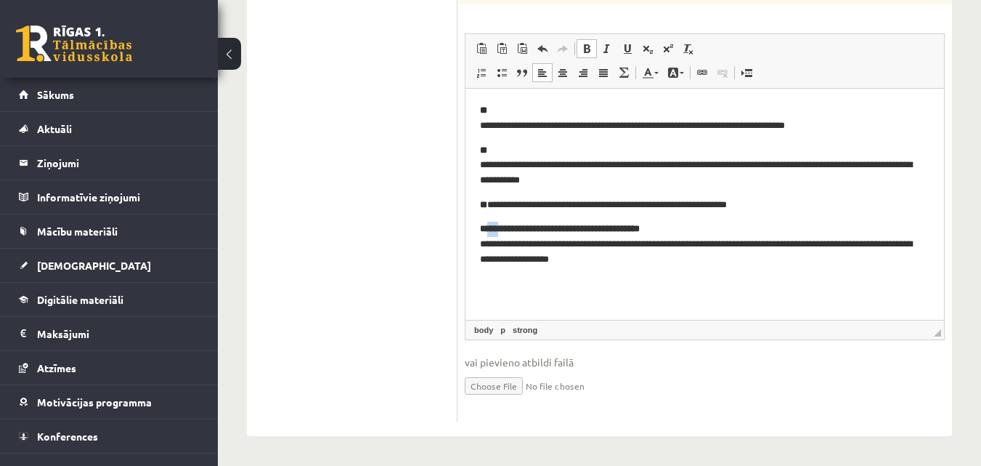
click at [489, 215] on body "**********" at bounding box center [705, 185] width 450 height 164
click at [669, 222] on p "**********" at bounding box center [705, 244] width 450 height 45
drag, startPoint x: 669, startPoint y: 222, endPoint x: 538, endPoint y: 232, distance: 131.8
click at [538, 232] on p "**********" at bounding box center [705, 244] width 450 height 45
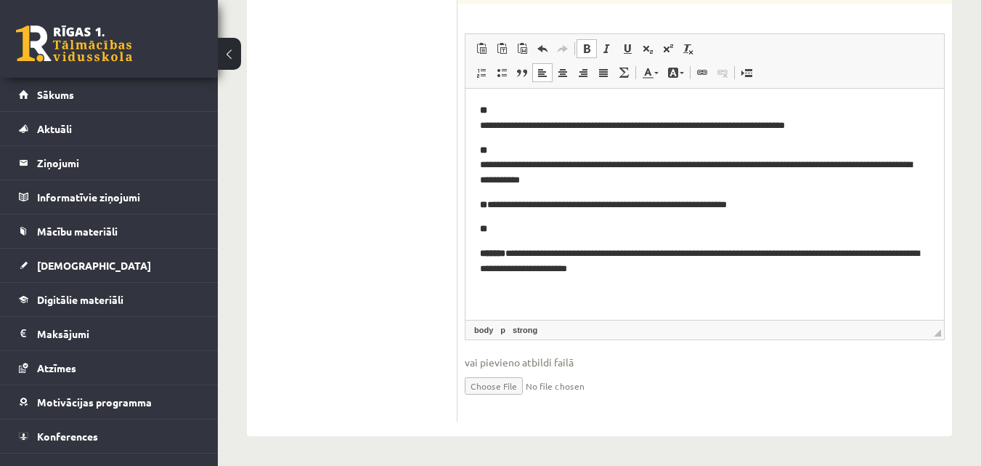
click at [487, 200] on strong "**" at bounding box center [483, 204] width 7 height 9
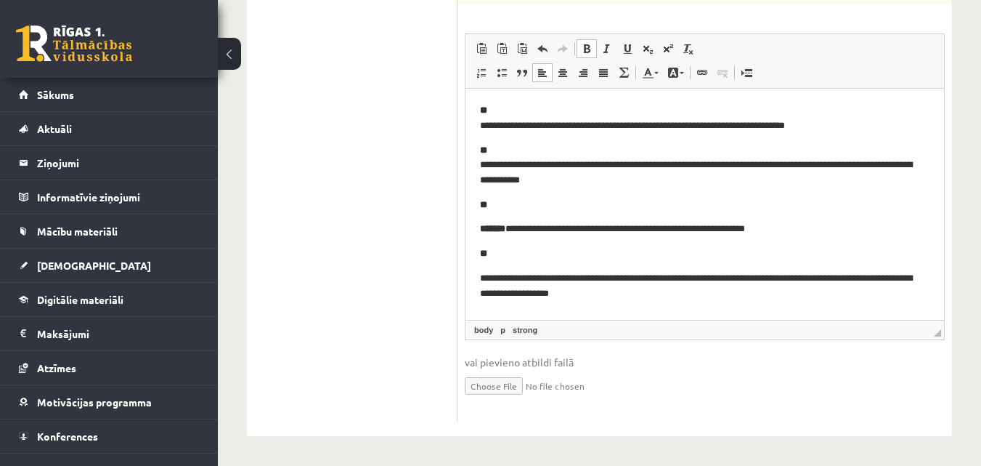
click at [479, 162] on html "**********" at bounding box center [705, 202] width 479 height 227
click at [479, 163] on html "**********" at bounding box center [705, 202] width 479 height 227
click at [485, 161] on p "**********" at bounding box center [705, 165] width 450 height 45
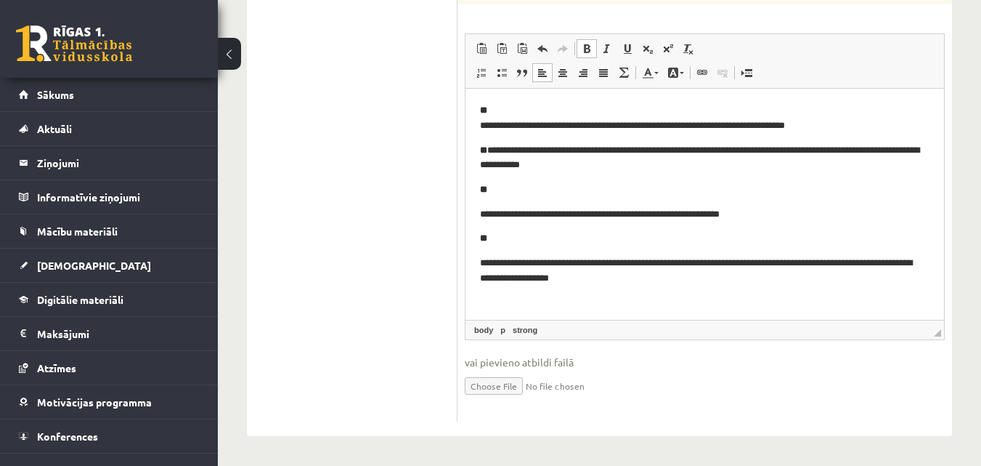
click at [480, 211] on p "**********" at bounding box center [705, 214] width 450 height 15
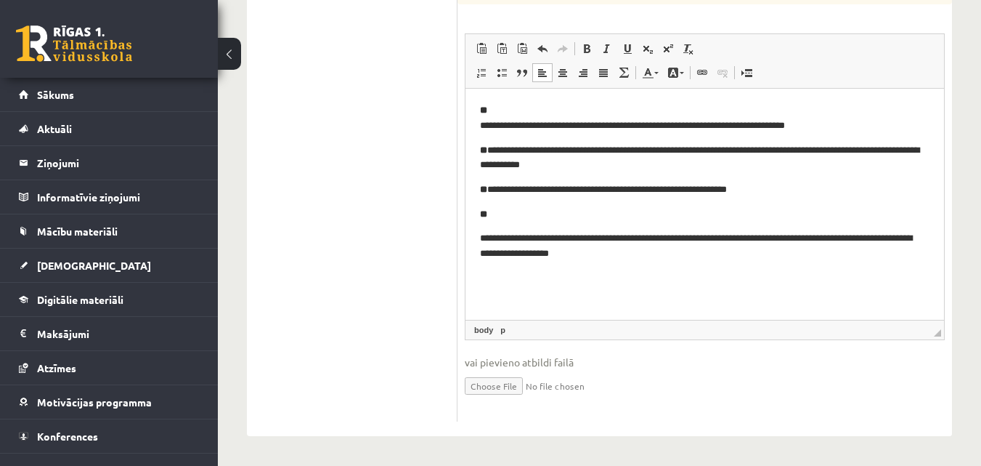
click at [479, 234] on html "**********" at bounding box center [705, 182] width 479 height 187
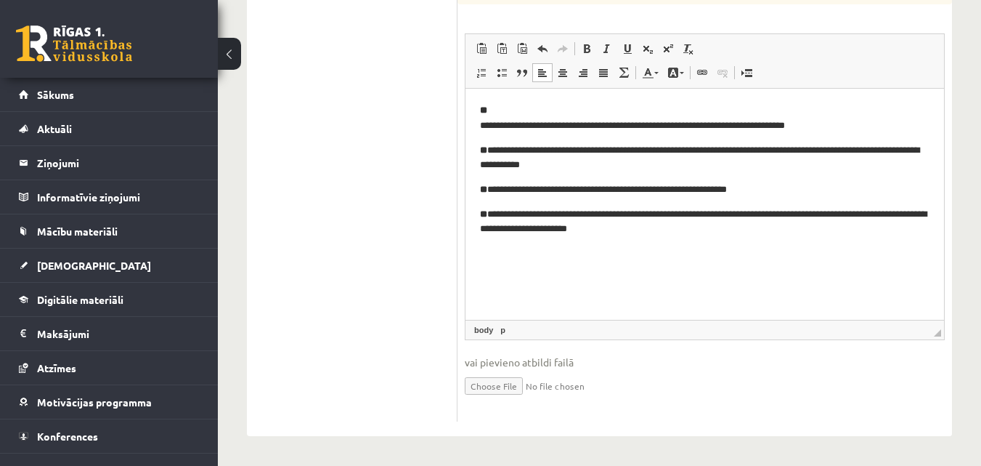
click at [479, 124] on html "**********" at bounding box center [705, 170] width 479 height 163
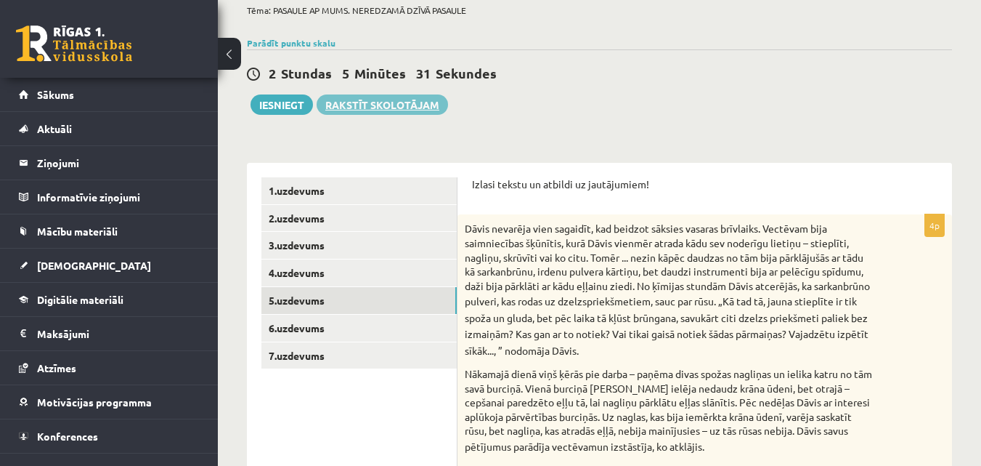
scroll to position [200, 0]
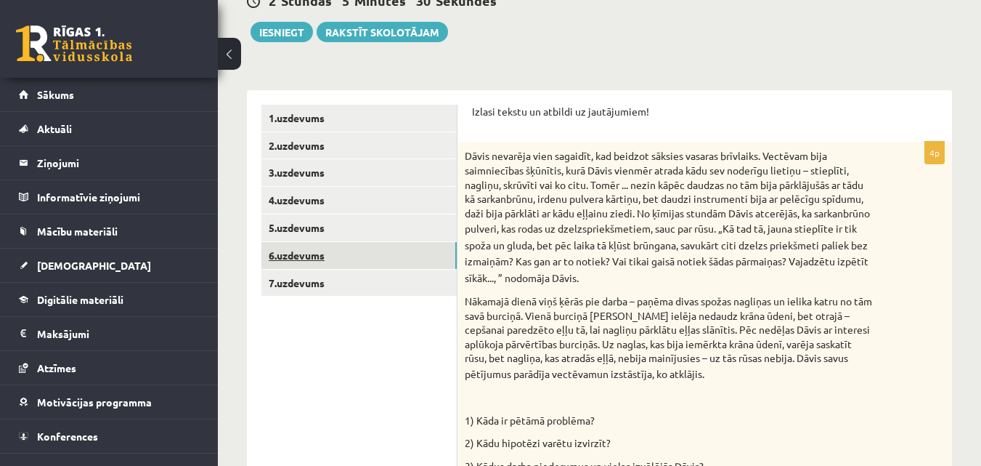
click at [342, 245] on link "6.uzdevums" at bounding box center [359, 255] width 195 height 27
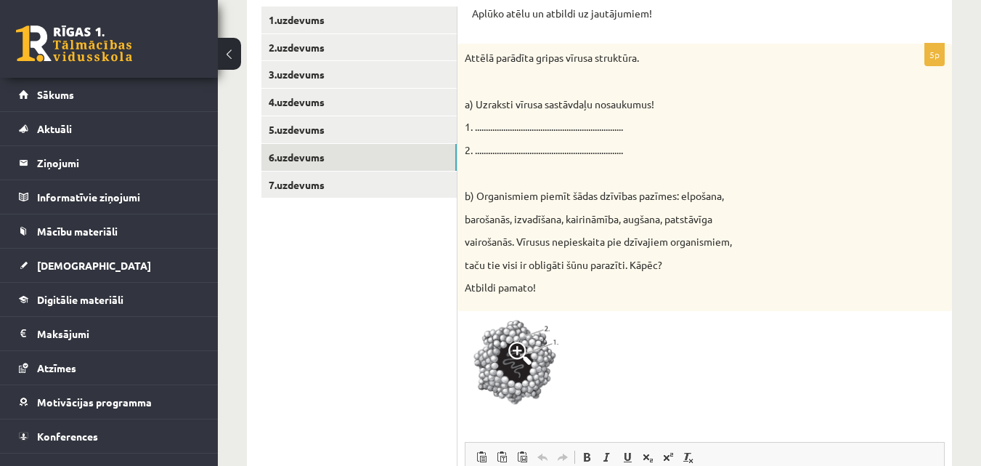
scroll to position [272, 0]
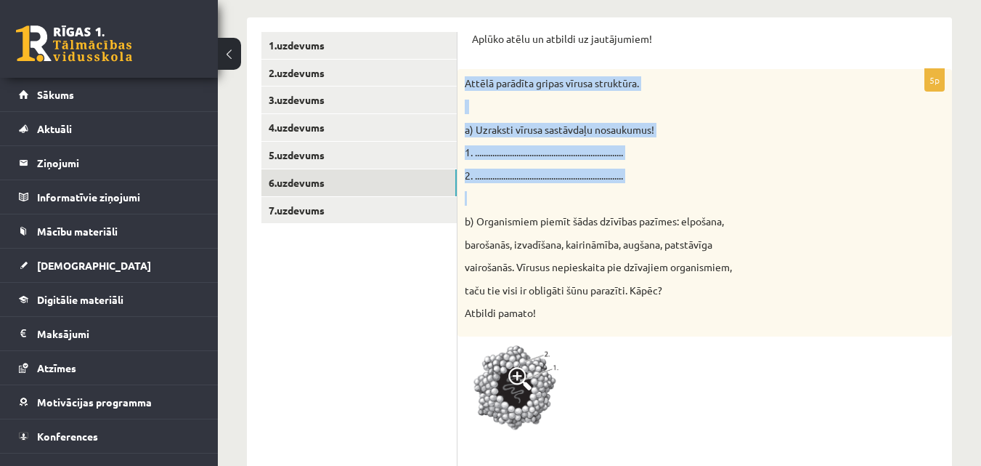
drag, startPoint x: 467, startPoint y: 84, endPoint x: 544, endPoint y: 214, distance: 151.1
click at [534, 193] on div "Attēlā parādīta gripas vīrusa struktūra. a) Uzraksti vīrusa sastāvdaļu nosaukum…" at bounding box center [705, 202] width 495 height 267
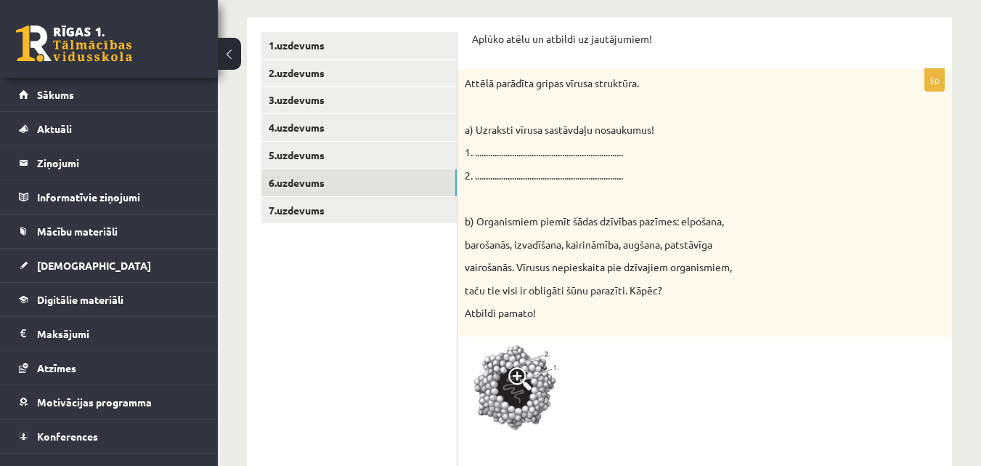
click at [618, 439] on div "5p Attēlā parādīta gripas vīrusa struktūra. a) Uzraksti vīrusa sastāvdaļu nosau…" at bounding box center [705, 419] width 495 height 700
drag, startPoint x: 618, startPoint y: 439, endPoint x: 599, endPoint y: 389, distance: 53.3
click at [607, 406] on div "5p Attēlā parādīta gripas vīrusa struktūra. a) Uzraksti vīrusa sastāvdaļu nosau…" at bounding box center [705, 419] width 495 height 700
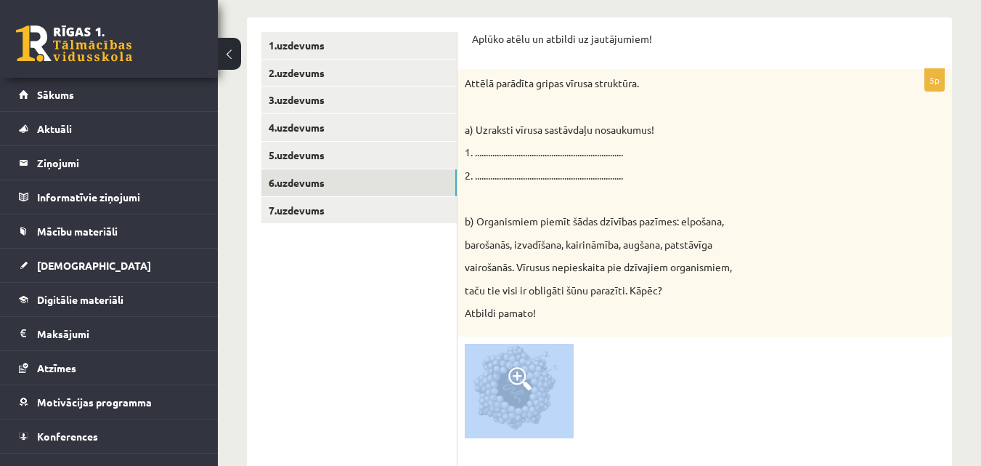
drag, startPoint x: 583, startPoint y: 368, endPoint x: 552, endPoint y: 291, distance: 82.2
click at [558, 309] on div "5p Attēlā parādīta gripas vīrusa struktūra. a) Uzraksti vīrusa sastāvdaļu nosau…" at bounding box center [705, 419] width 495 height 700
click at [469, 71] on div "Attēlā parādīta gripas vīrusa struktūra. a) Uzraksti vīrusa sastāvdaļu nosaukum…" at bounding box center [705, 202] width 495 height 267
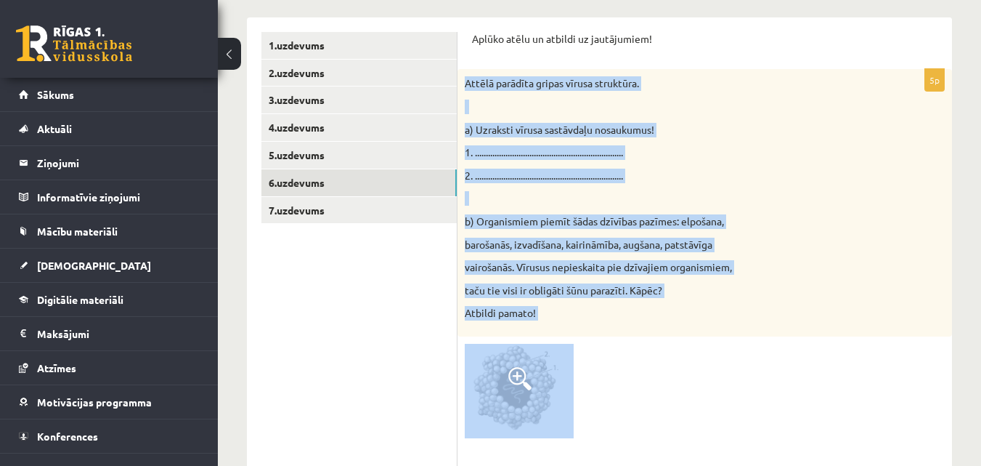
drag, startPoint x: 467, startPoint y: 84, endPoint x: 625, endPoint y: 378, distance: 333.8
click at [625, 378] on div "5p Attēlā parādīta gripas vīrusa struktūra. a) Uzraksti vīrusa sastāvdaļu nosau…" at bounding box center [705, 419] width 495 height 700
copy div "Attēlā parādīta gripas vīrusa struktūra. a) Uzraksti vīrusa sastāvdaļu nosaukum…"
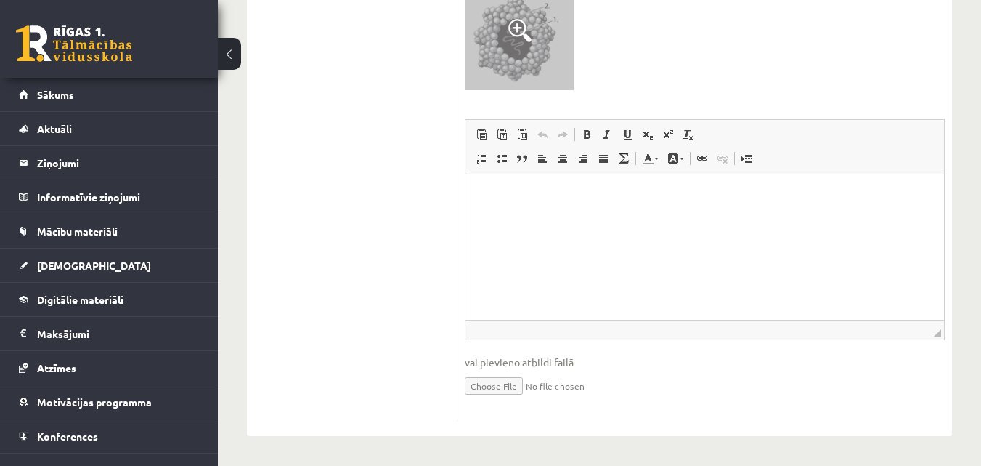
scroll to position [621, 0]
click at [675, 218] on html at bounding box center [705, 196] width 479 height 44
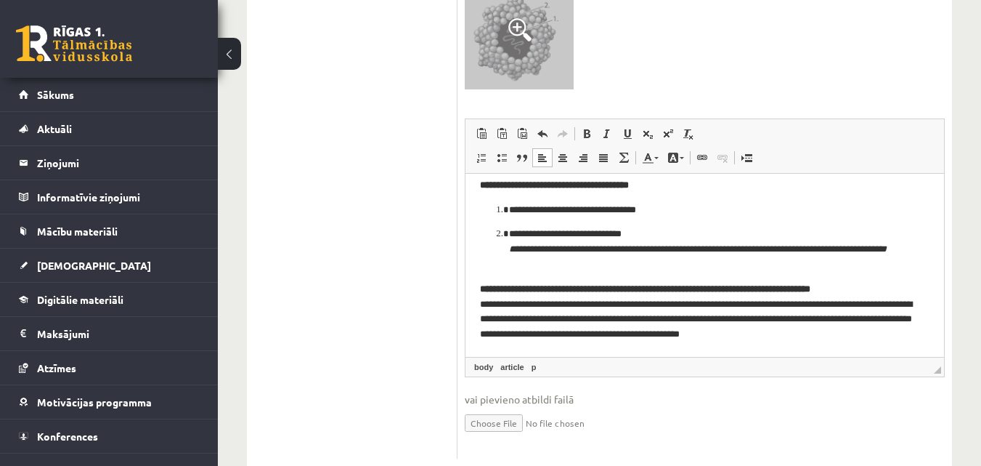
scroll to position [0, 0]
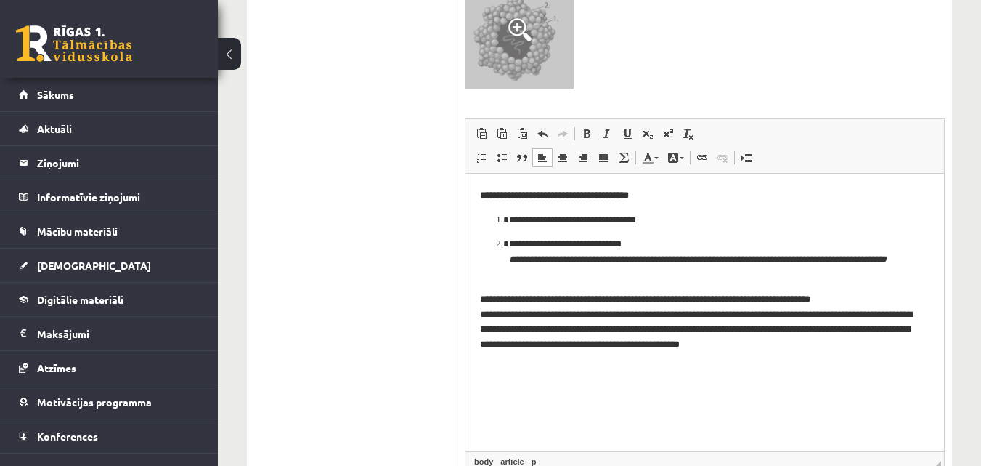
drag, startPoint x: 938, startPoint y: 333, endPoint x: 946, endPoint y: 482, distance: 149.1
click at [697, 198] on p "**********" at bounding box center [705, 194] width 450 height 15
click at [604, 219] on p "**********" at bounding box center [705, 219] width 392 height 15
click at [605, 219] on p "**********" at bounding box center [705, 219] width 392 height 15
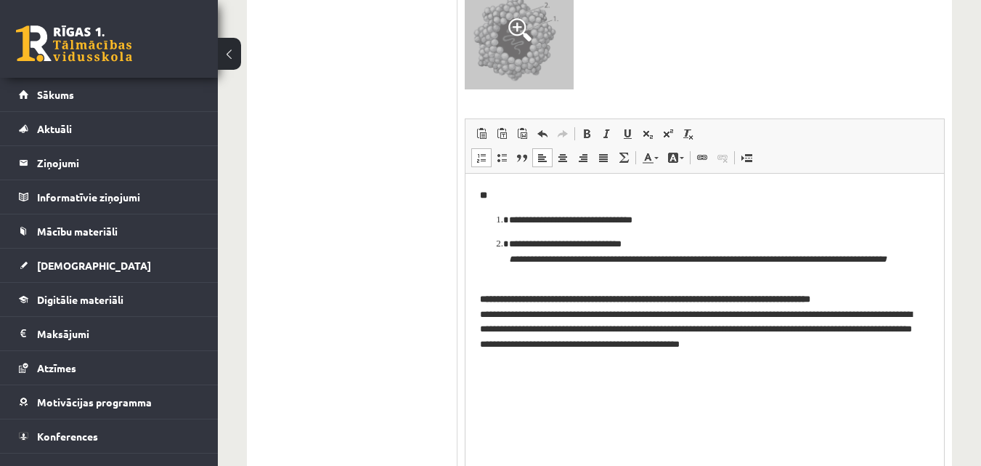
click at [665, 216] on p "**********" at bounding box center [705, 219] width 392 height 15
click at [655, 245] on p "**********" at bounding box center [705, 258] width 392 height 45
drag, startPoint x: 636, startPoint y: 277, endPoint x: 580, endPoint y: 265, distance: 57.1
click at [636, 277] on p "**********" at bounding box center [705, 258] width 392 height 45
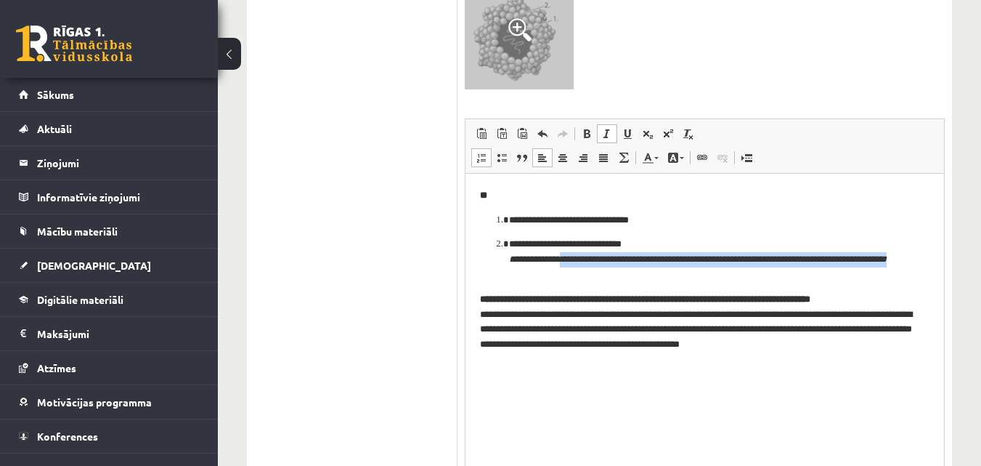
drag, startPoint x: 580, startPoint y: 265, endPoint x: 560, endPoint y: 262, distance: 20.7
click at [560, 262] on p "**********" at bounding box center [705, 258] width 392 height 45
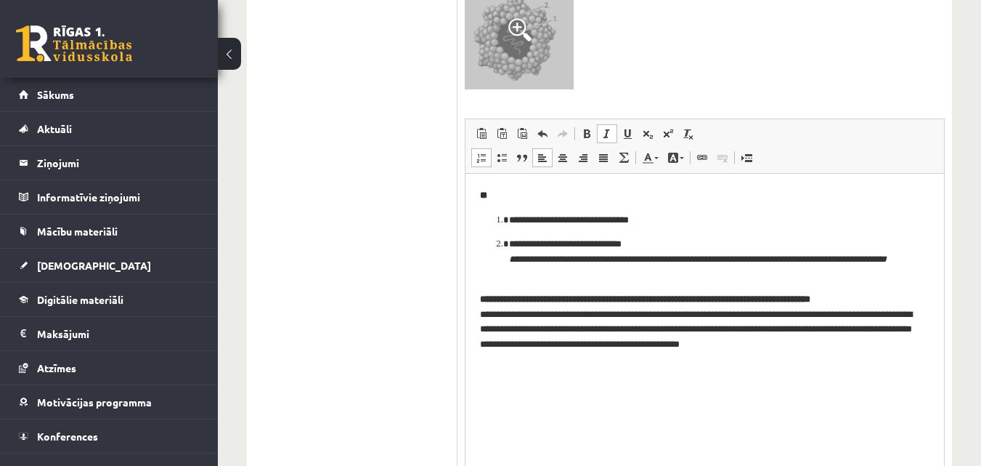
click at [633, 275] on p "**********" at bounding box center [705, 258] width 392 height 45
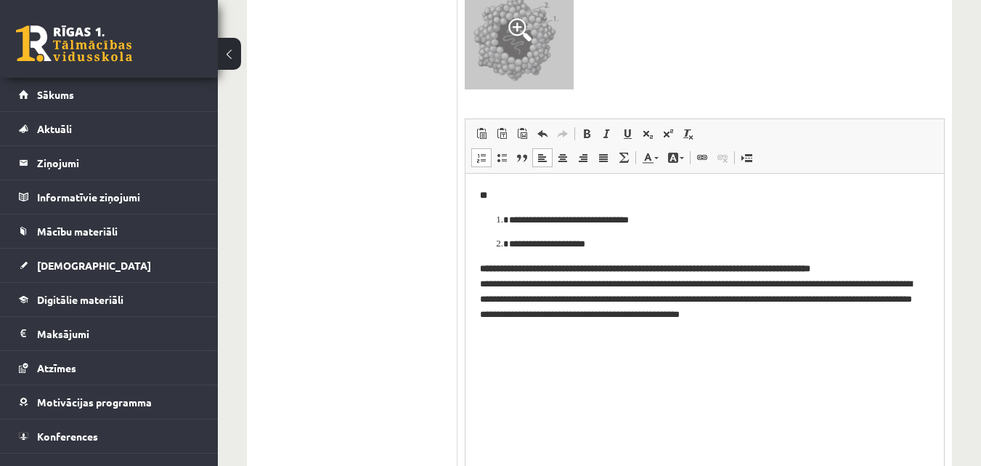
click at [897, 265] on p "**********" at bounding box center [705, 291] width 450 height 60
drag, startPoint x: 897, startPoint y: 265, endPoint x: 655, endPoint y: 264, distance: 241.9
click at [673, 264] on p "**********" at bounding box center [705, 291] width 450 height 60
drag, startPoint x: 655, startPoint y: 264, endPoint x: 490, endPoint y: 270, distance: 165.0
click at [490, 270] on strong "**********" at bounding box center [645, 267] width 331 height 9
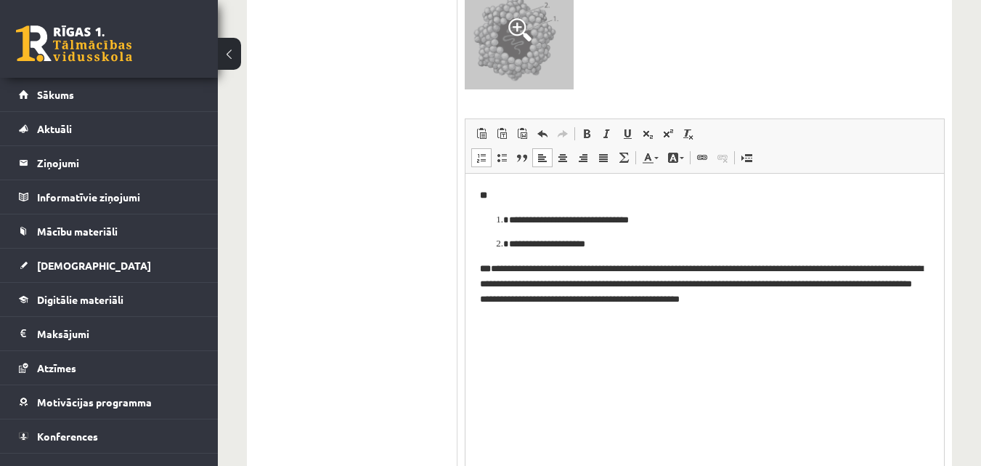
click at [509, 222] on li "**********" at bounding box center [705, 219] width 392 height 15
click at [495, 219] on ol "**********" at bounding box center [705, 231] width 450 height 39
click at [509, 218] on li "**********" at bounding box center [705, 219] width 392 height 15
click at [509, 247] on li "**********" at bounding box center [705, 243] width 392 height 15
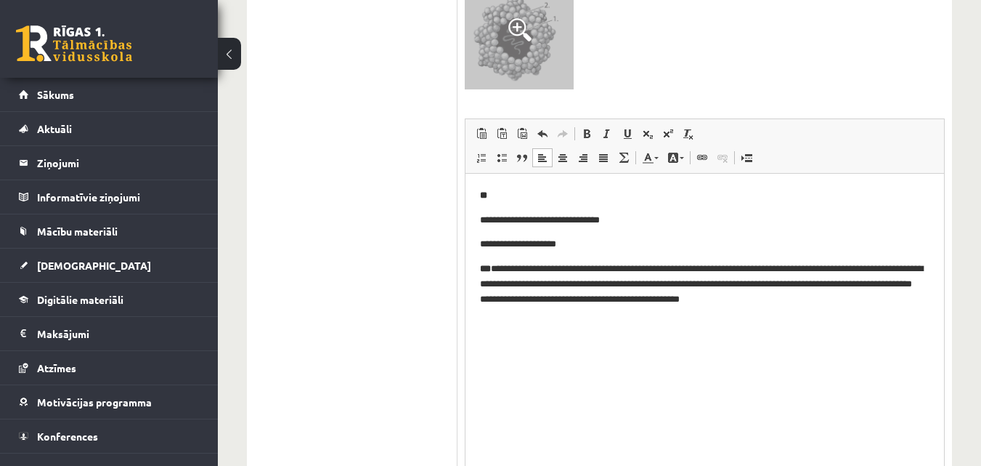
click at [474, 219] on html "**********" at bounding box center [705, 246] width 479 height 147
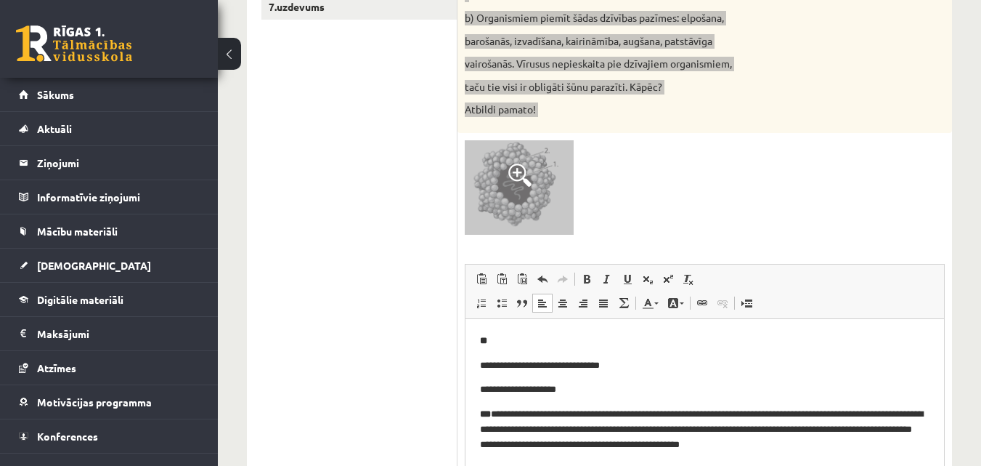
scroll to position [331, 0]
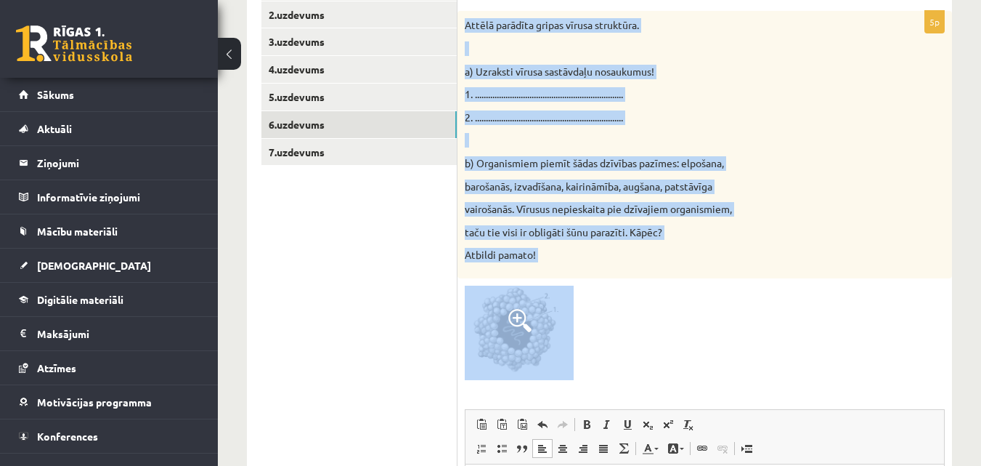
click at [692, 198] on div "Attēlā parādīta gripas vīrusa struktūra. a) Uzraksti vīrusa sastāvdaļu nosaukum…" at bounding box center [705, 144] width 495 height 267
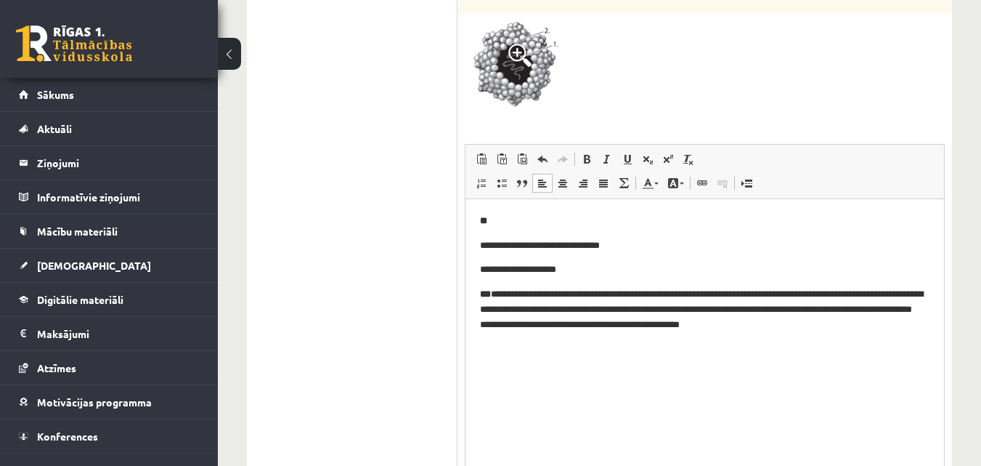
scroll to position [621, 0]
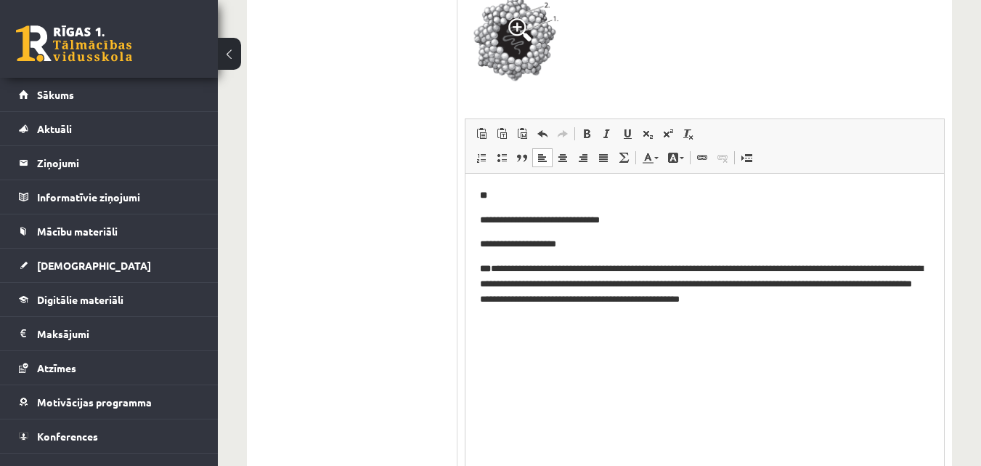
click at [518, 301] on p "**********" at bounding box center [705, 283] width 450 height 45
click at [591, 283] on p "**********" at bounding box center [705, 283] width 450 height 45
click at [718, 290] on p "**********" at bounding box center [705, 283] width 450 height 45
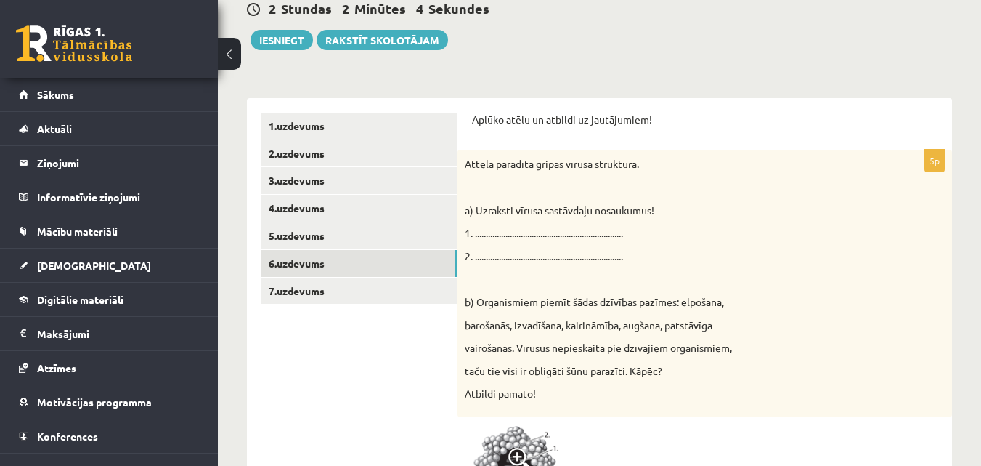
scroll to position [189, 0]
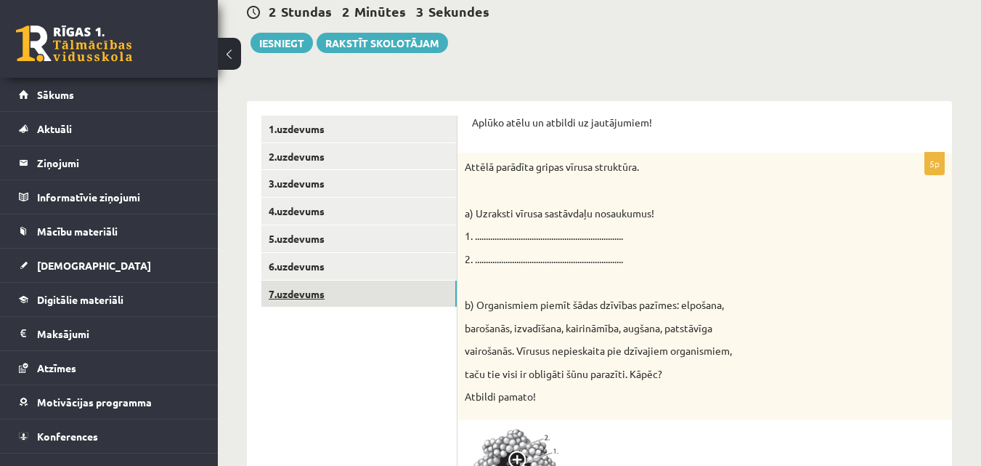
click at [312, 303] on link "7.uzdevums" at bounding box center [359, 293] width 195 height 27
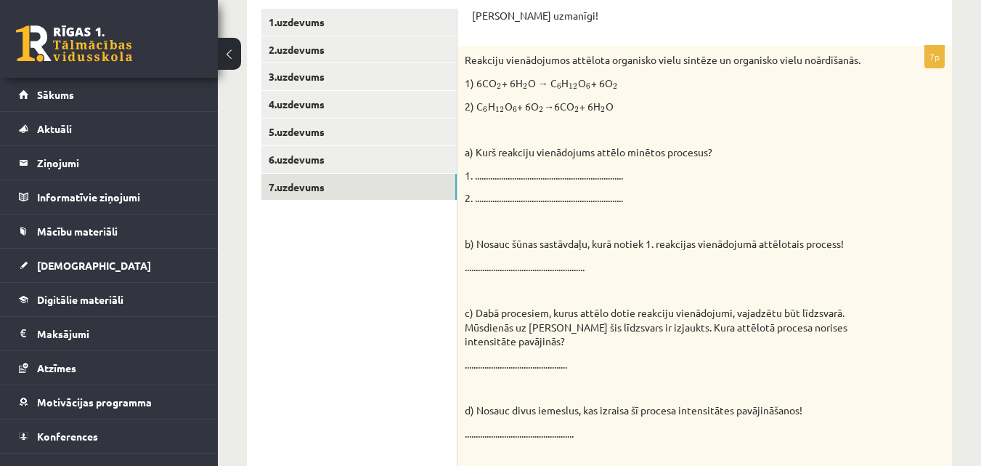
scroll to position [223, 0]
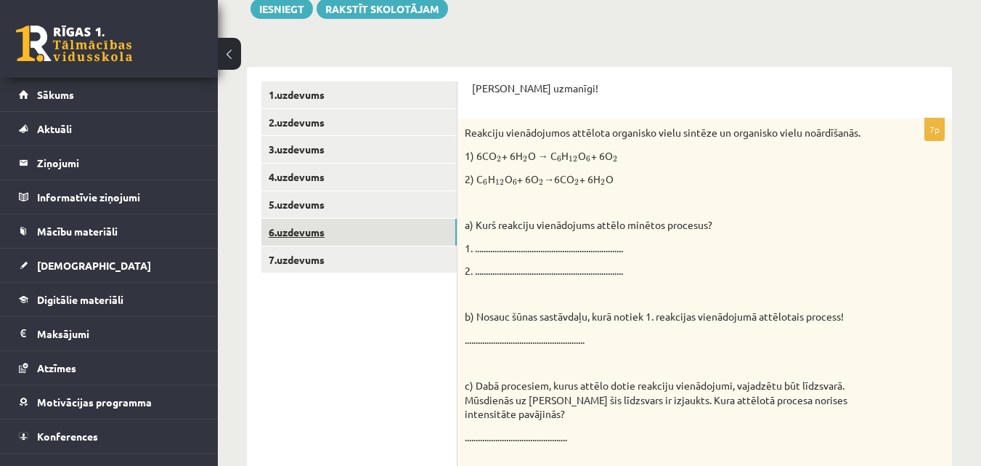
click at [340, 227] on link "6.uzdevums" at bounding box center [359, 232] width 195 height 27
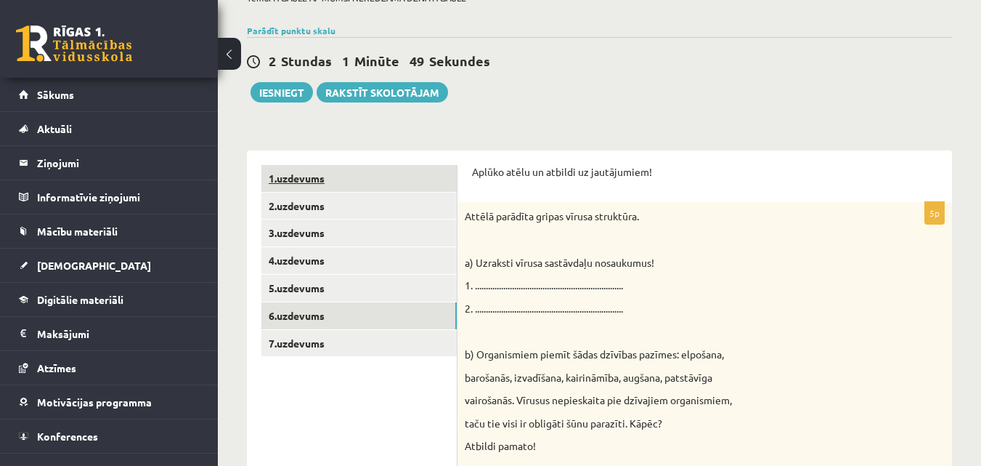
scroll to position [218, 0]
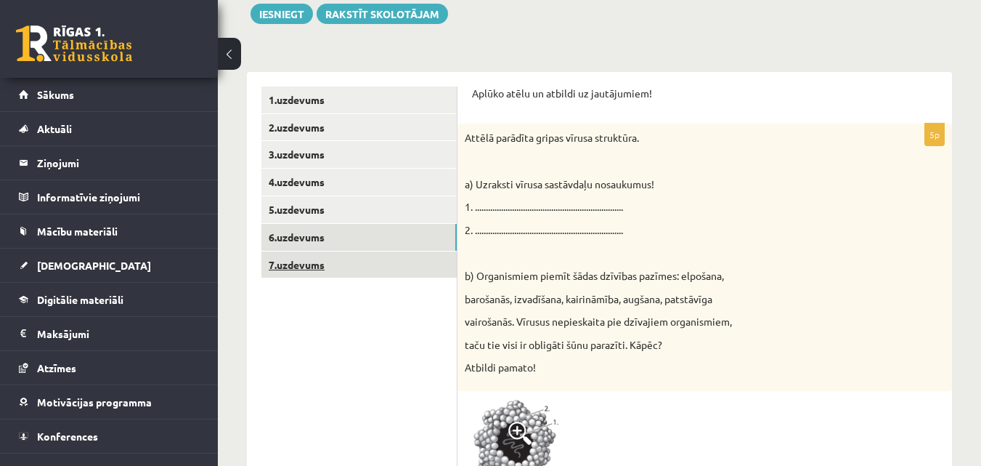
click at [343, 258] on link "7.uzdevums" at bounding box center [359, 264] width 195 height 27
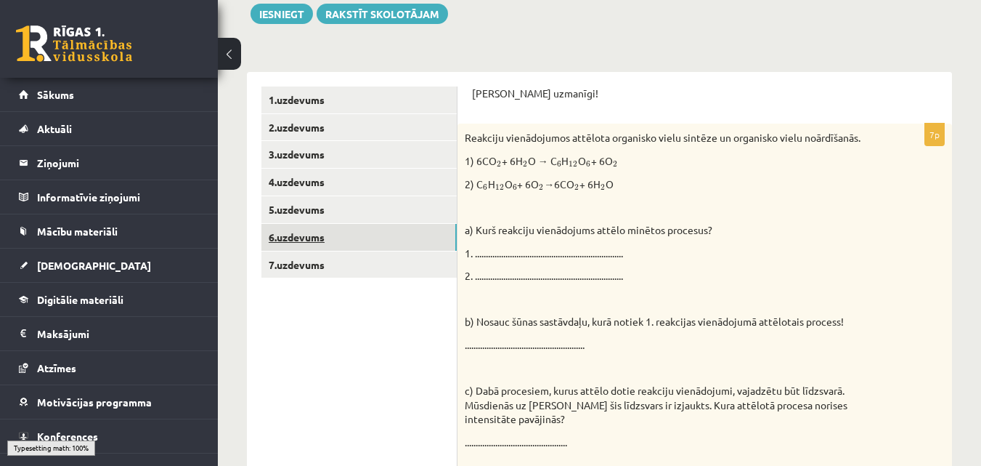
click at [367, 232] on link "6.uzdevums" at bounding box center [359, 237] width 195 height 27
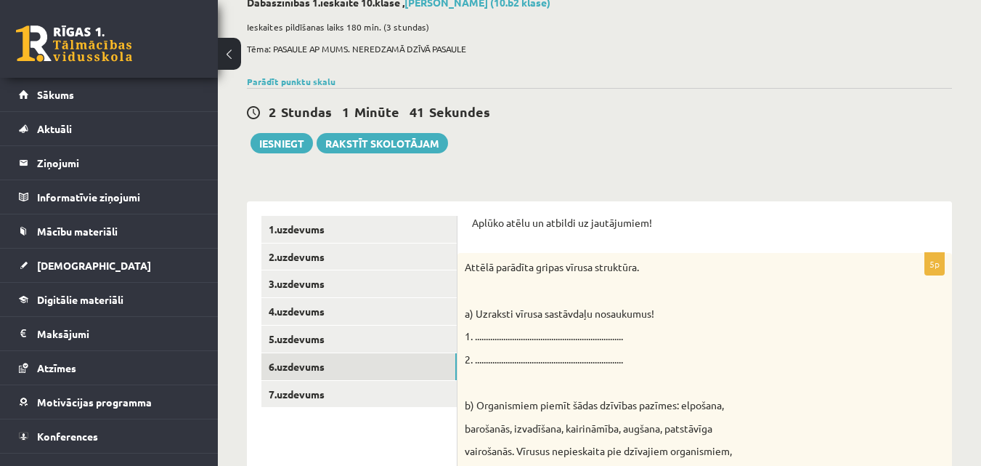
scroll to position [41, 0]
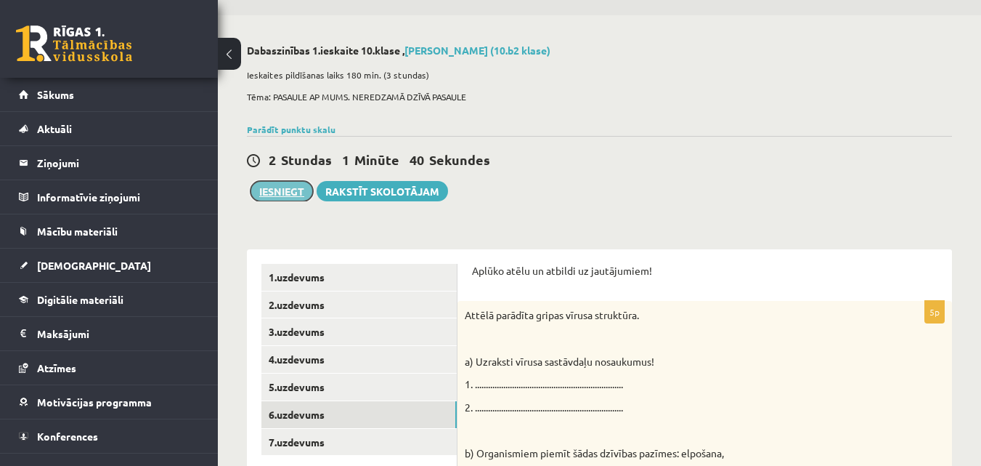
click at [290, 187] on button "Iesniegt" at bounding box center [282, 191] width 62 height 20
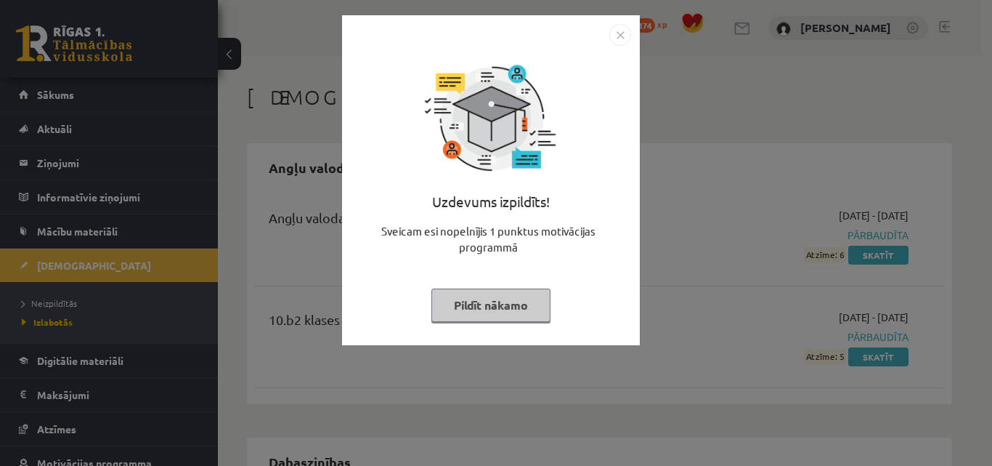
click at [535, 303] on button "Pildīt nākamo" at bounding box center [491, 304] width 119 height 33
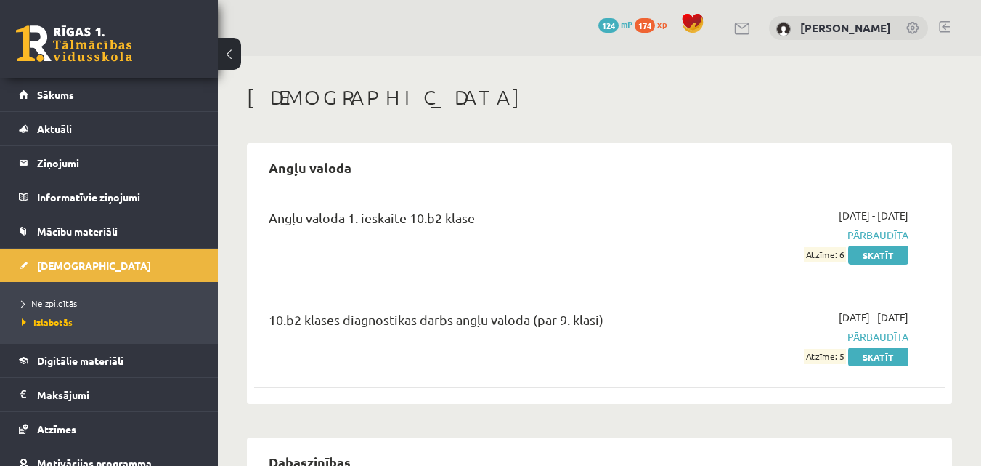
click at [655, 23] on span "174" at bounding box center [645, 25] width 20 height 15
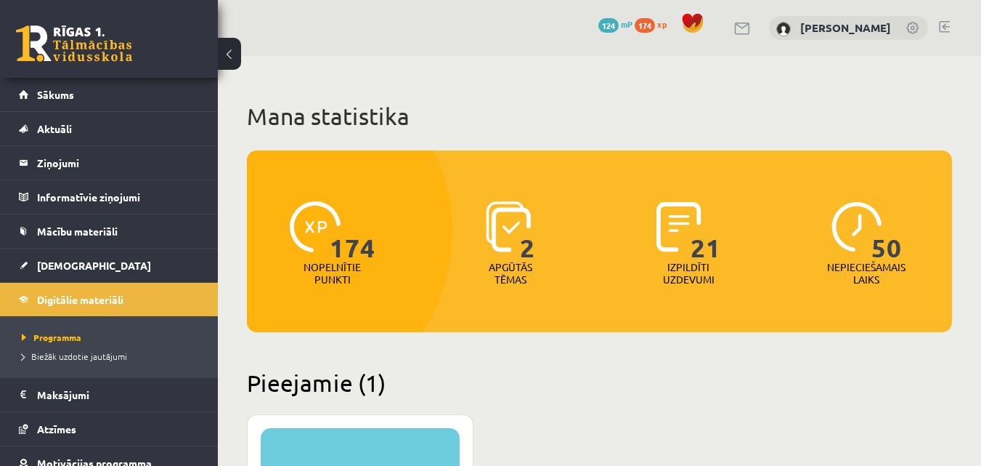
click at [330, 222] on span "174" at bounding box center [353, 231] width 46 height 60
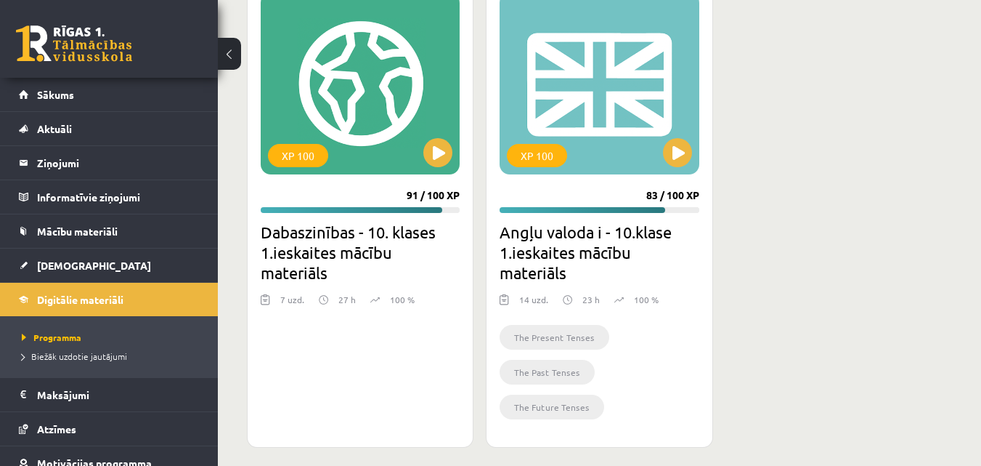
scroll to position [976, 0]
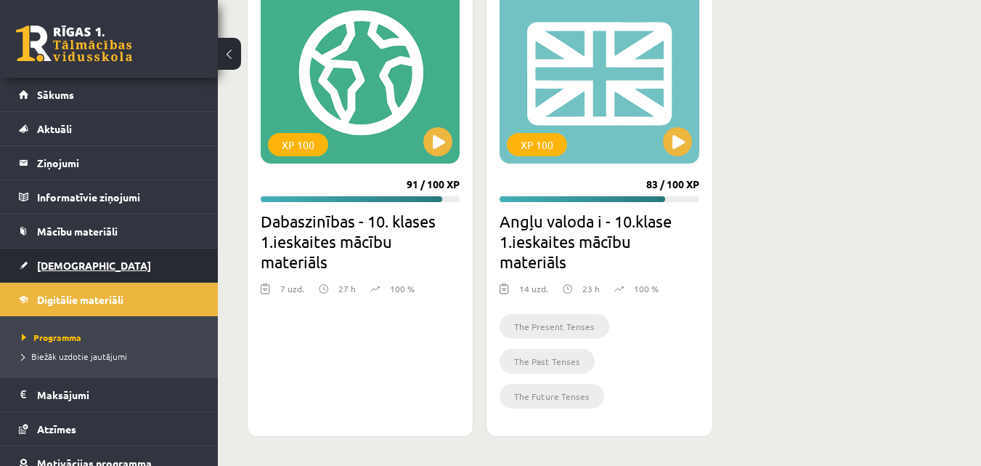
click at [80, 254] on link "[DEMOGRAPHIC_DATA]" at bounding box center [109, 264] width 181 height 33
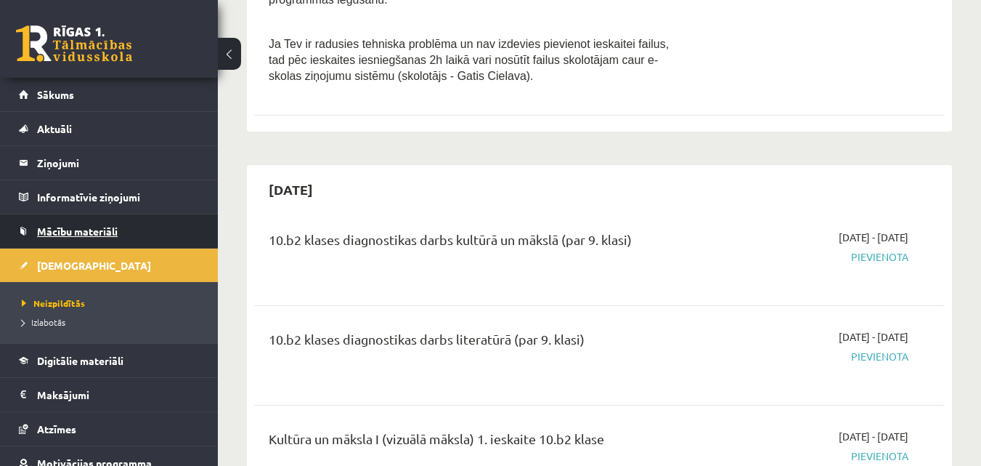
scroll to position [581, 0]
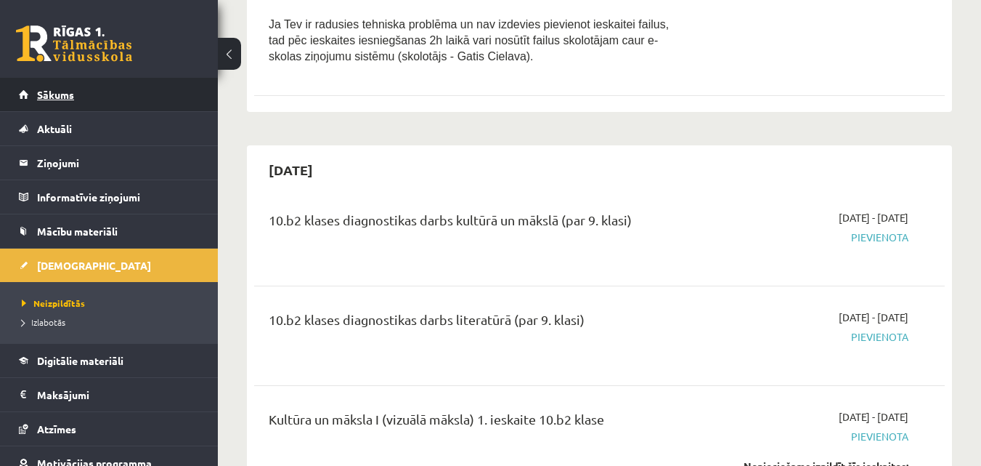
click at [59, 90] on span "Sākums" at bounding box center [55, 94] width 37 height 13
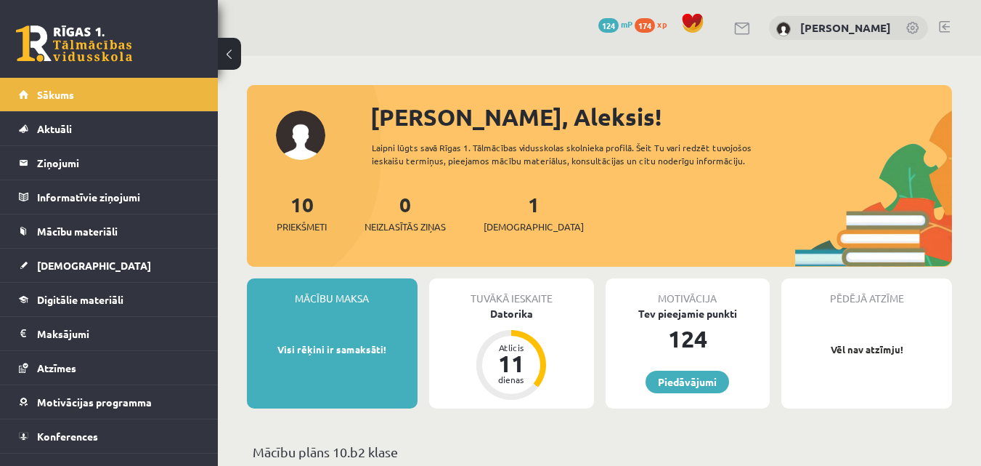
click at [704, 20] on span at bounding box center [693, 23] width 22 height 22
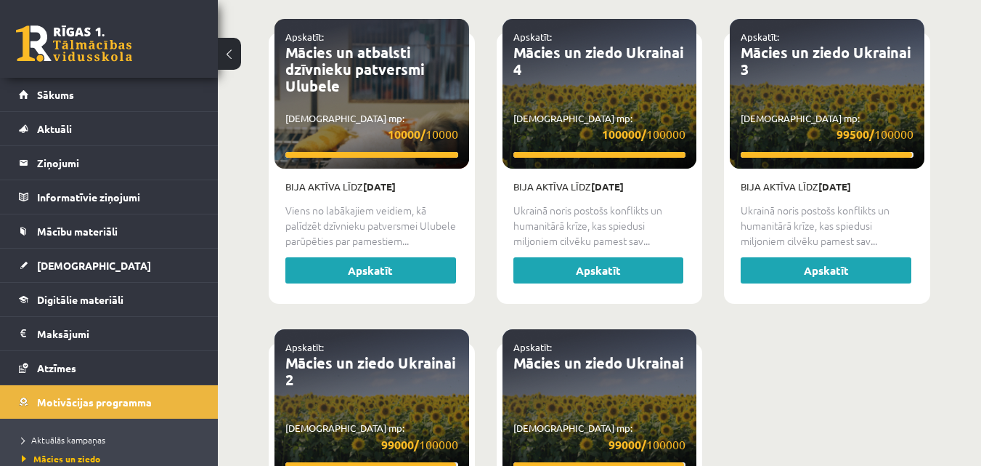
scroll to position [1598, 0]
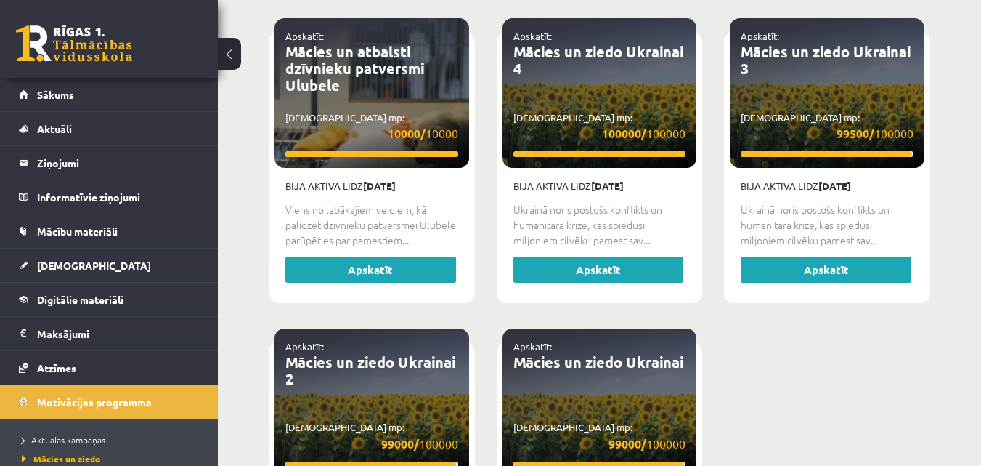
drag, startPoint x: 433, startPoint y: 304, endPoint x: 761, endPoint y: 421, distance: 348.3
click at [761, 421] on div "Apskatīt: Mācies un atbalsti dzīvnieku patversmi Ulubele 7 Savākti mp: 10000/ 1…" at bounding box center [600, 19] width 684 height 1239
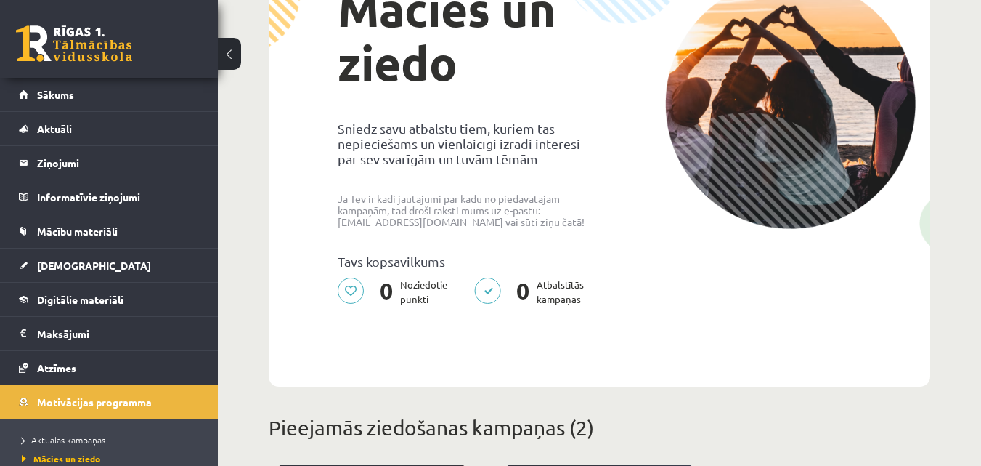
scroll to position [0, 0]
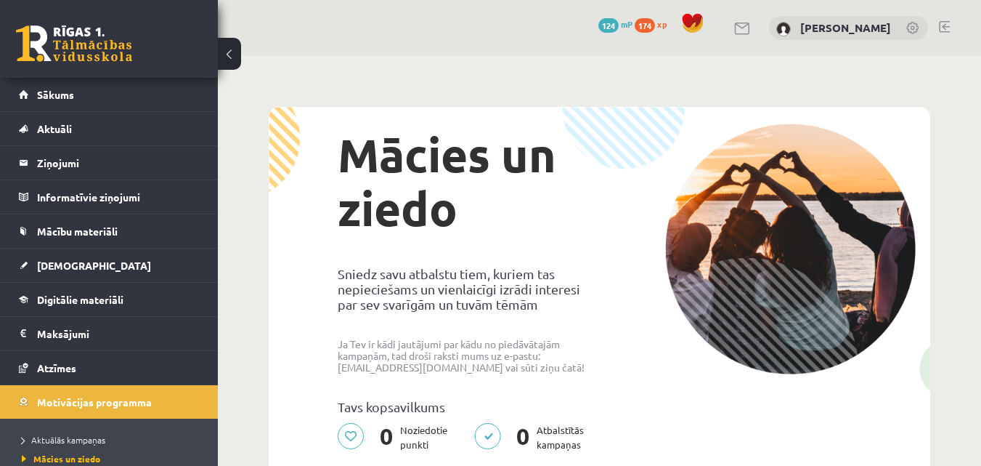
click at [623, 17] on div "124 mP" at bounding box center [616, 25] width 34 height 16
click at [655, 21] on span "174" at bounding box center [645, 25] width 20 height 15
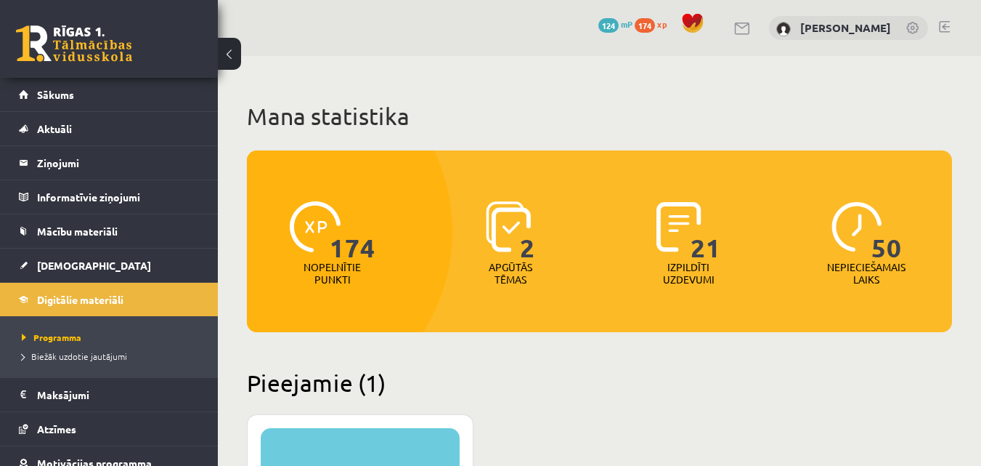
click at [341, 253] on span "174" at bounding box center [353, 231] width 46 height 60
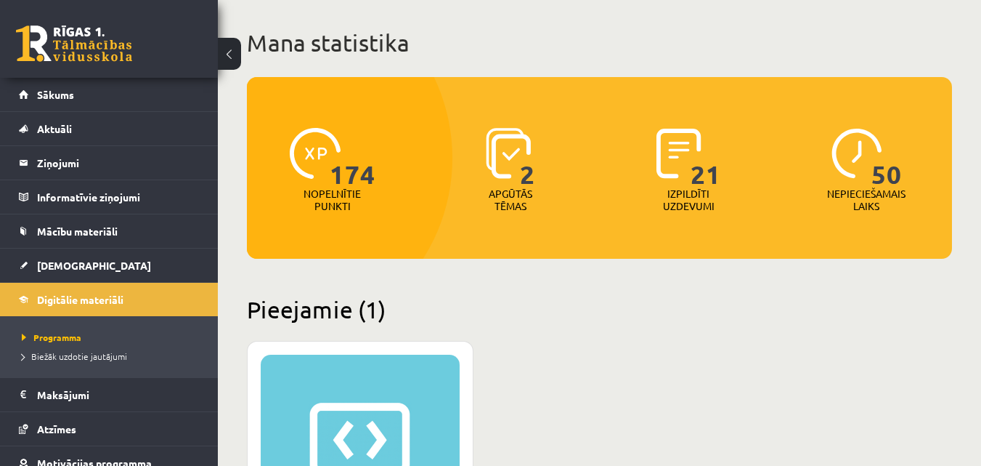
scroll to position [73, 0]
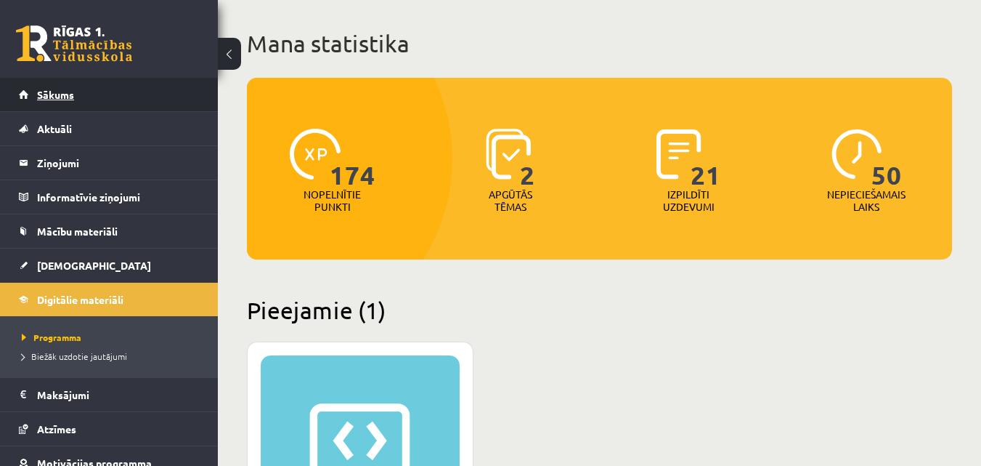
click at [47, 88] on link "Sākums" at bounding box center [109, 94] width 181 height 33
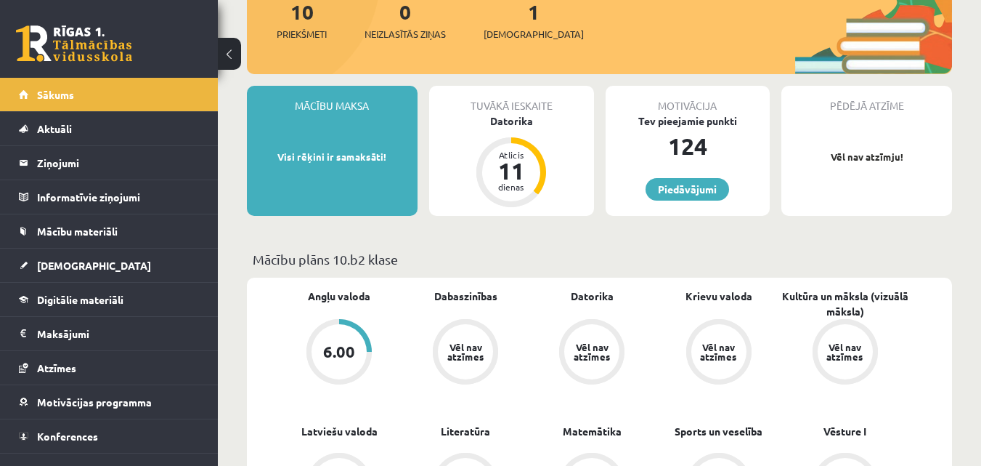
scroll to position [218, 0]
